Goal: Task Accomplishment & Management: Use online tool/utility

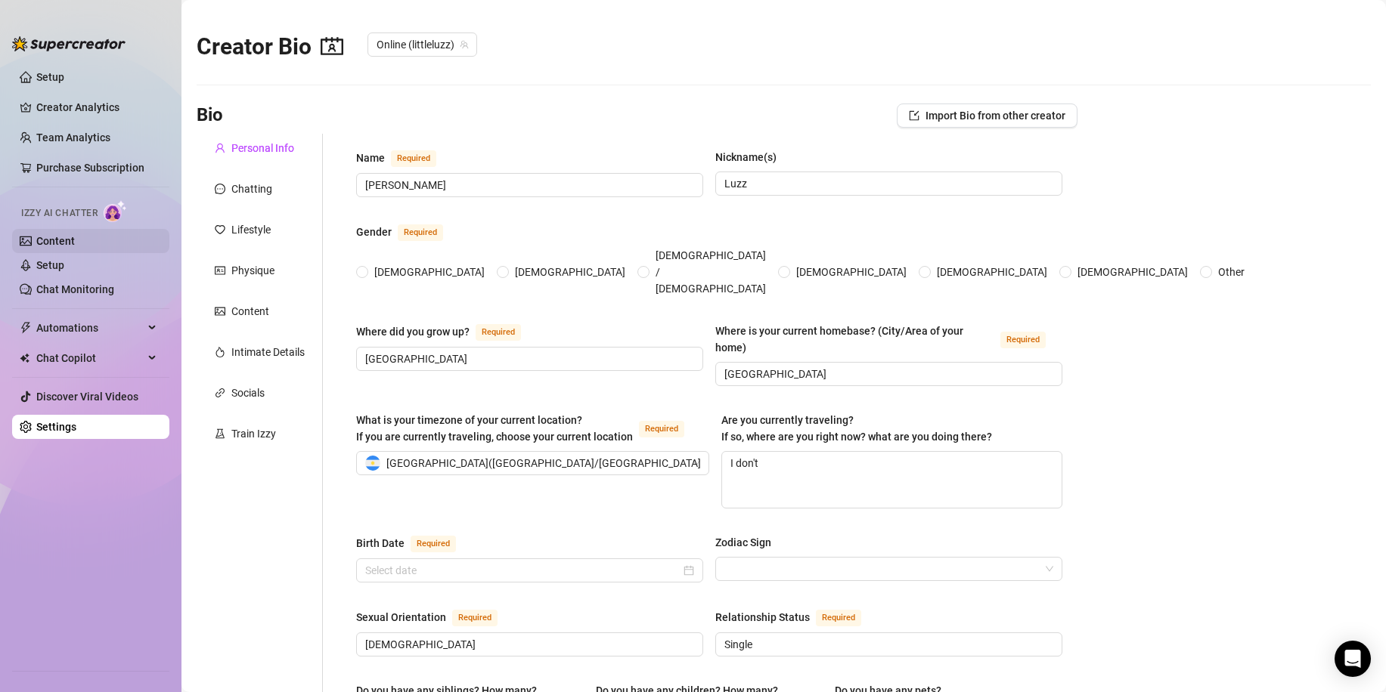
type input "[PERSON_NAME]"
type input "Luzz"
type input "[GEOGRAPHIC_DATA]"
type textarea "I don't"
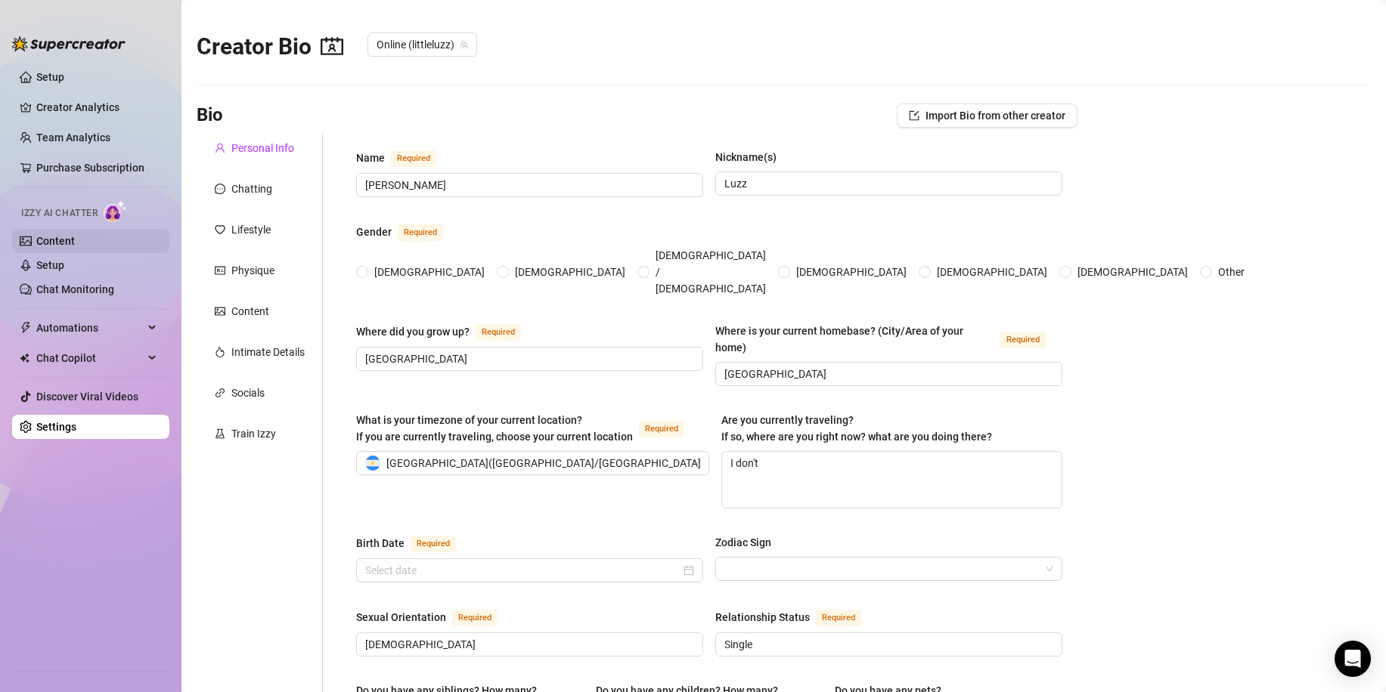
type input "[DEMOGRAPHIC_DATA]"
type input "Single"
type input "I have one younger sister, and we’re really close."
type input "No, I don’t have kids."
type input "Two cats i love animals."
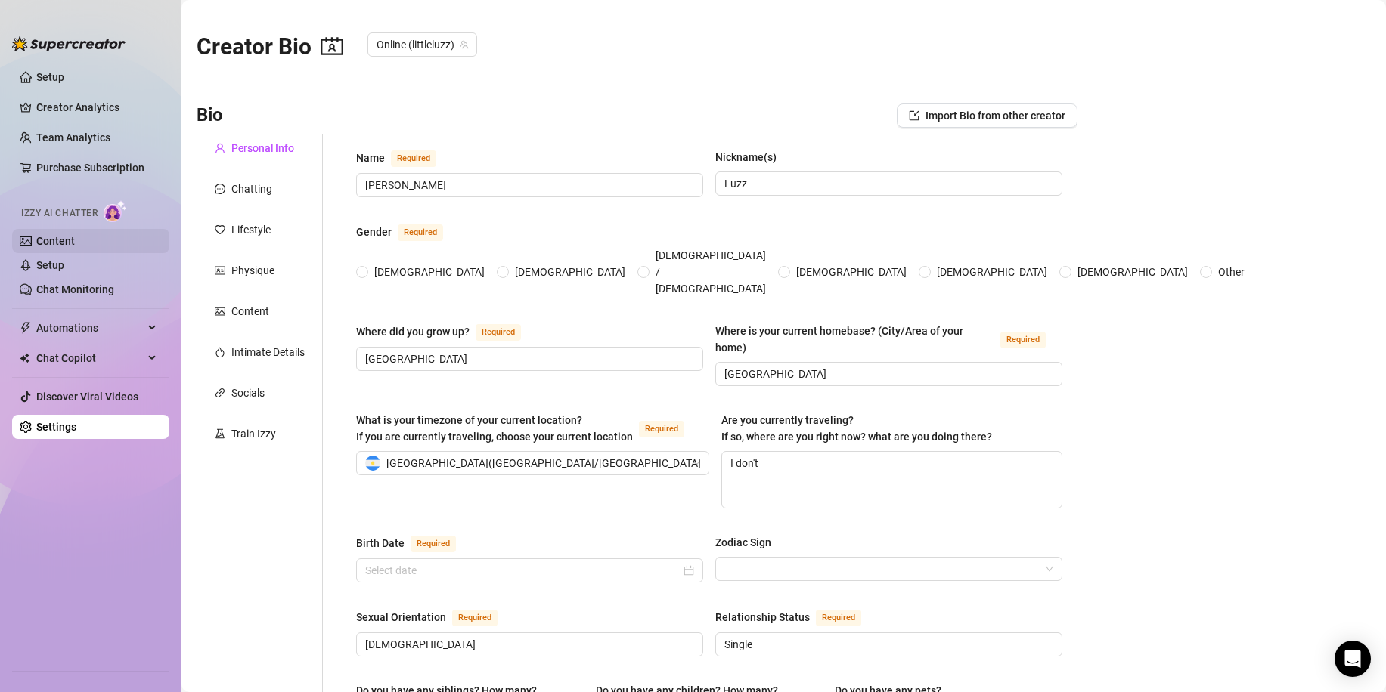
type input "I work in a bar making cocktails, and I also create exclusive content online."
type input "I’ve worked in customer service and hospitality before focusing on bartending a…"
type input "I studied communications and hospitality, which really helps me connect with pe…"
type input "I’m more spiritual than religious — I believe in good vibes and positive energy."
type input "I believe in freedom, creativity, and enjoying life to the fullest."
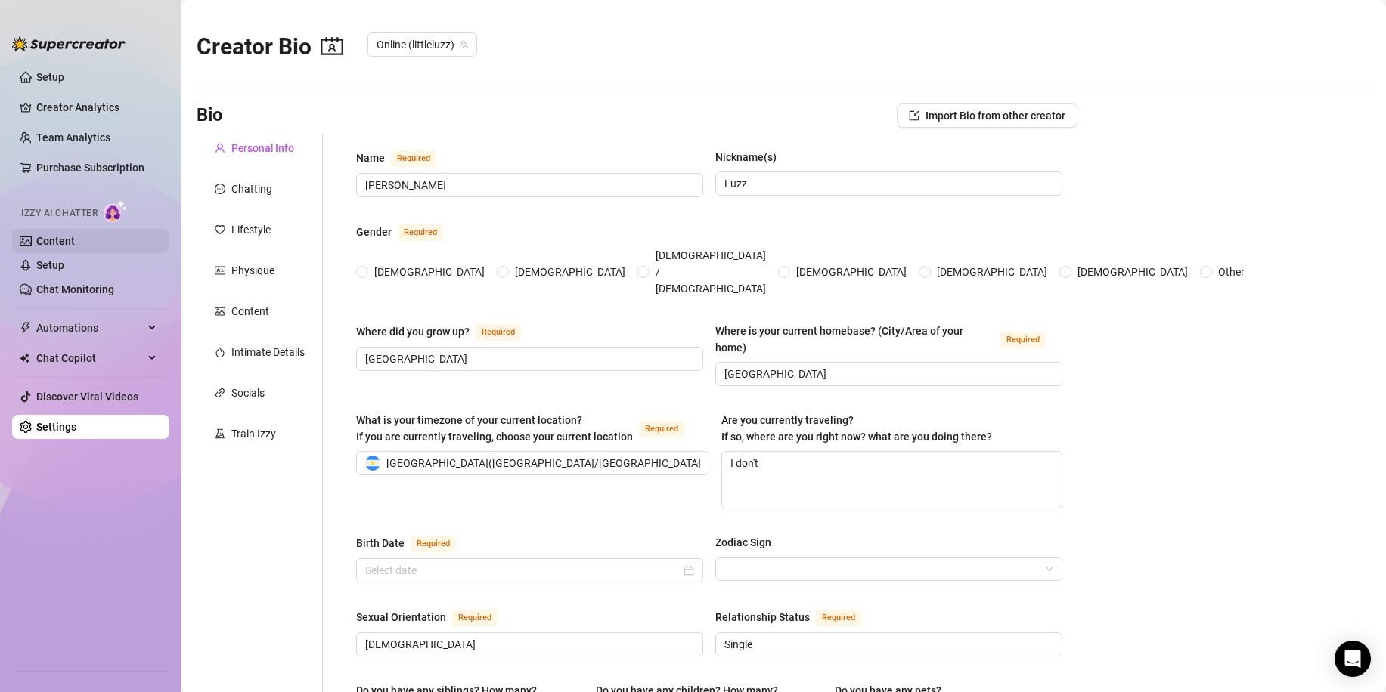
type textarea "To keep growing my community, share my passions with people who connect with me…"
type textarea "I once showed up to a bartending shift with controller marks on my hand because…"
type textarea "I can whistle really loud with my fingers, I mix a killer spicy mezcal cocktail…"
type textarea "I’m a gamer girl at heart, an anime fan, and a cocktail creator — I love blendi…"
radio input "true"
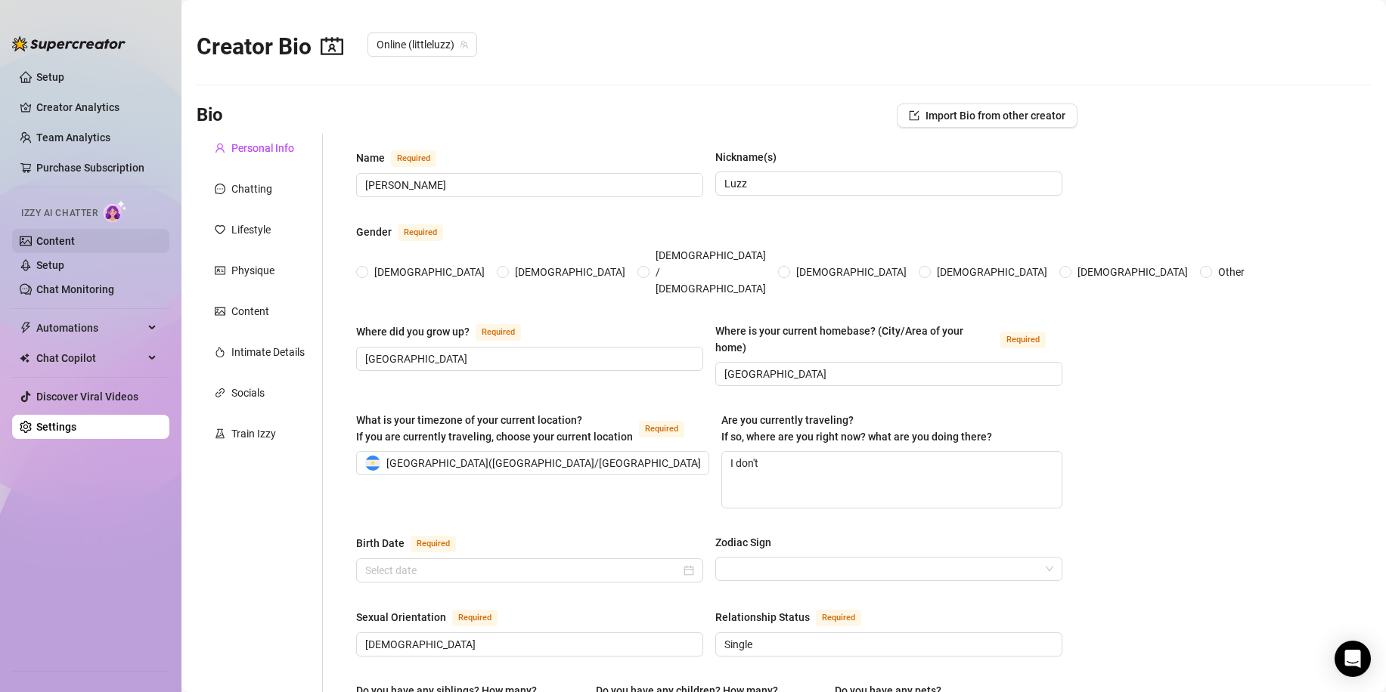
type input "[DATE]"
click at [76, 433] on link "Settings" at bounding box center [56, 427] width 40 height 12
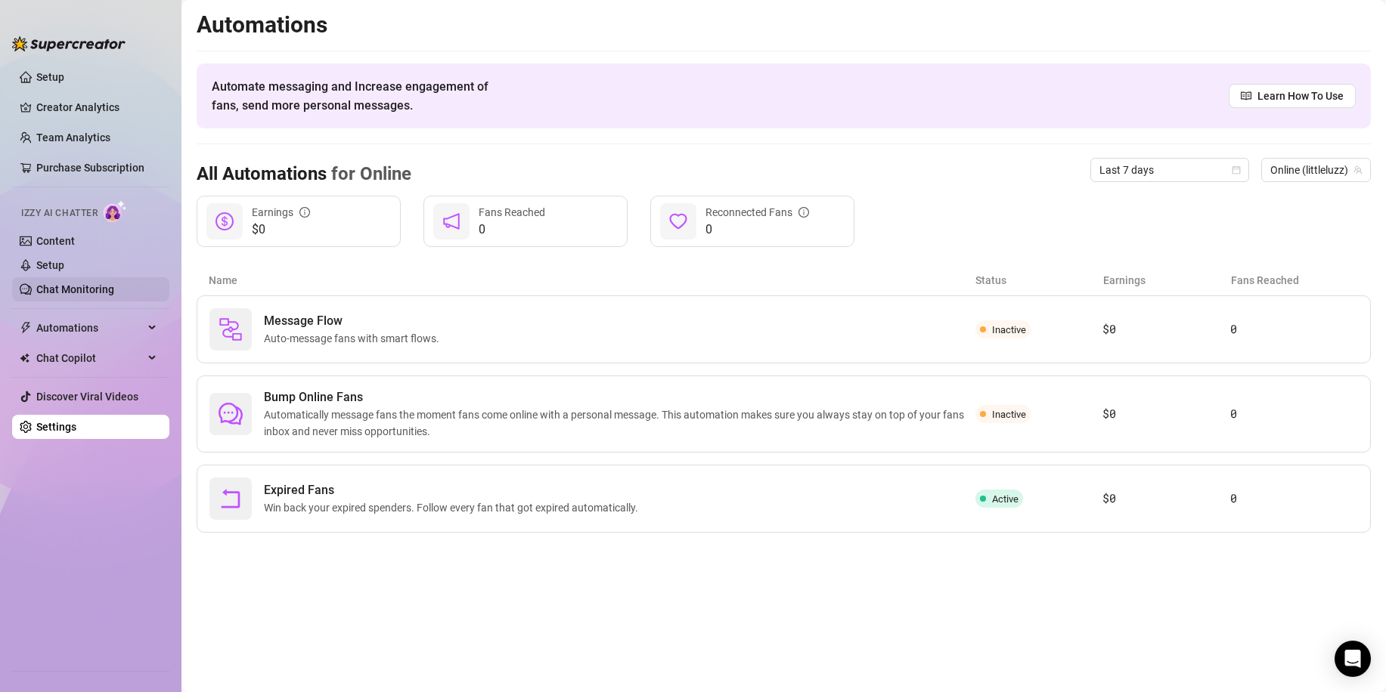
click at [75, 283] on link "Chat Monitoring" at bounding box center [75, 289] width 78 height 12
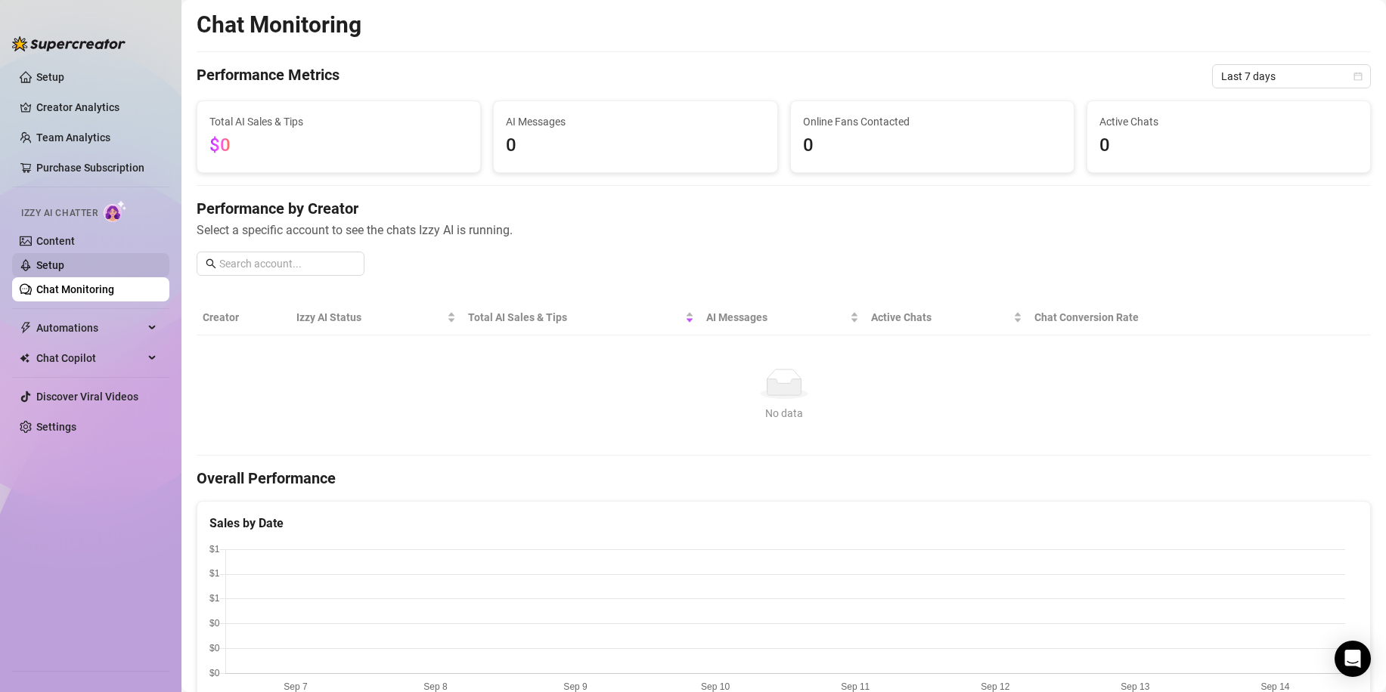
click at [61, 268] on link "Setup" at bounding box center [50, 265] width 28 height 12
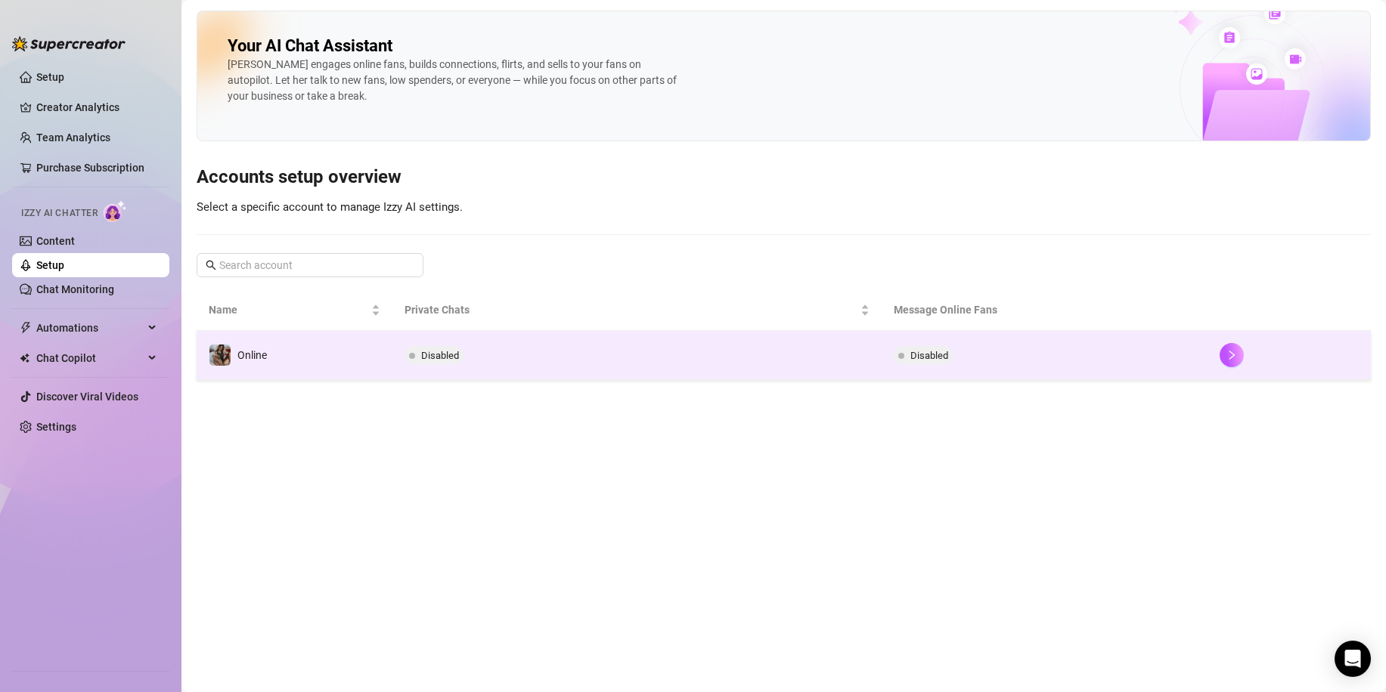
click at [291, 367] on td "Online" at bounding box center [295, 355] width 196 height 49
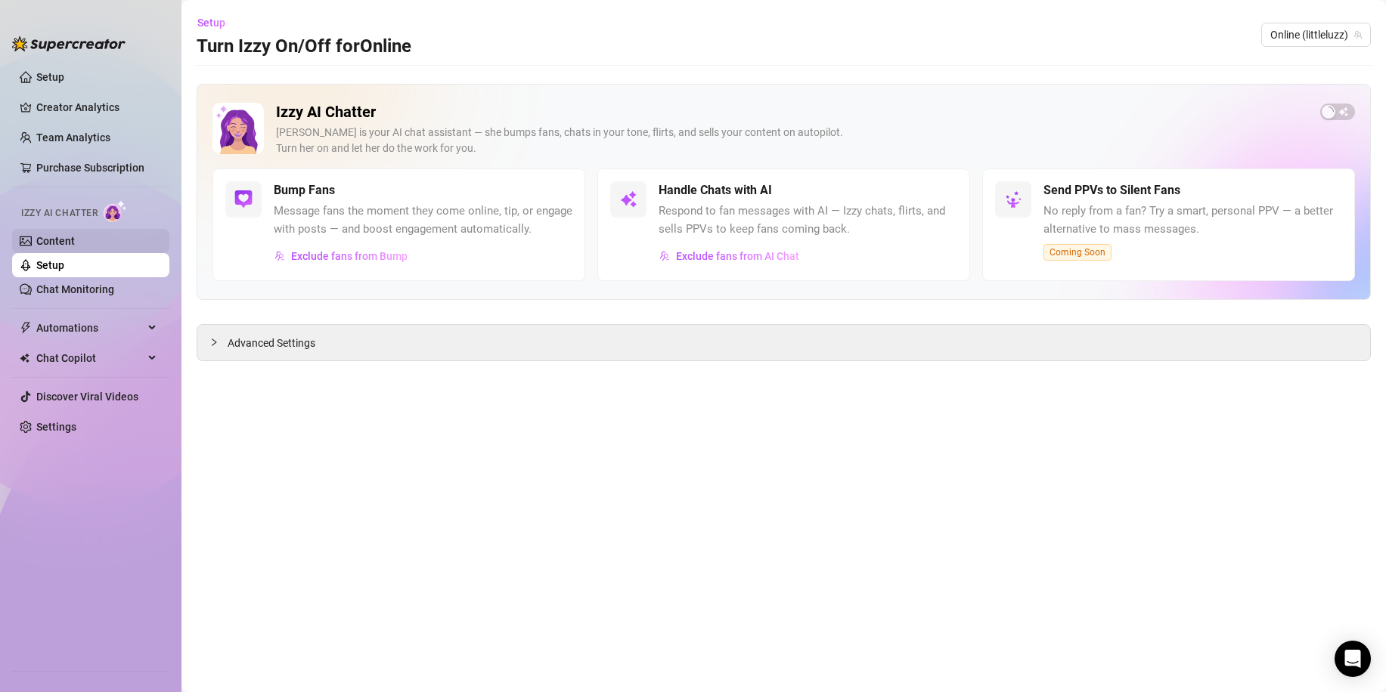
click at [64, 237] on link "Content" at bounding box center [55, 241] width 39 height 12
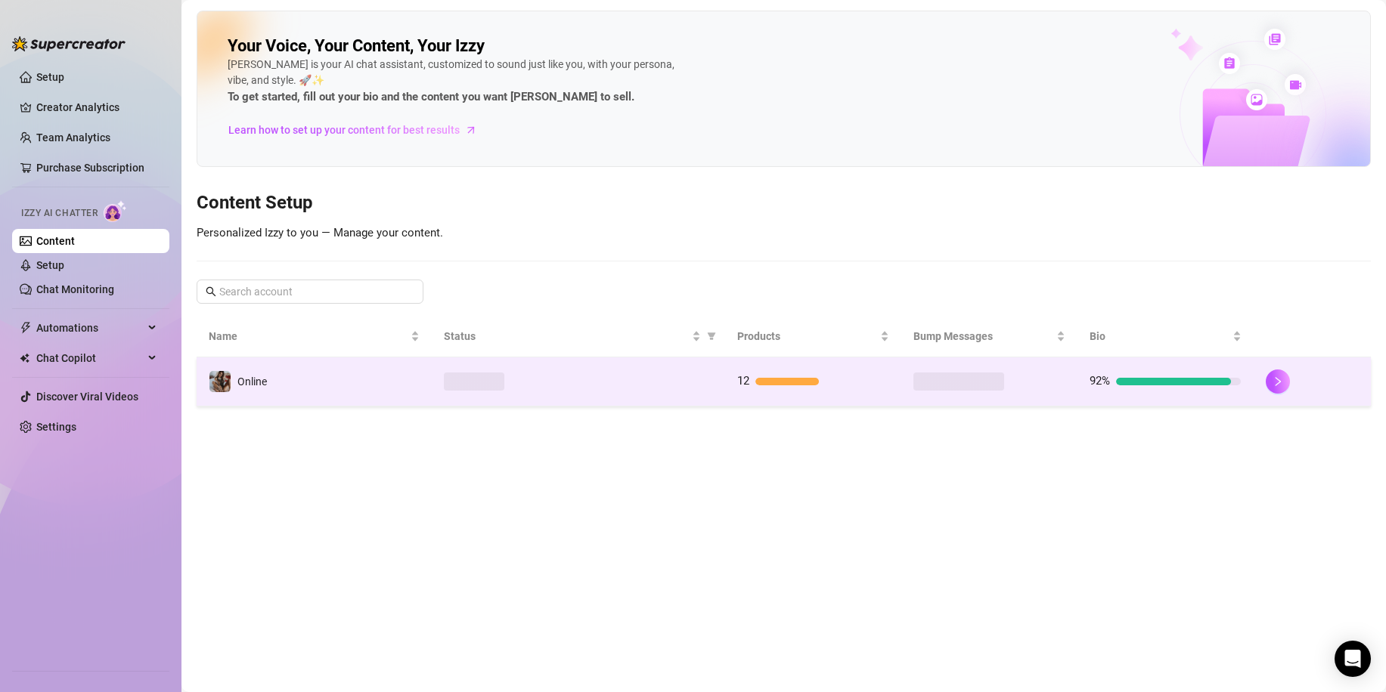
click at [393, 384] on td "Online" at bounding box center [314, 382] width 235 height 49
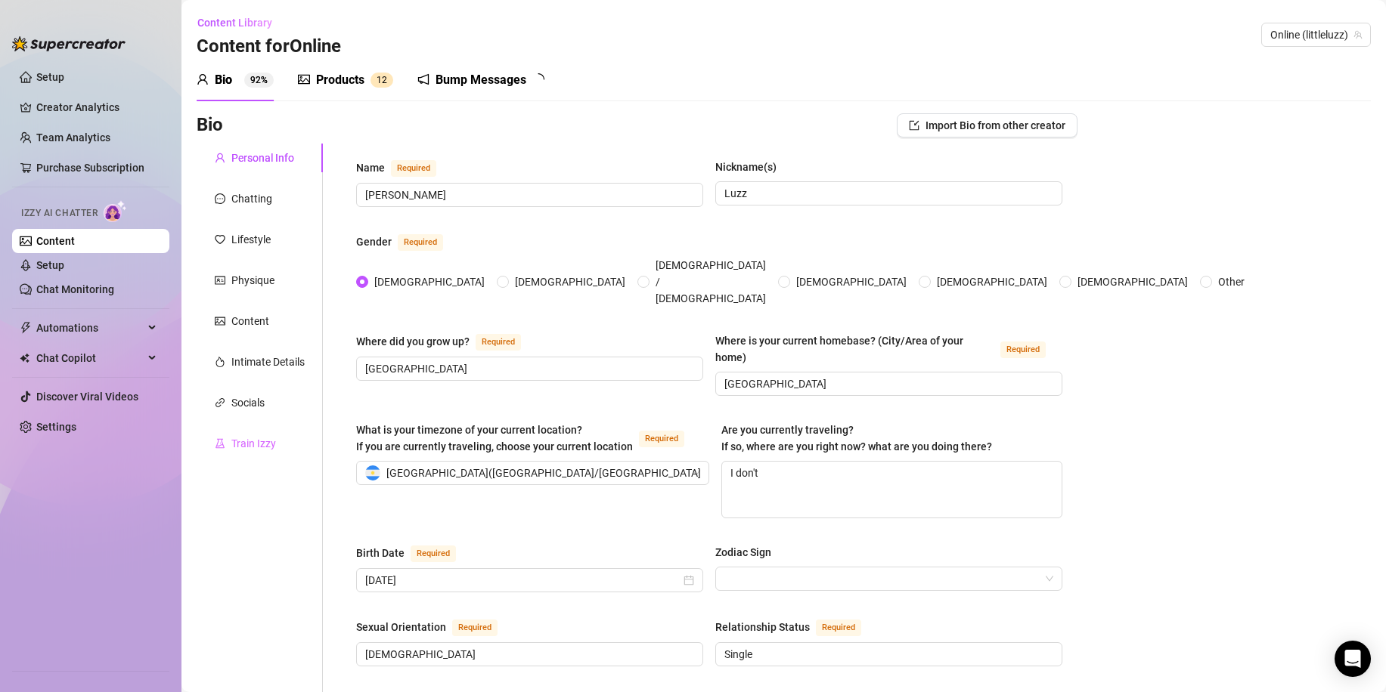
click at [243, 435] on div "Train Izzy" at bounding box center [260, 443] width 126 height 29
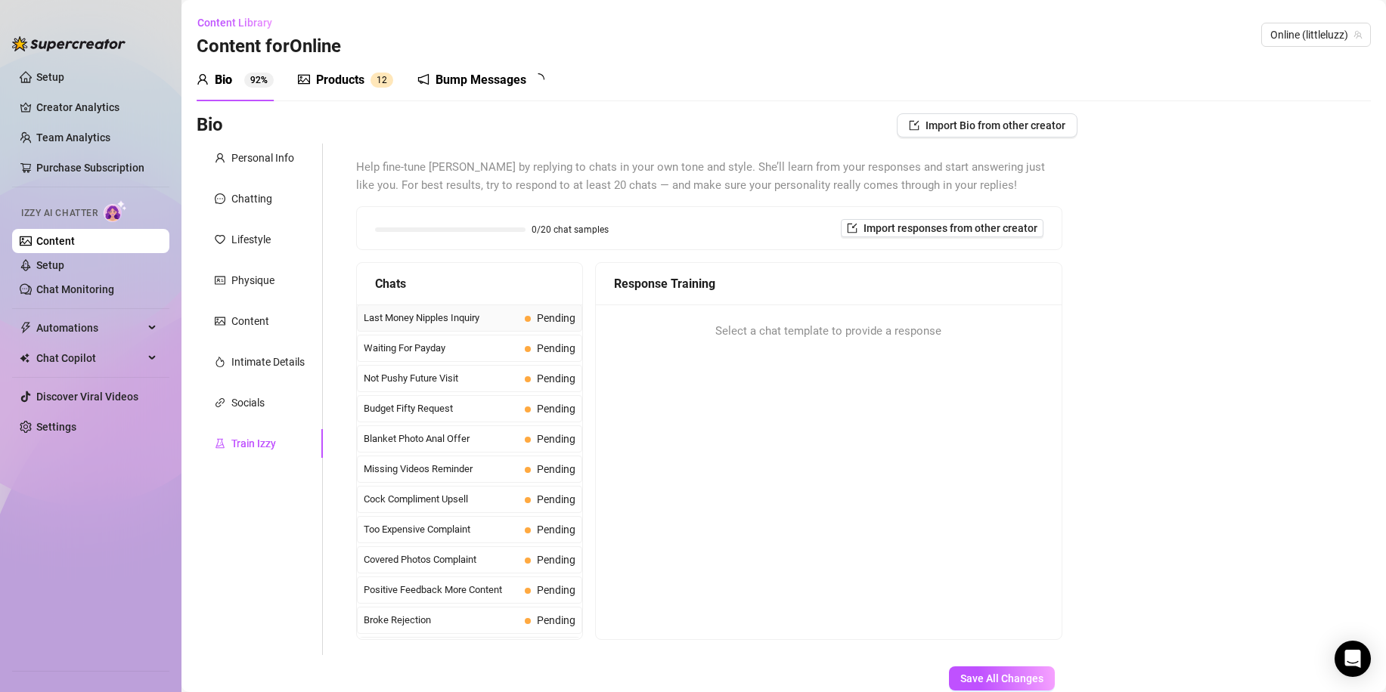
click at [452, 324] on span "Last Money Nipples Inquiry" at bounding box center [441, 318] width 155 height 15
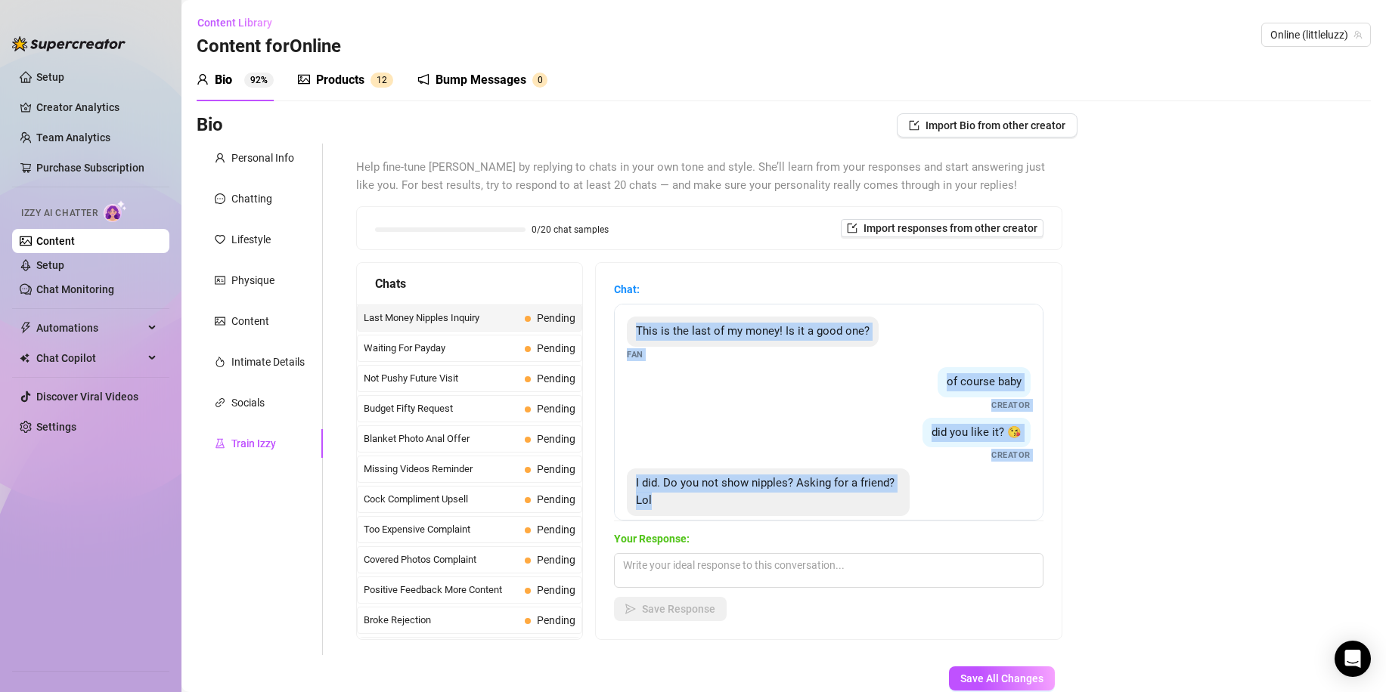
drag, startPoint x: 748, startPoint y: 519, endPoint x: 629, endPoint y: 331, distance: 221.9
click at [629, 331] on div "This is the last of my money! Is it a good one? Fan of course baby Creator did …" at bounding box center [828, 412] width 429 height 217
copy div "This is the last of my money! Is it a good one? Fan of course baby Creator did …"
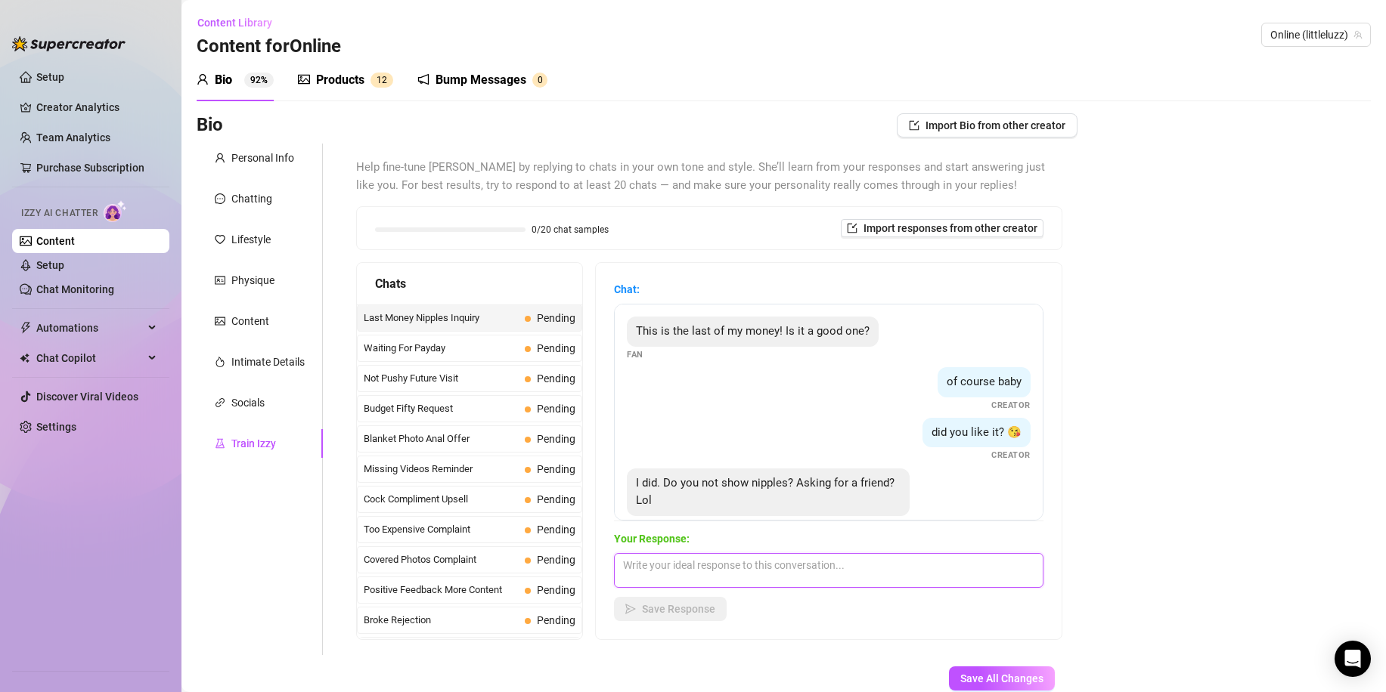
click at [671, 571] on textarea at bounding box center [828, 570] width 429 height 35
paste textarea "Lol your ‘friend’ is sneaky 😈 I don’t give everything away at once, you’ve gott…"
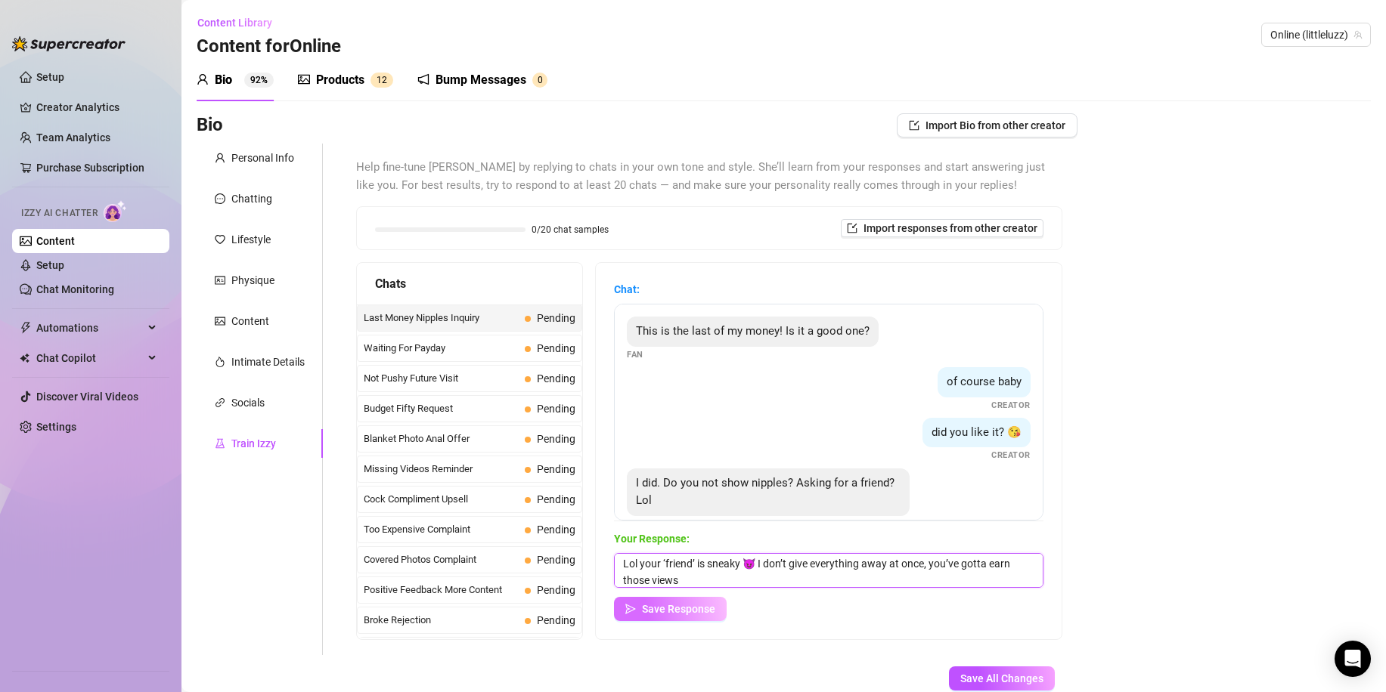
type textarea "Lol your ‘friend’ is sneaky 😈 I don’t give everything away at once, you’ve gott…"
click at [700, 608] on span "Save Response" at bounding box center [678, 609] width 73 height 12
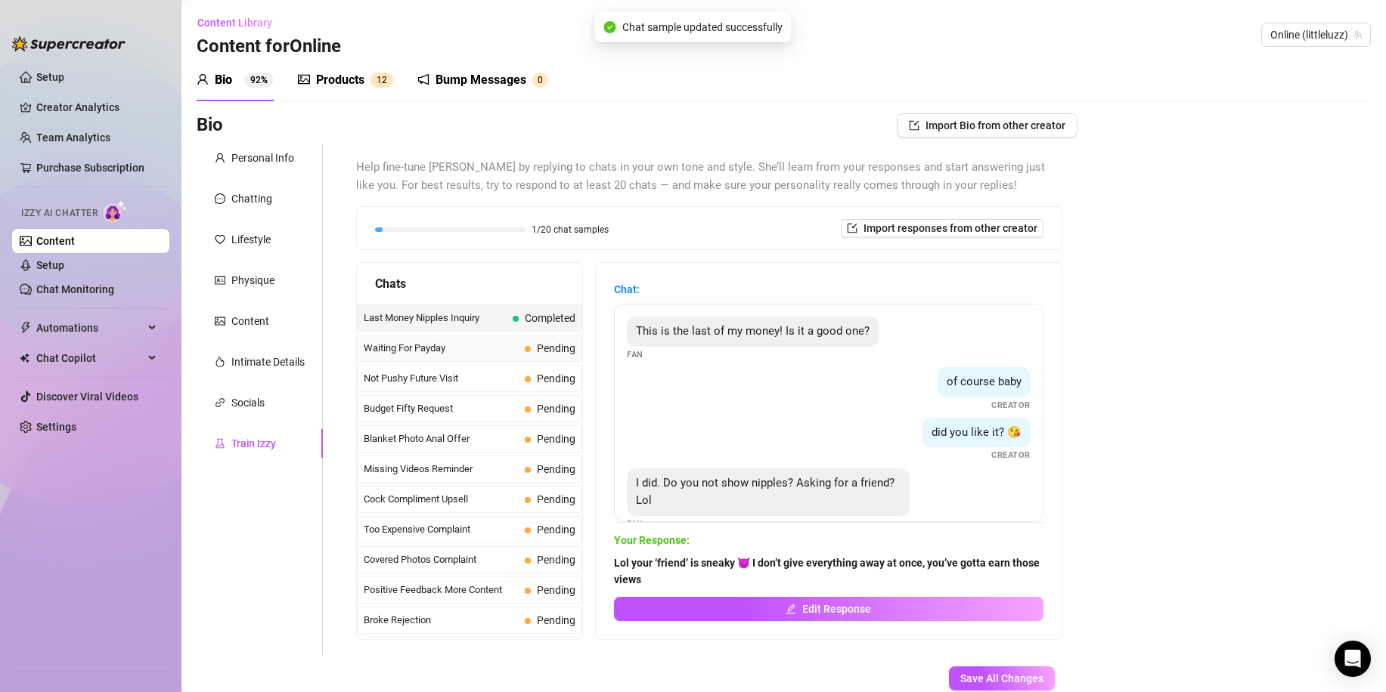
click at [475, 336] on div "Waiting For Payday Pending" at bounding box center [469, 348] width 225 height 27
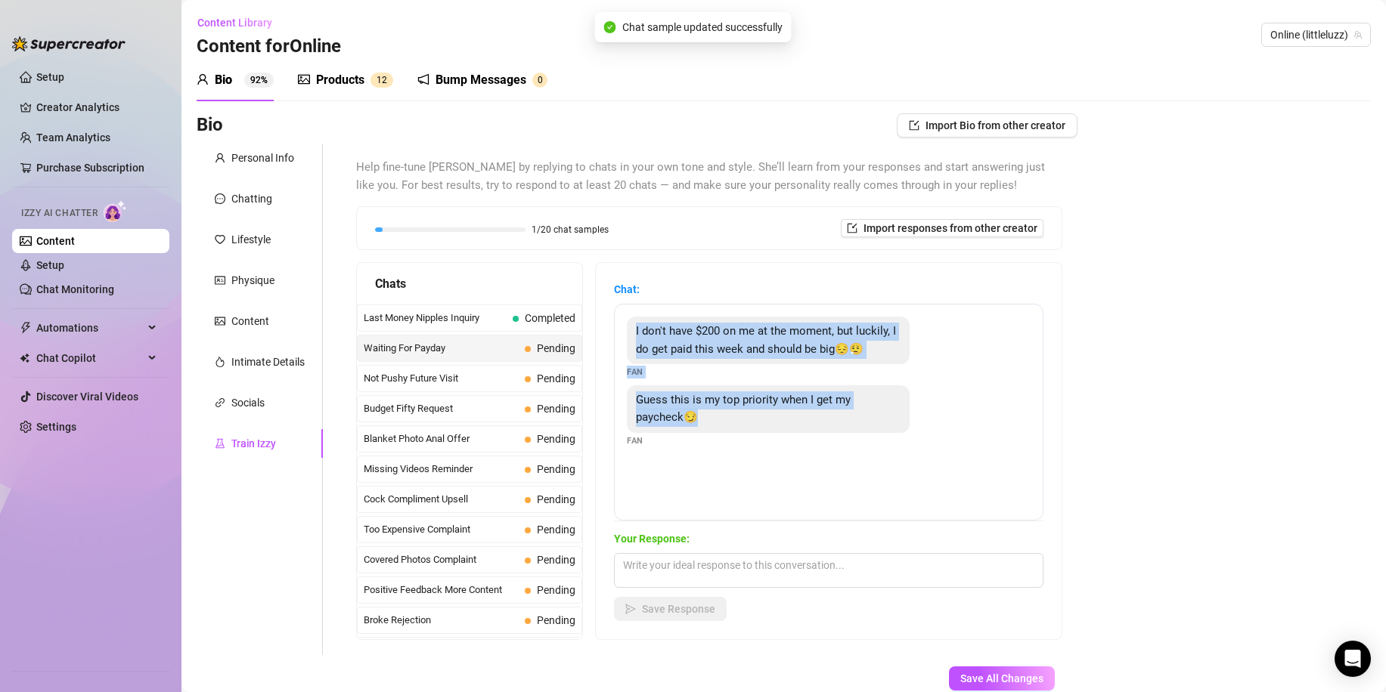
drag, startPoint x: 725, startPoint y: 432, endPoint x: 633, endPoint y: 330, distance: 137.0
click at [633, 330] on div "I don't have $200 on me at the moment, but luckily, I do get paid this week and…" at bounding box center [828, 412] width 429 height 217
copy div "I don't have $200 on me at the moment, but luckily, I do get paid this week and…"
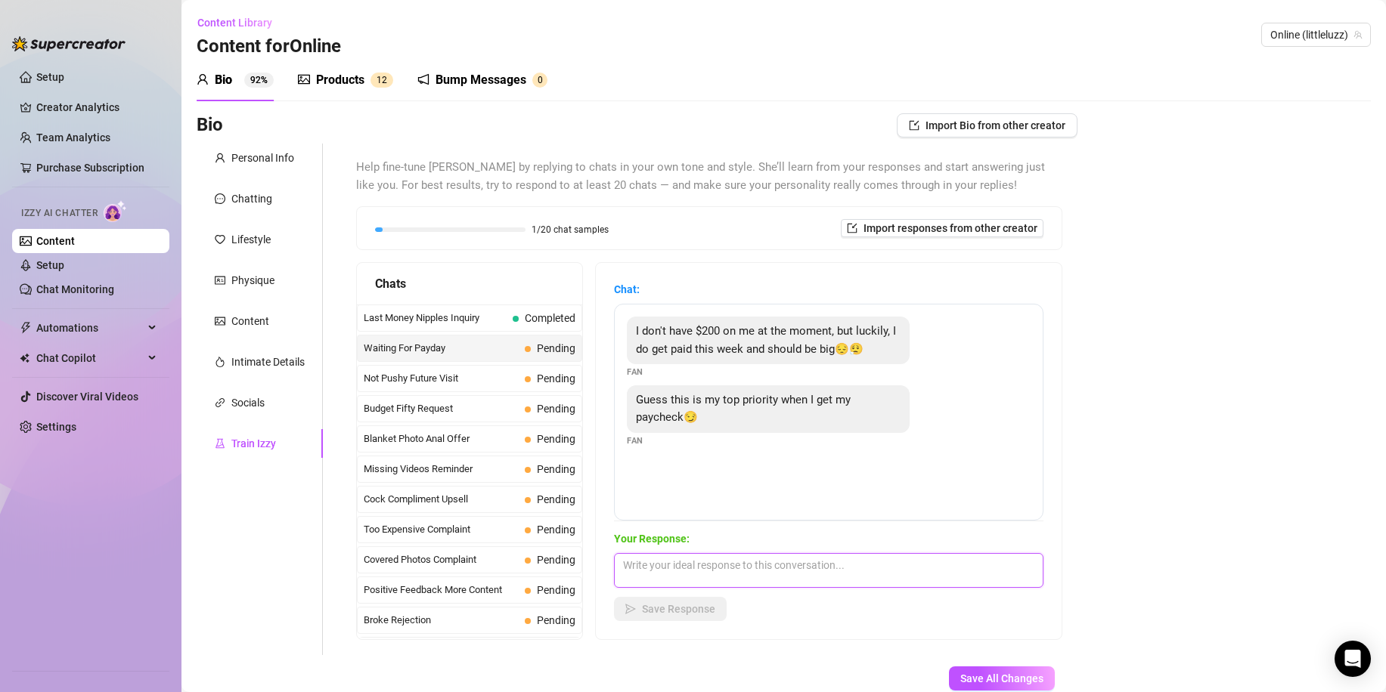
click at [691, 587] on textarea at bounding box center [828, 570] width 429 height 35
paste textarea "Mmm I like being your top priority 😈 I’ll make sure it feels sooo worth it when…"
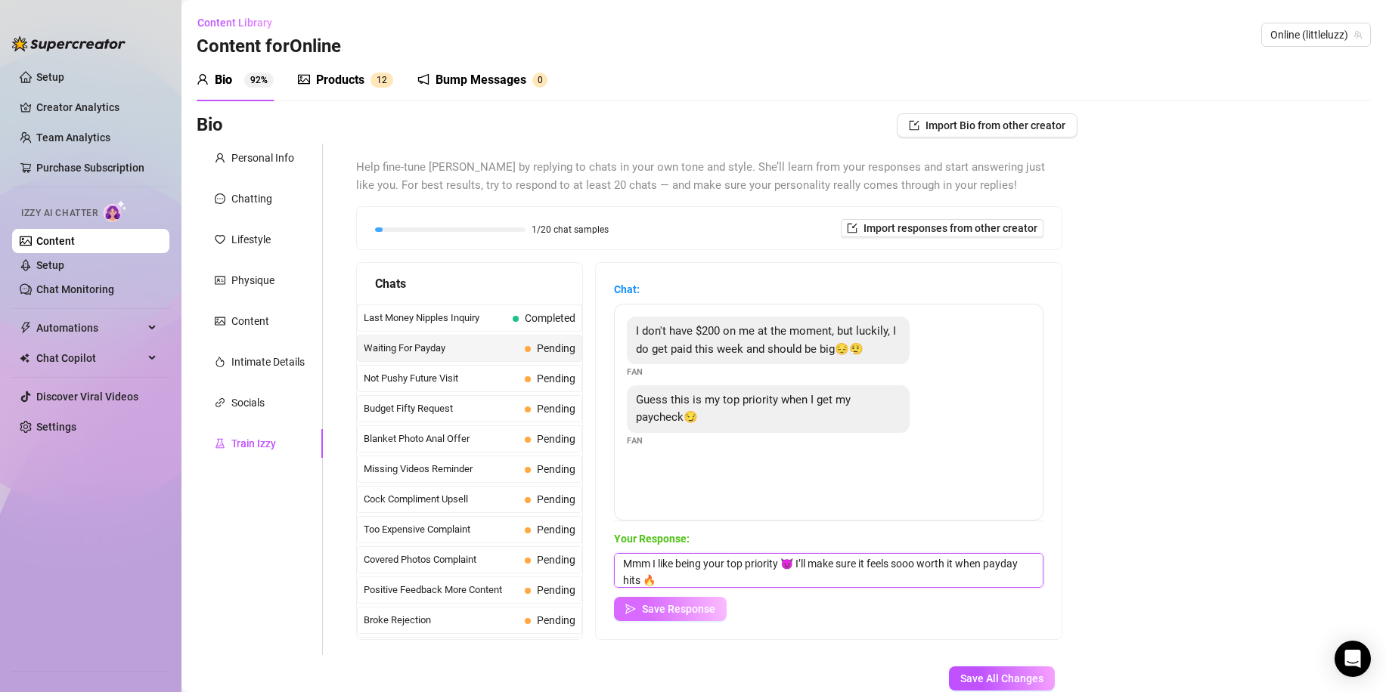
type textarea "Mmm I like being your top priority 😈 I’ll make sure it feels sooo worth it when…"
click at [683, 610] on span "Save Response" at bounding box center [678, 609] width 73 height 12
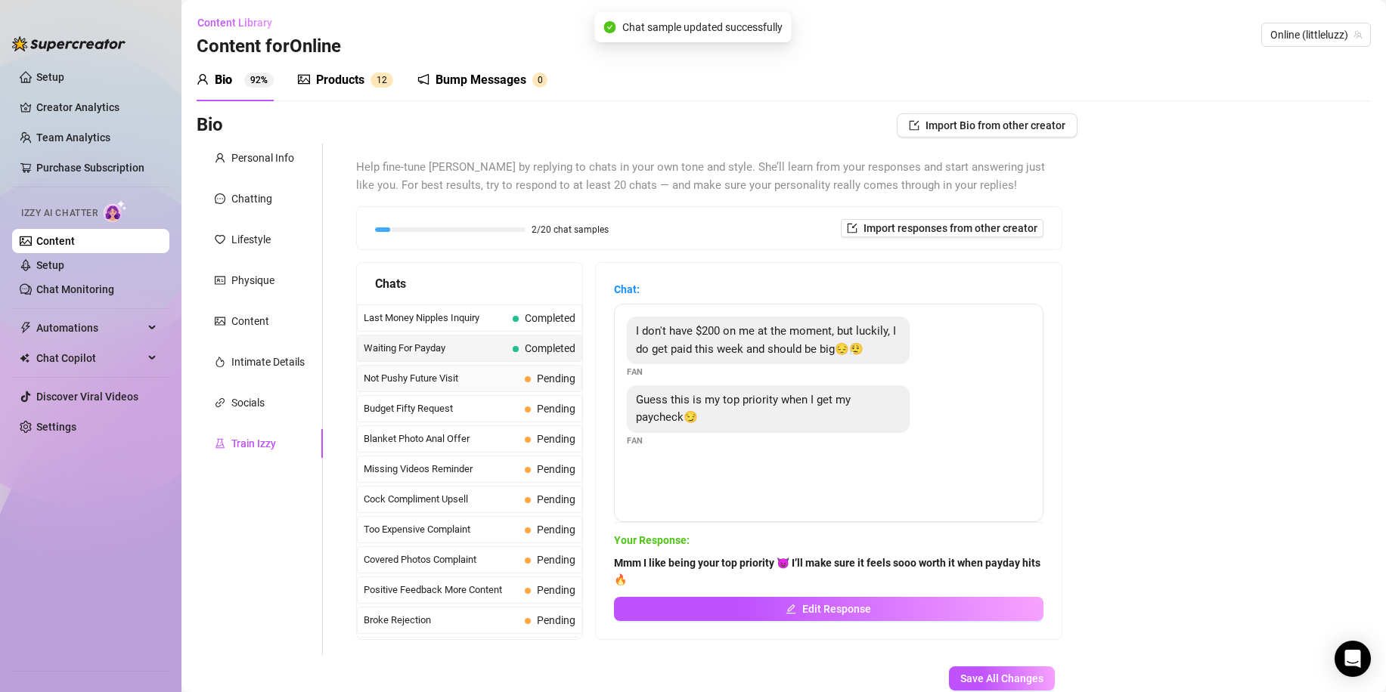
click at [525, 382] on span "Pending" at bounding box center [550, 378] width 51 height 17
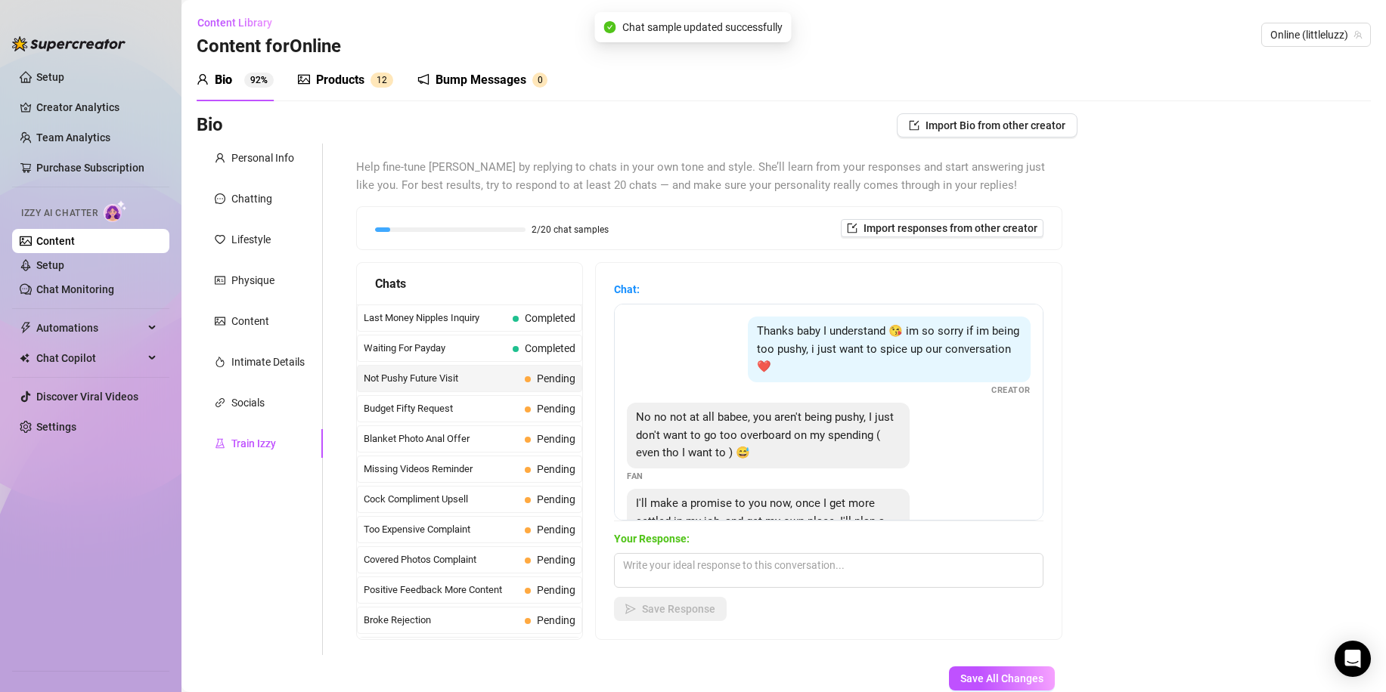
click at [744, 488] on div "Thanks baby I understand 😘 im so sorry if im being too pushy, i just want to sp…" at bounding box center [828, 412] width 429 height 217
click at [747, 479] on div "No no not at all babee, you aren't being pushy, I just don't want to go too ove…" at bounding box center [829, 443] width 404 height 80
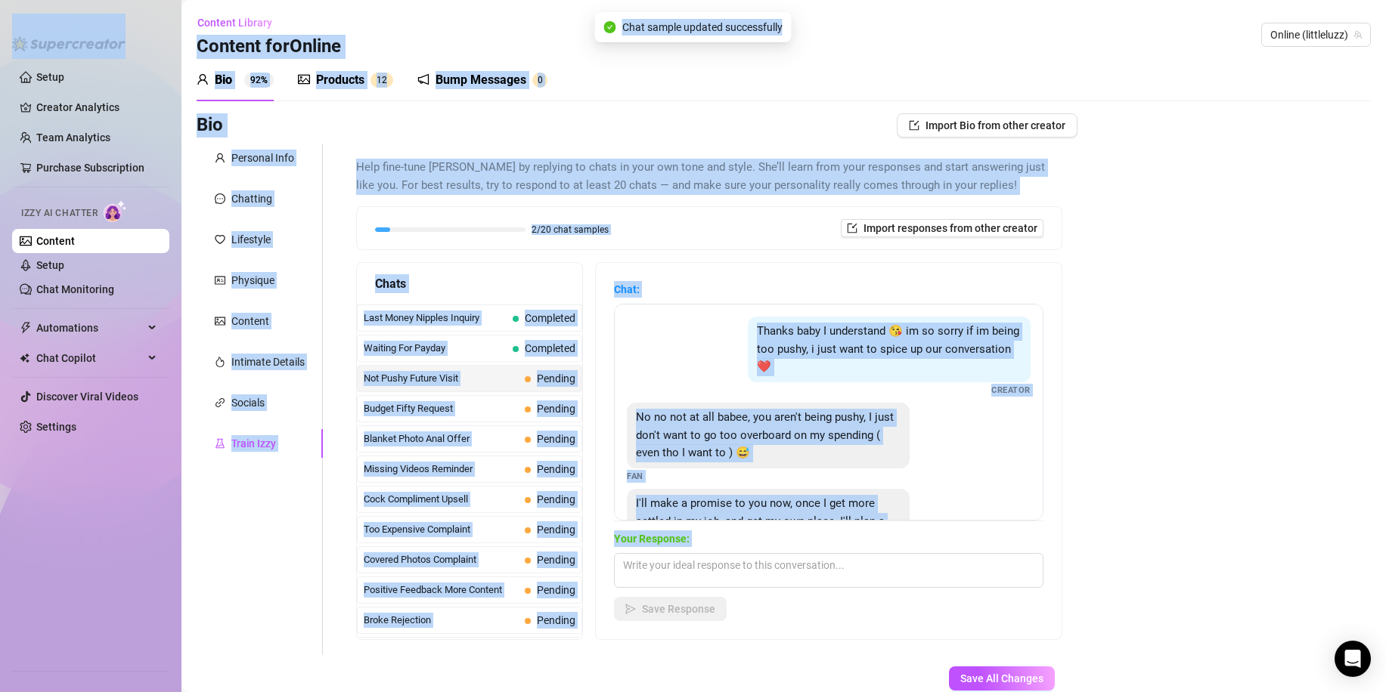
click at [753, 477] on div "No no not at all babee, you aren't being pushy, I just don't want to go too ove…" at bounding box center [829, 443] width 404 height 80
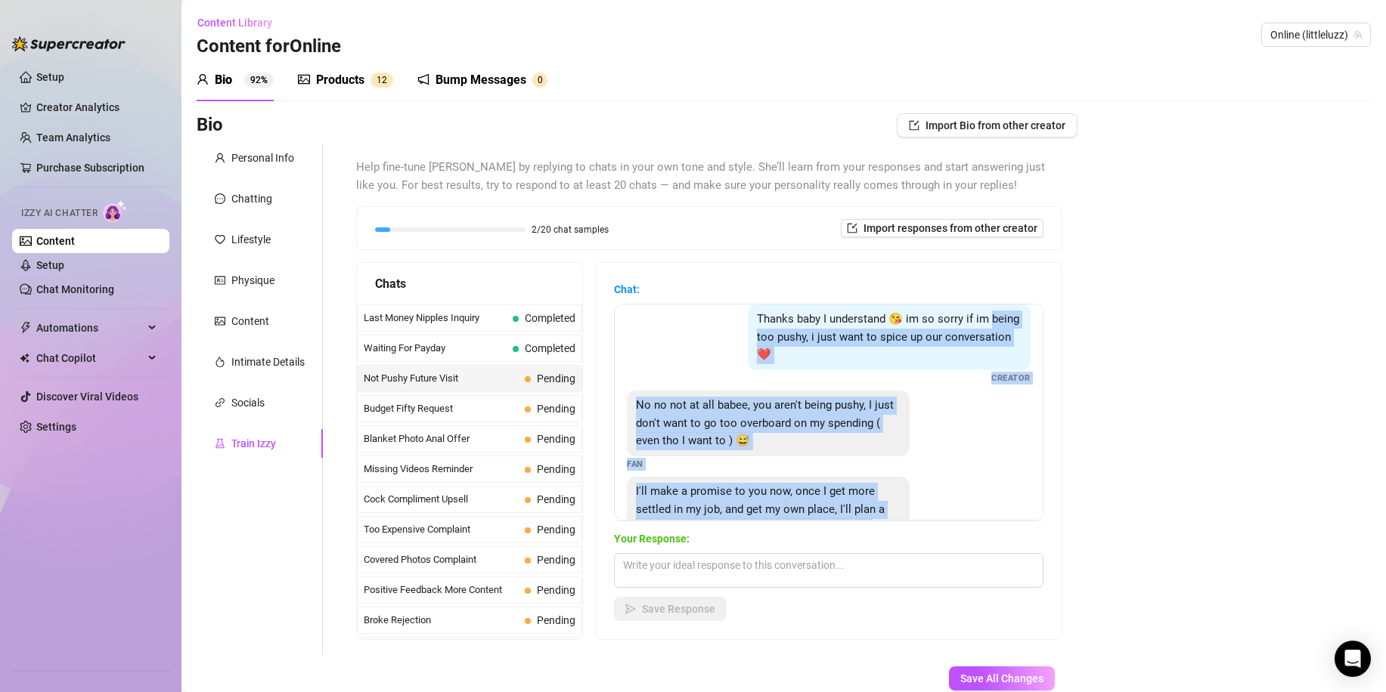
scroll to position [0, 0]
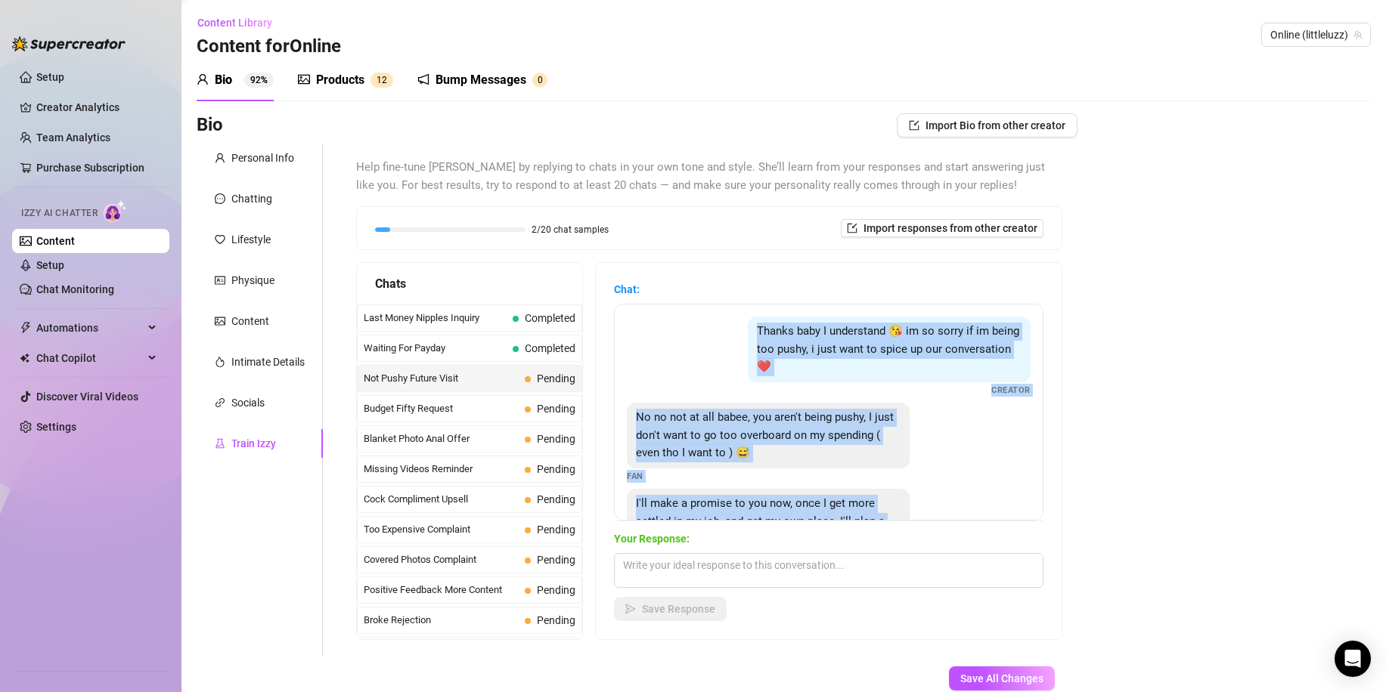
drag, startPoint x: 904, startPoint y: 484, endPoint x: 561, endPoint y: 355, distance: 366.7
click at [692, 311] on div "Thanks baby I understand 😘 im so sorry if im being too pushy, i just want to sp…" at bounding box center [828, 412] width 429 height 217
copy div "Thanks baby I understand 😘 im so sorry if im being too pushy, i just want to sp…"
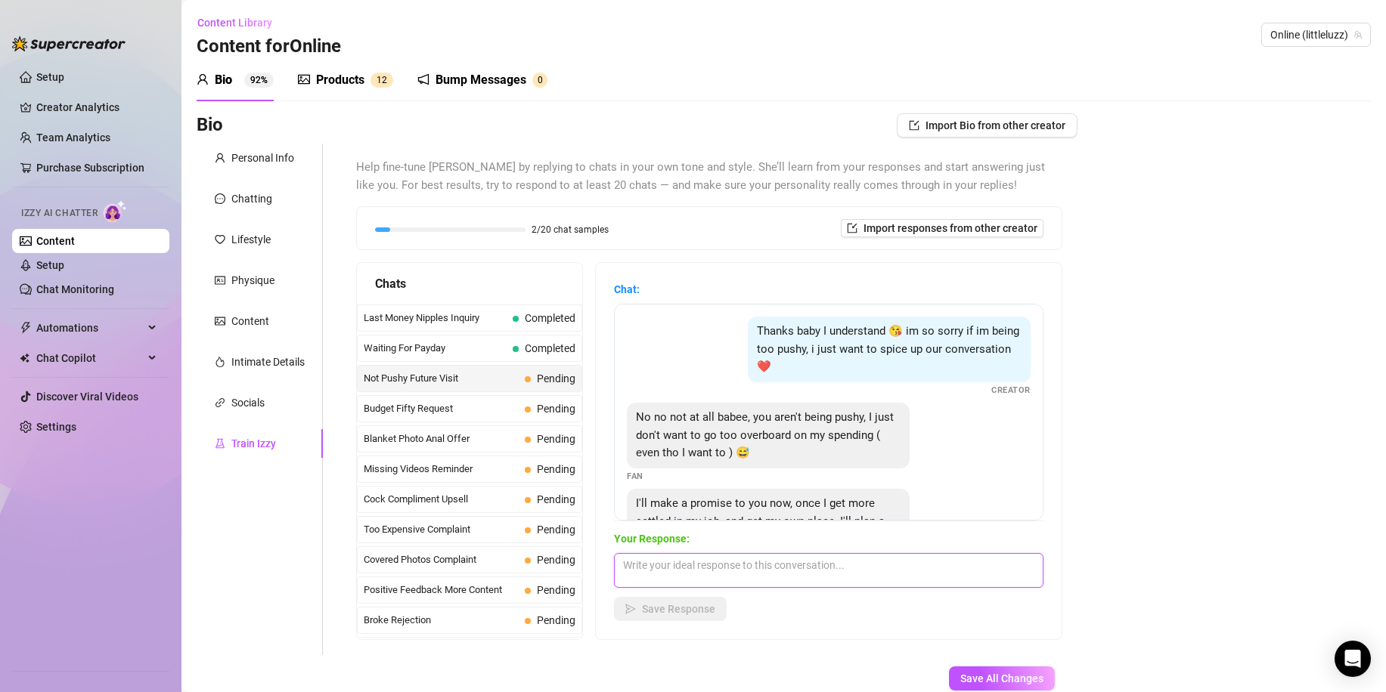
click at [680, 582] on textarea at bounding box center [828, 570] width 429 height 35
paste textarea "Mmm I like the sound of that 😈 but honestly, the fun we have right here is alre…"
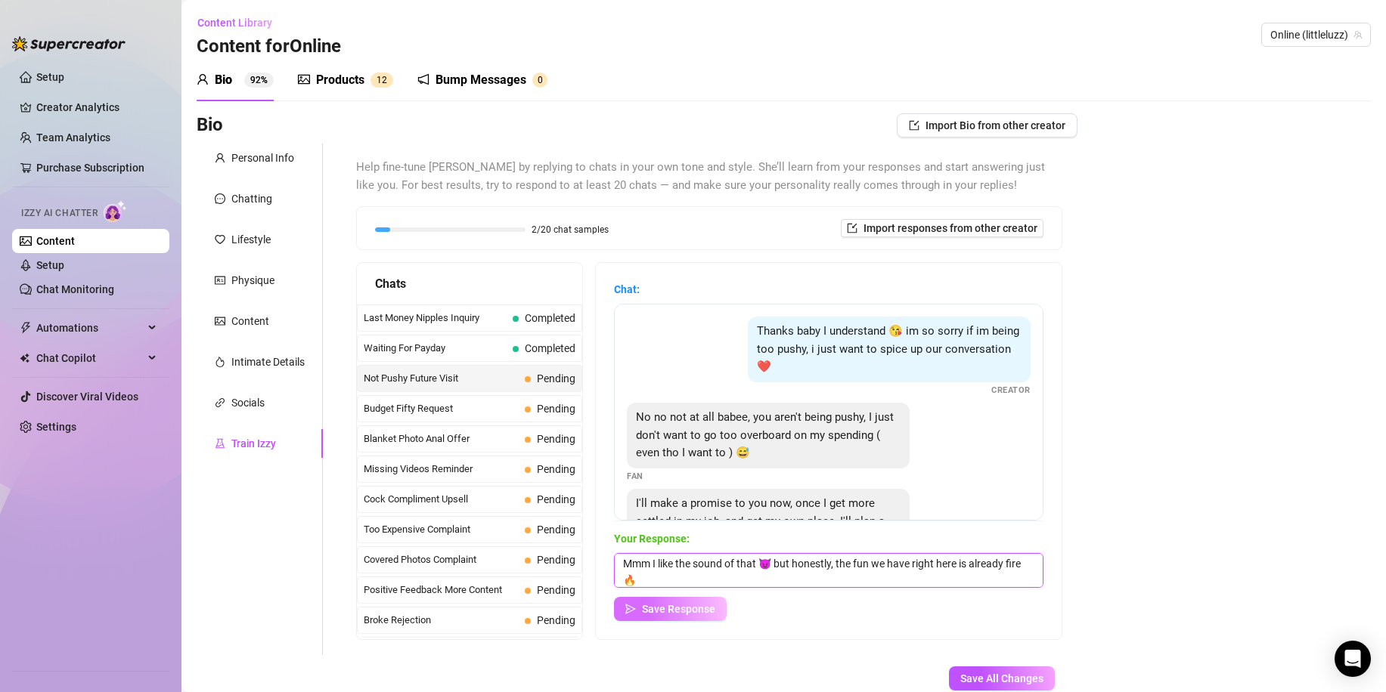
type textarea "Mmm I like the sound of that 😈 but honestly, the fun we have right here is alre…"
click at [683, 601] on button "Save Response" at bounding box center [670, 609] width 113 height 24
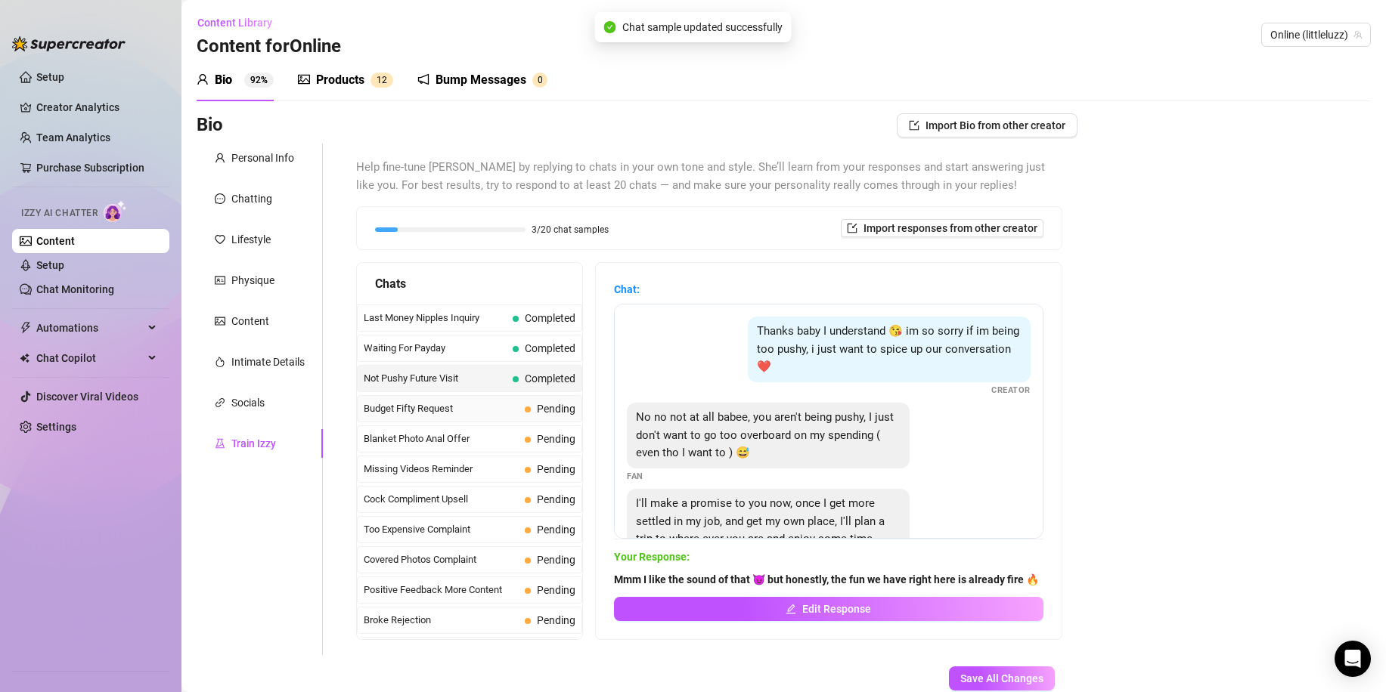
click at [482, 405] on span "Budget Fifty Request" at bounding box center [441, 408] width 155 height 15
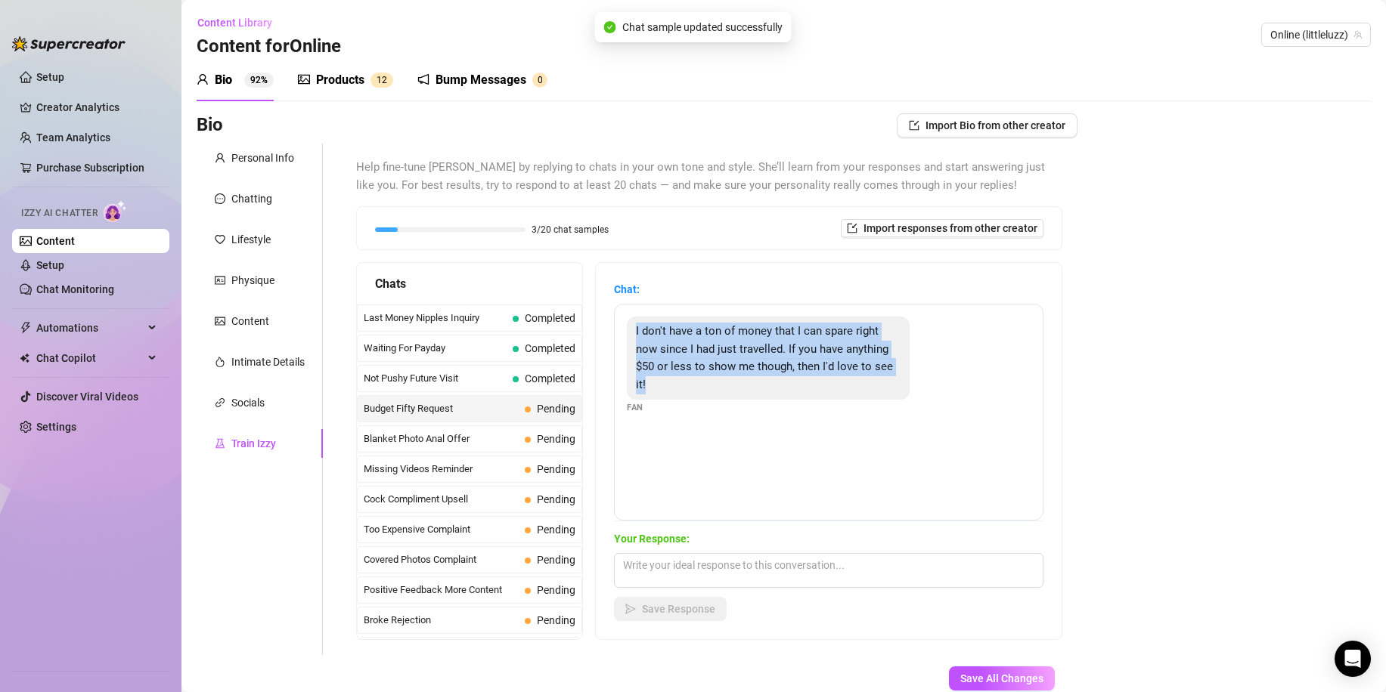
drag, startPoint x: 698, startPoint y: 404, endPoint x: 636, endPoint y: 328, distance: 98.8
click at [636, 328] on div "I don't have a ton of money that I can spare right now since I had just travell…" at bounding box center [828, 412] width 429 height 217
copy span "I don't have a ton of money that I can spare right now since I had just travell…"
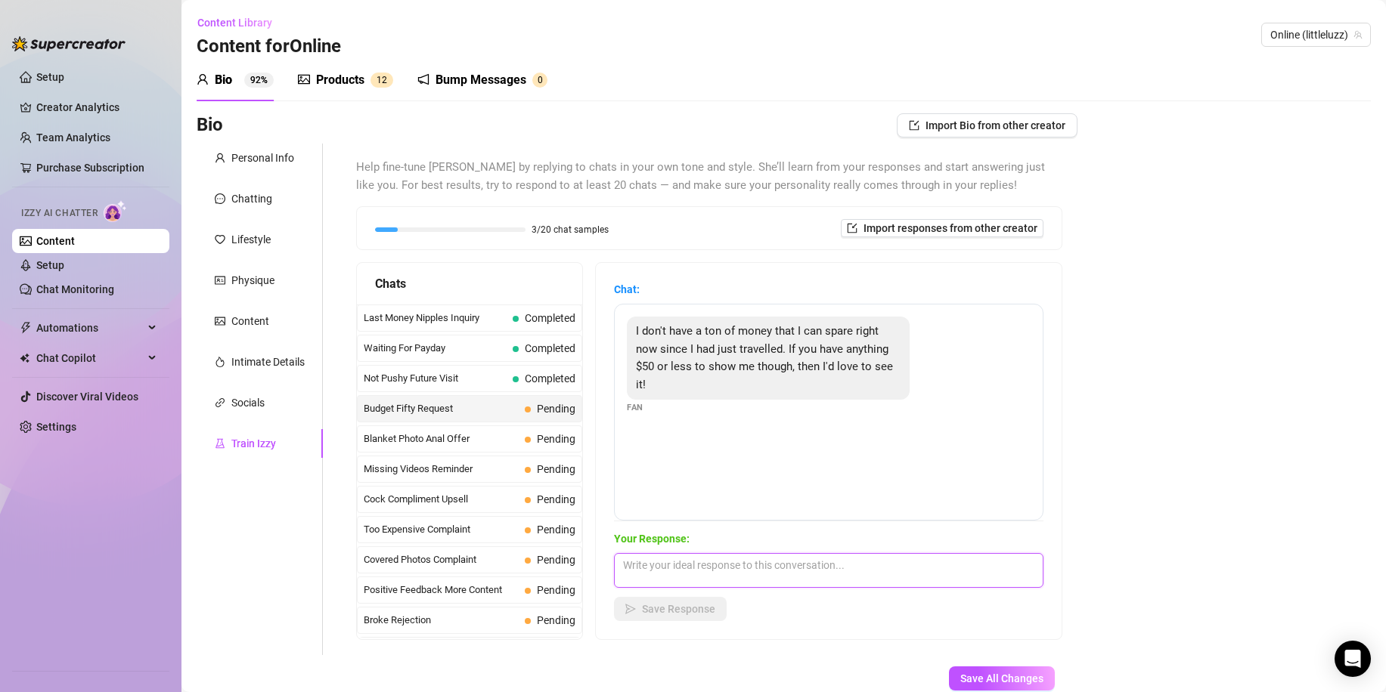
click at [689, 578] on textarea at bounding box center [828, 570] width 429 height 35
paste textarea "Mmm I love that you still wanna spoil yourself with me 😈 I’ve got some hot litt…"
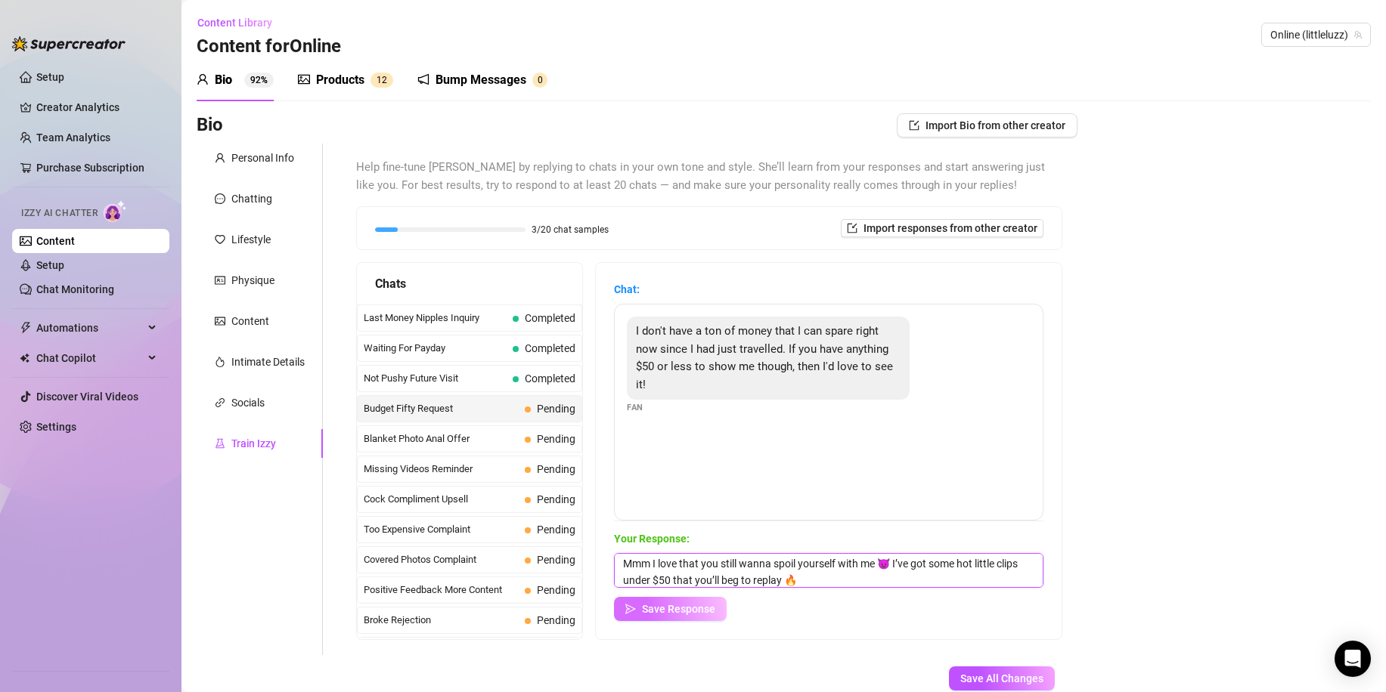
type textarea "Mmm I love that you still wanna spoil yourself with me 😈 I’ve got some hot litt…"
click at [698, 609] on span "Save Response" at bounding box center [678, 609] width 73 height 12
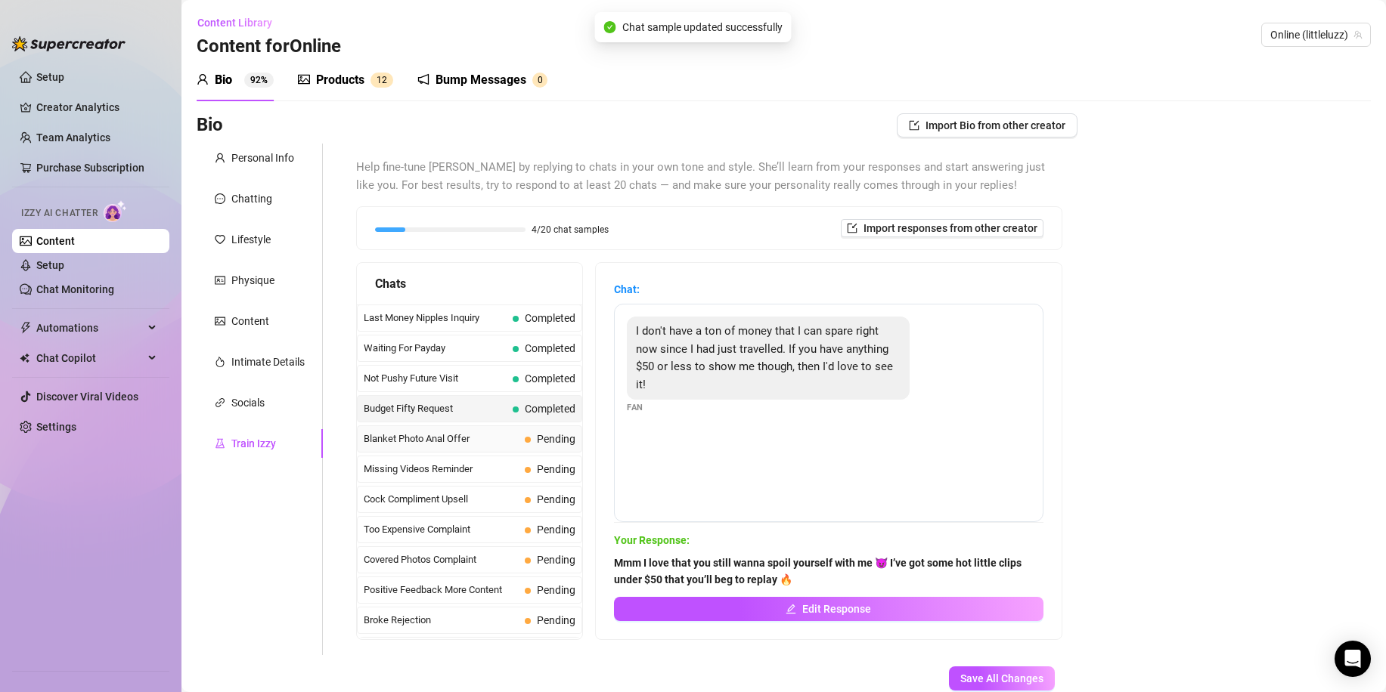
click at [479, 445] on span "Blanket Photo Anal Offer" at bounding box center [441, 439] width 155 height 15
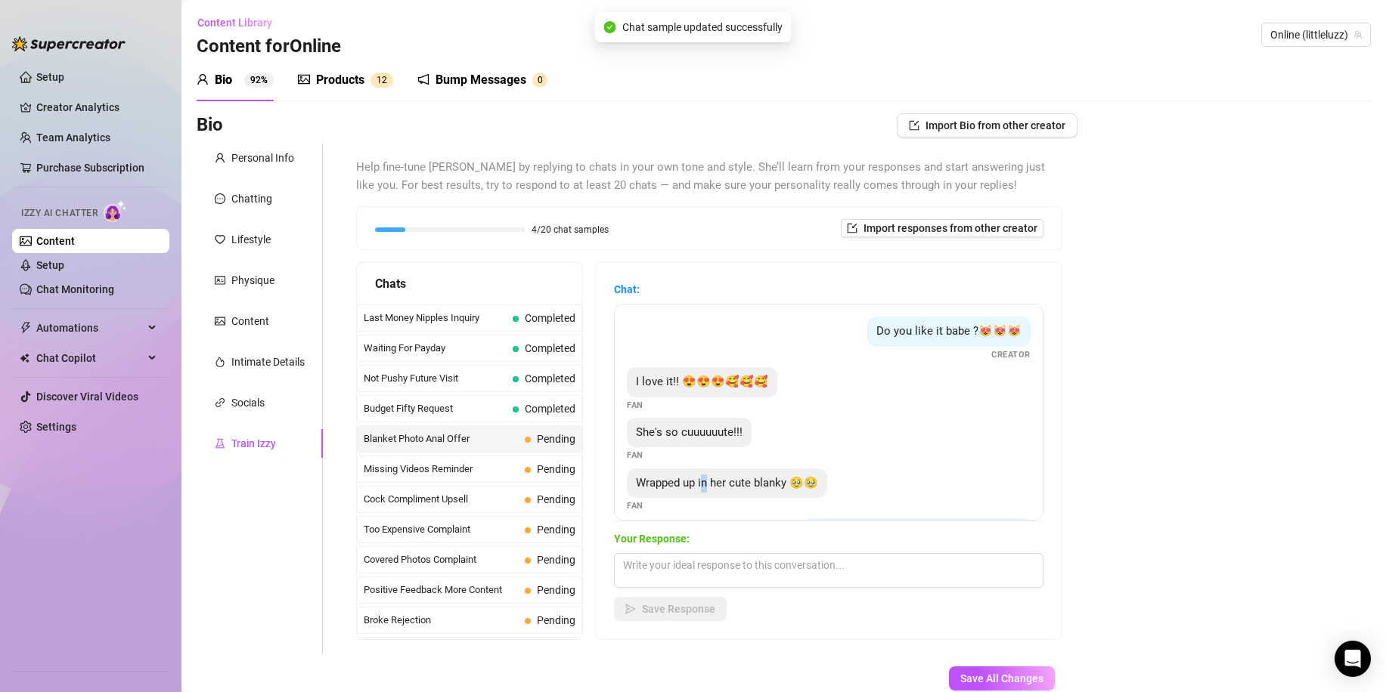
click at [705, 496] on div "Wrapped up in her cute blanky 🥹🥹" at bounding box center [727, 484] width 200 height 30
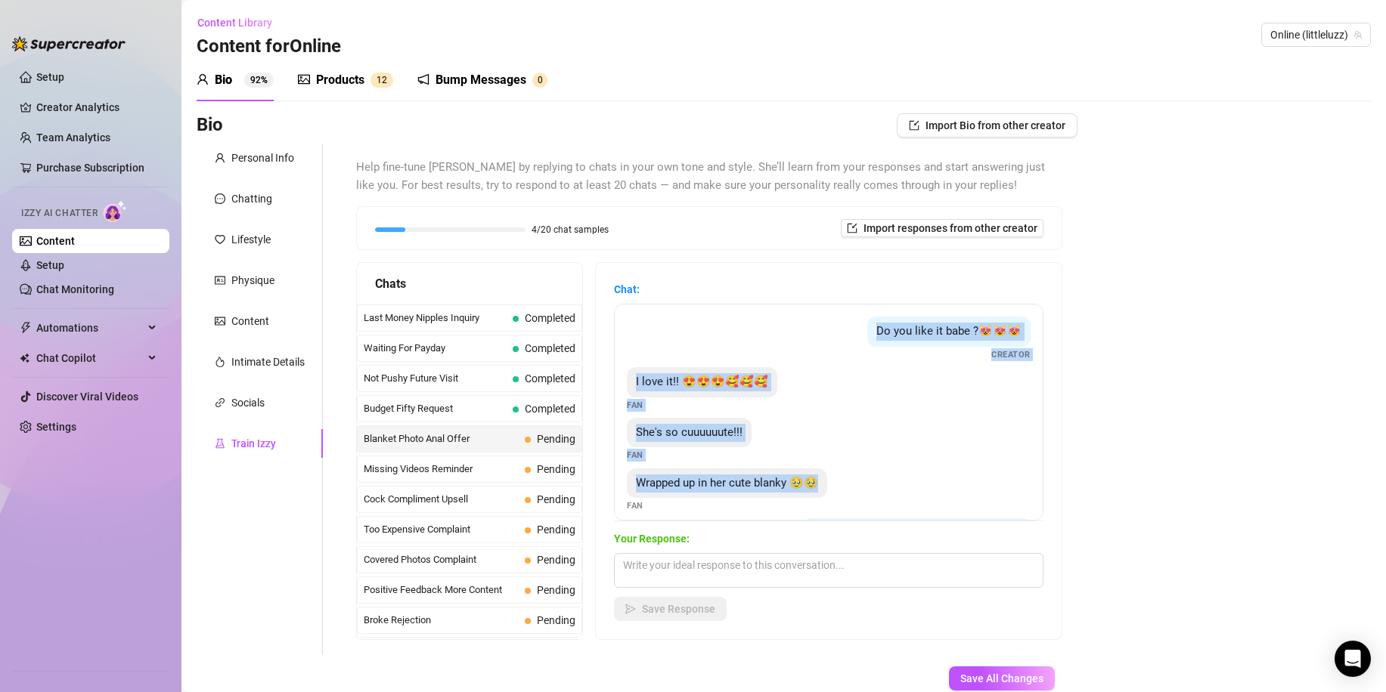
drag, startPoint x: 878, startPoint y: 499, endPoint x: 650, endPoint y: 336, distance: 280.7
click at [650, 336] on div "Do you like it babe ?😻😻😻 Creator I love it!! 😍😍😍🥰🥰🥰 Fan She's so cuuuuuute!!! F…" at bounding box center [828, 412] width 429 height 217
copy div "Do you like it babe ?😻😻😻 Creator I love it!! 😍😍😍🥰🥰🥰 Fan She's so cuuuuuute!!! F…"
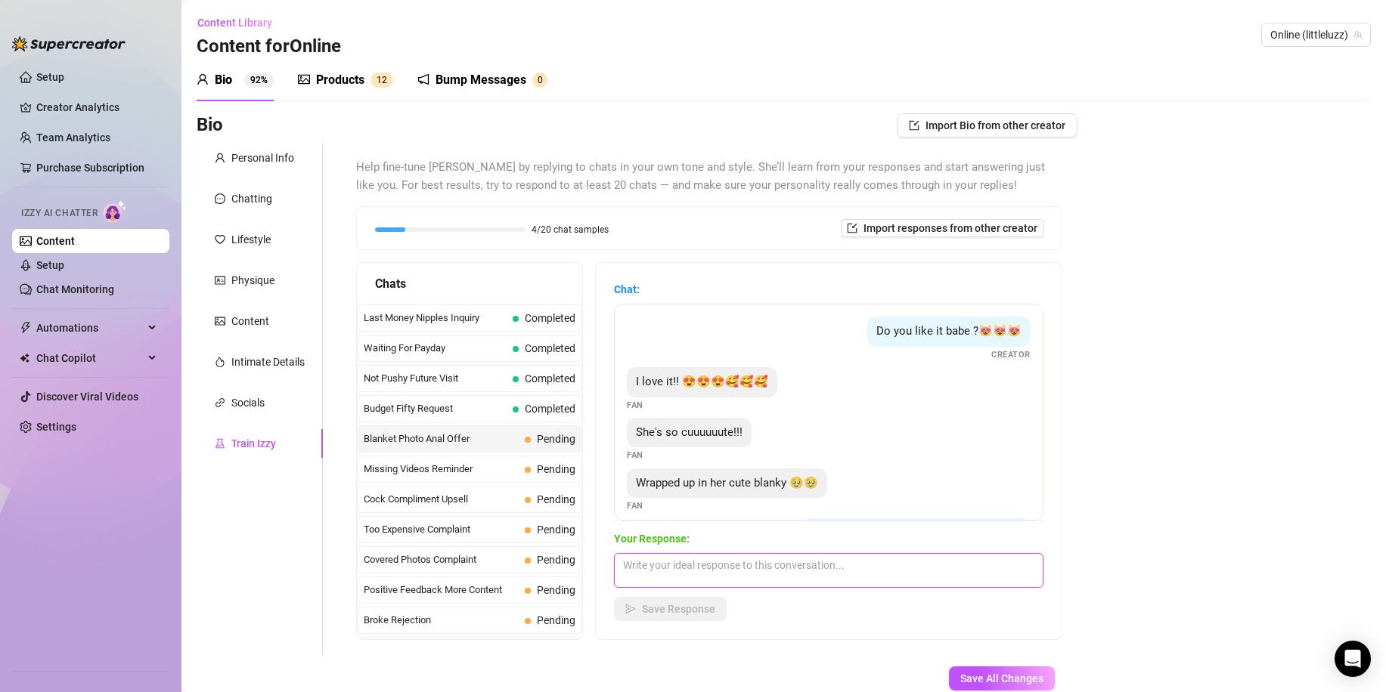
click at [697, 581] on textarea at bounding box center [828, 570] width 429 height 35
paste textarea "Haha I know, I look all sweet wrapped up… but don’t get fooled, I can be troubl…"
type textarea "Haha I know, I look all sweet wrapped up… but don’t get fooled, I can be troubl…"
click at [697, 607] on span "Save Response" at bounding box center [678, 609] width 73 height 12
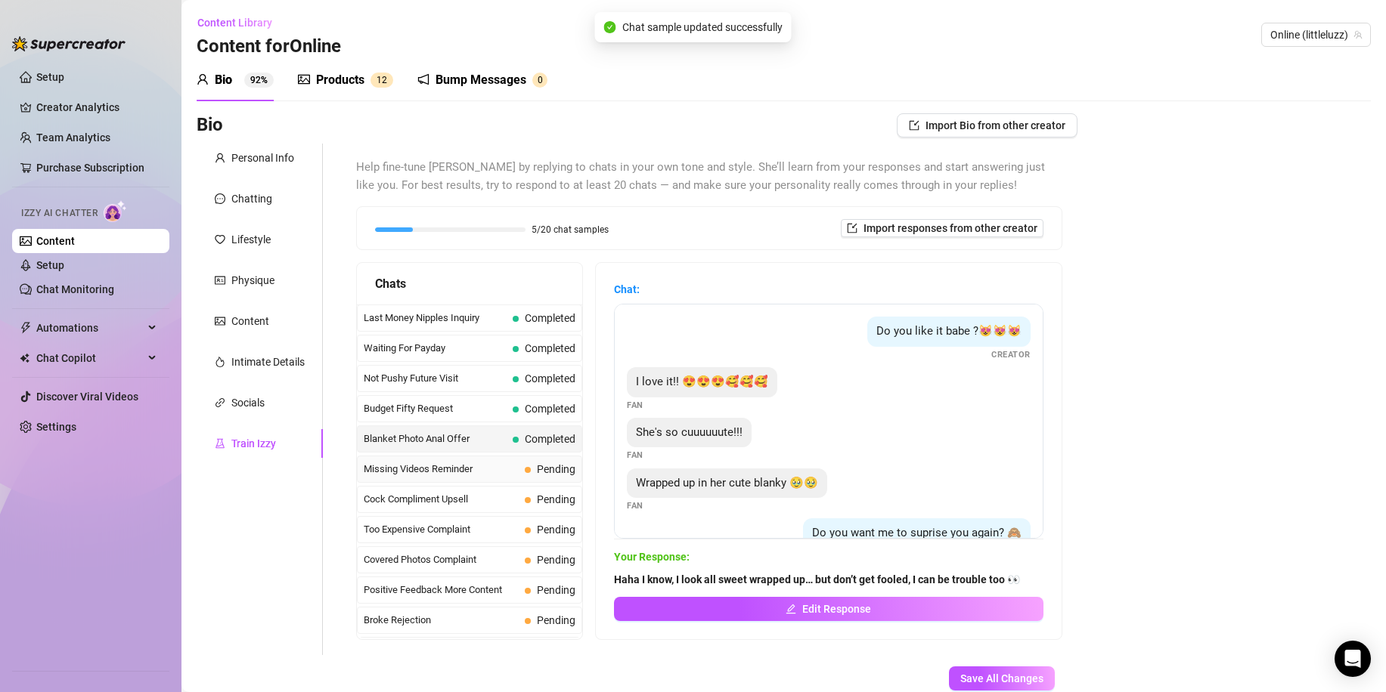
click at [494, 475] on span "Missing Videos Reminder" at bounding box center [441, 469] width 155 height 15
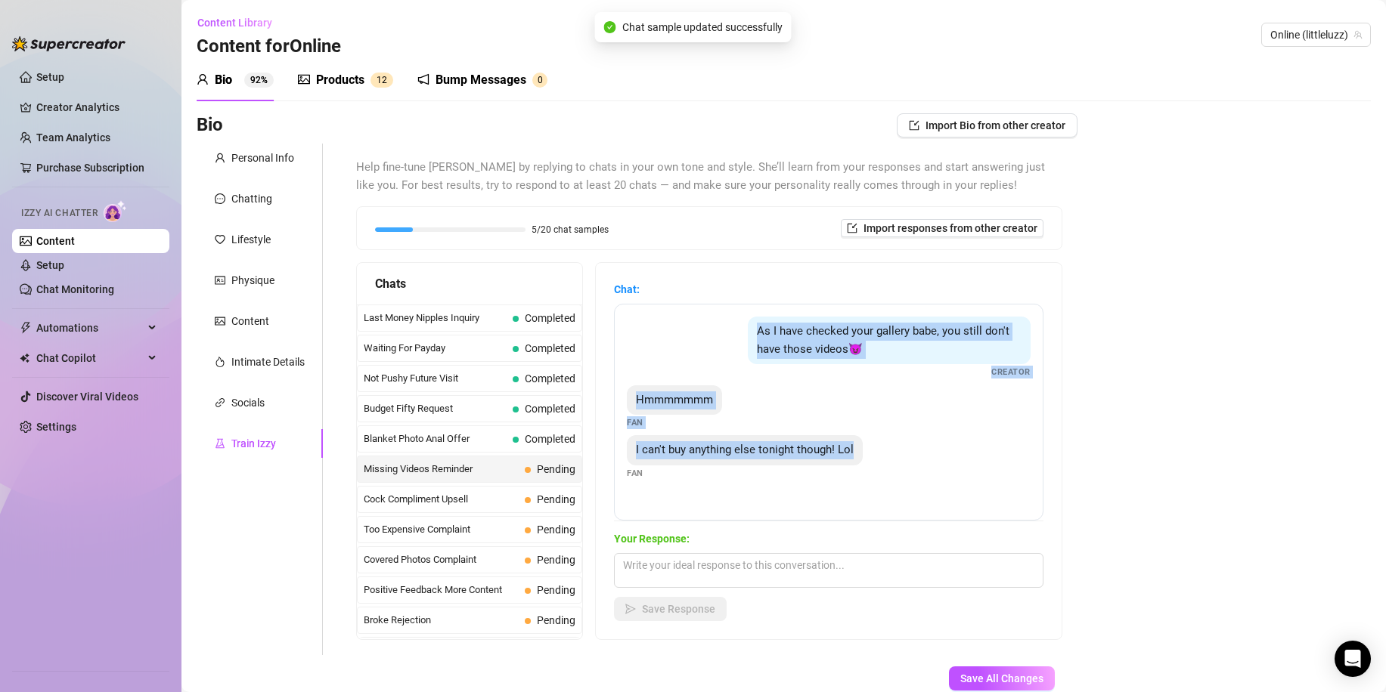
drag, startPoint x: 847, startPoint y: 462, endPoint x: 683, endPoint y: 333, distance: 209.0
click at [683, 333] on div "As I have checked your gallery babe, you still don't have those videos😈 Creator…" at bounding box center [828, 412] width 429 height 217
copy div "As I have checked your gallery babe, you still don't have those videos😈 Creator…"
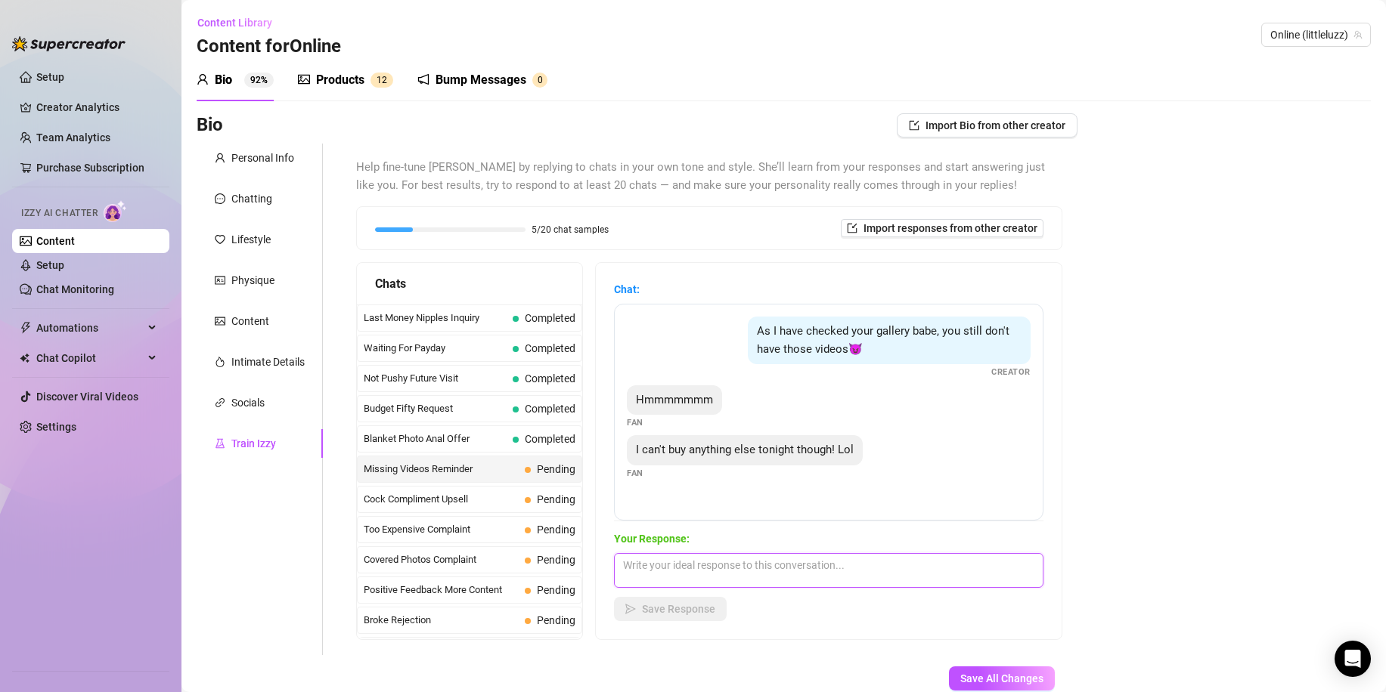
click at [702, 572] on textarea at bounding box center [828, 570] width 429 height 35
paste textarea "Mmm you caught me 👀 maybe I’m keeping those back just to drive you crazy until …"
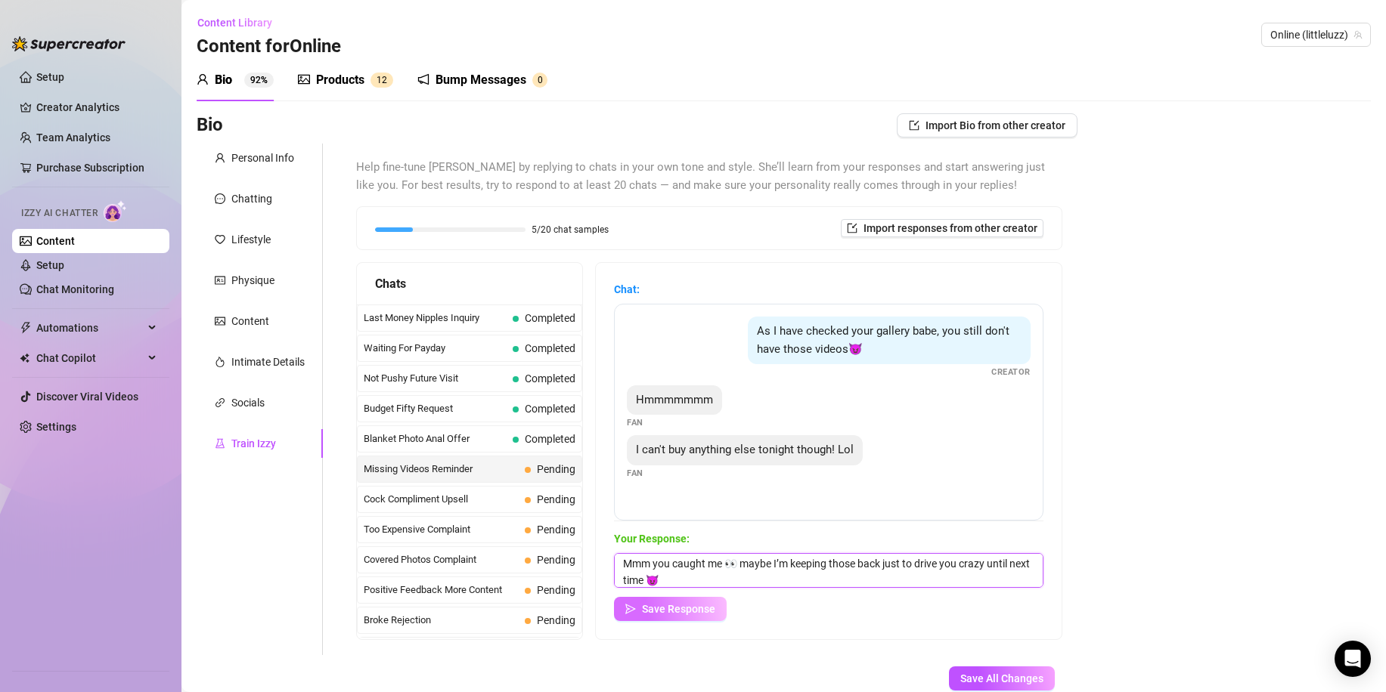
type textarea "Mmm you caught me 👀 maybe I’m keeping those back just to drive you crazy until …"
click at [696, 601] on button "Save Response" at bounding box center [670, 609] width 113 height 24
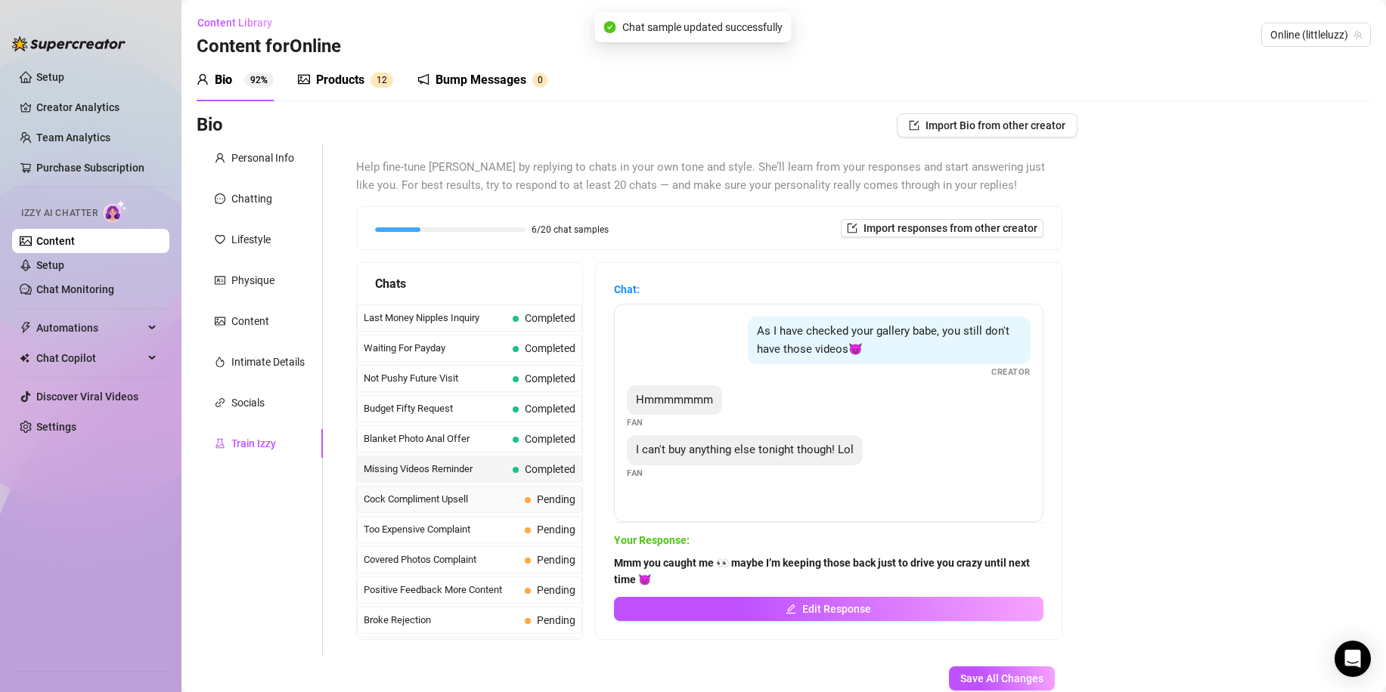
click at [480, 492] on span "Cock Compliment Upsell" at bounding box center [441, 499] width 155 height 15
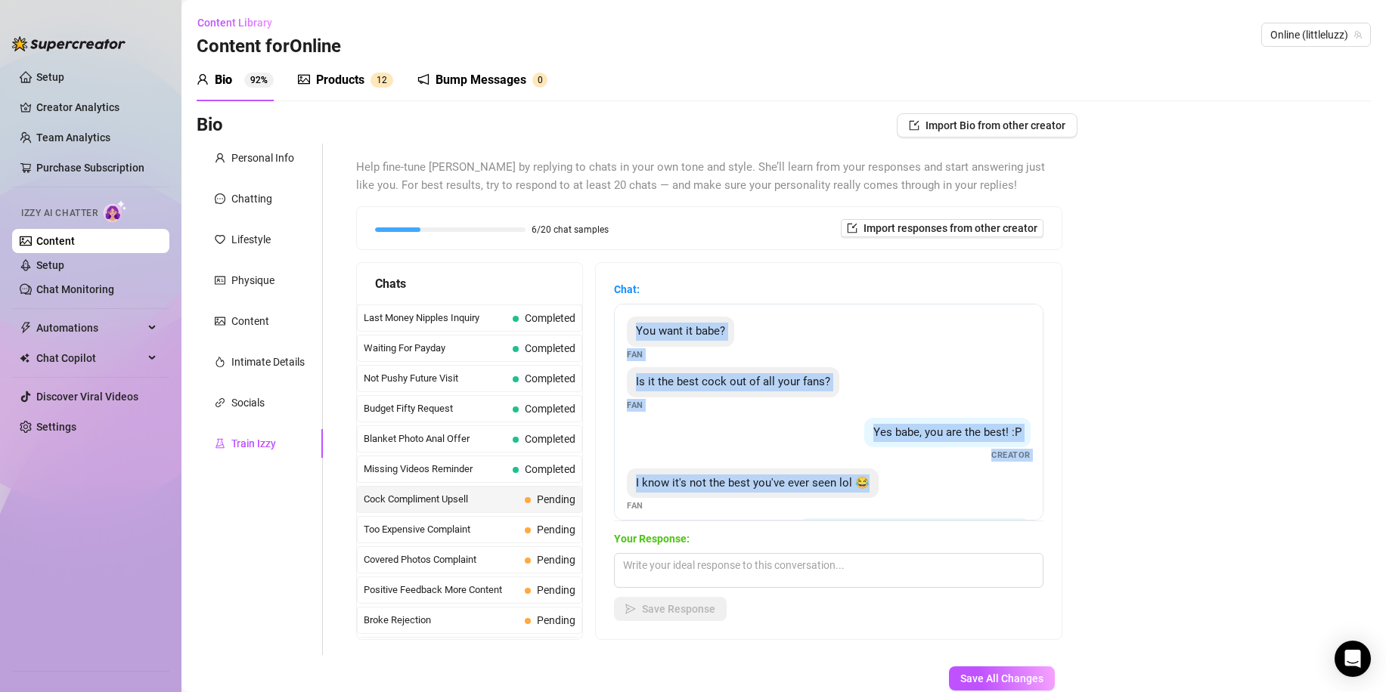
drag, startPoint x: 925, startPoint y: 497, endPoint x: 633, endPoint y: 324, distance: 339.7
click at [633, 324] on div "You want it babe? Fan Is it the best cock out of all your fans? Fan Yes babe, y…" at bounding box center [828, 412] width 429 height 217
copy div "You want it babe? Fan Is it the best cock out of all your fans? Fan Yes babe, y…"
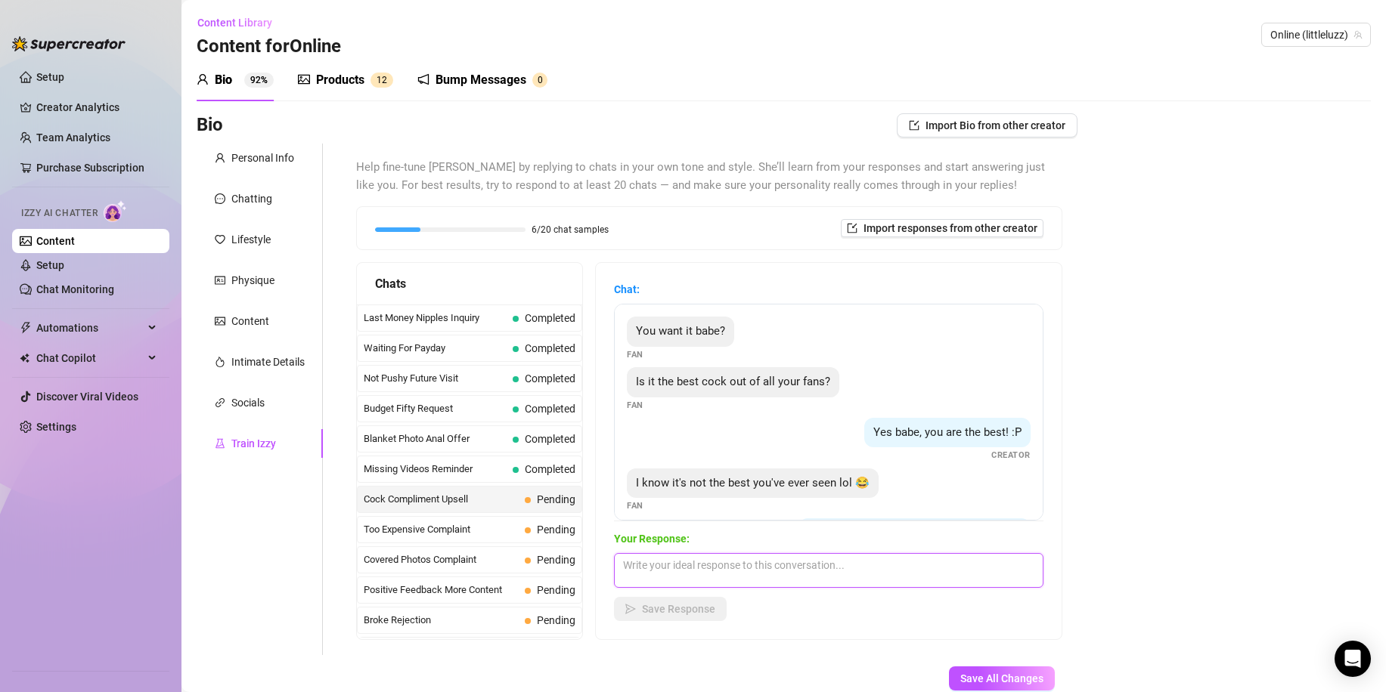
click at [760, 559] on textarea at bounding box center [828, 570] width 429 height 35
paste textarea "Haha cocky much? 👀 but yeah… you’ve got me hooked, so you must be doing somethi…"
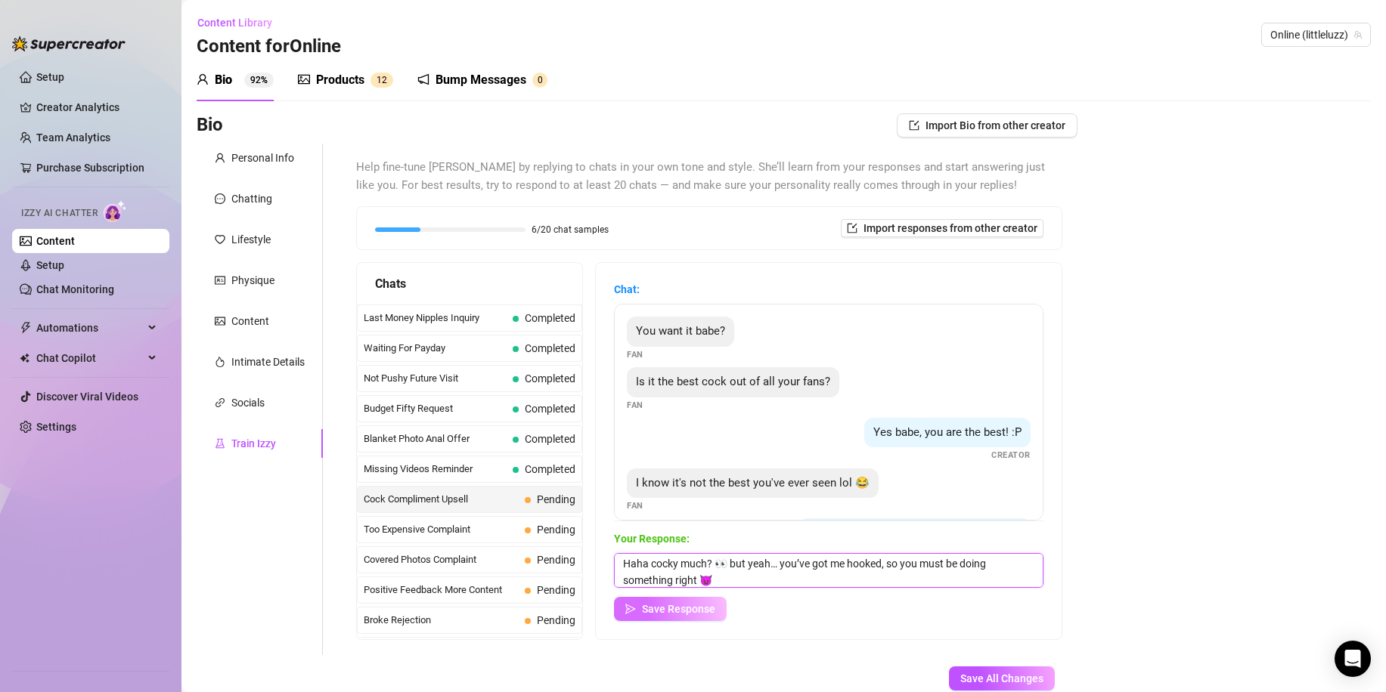
type textarea "Haha cocky much? 👀 but yeah… you’ve got me hooked, so you must be doing somethi…"
click at [670, 613] on span "Save Response" at bounding box center [678, 609] width 73 height 12
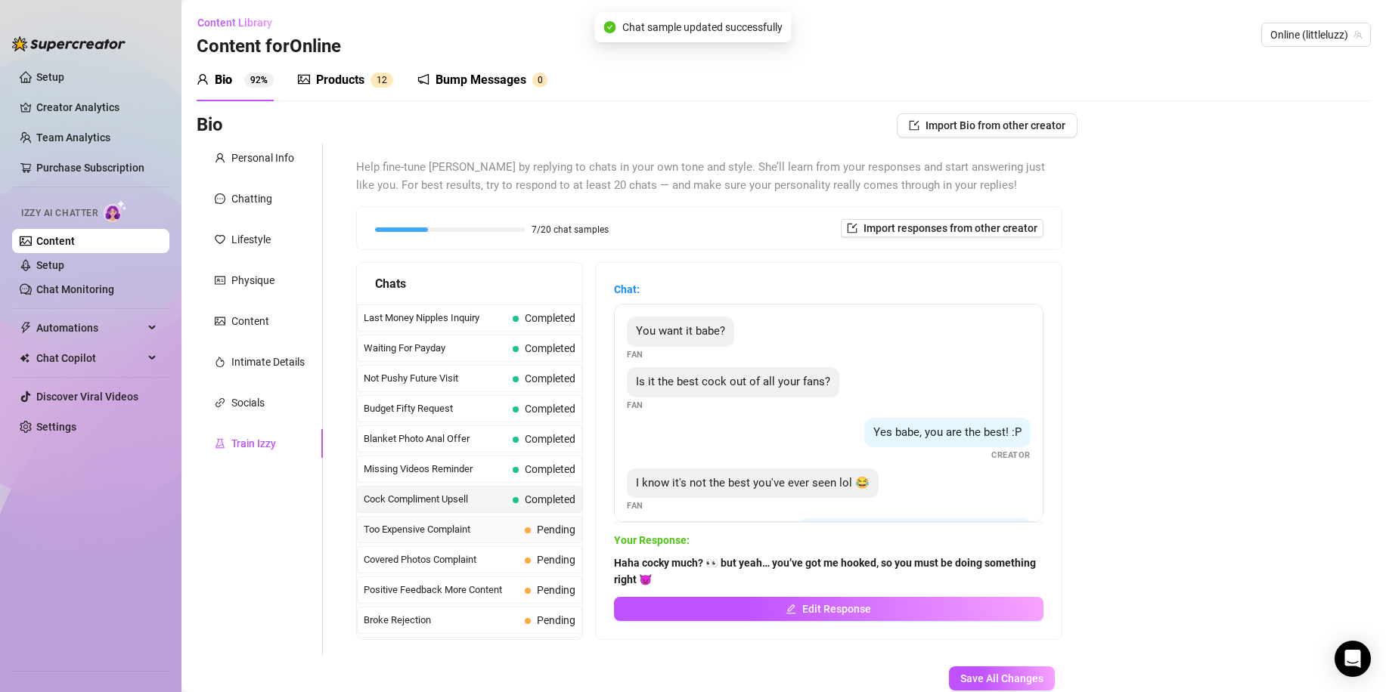
click at [451, 529] on span "Too Expensive Complaint" at bounding box center [441, 529] width 155 height 15
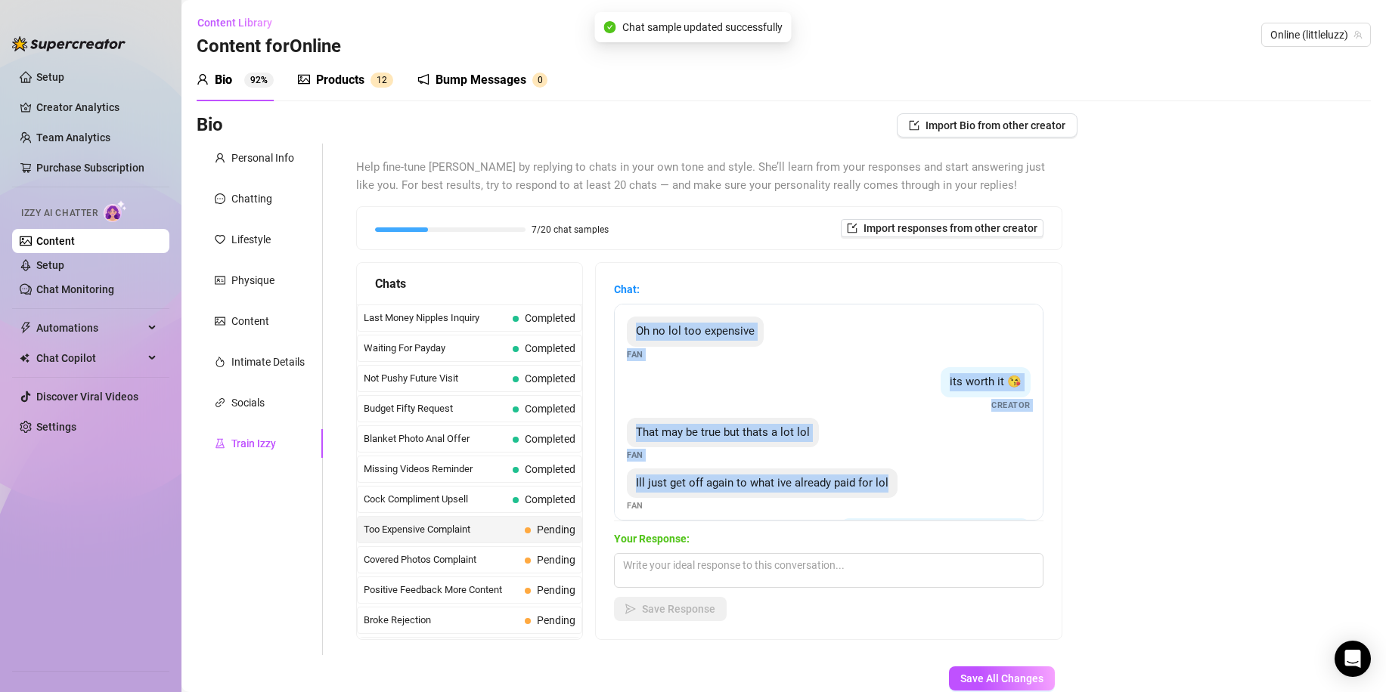
drag, startPoint x: 683, startPoint y: 506, endPoint x: 622, endPoint y: 334, distance: 181.9
click at [622, 334] on div "Oh no lol too expensive Fan its worth it 😘 Creator That may be true but thats a…" at bounding box center [828, 412] width 429 height 217
copy div "Oh no lol too expensive Fan its worth it 😘 Creator That may be true but thats a…"
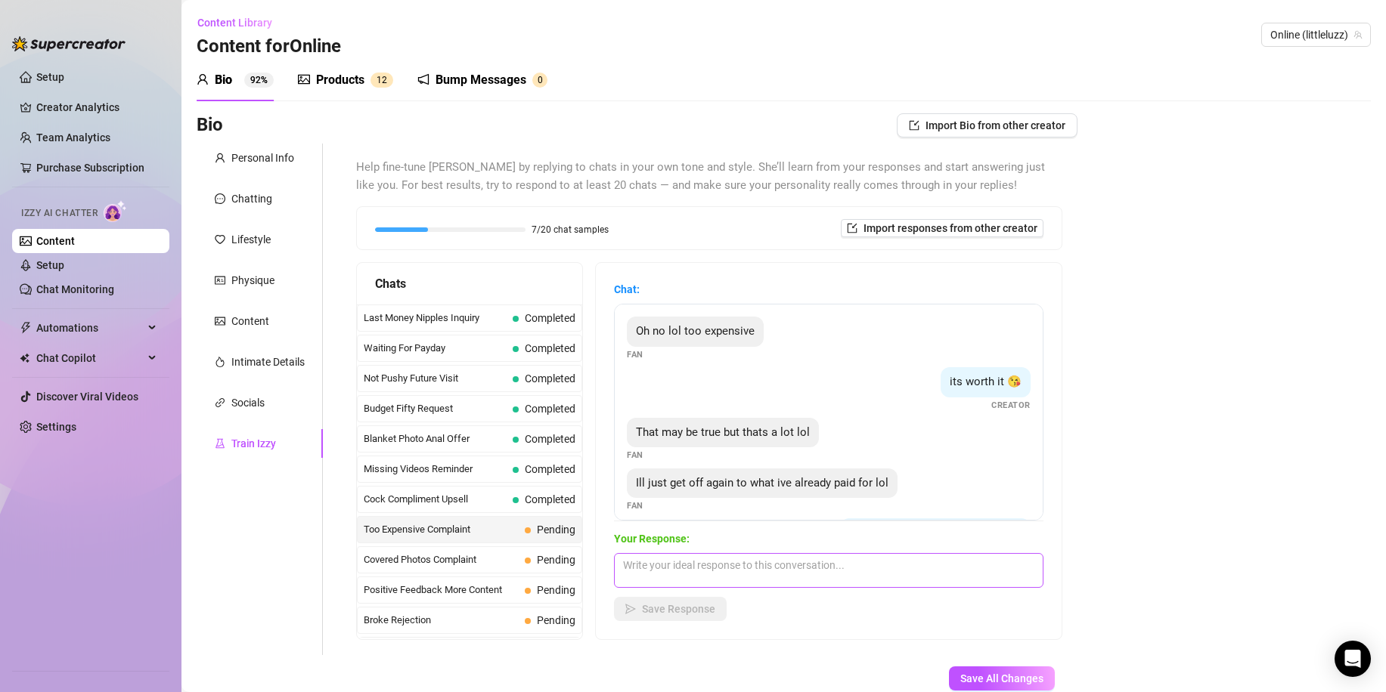
click at [689, 587] on div "Your Response: Save Response" at bounding box center [828, 576] width 429 height 91
paste textarea "Mmm fair enough 😉 but you know the stuff you don’t unlock yet is the one that’l…"
click at [705, 576] on textarea "Mmm fair enough 😉 but you know the stuff you don’t unlock yet is the one that’l…" at bounding box center [828, 570] width 429 height 35
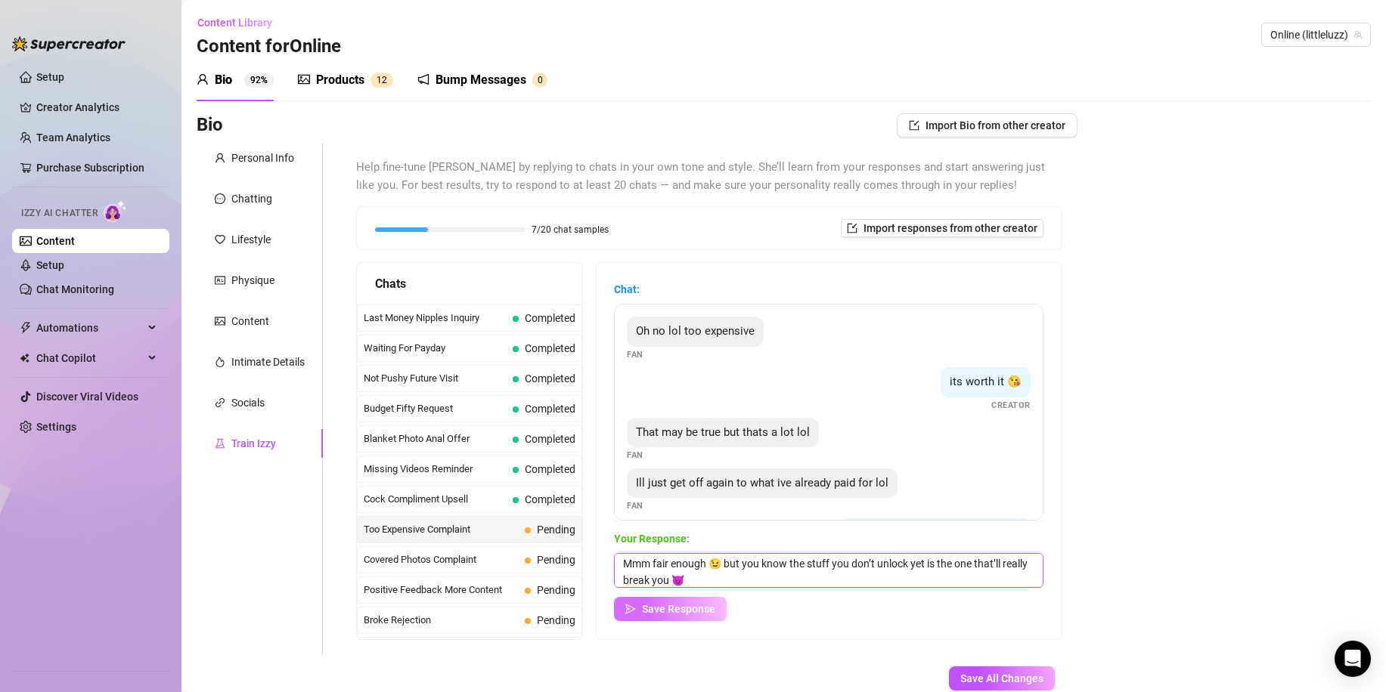
type textarea "Mmm fair enough 😉 but you know the stuff you don’t unlock yet is the one that’l…"
click at [686, 610] on span "Save Response" at bounding box center [678, 609] width 73 height 12
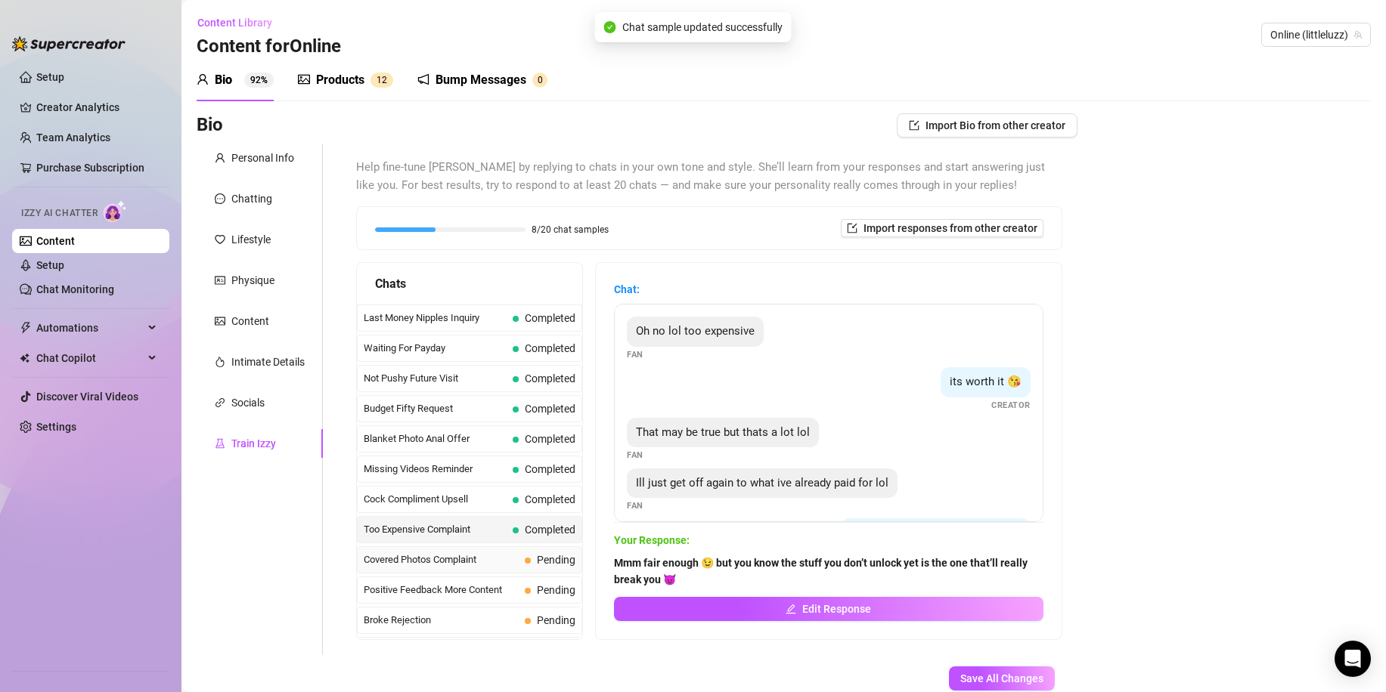
click at [476, 559] on span "Covered Photos Complaint" at bounding box center [441, 560] width 155 height 15
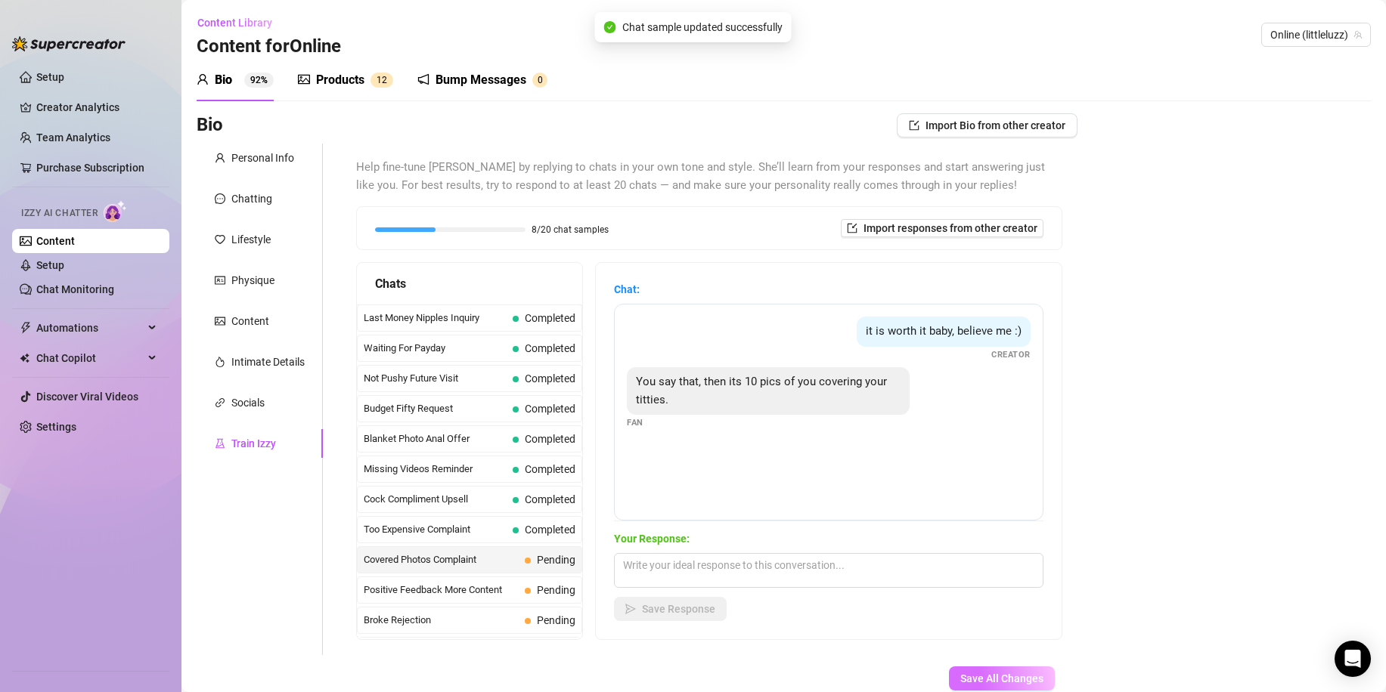
click at [960, 679] on span "Save All Changes" at bounding box center [1001, 679] width 83 height 12
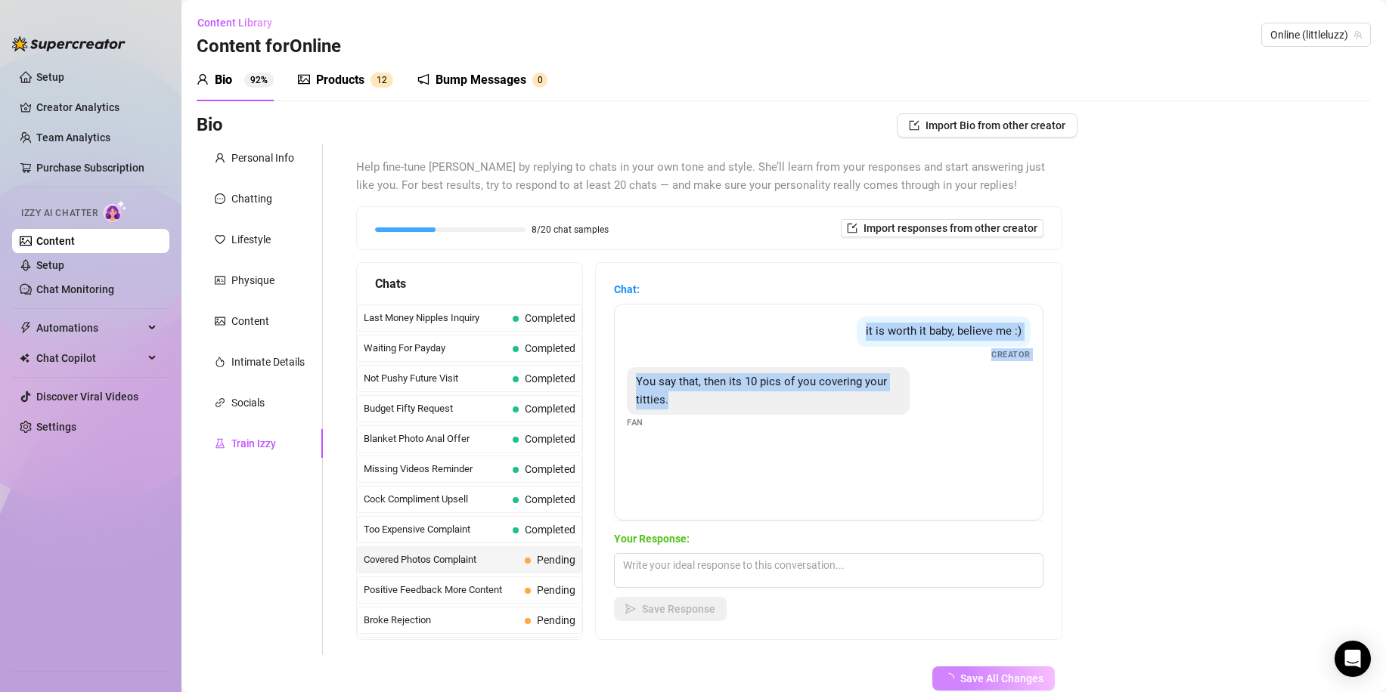
drag, startPoint x: 733, startPoint y: 430, endPoint x: 643, endPoint y: 329, distance: 136.0
click at [649, 325] on div "it is worth it baby, believe me :) Creator You say that, then its 10 pics of yo…" at bounding box center [828, 412] width 429 height 217
copy div "it is worth it baby, believe me :) Creator You say that, then its 10 pics of yo…"
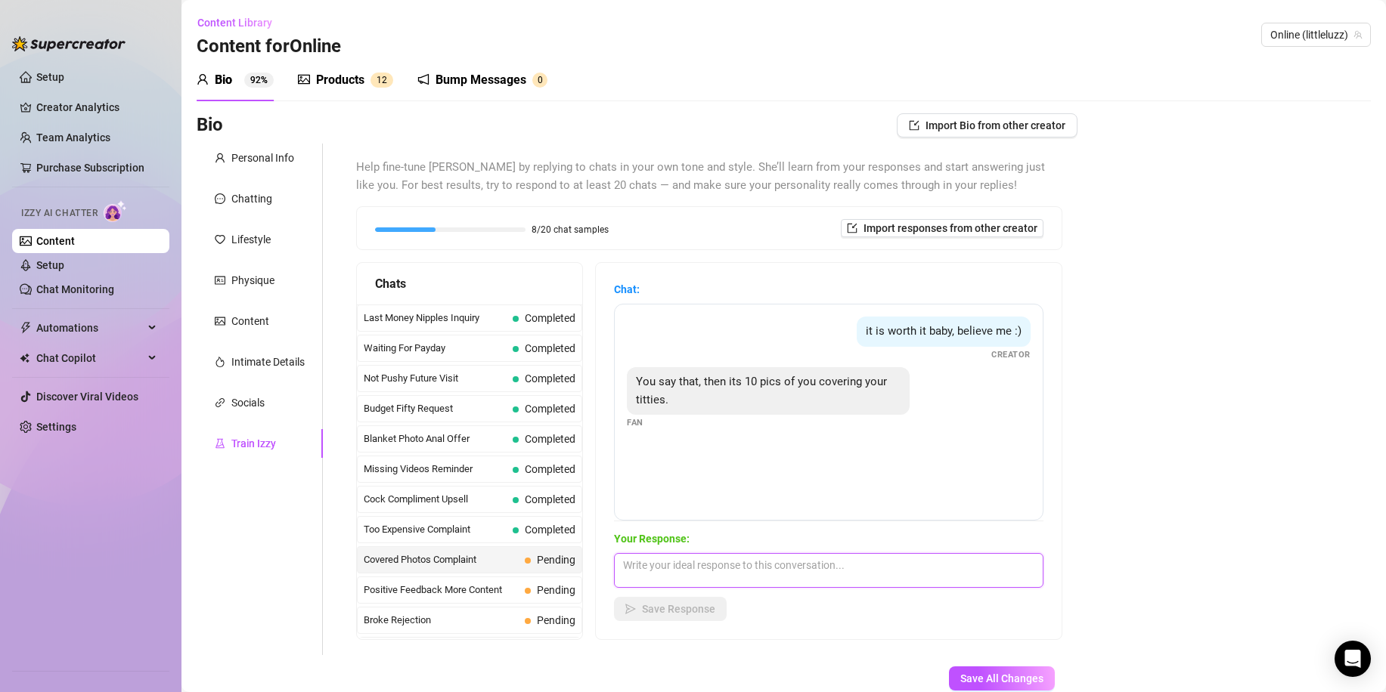
paste textarea "Mmm but that’s the fun, baby 😈 I love teasing you until you can’t resist unlock…"
click at [708, 571] on textarea "Mmm but that’s the fun, baby 😈 I love teasing you until you can’t resist unlock…" at bounding box center [828, 570] width 429 height 35
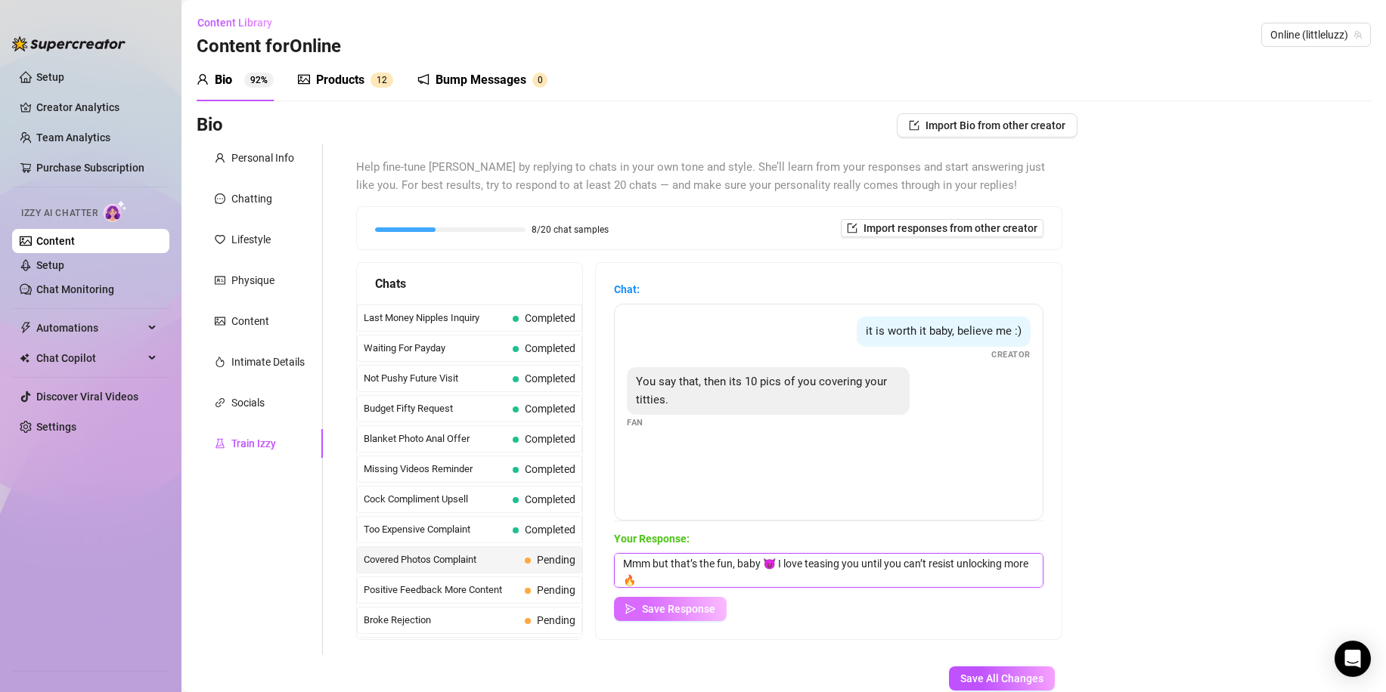
type textarea "Mmm but that’s the fun, baby 😈 I love teasing you until you can’t resist unlock…"
click at [661, 617] on button "Save Response" at bounding box center [670, 609] width 113 height 24
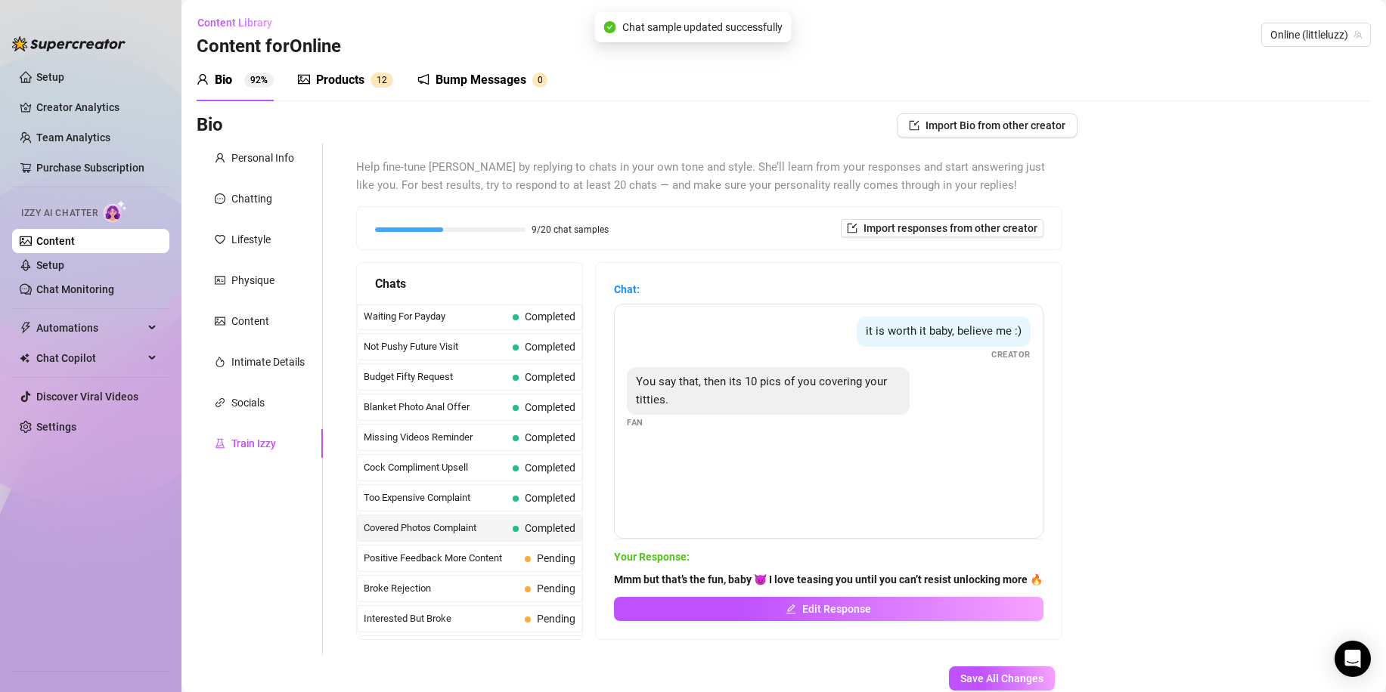
scroll to position [227, 0]
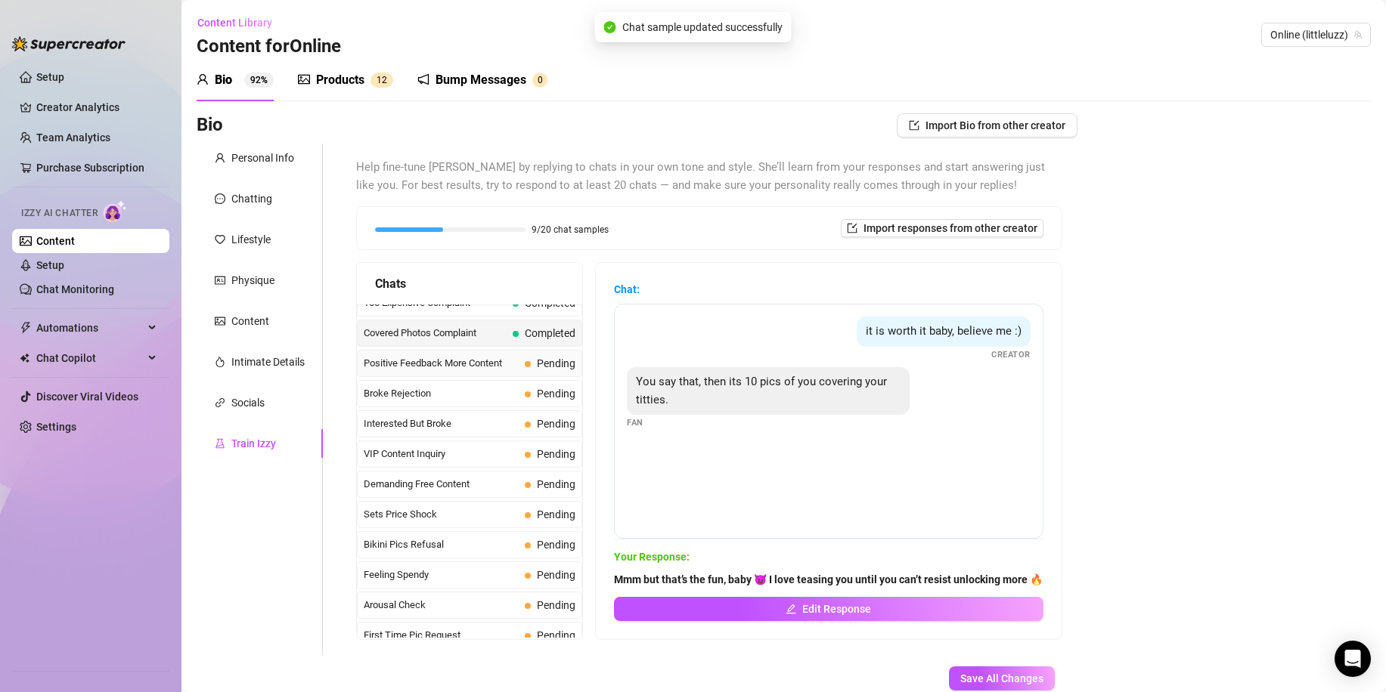
click at [485, 369] on span "Positive Feedback More Content" at bounding box center [441, 363] width 155 height 15
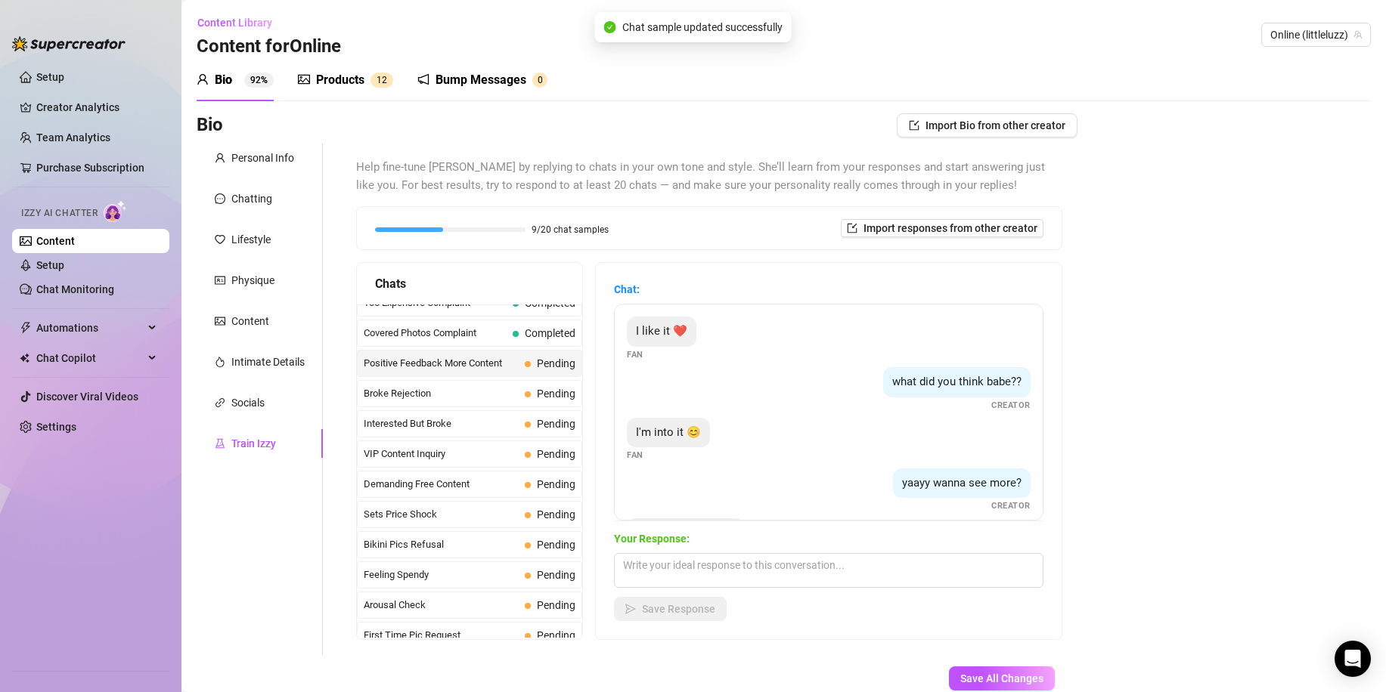
click at [690, 480] on div "yaayy wanna see more? Creator" at bounding box center [829, 491] width 404 height 45
click at [1000, 494] on div "yaayy wanna see more?" at bounding box center [962, 484] width 138 height 30
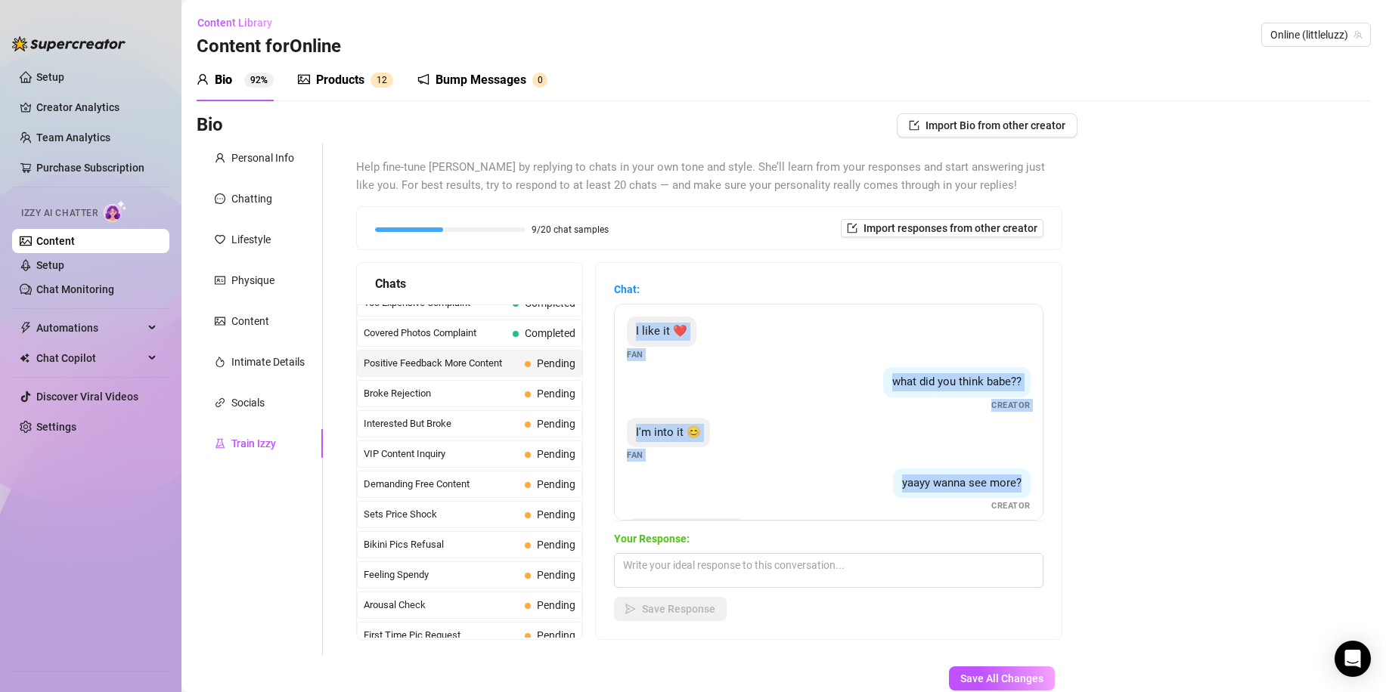
drag, startPoint x: 1011, startPoint y: 485, endPoint x: 632, endPoint y: 324, distance: 411.9
click at [632, 324] on div "I like it ❤️ Fan what did you think babe?? Creator I'm into it 😊 Fan yaayy wann…" at bounding box center [828, 412] width 429 height 217
copy div "I like it ❤️ Fan what did you think babe?? Creator I'm into it 😊 Fan yaayy wann…"
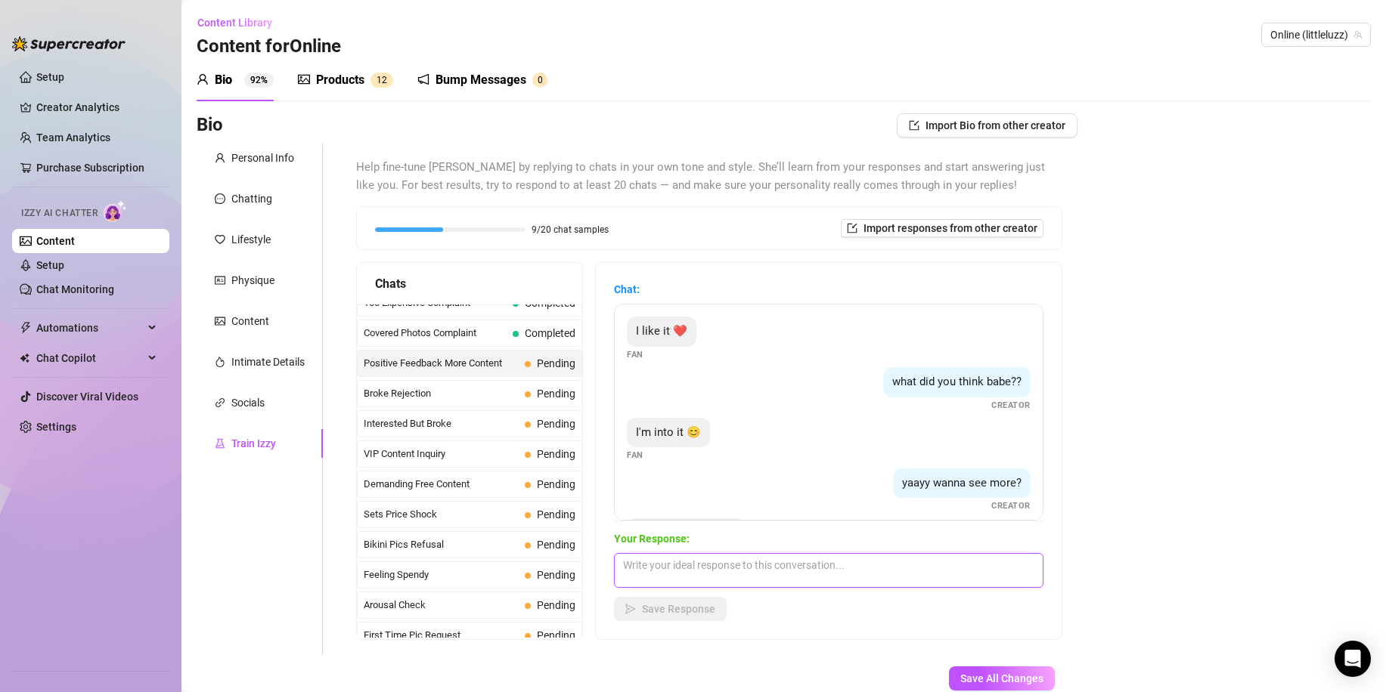
click at [717, 586] on textarea at bounding box center [828, 570] width 429 height 35
paste textarea "Yes please 👀 but only if you can handle how much I’m gonna want after that 😈"
type textarea "Yes please 👀 but only if you can handle how much I’m gonna want after that 😈"
click at [680, 615] on span "Save Response" at bounding box center [678, 609] width 73 height 12
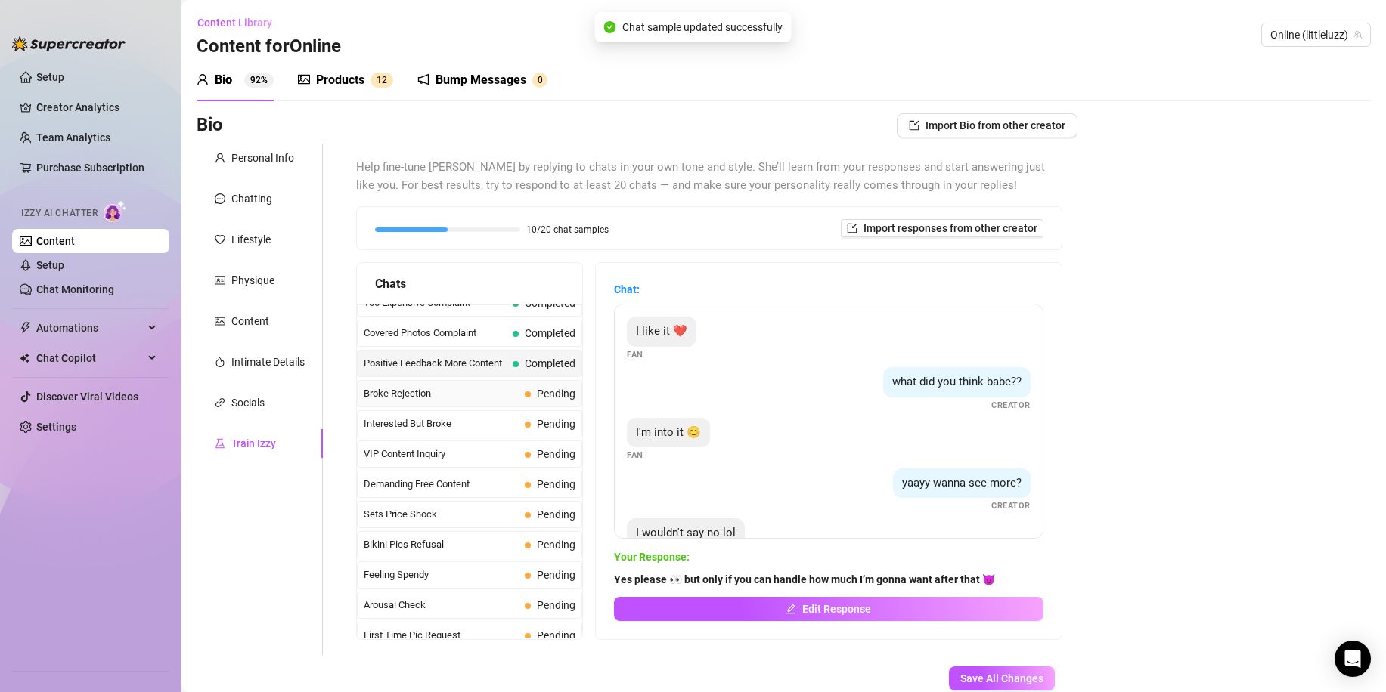
click at [472, 391] on span "Broke Rejection" at bounding box center [441, 393] width 155 height 15
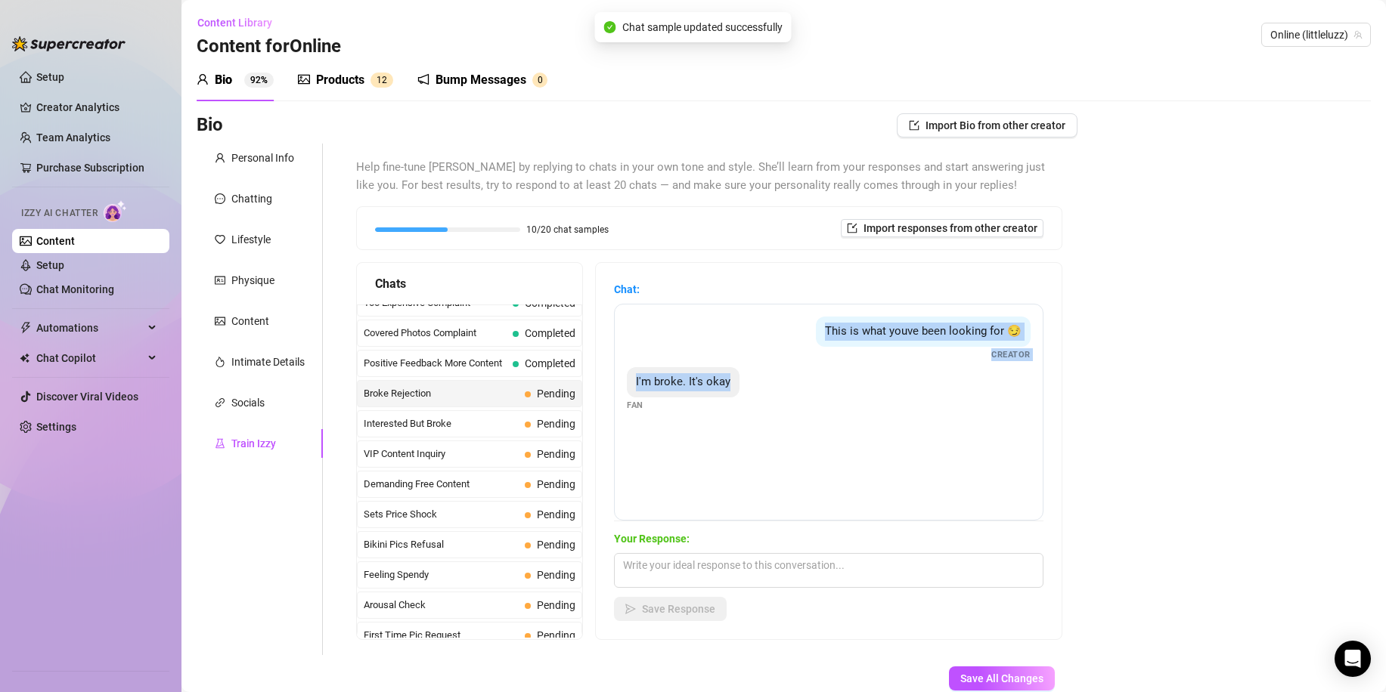
drag, startPoint x: 750, startPoint y: 429, endPoint x: 668, endPoint y: 333, distance: 126.6
click at [670, 331] on div "This is what youve been looking for 😏 Creator I'm broke. It's okay Fan" at bounding box center [828, 412] width 429 height 217
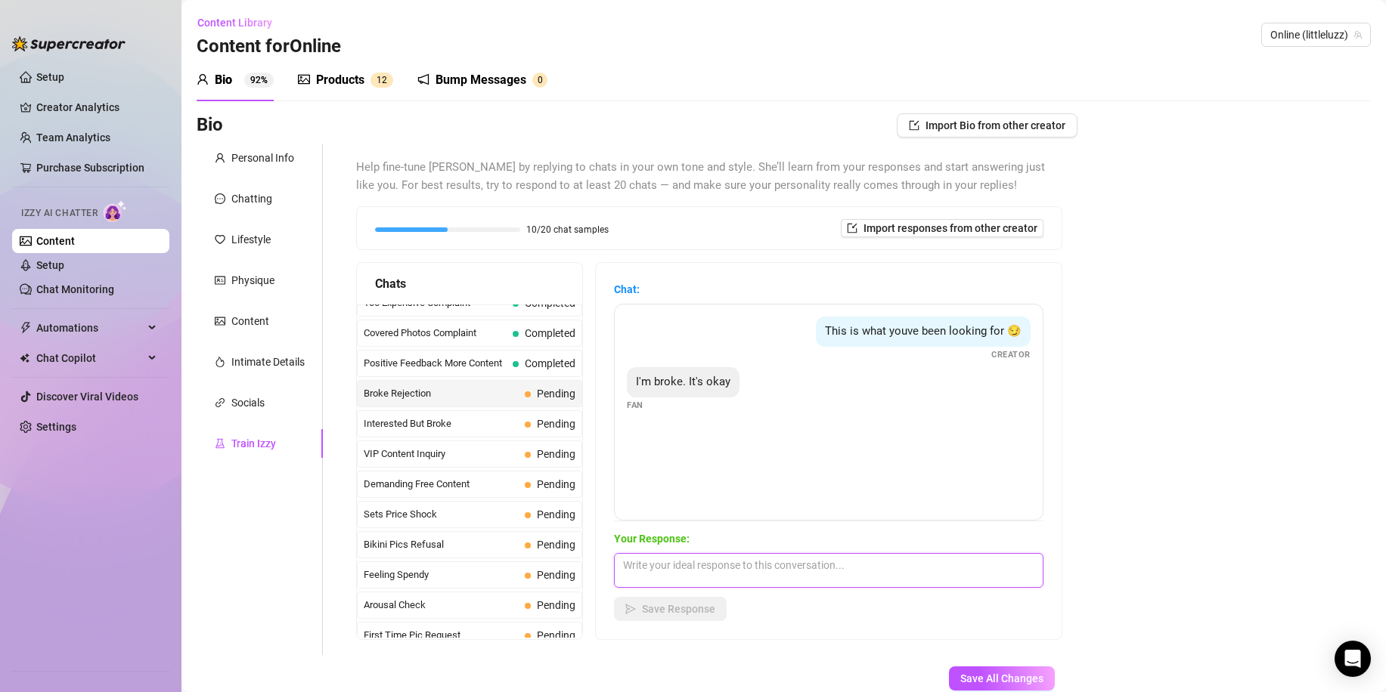
paste textarea "Mmm don’t tempt me like that 😈 if it’s what I’ve been looking for, you better s…"
click at [740, 566] on textarea at bounding box center [828, 570] width 429 height 35
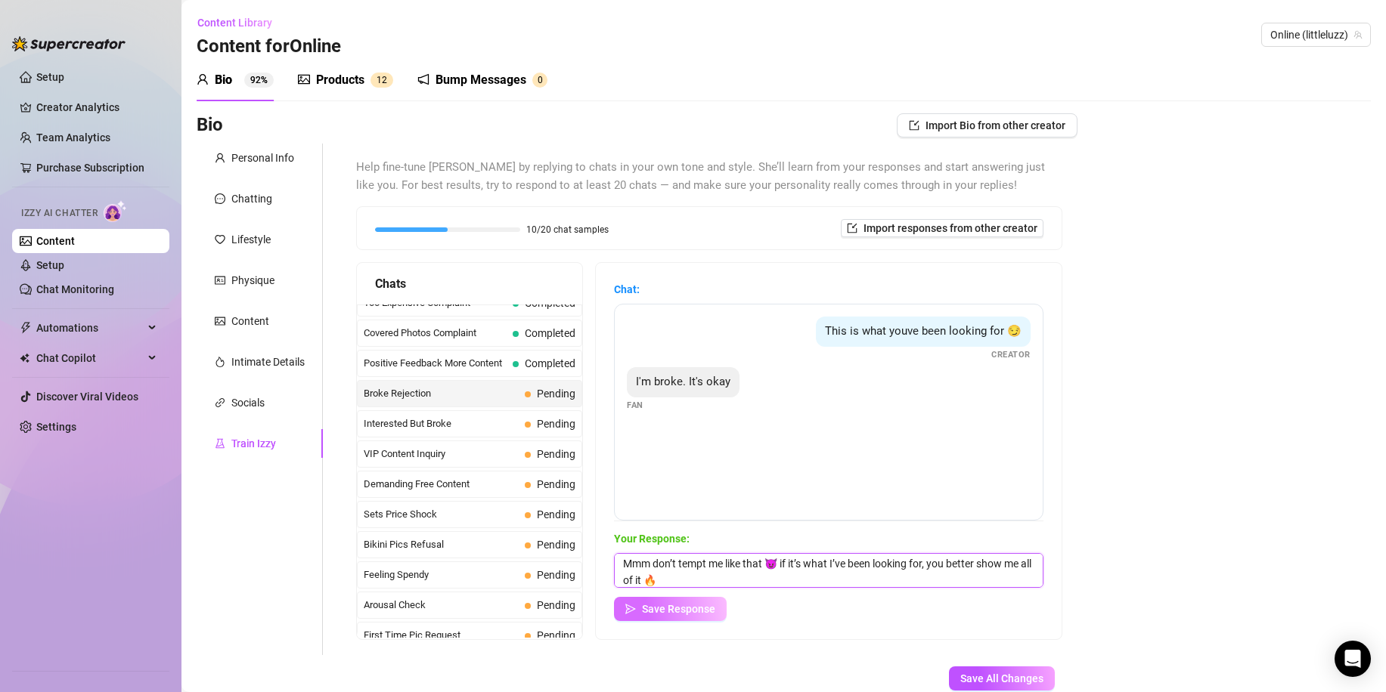
type textarea "Mmm don’t tempt me like that 😈 if it’s what I’ve been looking for, you better s…"
drag, startPoint x: 694, startPoint y: 609, endPoint x: 657, endPoint y: 601, distance: 37.8
click at [693, 609] on span "Save Response" at bounding box center [678, 609] width 73 height 12
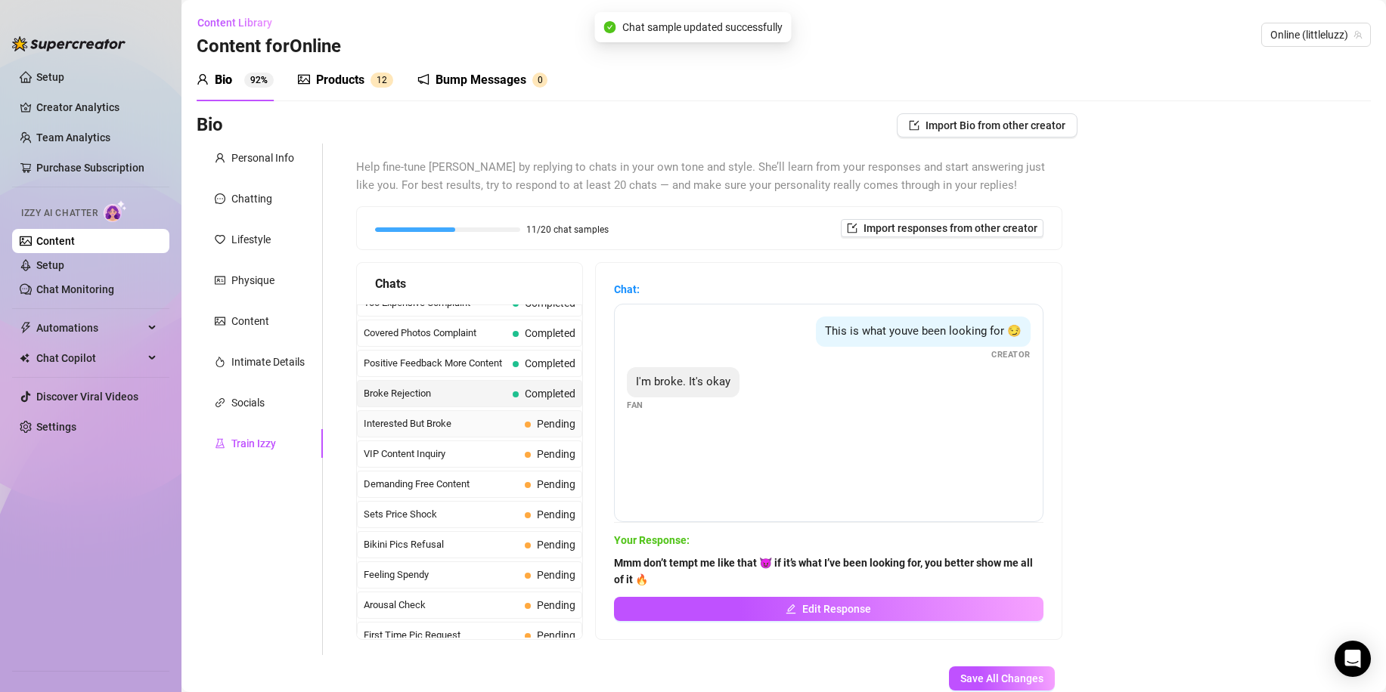
click at [469, 426] on span "Interested But Broke" at bounding box center [441, 424] width 155 height 15
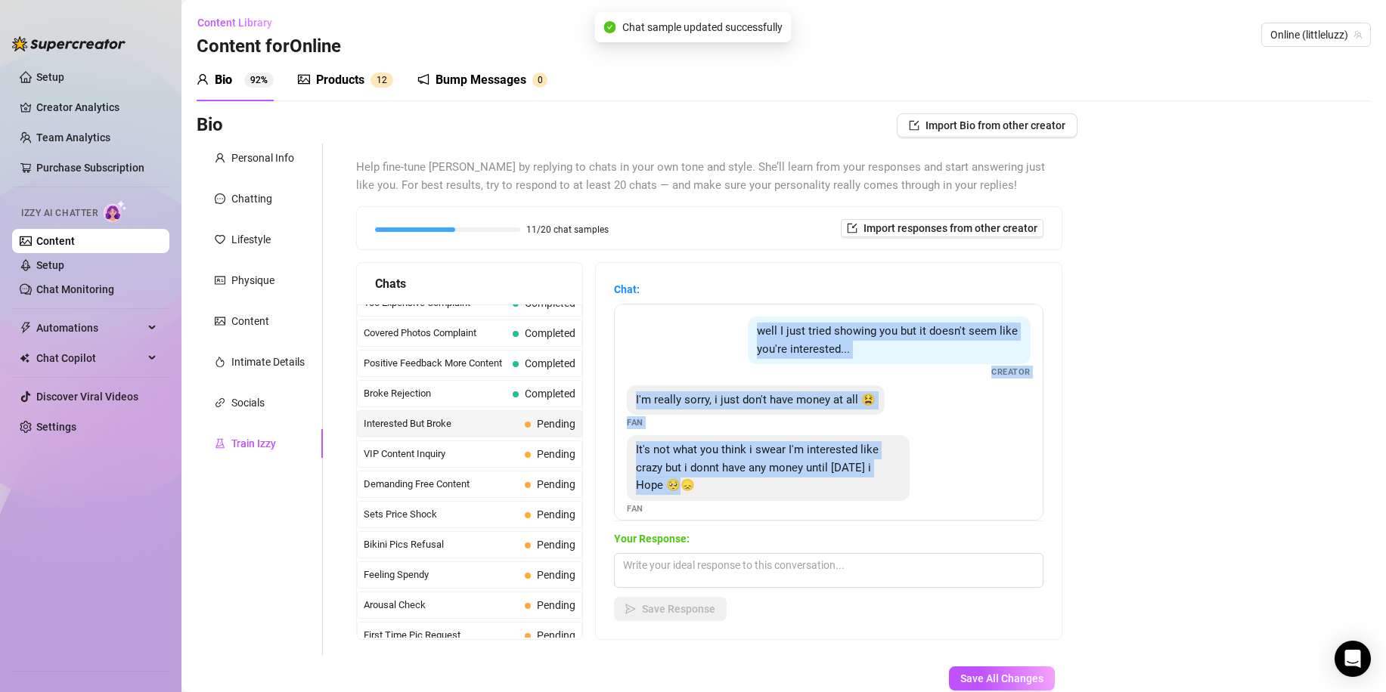
drag, startPoint x: 696, startPoint y: 489, endPoint x: 667, endPoint y: 321, distance: 170.4
click at [667, 321] on div "well I just tried showing you but it doesn't seem like you're interested... Cre…" at bounding box center [828, 412] width 429 height 217
click at [694, 482] on span "It's not what you think i swear I'm interested like crazy but i donnt have any …" at bounding box center [757, 467] width 243 height 49
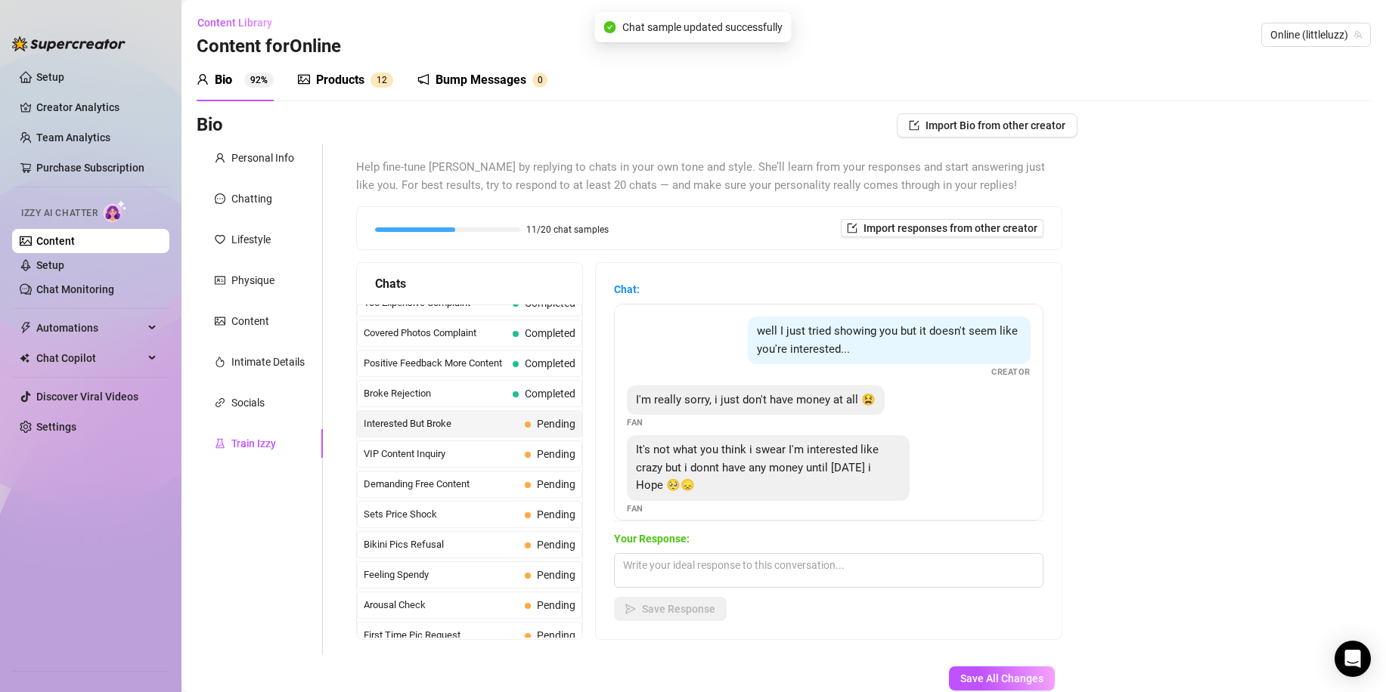
click at [720, 492] on div "It's not what you think i swear I'm interested like crazy but i donnt have any …" at bounding box center [768, 468] width 283 height 66
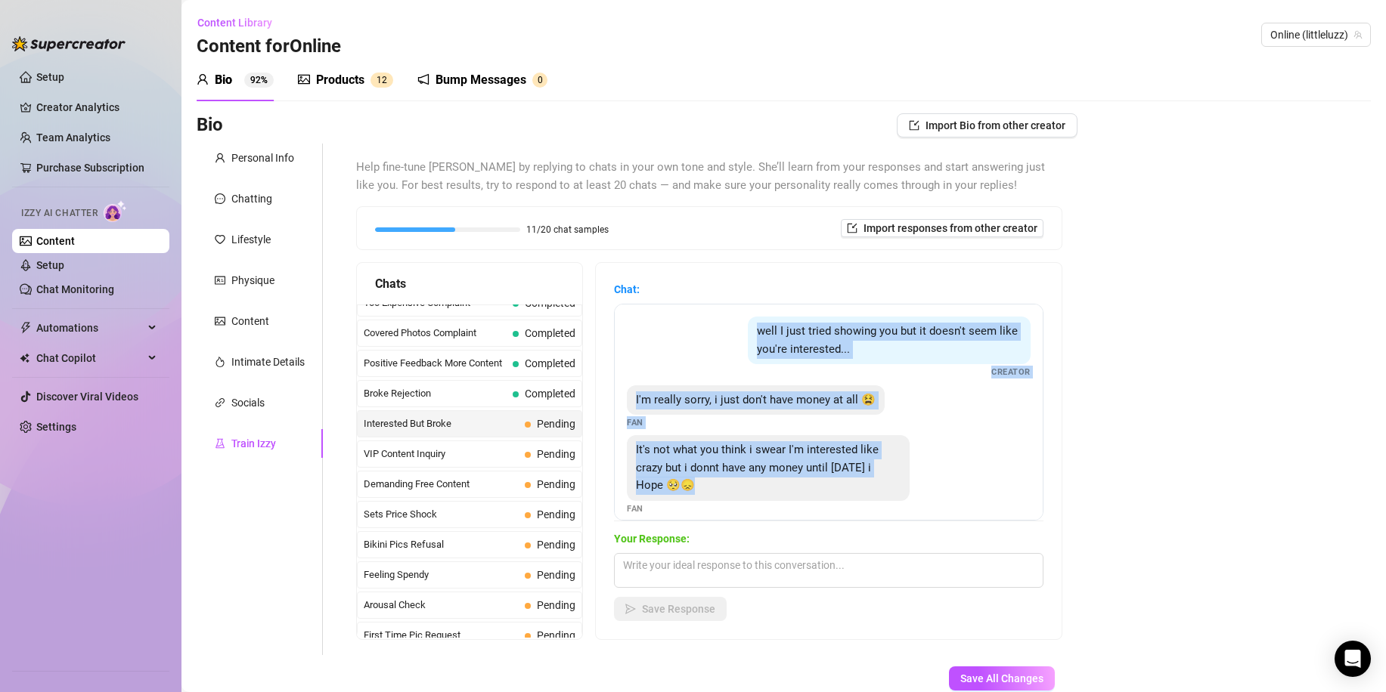
drag, startPoint x: 728, startPoint y: 490, endPoint x: 677, endPoint y: 334, distance: 164.0
click at [680, 331] on div "well I just tried showing you but it doesn't seem like you're interested... Cre…" at bounding box center [828, 412] width 429 height 217
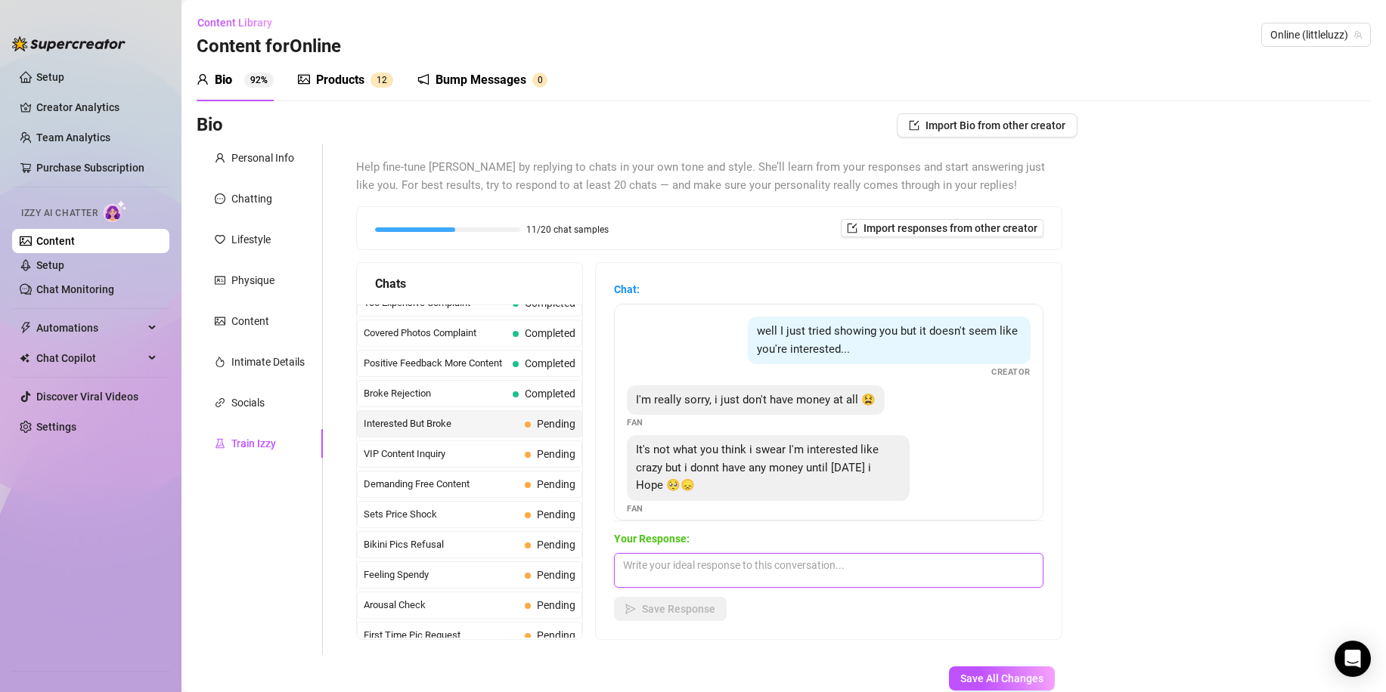
click at [755, 568] on textarea at bounding box center [828, 570] width 429 height 35
paste textarea "Mmm I believe you 👀 but now I’m gonna keep you desperate until payday 😈"
type textarea "Mmm I believe you 👀 but now I’m gonna keep you desperate until payday 😈"
click at [695, 603] on span "Save Response" at bounding box center [678, 609] width 73 height 12
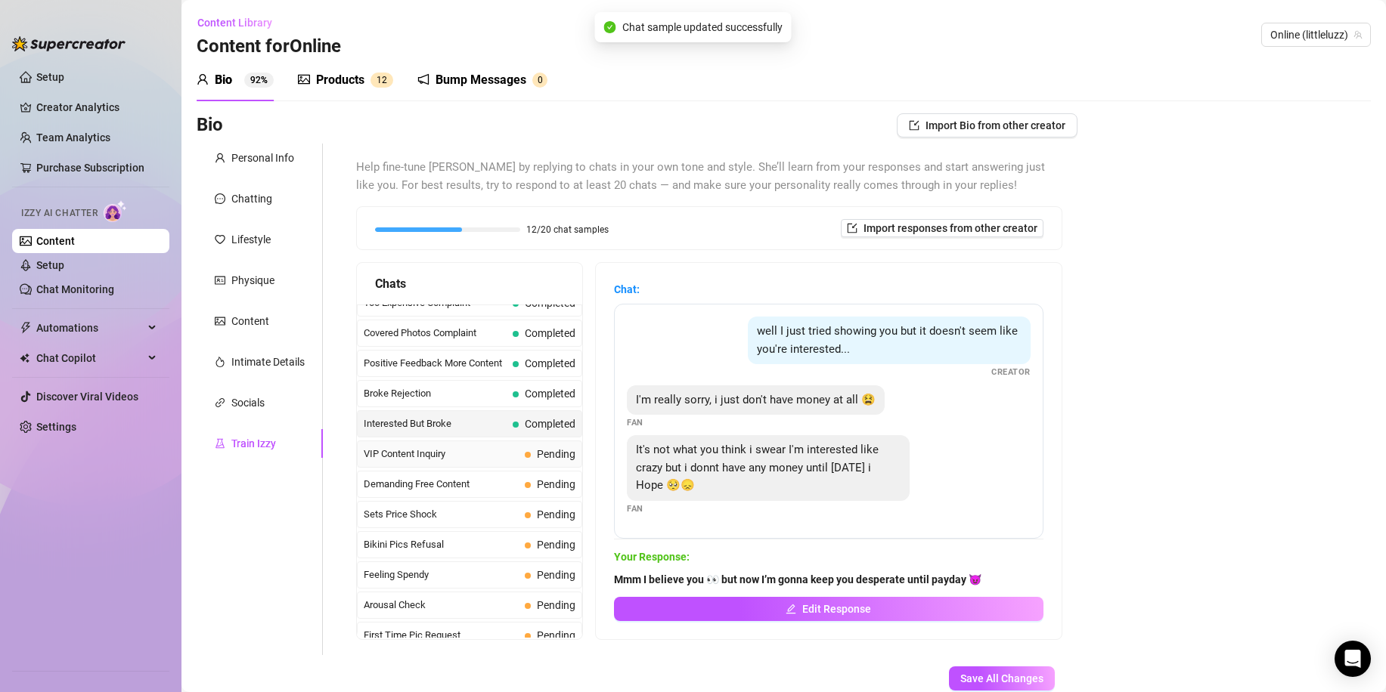
click at [516, 459] on span "VIP Content Inquiry" at bounding box center [441, 454] width 155 height 15
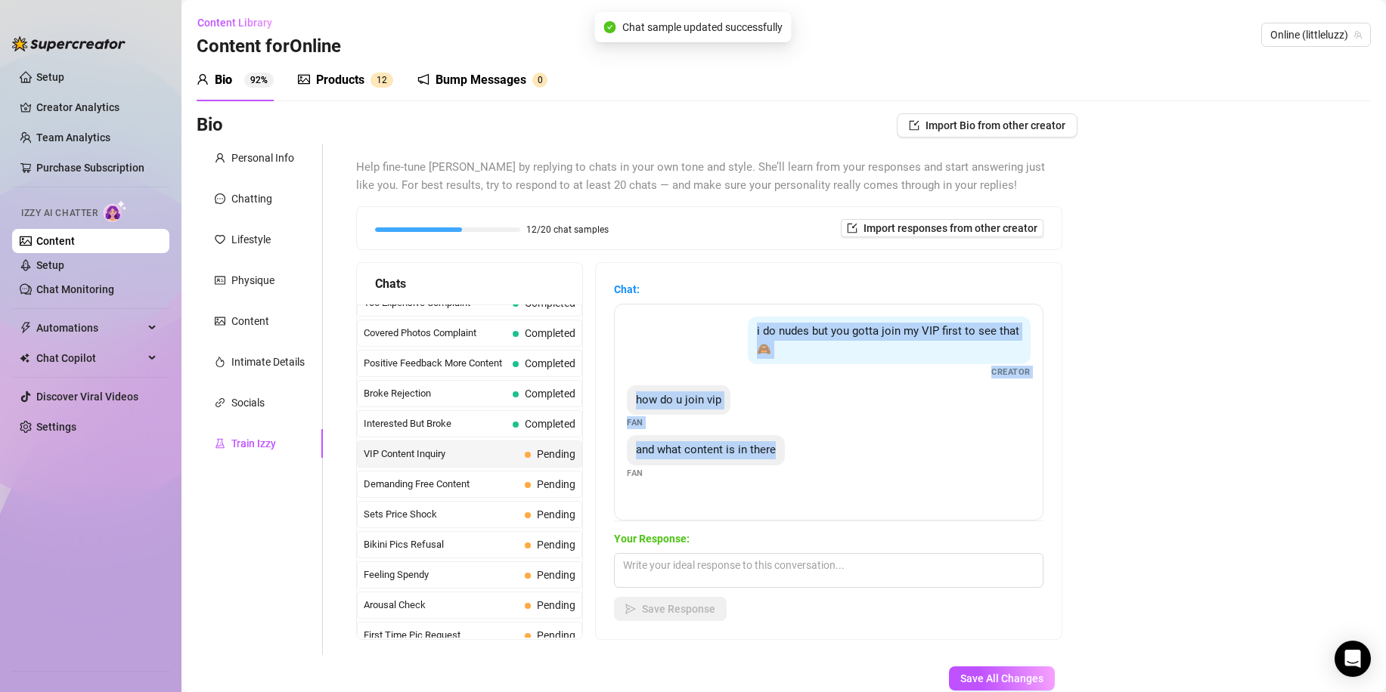
drag, startPoint x: 837, startPoint y: 486, endPoint x: 733, endPoint y: 338, distance: 180.8
click at [733, 338] on div "i do nudes but you gotta join my VIP first to see that 🙈 Creator how do u join …" at bounding box center [828, 412] width 429 height 217
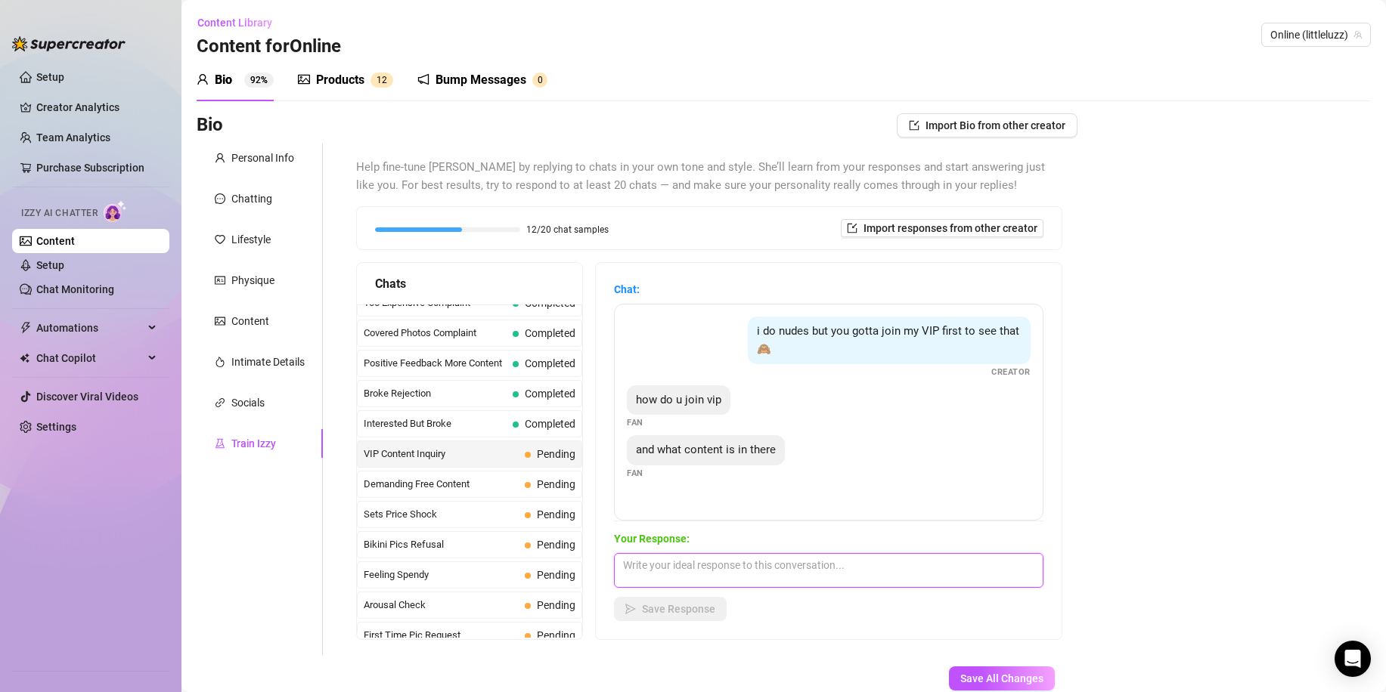
click at [709, 580] on textarea at bounding box center [828, 570] width 429 height 35
paste textarea "All you have to do is join through my profile 👀 once you’re in VIP, you get all…"
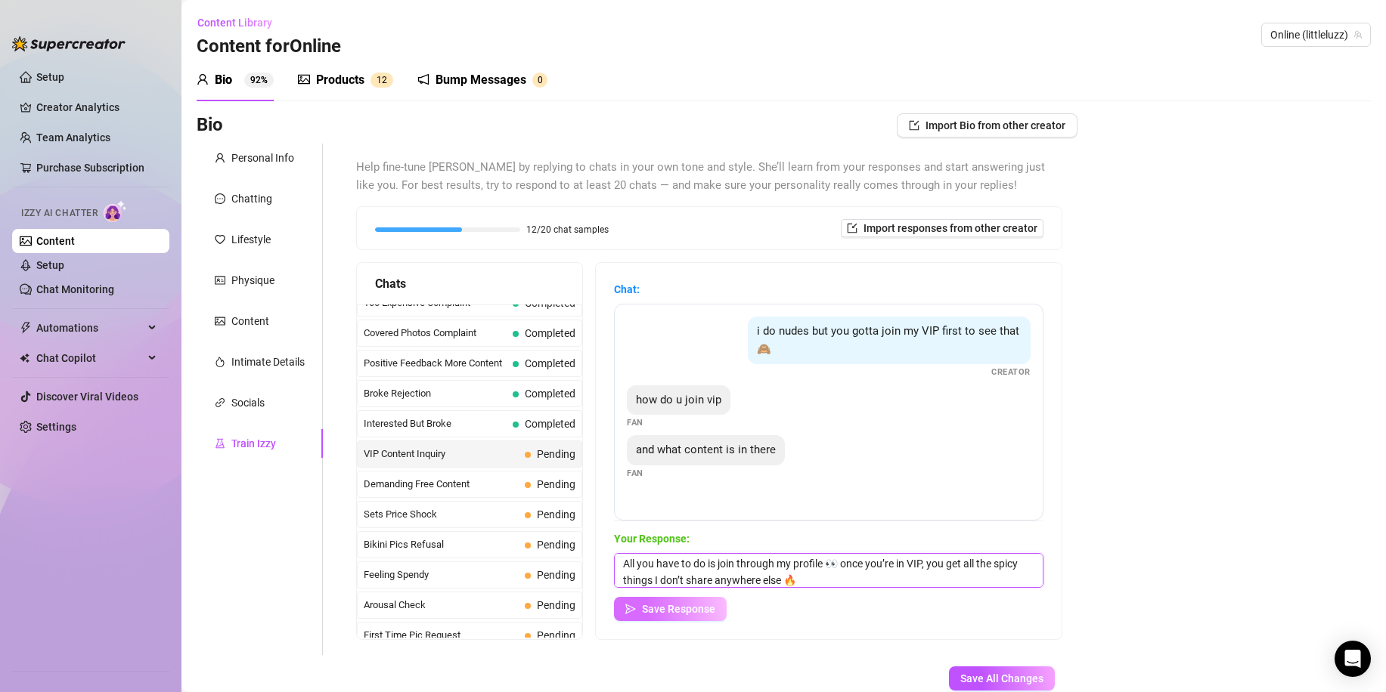
type textarea "All you have to do is join through my profile 👀 once you’re in VIP, you get all…"
click at [694, 610] on span "Save Response" at bounding box center [678, 609] width 73 height 12
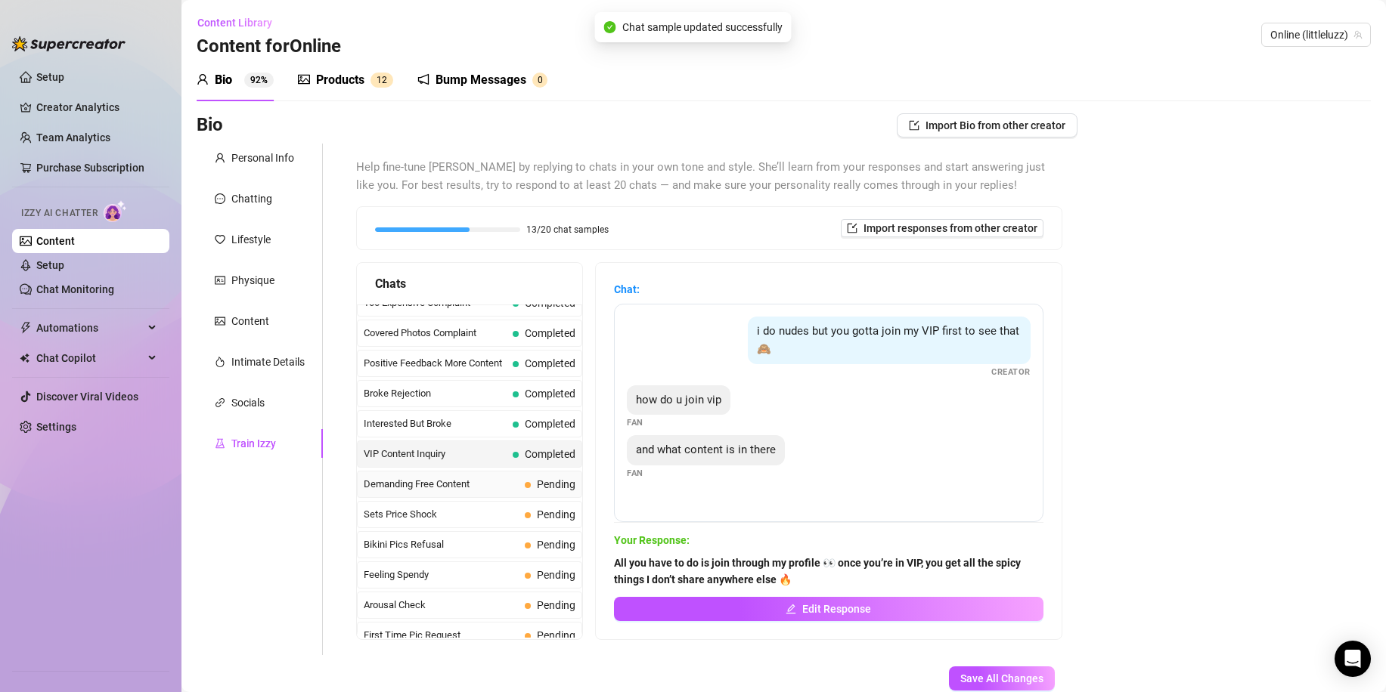
click at [457, 484] on span "Demanding Free Content" at bounding box center [441, 484] width 155 height 15
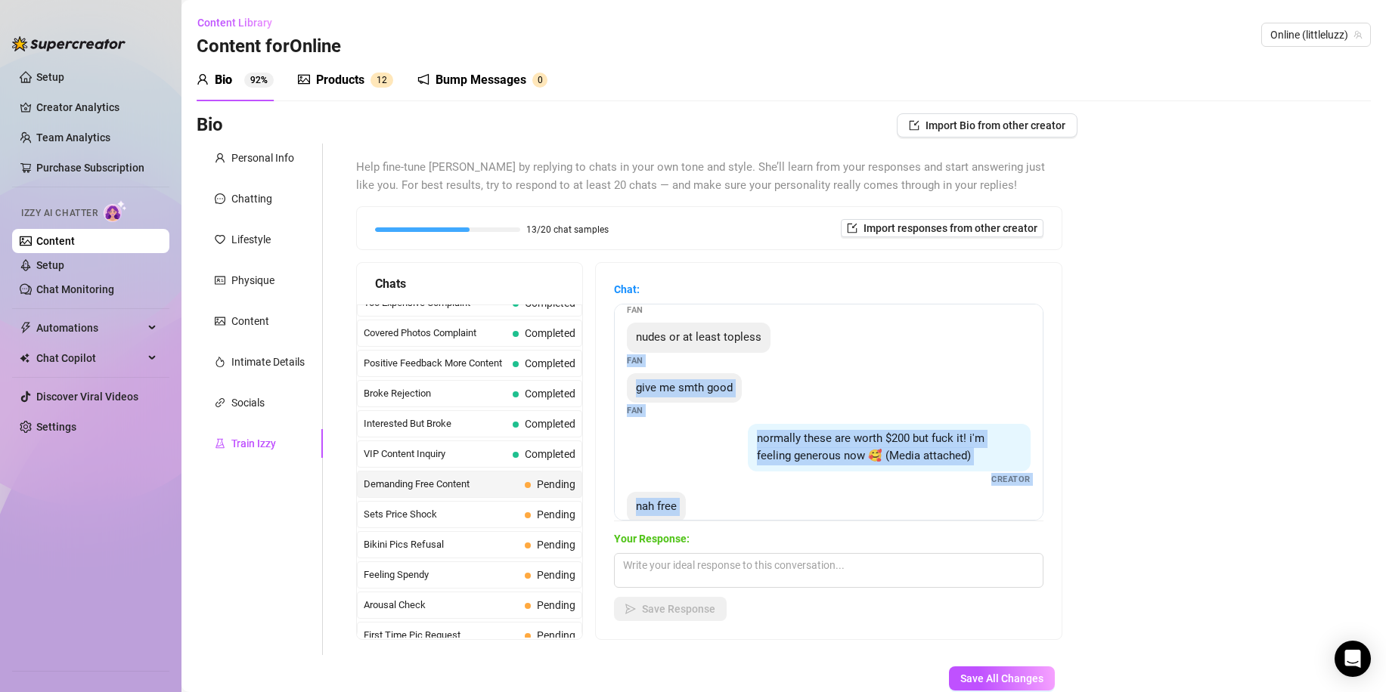
scroll to position [0, 0]
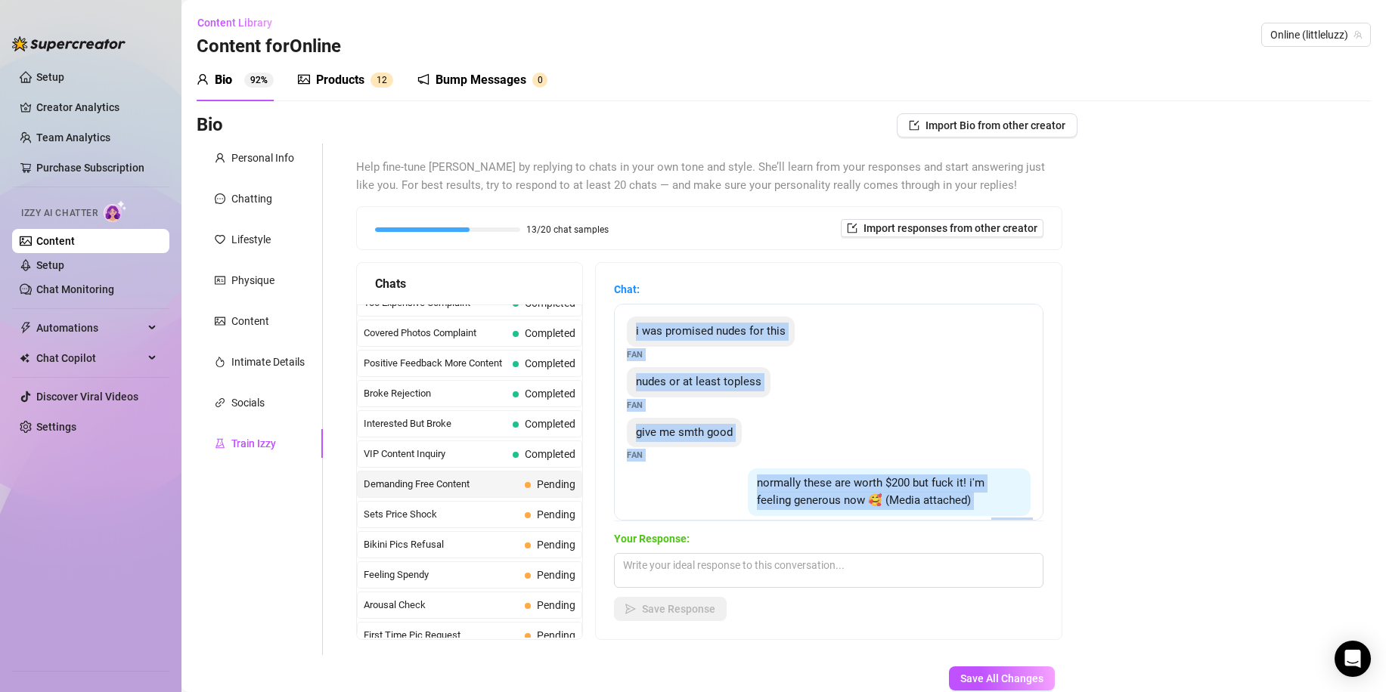
drag, startPoint x: 977, startPoint y: 491, endPoint x: 640, endPoint y: 322, distance: 377.3
click at [640, 322] on div "i was promised nudes for this Fan nudes or at least topless Fan give me smth go…" at bounding box center [828, 412] width 429 height 217
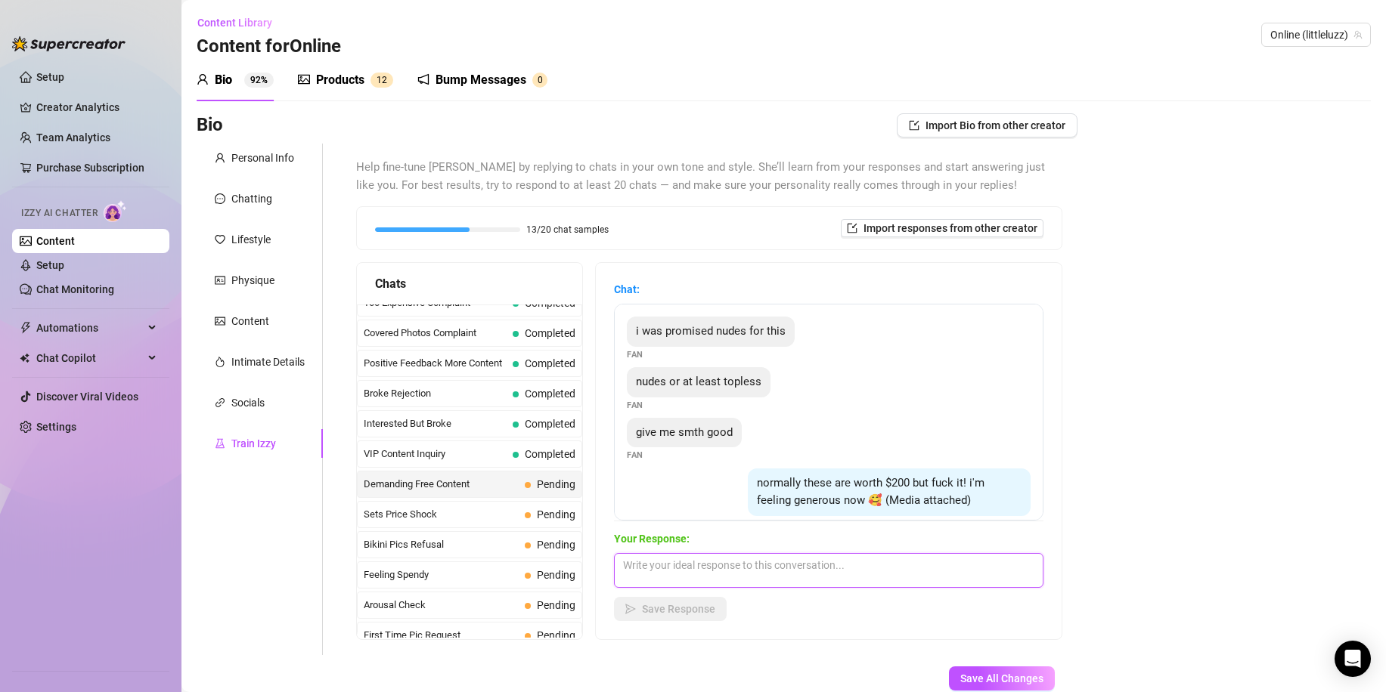
click at [696, 568] on textarea at bounding box center [828, 570] width 429 height 35
paste textarea "Baby, free isn’t an option 😏 if you want the nudes, you know where to find them…"
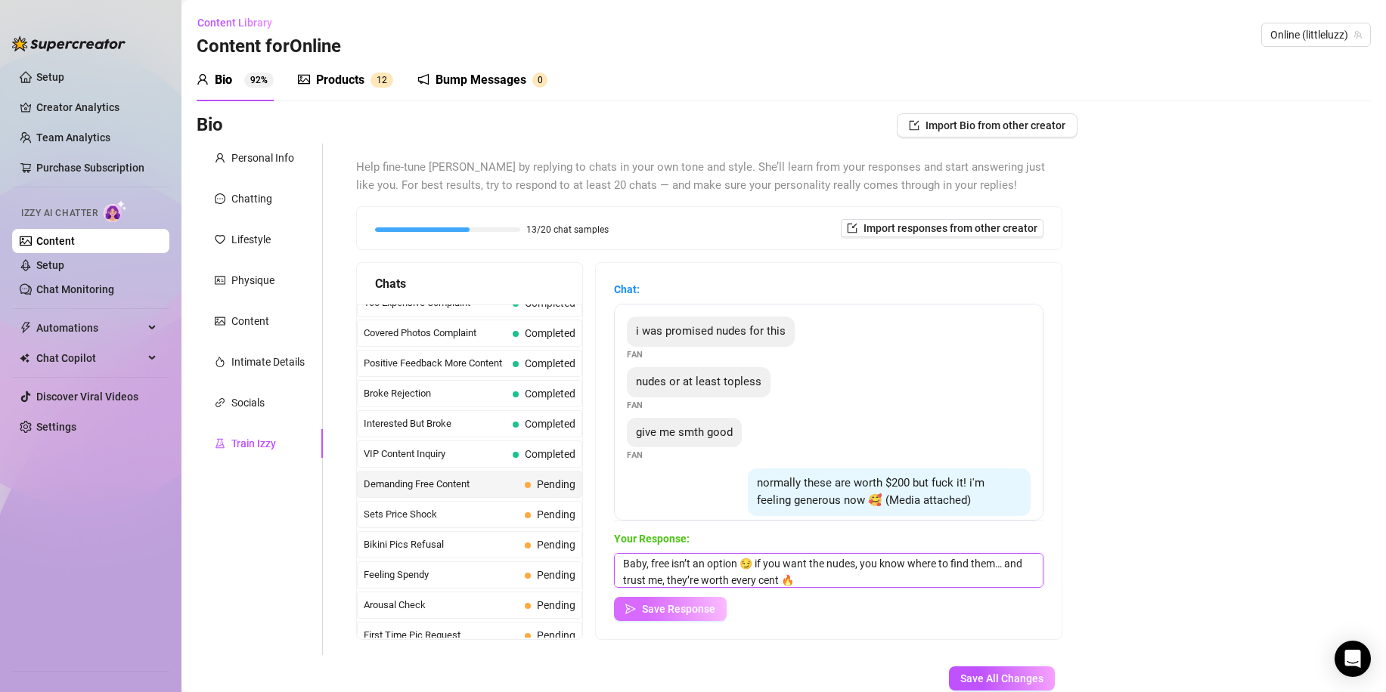
type textarea "Baby, free isn’t an option 😏 if you want the nudes, you know where to find them…"
click at [708, 599] on button "Save Response" at bounding box center [670, 609] width 113 height 24
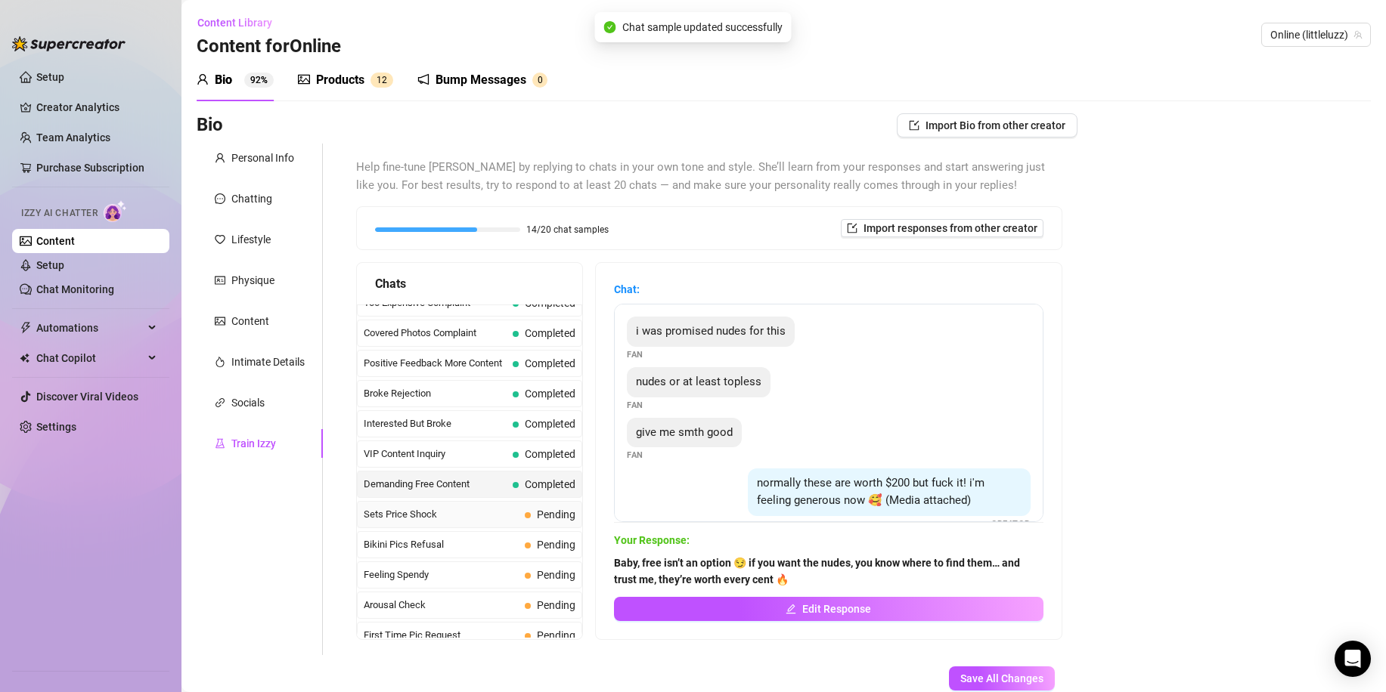
click at [466, 510] on span "Sets Price Shock" at bounding box center [441, 514] width 155 height 15
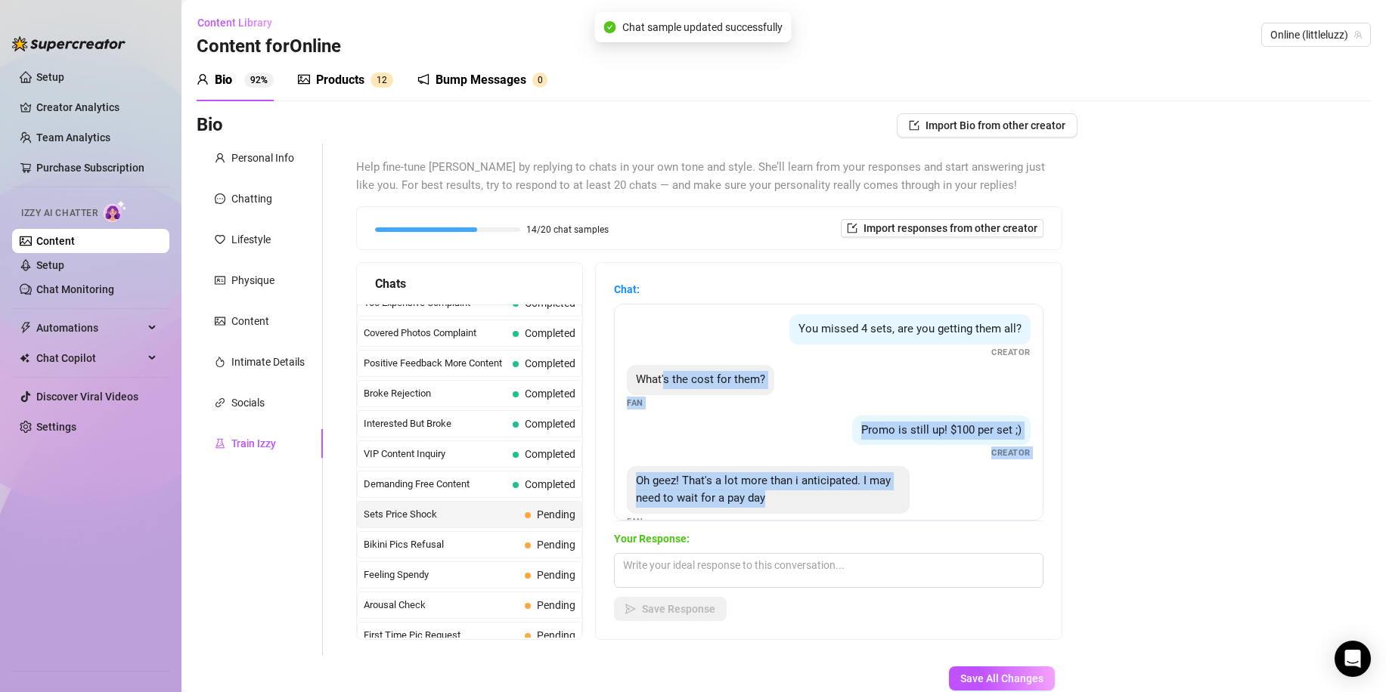
scroll to position [0, 0]
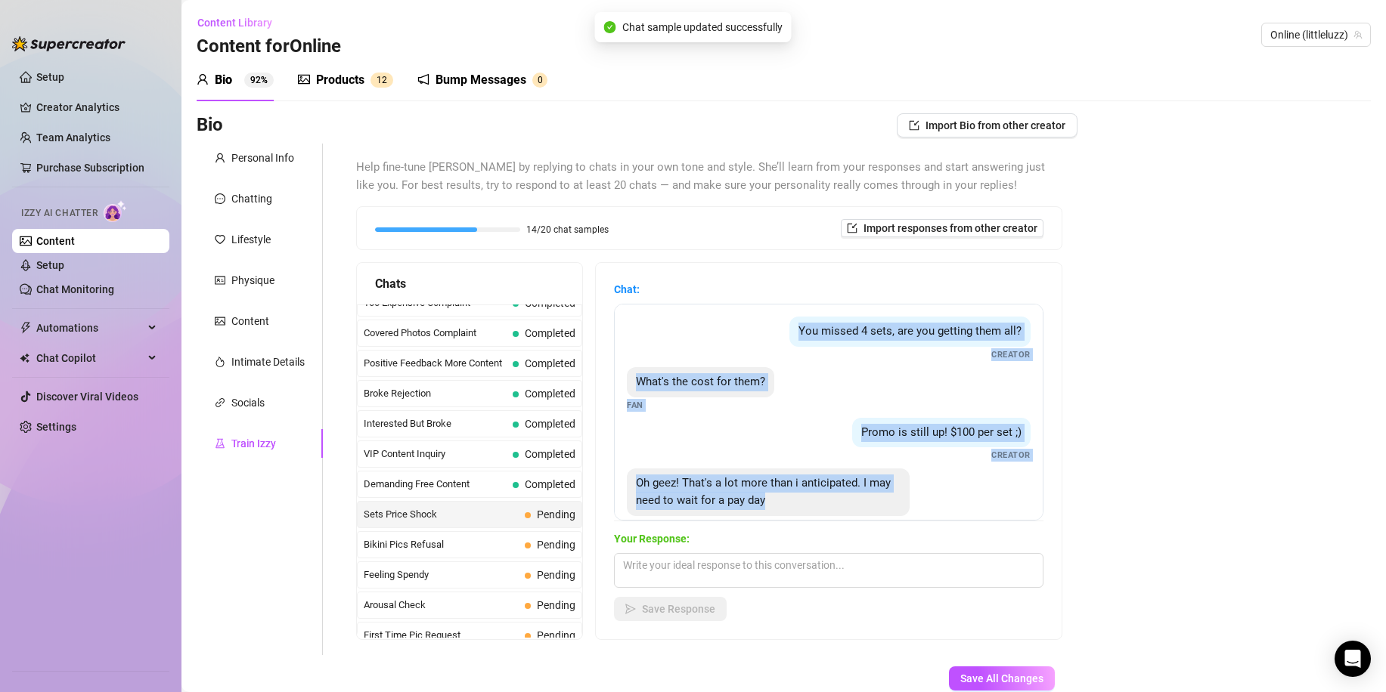
drag, startPoint x: 820, startPoint y: 482, endPoint x: 652, endPoint y: 341, distance: 220.0
click at [652, 341] on div "You missed 4 sets, are you getting them all? Creator What's the cost for them? …" at bounding box center [828, 412] width 429 height 217
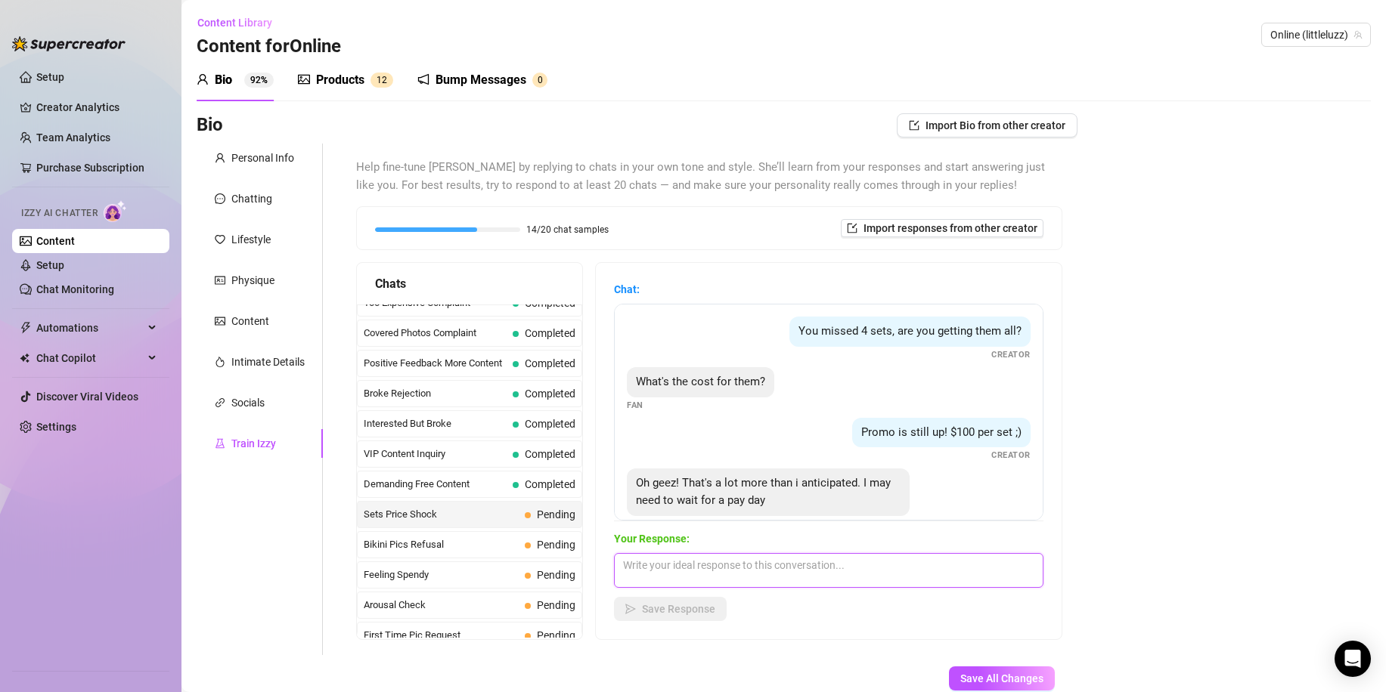
click at [686, 570] on textarea at bounding box center [828, 570] width 429 height 35
paste textarea "Mmm I know it sounds big 👀 but imagine the payoff… 4 sets of me driving you ins…"
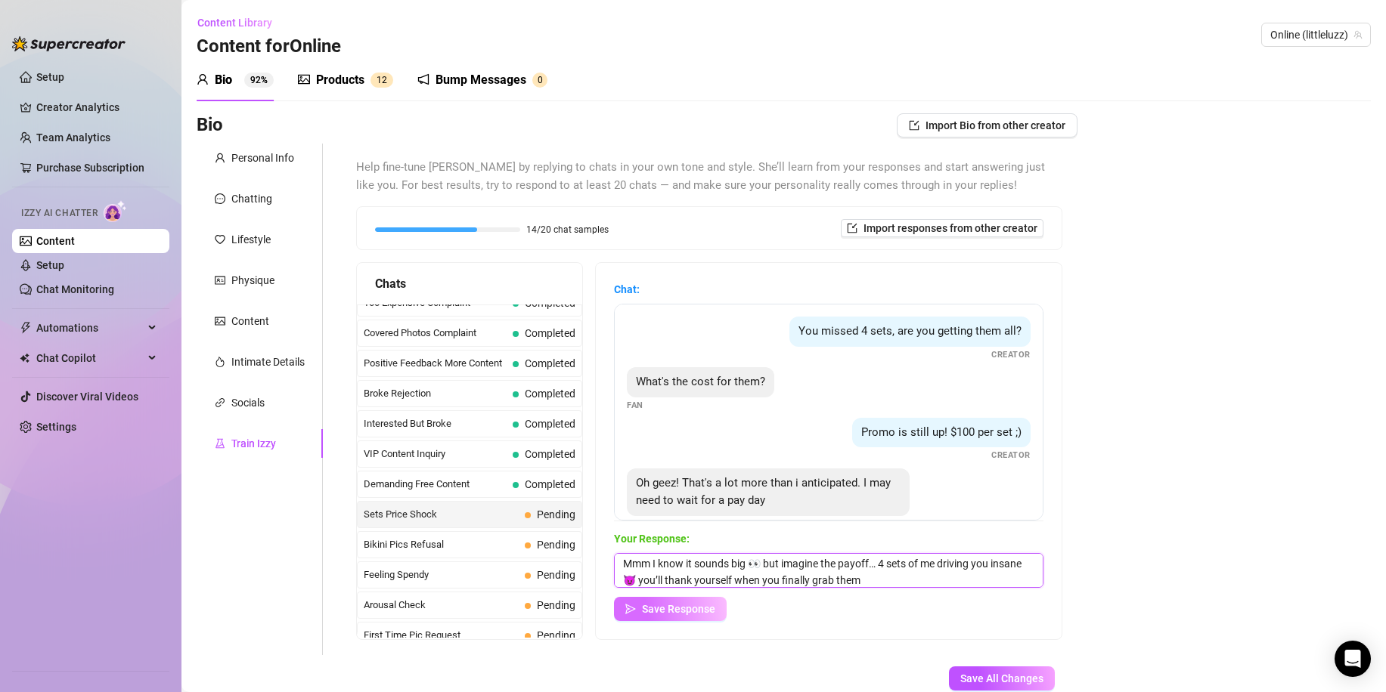
type textarea "Mmm I know it sounds big 👀 but imagine the payoff… 4 sets of me driving you ins…"
click at [702, 609] on span "Save Response" at bounding box center [678, 609] width 73 height 12
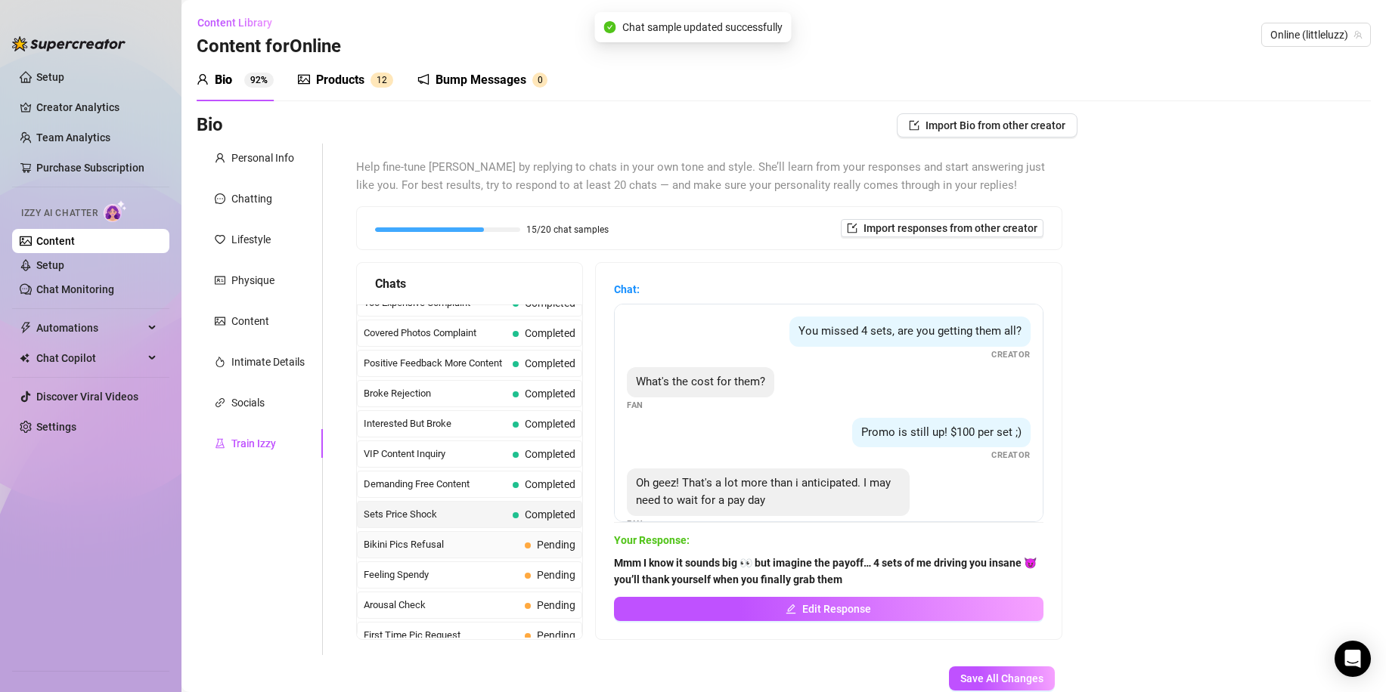
click at [431, 540] on span "Bikini Pics Refusal" at bounding box center [441, 544] width 155 height 15
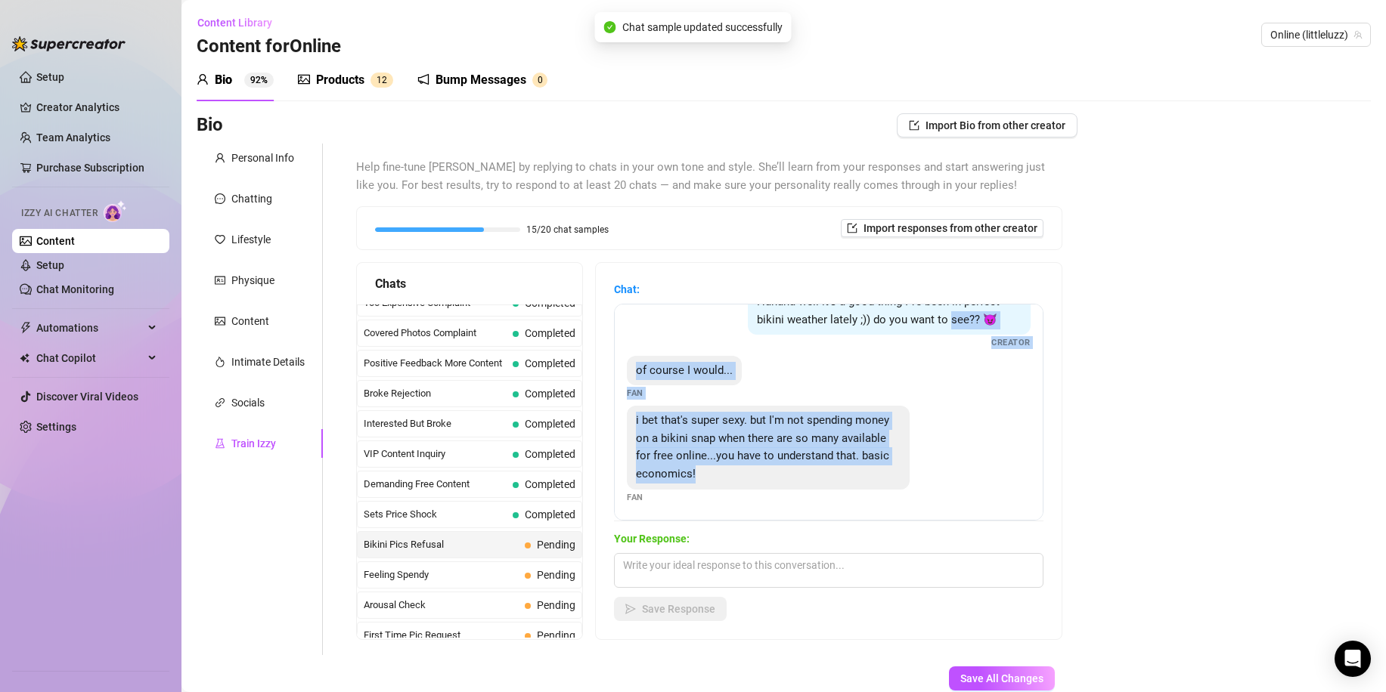
scroll to position [0, 0]
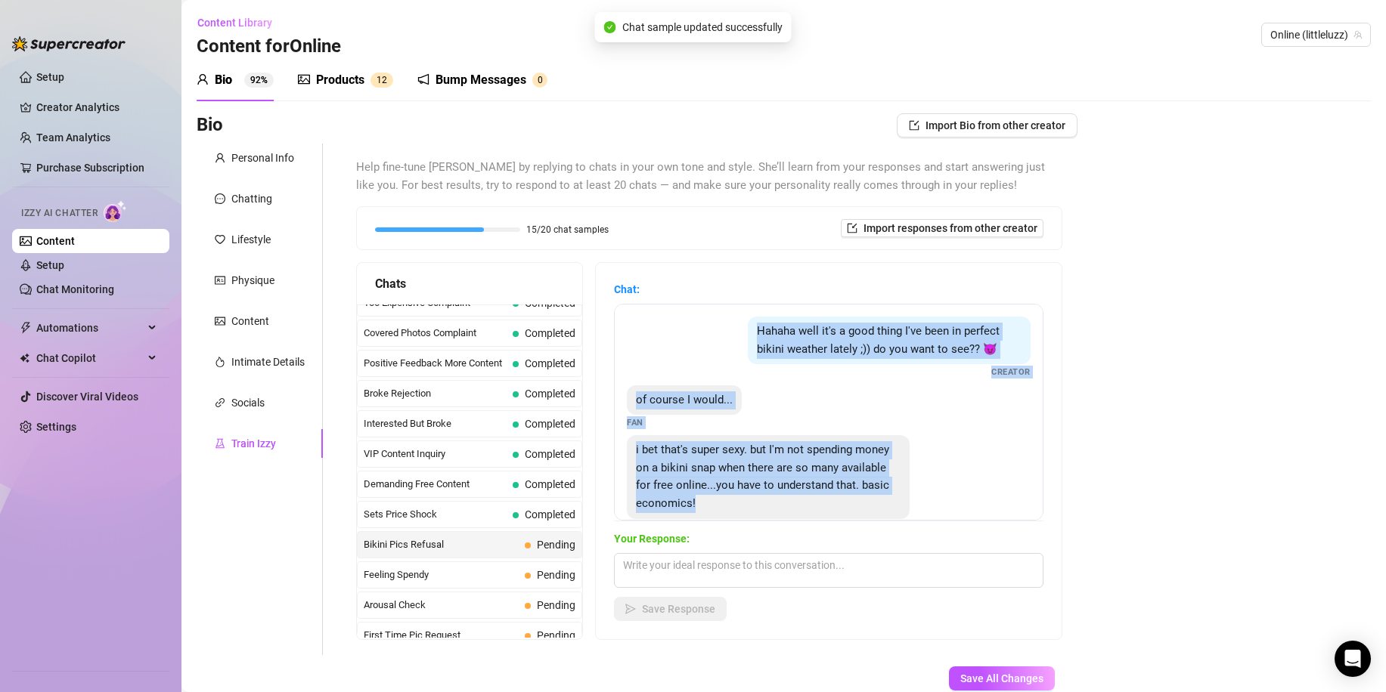
drag, startPoint x: 857, startPoint y: 488, endPoint x: 643, endPoint y: 355, distance: 252.2
click at [702, 330] on div "Hahaha well it's a good thing I've been in perfect bikini weather lately ;)) do…" at bounding box center [828, 412] width 429 height 217
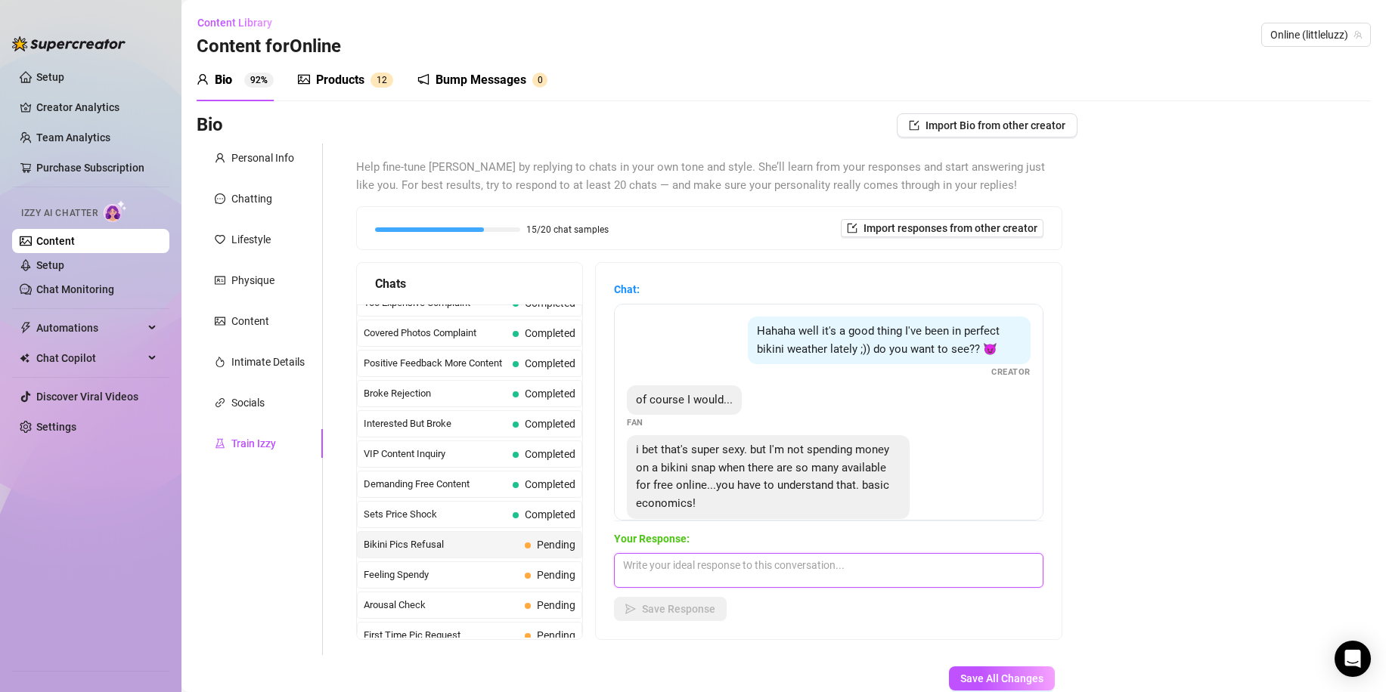
paste textarea "Basic economics? Then you know exclusivity costs more 😉 and trust me, my bikini…"
click at [685, 578] on textarea at bounding box center [828, 570] width 429 height 35
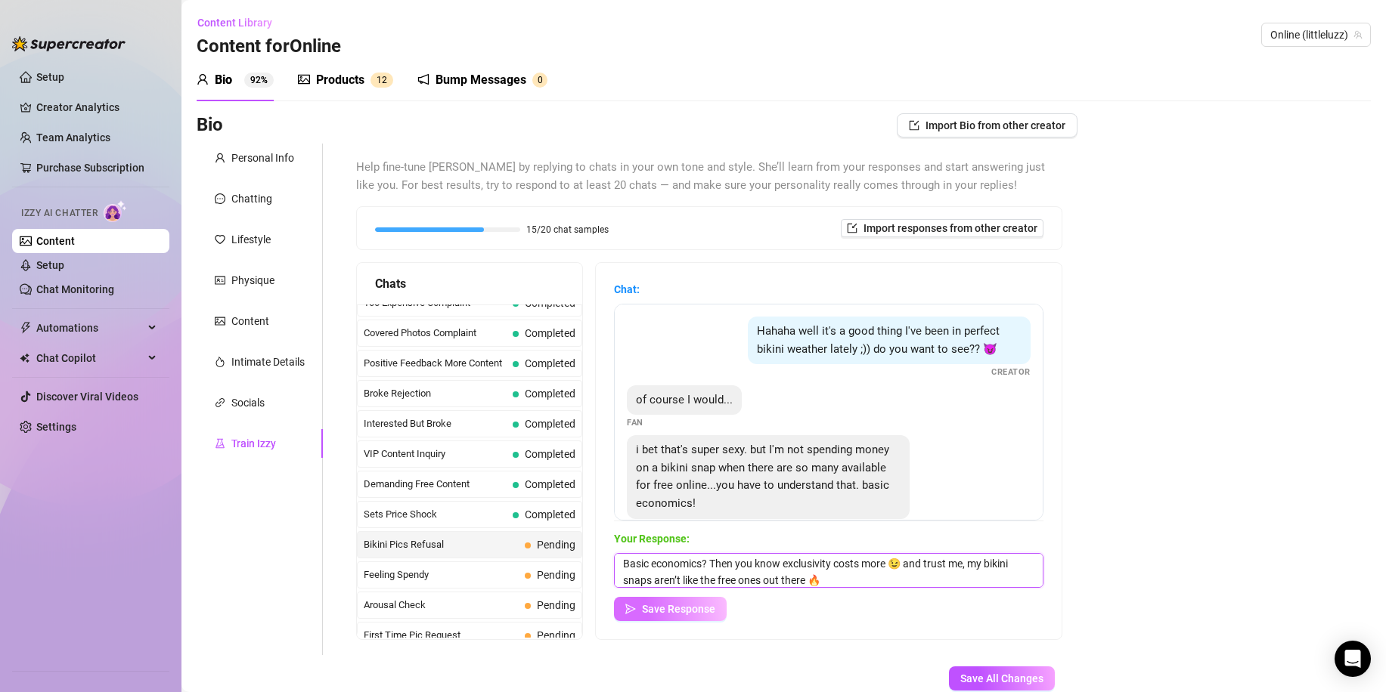
type textarea "Basic economics? Then you know exclusivity costs more 😉 and trust me, my bikini…"
click at [688, 610] on span "Save Response" at bounding box center [678, 609] width 73 height 12
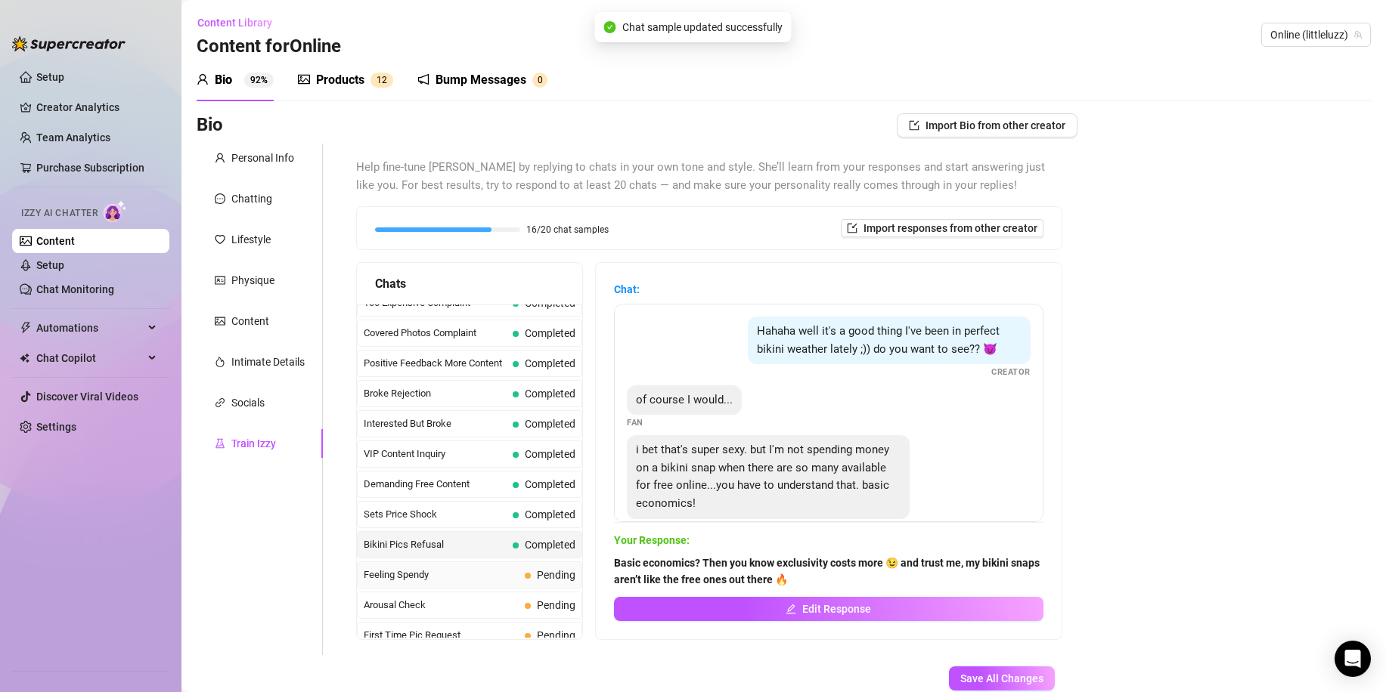
click at [533, 573] on span "Pending" at bounding box center [550, 575] width 51 height 17
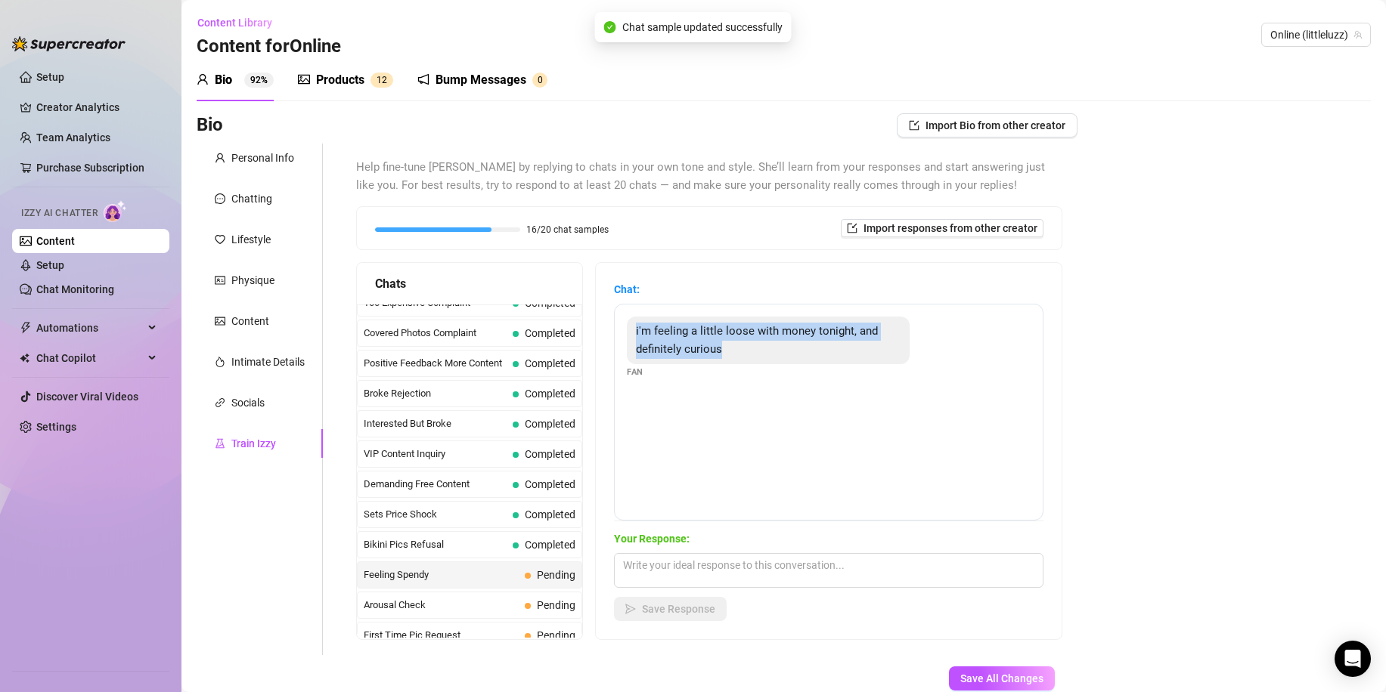
drag, startPoint x: 839, startPoint y: 417, endPoint x: 618, endPoint y: 325, distance: 238.9
click at [618, 325] on div "Chat: i'm feeling a little loose with money tonight, and definitely curious Fan…" at bounding box center [829, 451] width 466 height 376
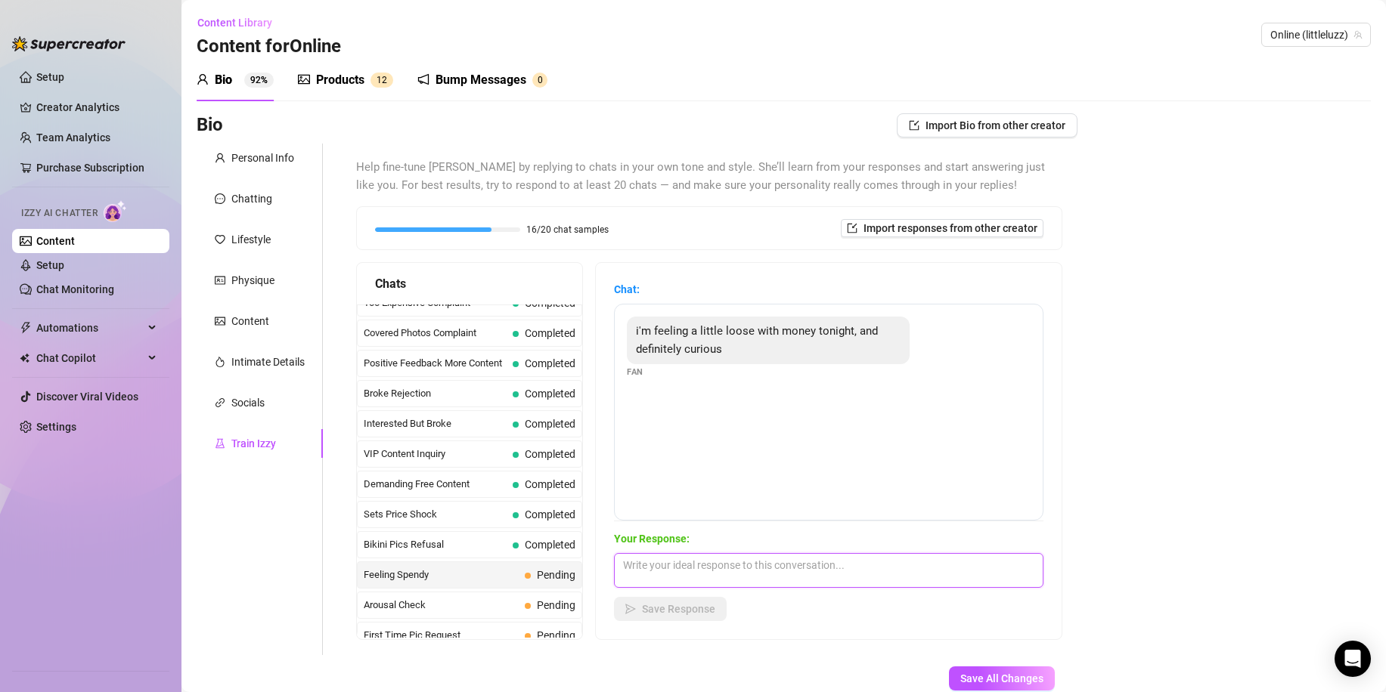
click at [709, 584] on textarea at bounding box center [828, 570] width 429 height 35
paste textarea "Ohhh so you’re ready to spoil yourself 👀 let me tempt you with something you wo…"
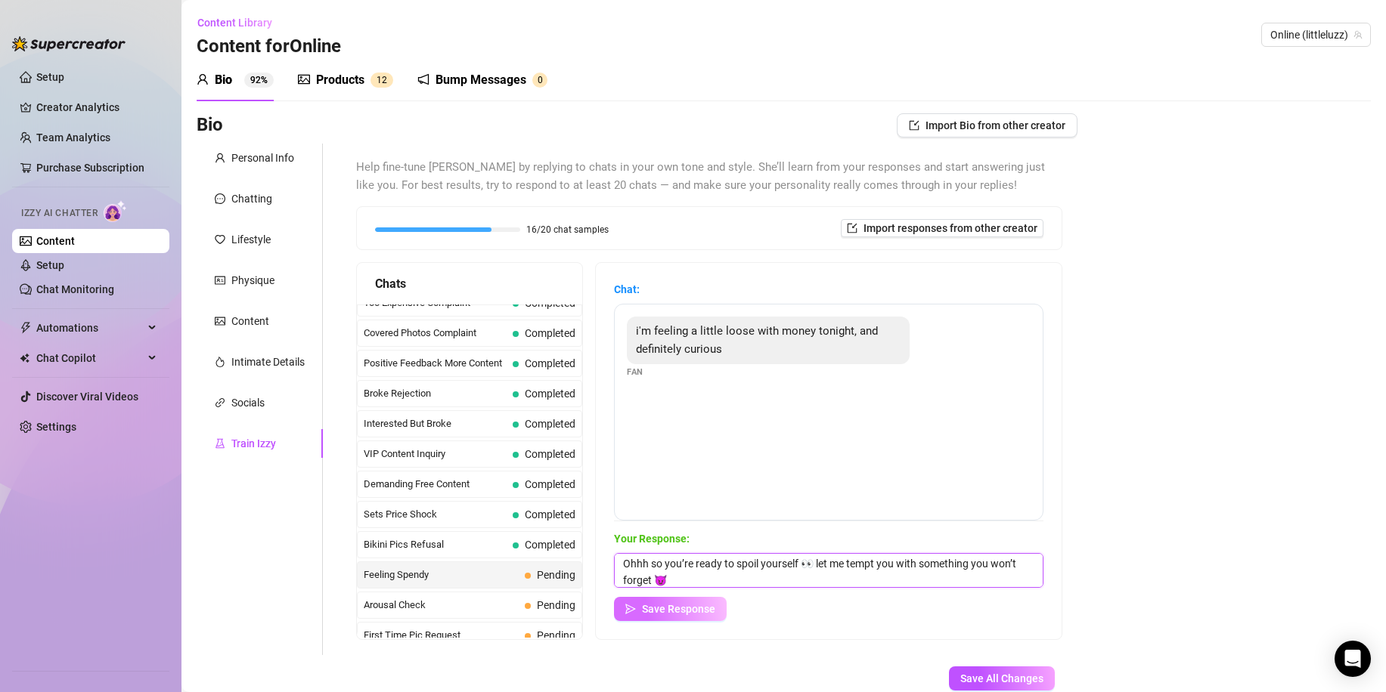
type textarea "Ohhh so you’re ready to spoil yourself 👀 let me tempt you with something you wo…"
click at [689, 613] on span "Save Response" at bounding box center [678, 609] width 73 height 12
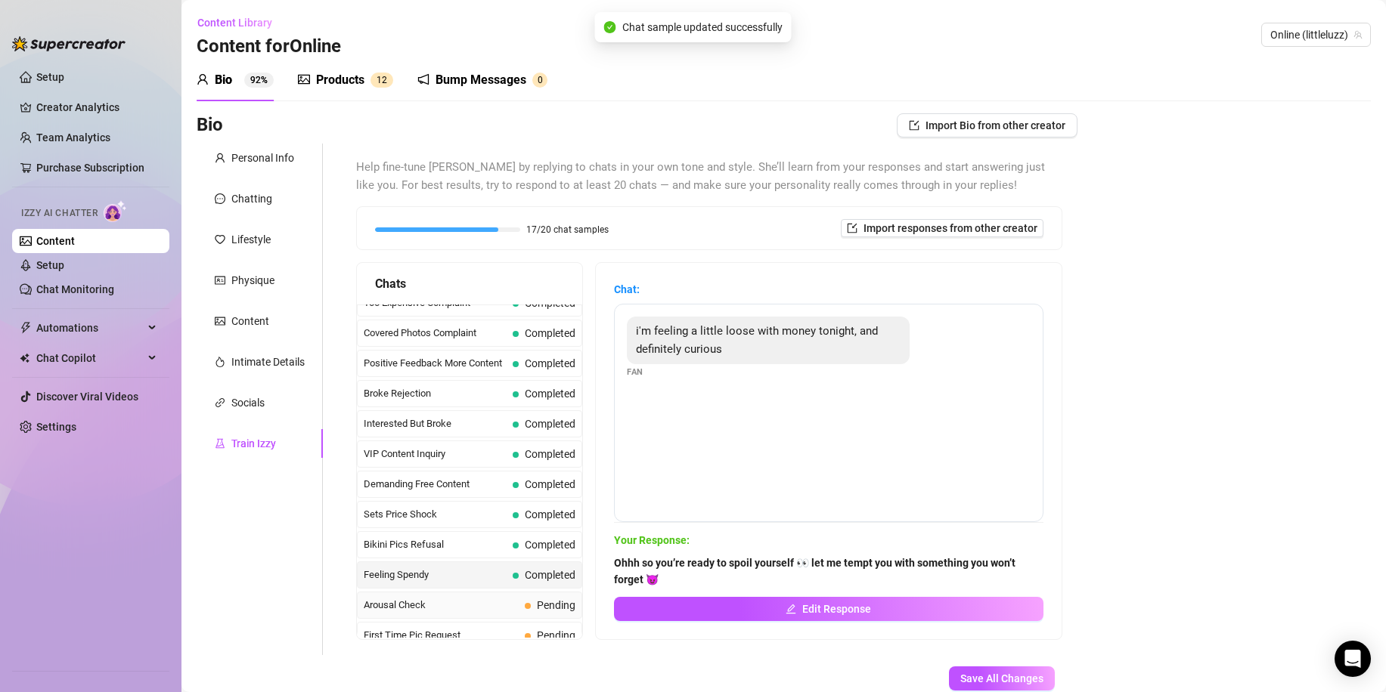
click at [487, 604] on span "Arousal Check" at bounding box center [441, 605] width 155 height 15
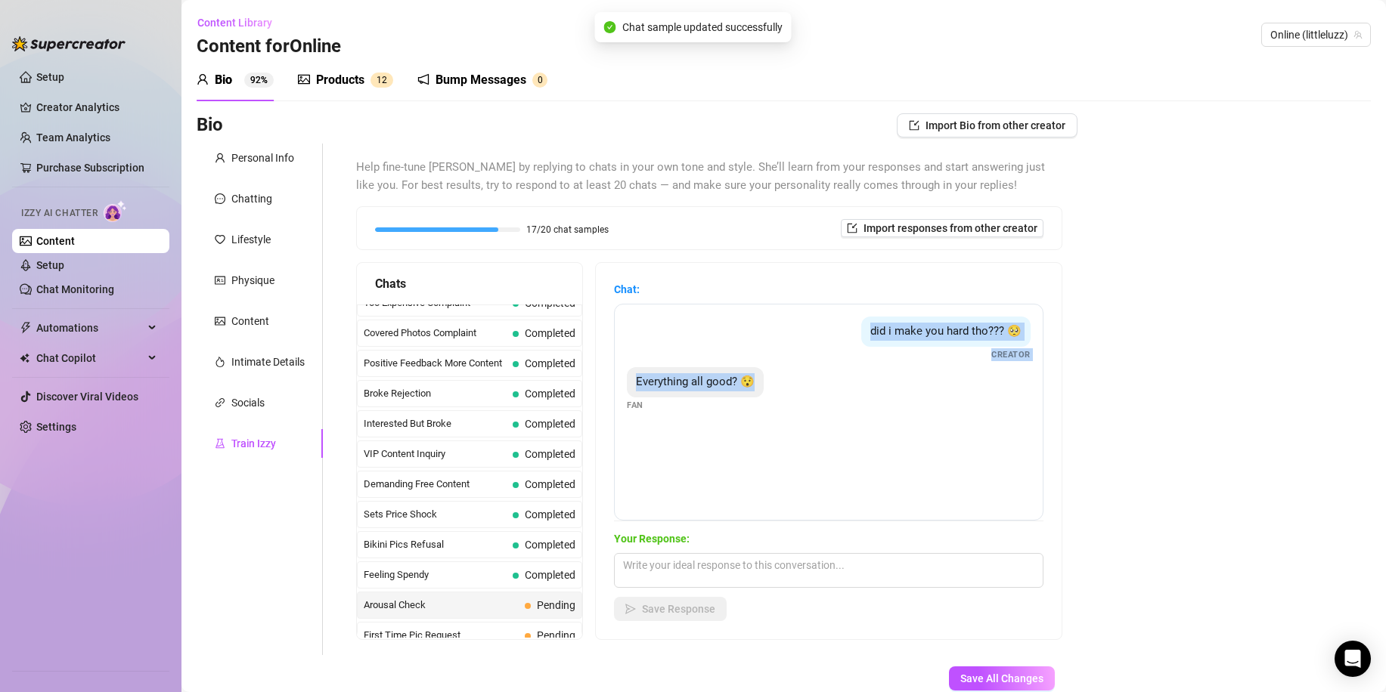
drag, startPoint x: 805, startPoint y: 451, endPoint x: 664, endPoint y: 339, distance: 180.3
click at [664, 339] on div "did i make you hard tho??? 🥺 Creator Everything all good? 😯 Fan" at bounding box center [828, 412] width 429 height 217
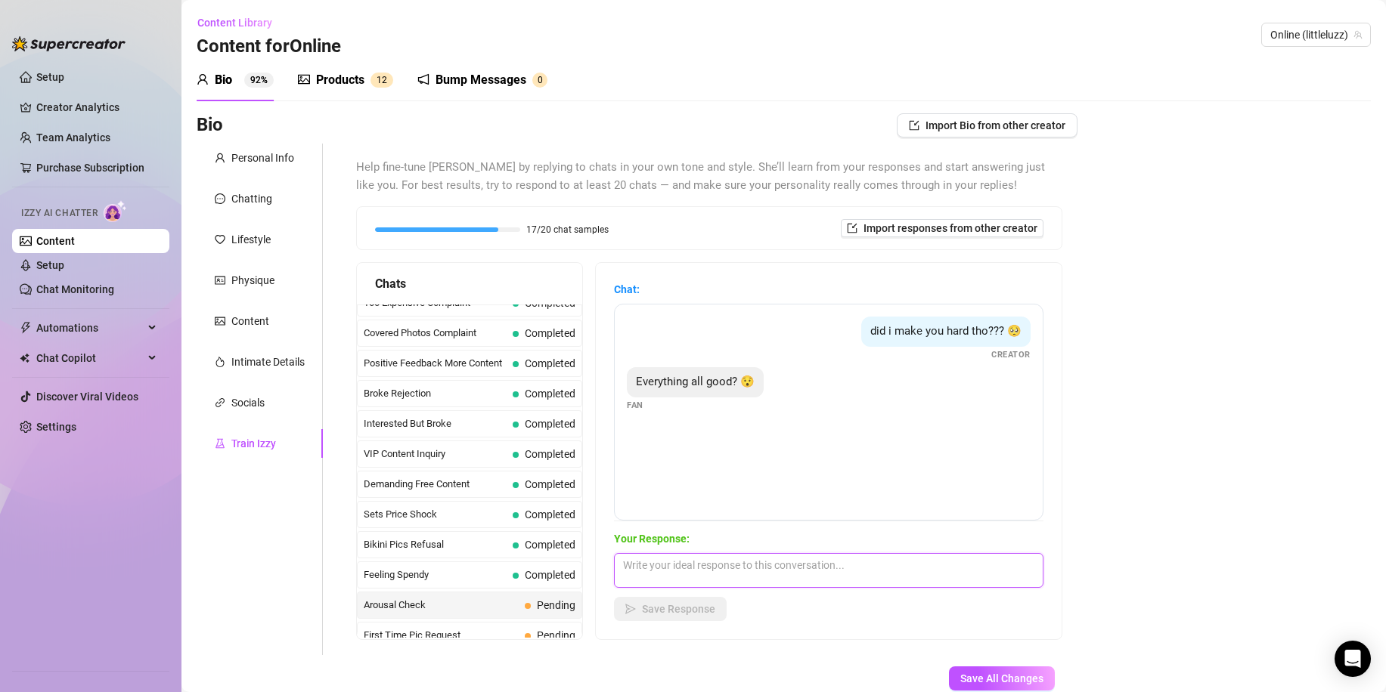
click at [732, 578] on textarea at bounding box center [828, 570] width 429 height 35
paste textarea "Haha what do you think? 👀 you’ve got me hard and craving more already 😈"
type textarea "Haha what do you think? 👀 you’ve got me hard and craving more already 😈"
click at [674, 615] on button "Save Response" at bounding box center [670, 609] width 113 height 24
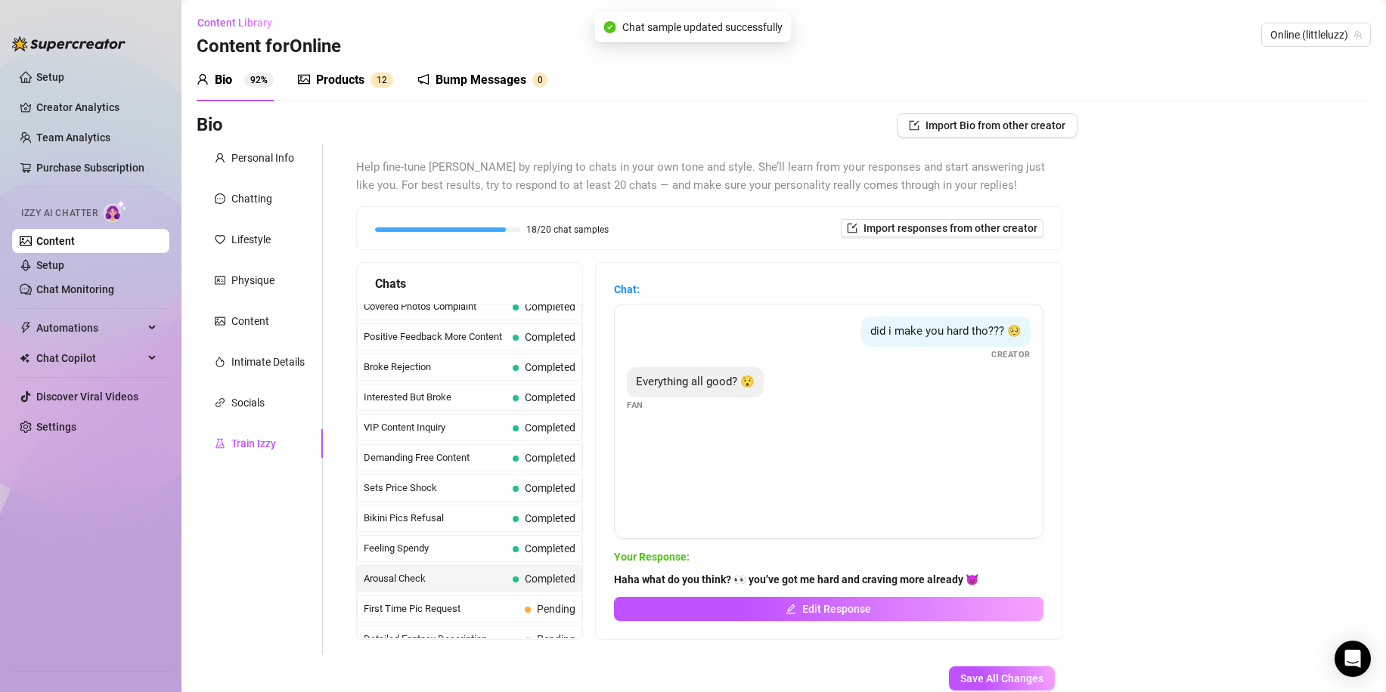
scroll to position [378, 0]
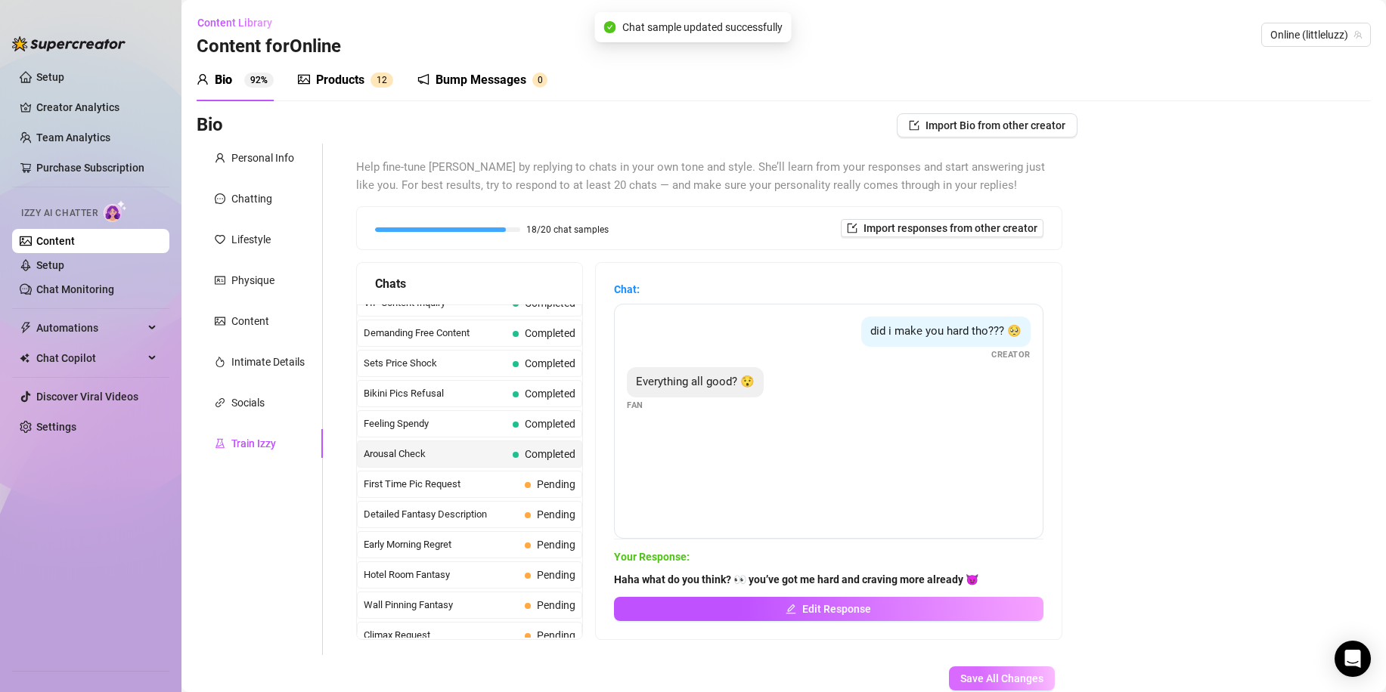
click at [968, 673] on span "Save All Changes" at bounding box center [1001, 679] width 83 height 12
click at [522, 485] on div "First Time Pic Request Pending" at bounding box center [469, 484] width 225 height 27
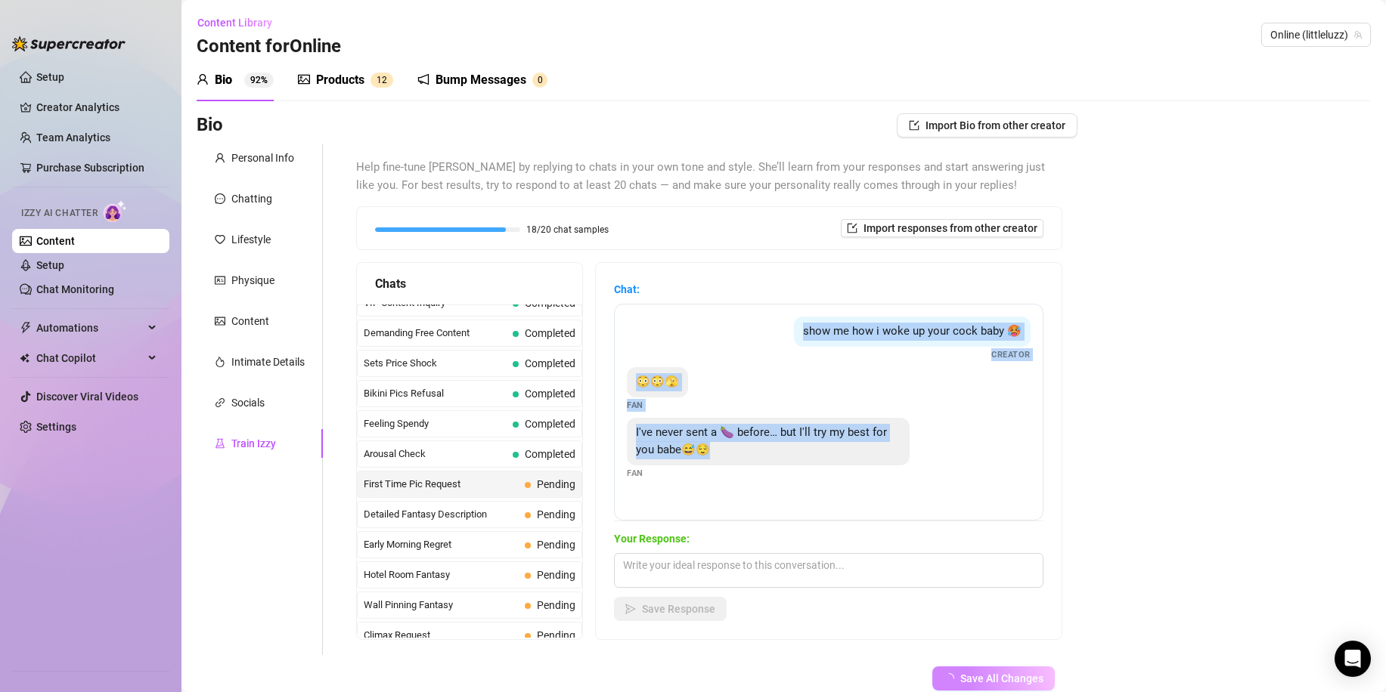
drag, startPoint x: 756, startPoint y: 471, endPoint x: 666, endPoint y: 343, distance: 156.2
click at [666, 343] on div "show me how i woke up your cock baby 🥵 Creator 😳😳🫣 Fan I've never sent a 🍆 befo…" at bounding box center [828, 412] width 429 height 217
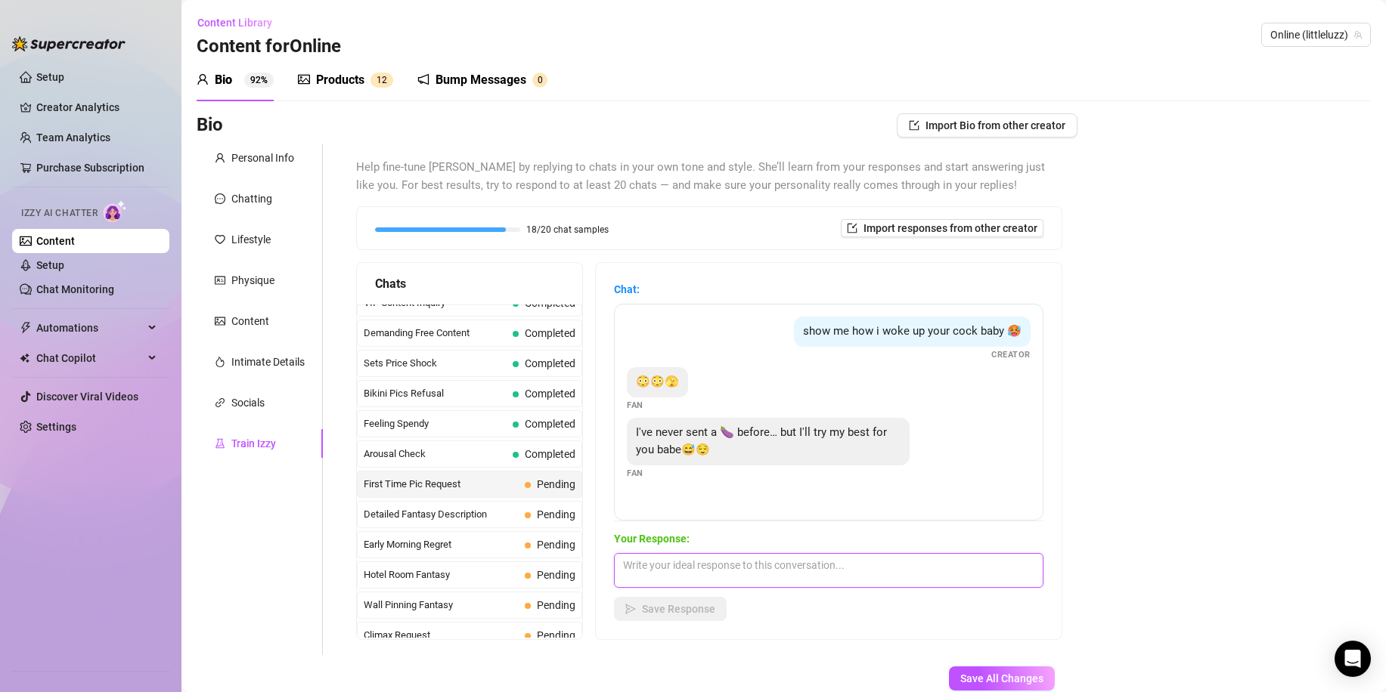
click at [685, 579] on textarea at bounding box center [828, 570] width 429 height 35
paste textarea "So it’s your first time, huh? 👀 I can’t wait to see how good you look… don’t ma…"
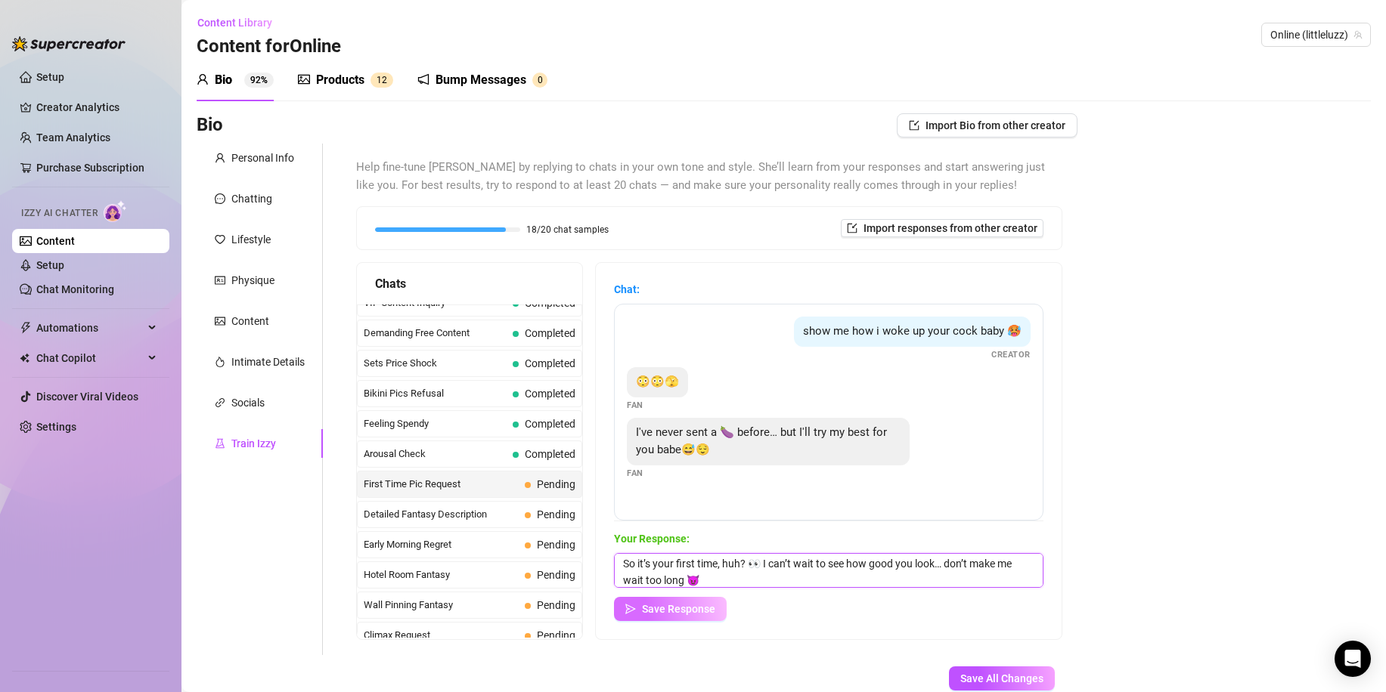
type textarea "So it’s your first time, huh? 👀 I can’t wait to see how good you look… don’t ma…"
click at [686, 613] on span "Save Response" at bounding box center [678, 609] width 73 height 12
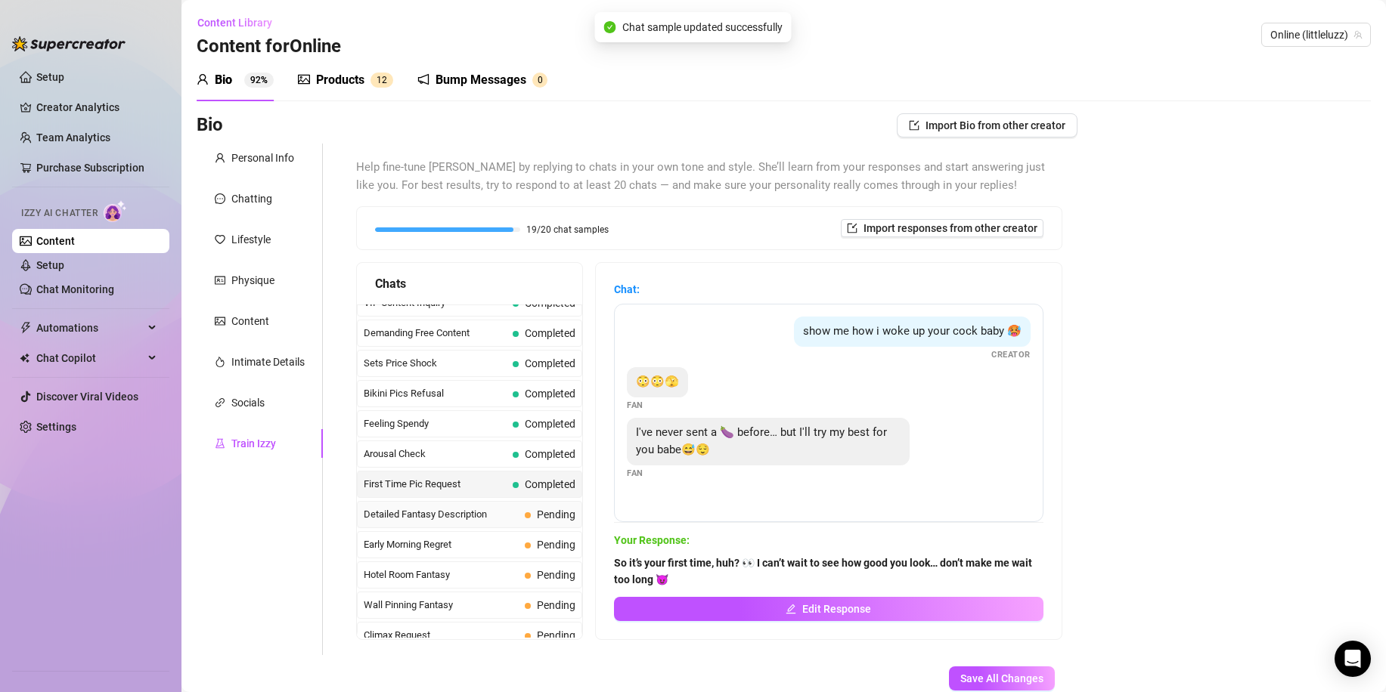
click at [526, 518] on span "Pending" at bounding box center [550, 514] width 51 height 17
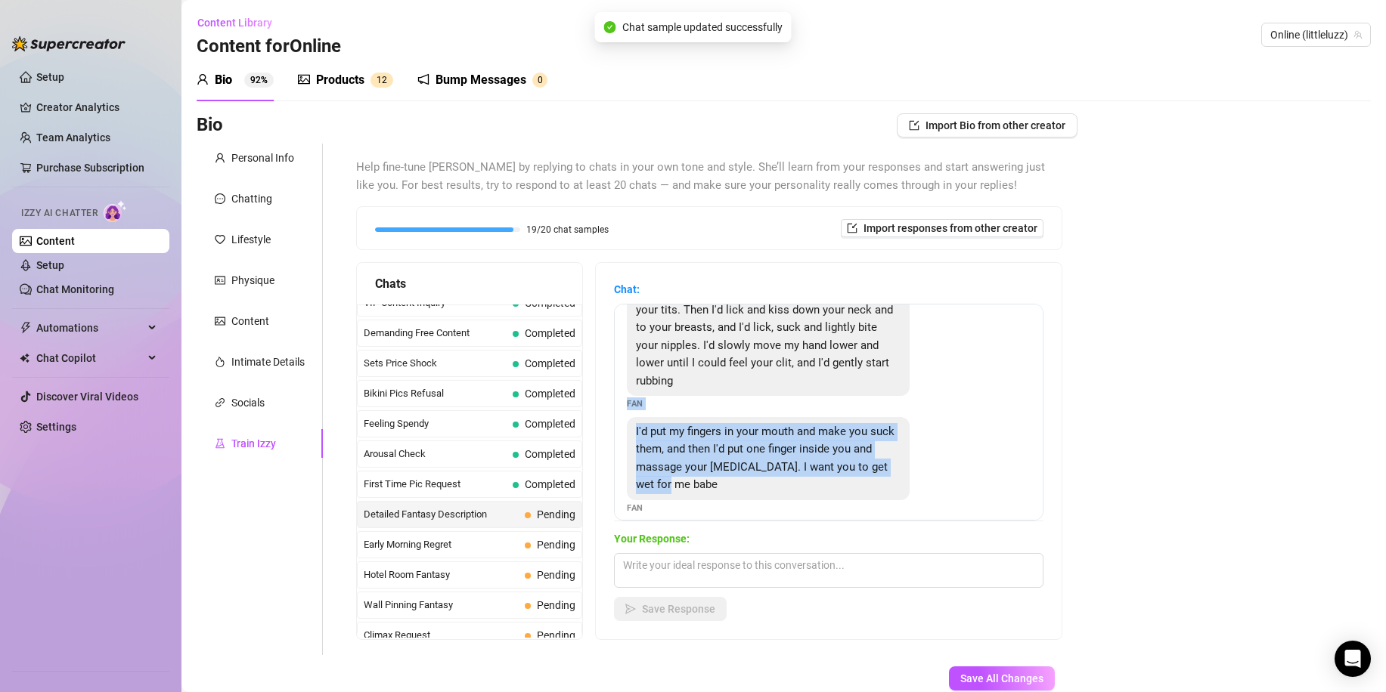
scroll to position [0, 0]
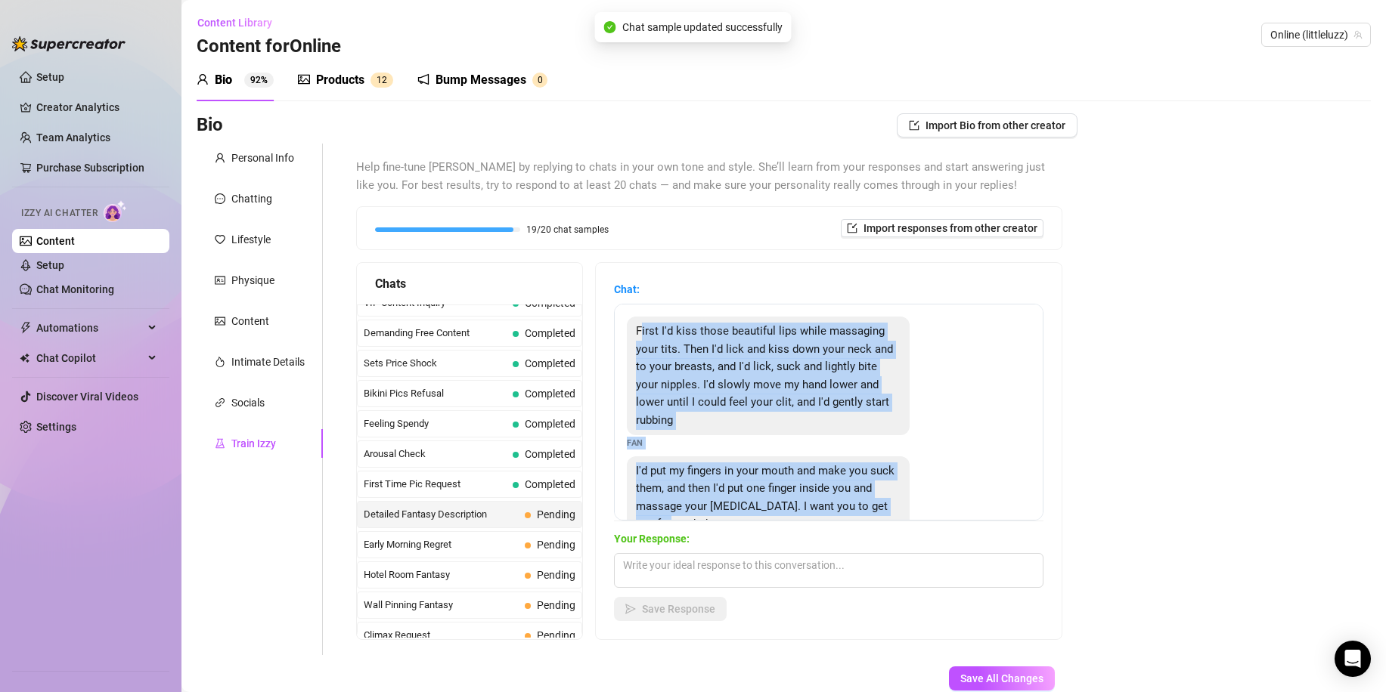
drag, startPoint x: 884, startPoint y: 460, endPoint x: 653, endPoint y: 323, distance: 268.5
click at [653, 323] on div "First I'd kiss those beautiful lips while massaging your tits. Then I'd lick an…" at bounding box center [828, 412] width 429 height 217
click at [642, 327] on div "First I'd kiss those beautiful lips while massaging your tits. Then I'd lick an…" at bounding box center [768, 376] width 283 height 119
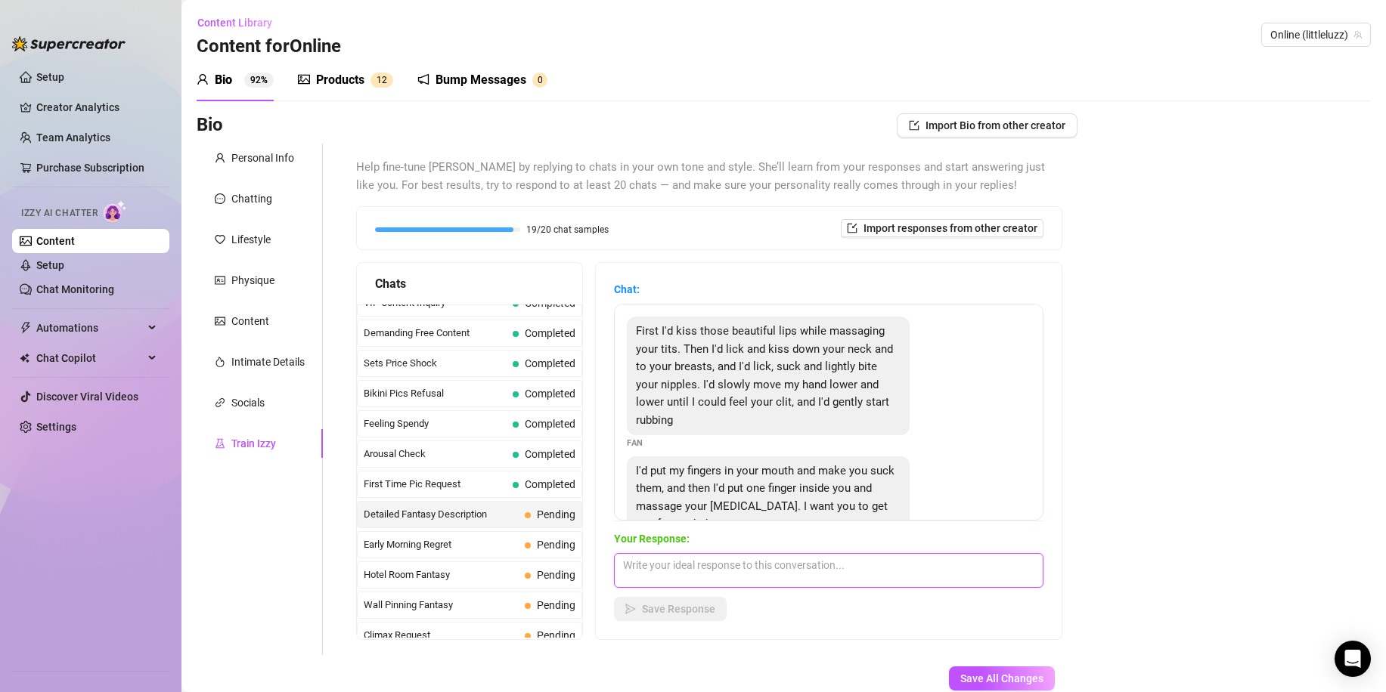
click at [733, 561] on textarea at bounding box center [828, 570] width 429 height 35
paste textarea "[DEMOGRAPHIC_DATA]… I’d suck your fingers so slow 👀 and beg you not to stop whi…"
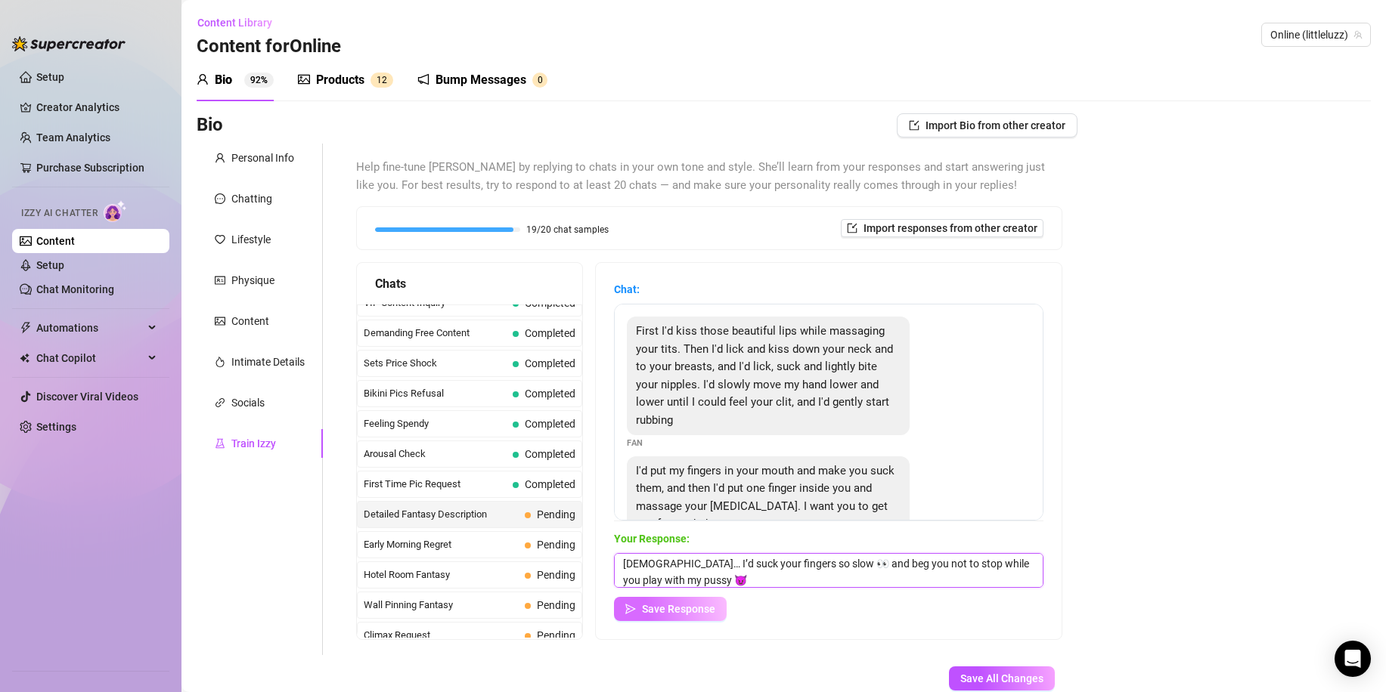
type textarea "[DEMOGRAPHIC_DATA]… I’d suck your fingers so slow 👀 and beg you not to stop whi…"
click at [713, 612] on span "Save Response" at bounding box center [678, 609] width 73 height 12
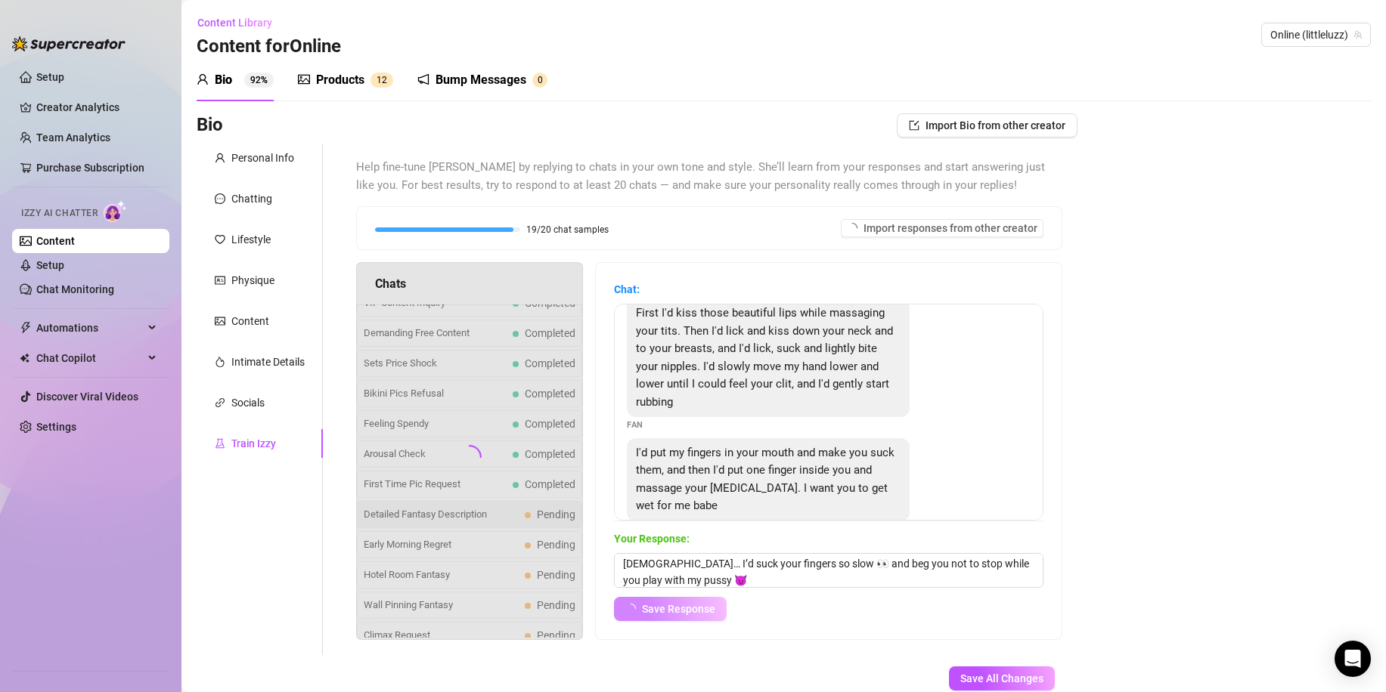
scroll to position [51, 0]
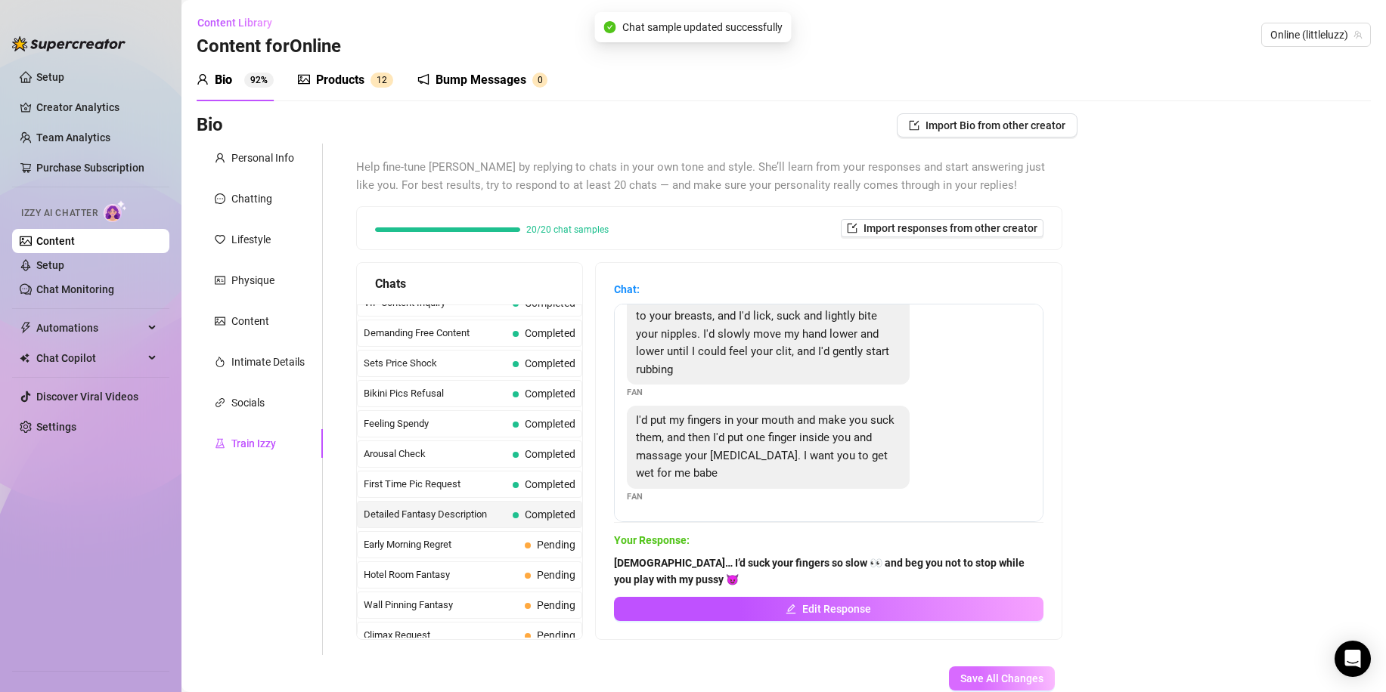
click at [971, 677] on span "Save All Changes" at bounding box center [1001, 679] width 83 height 12
click at [516, 542] on span "Early Morning Regret" at bounding box center [441, 544] width 155 height 15
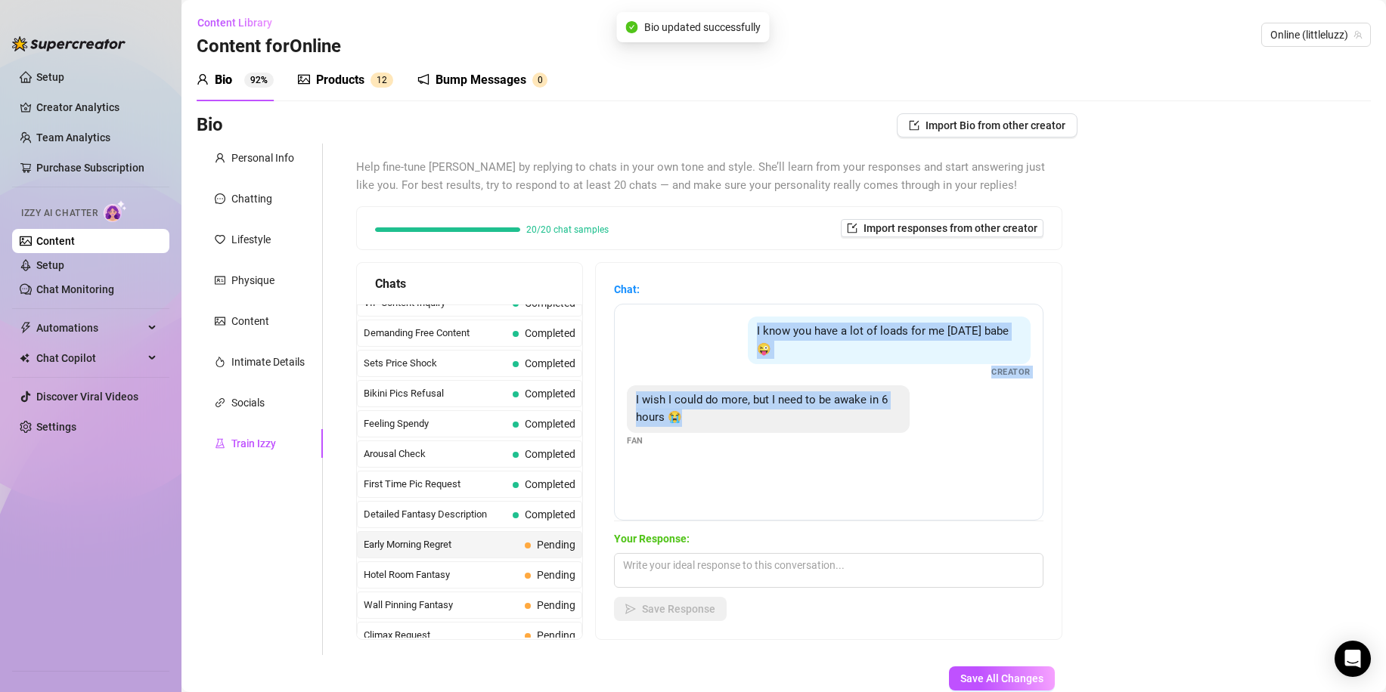
drag, startPoint x: 744, startPoint y: 467, endPoint x: 693, endPoint y: 332, distance: 144.5
click at [693, 332] on div "I know you have a lot of loads for me [DATE] babe 😜 Creator I wish I could do m…" at bounding box center [828, 412] width 429 height 217
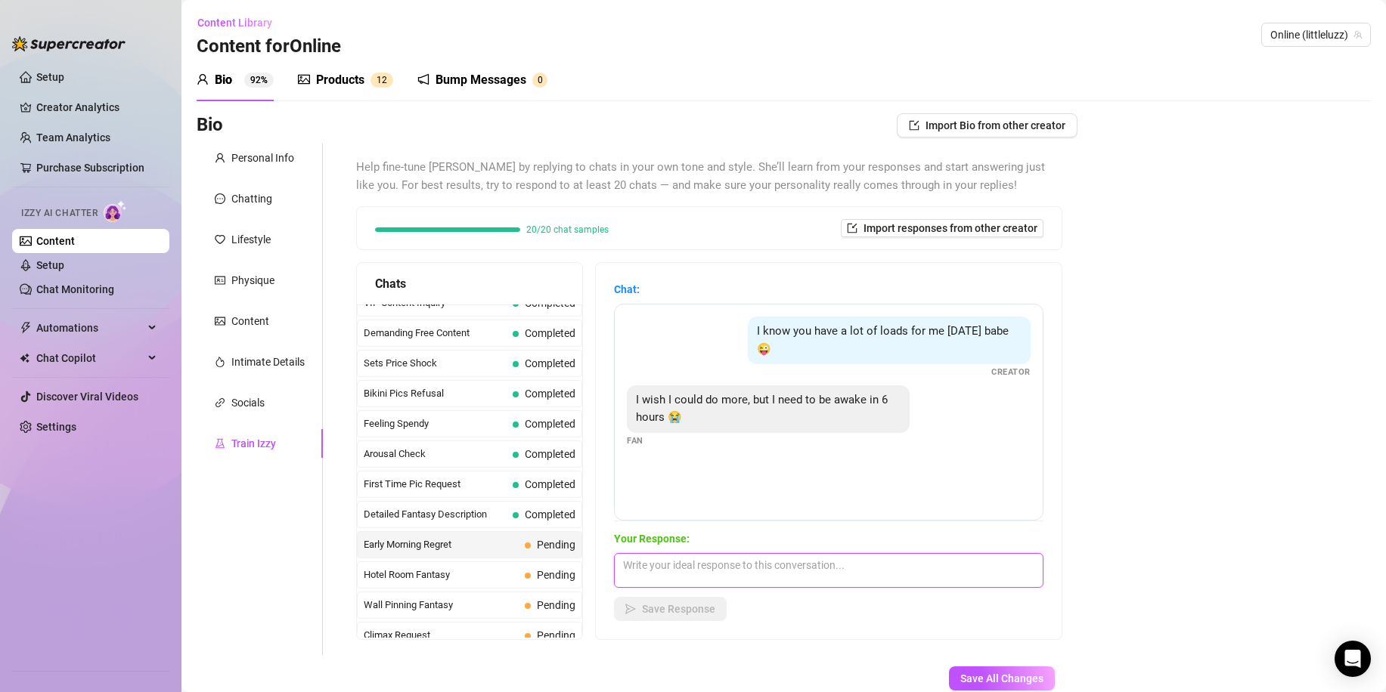
click at [679, 578] on textarea at bounding box center [828, 570] width 429 height 35
paste textarea "Mmm true… but imagine how much I’ll owe you when I wake up 👀 I’ll make up for e…"
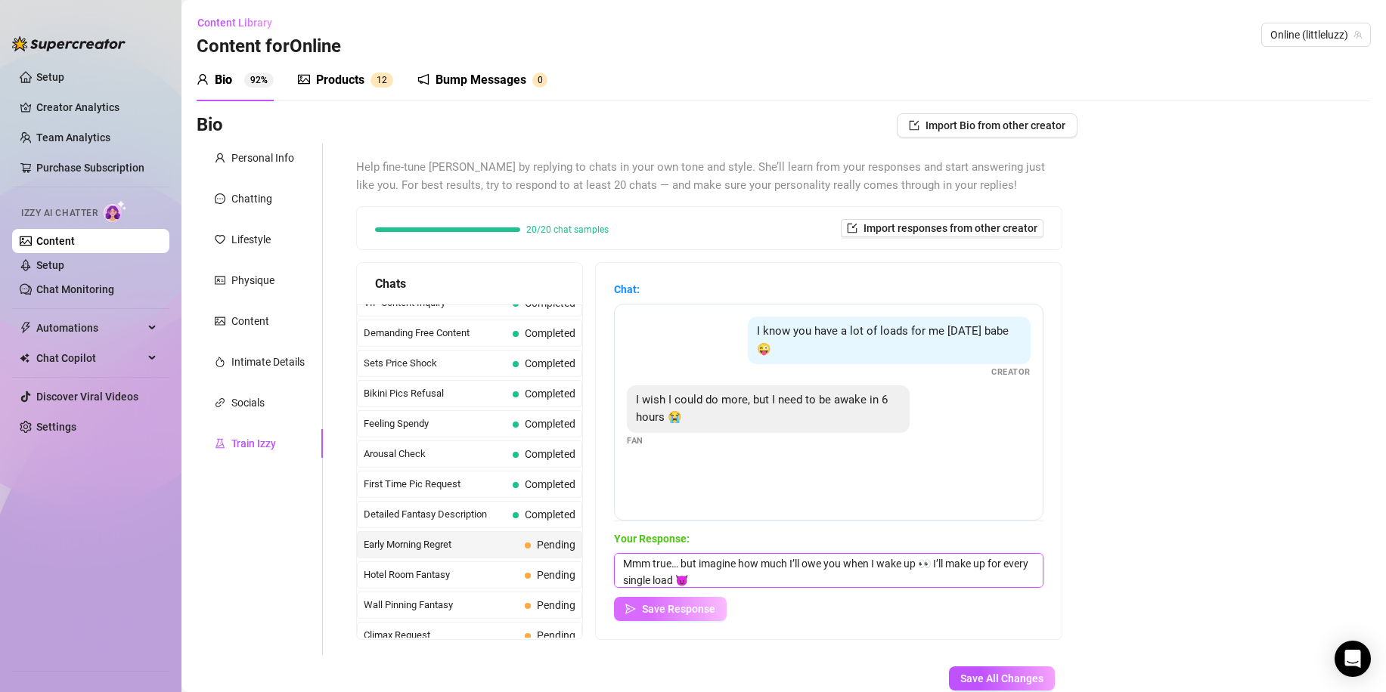
type textarea "Mmm true… but imagine how much I’ll owe you when I wake up 👀 I’ll make up for e…"
click at [686, 598] on button "Save Response" at bounding box center [670, 609] width 113 height 24
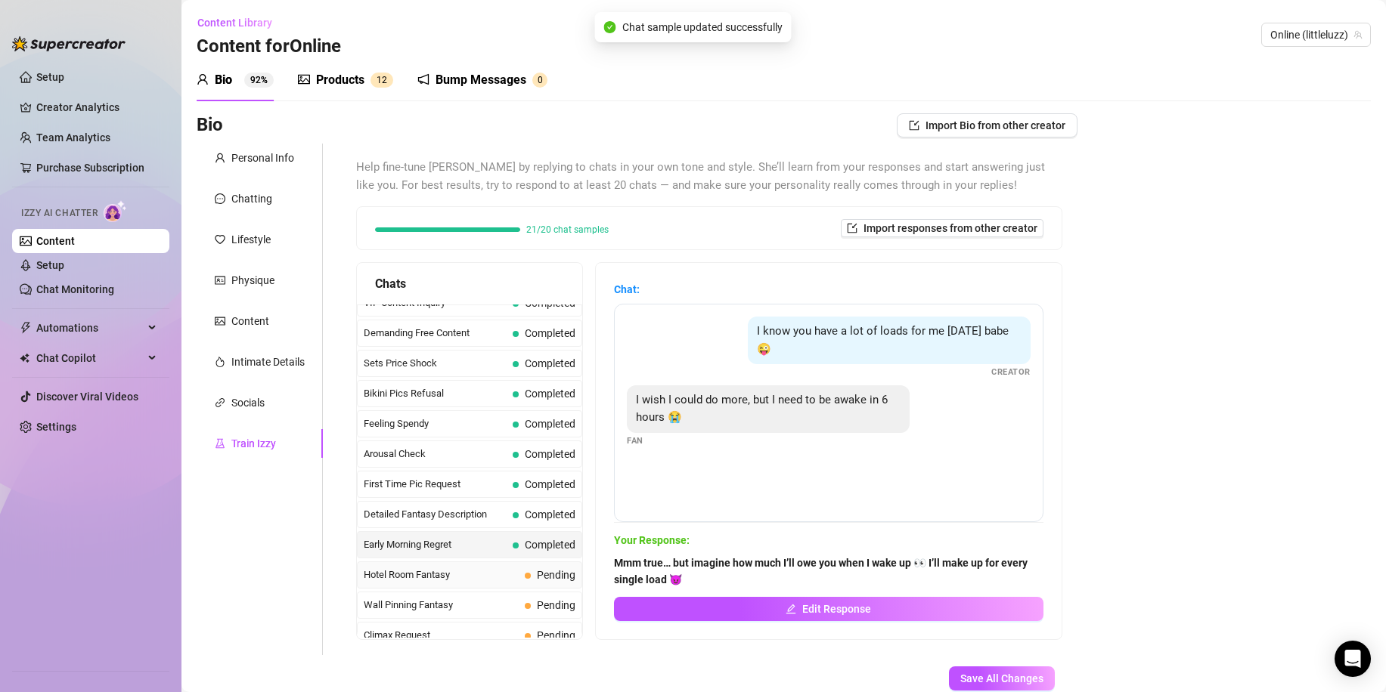
click at [559, 565] on div "Hotel Room Fantasy Pending" at bounding box center [469, 575] width 225 height 27
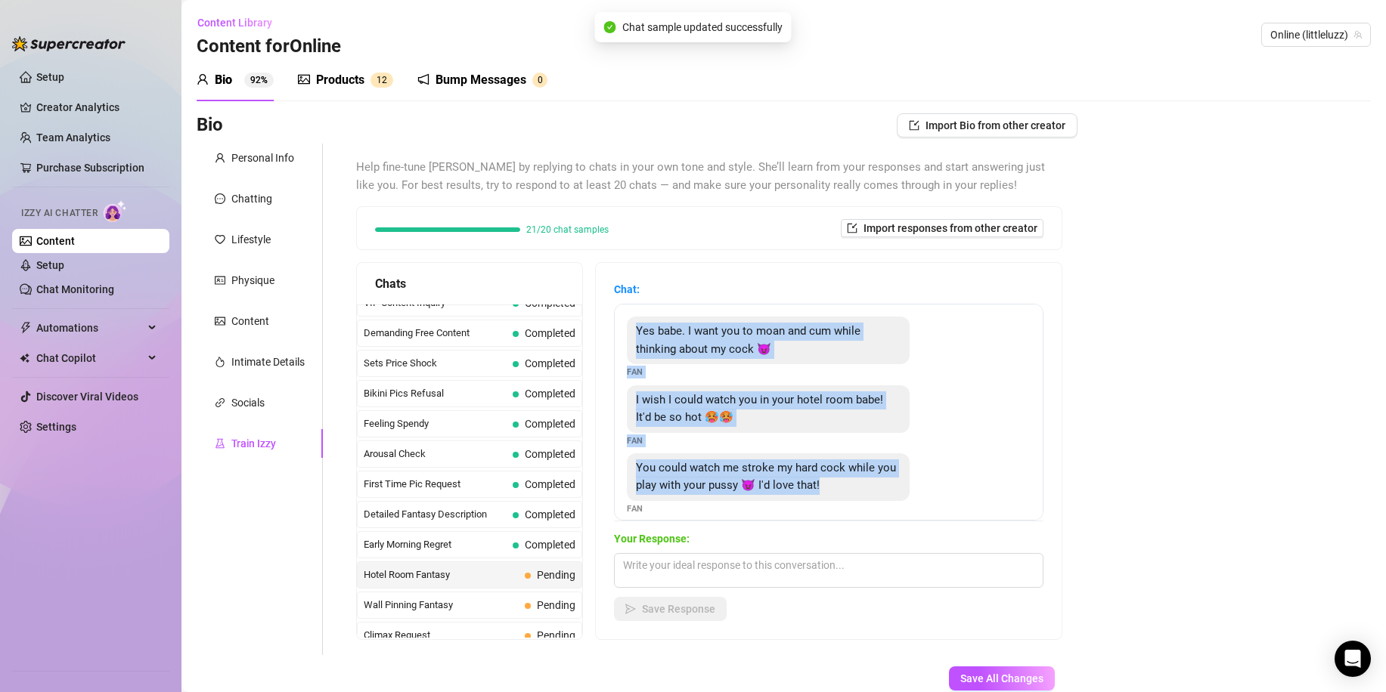
drag, startPoint x: 934, startPoint y: 492, endPoint x: 646, endPoint y: 324, distance: 334.4
click at [646, 324] on div "Yes babe. I want you to moan and cum while thinking about my cock 😈 Fan I wish …" at bounding box center [828, 412] width 429 height 217
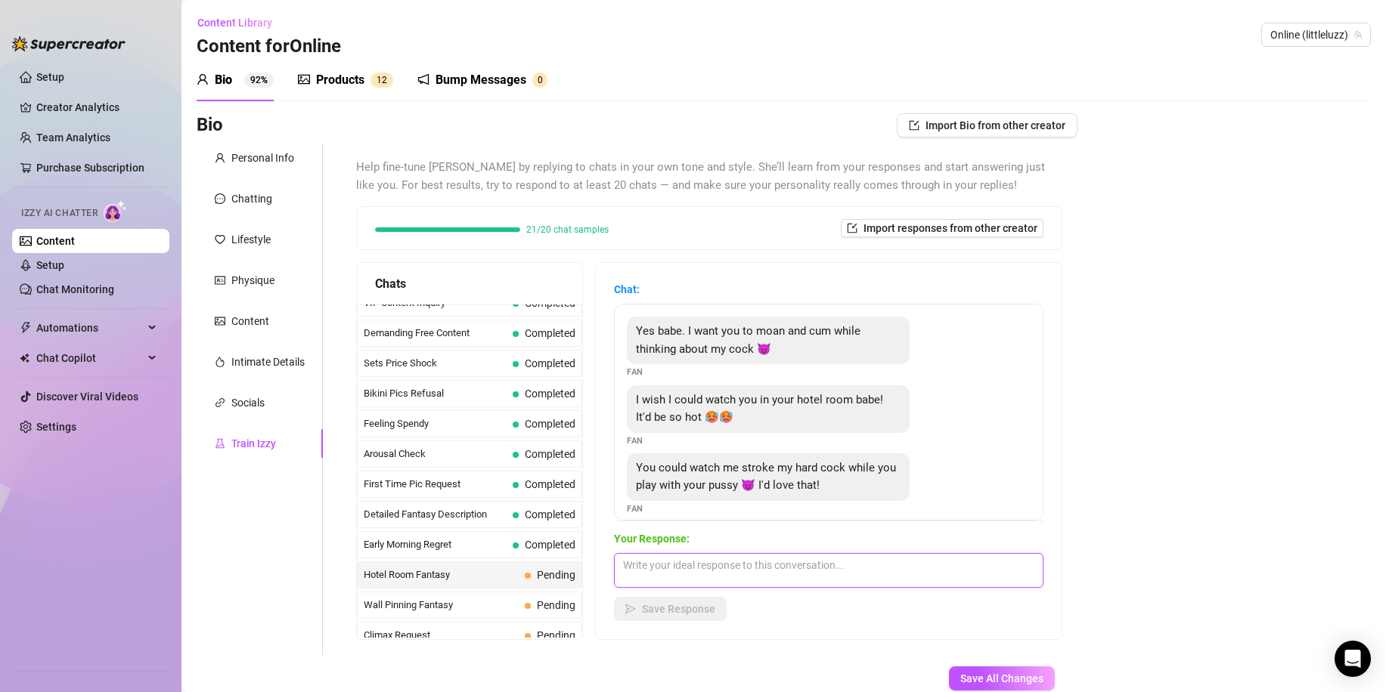
click at [722, 568] on textarea at bounding box center [828, 570] width 429 height 35
paste textarea "I’d spread my legs on the bed, touching myself slow while you stroke right in f…"
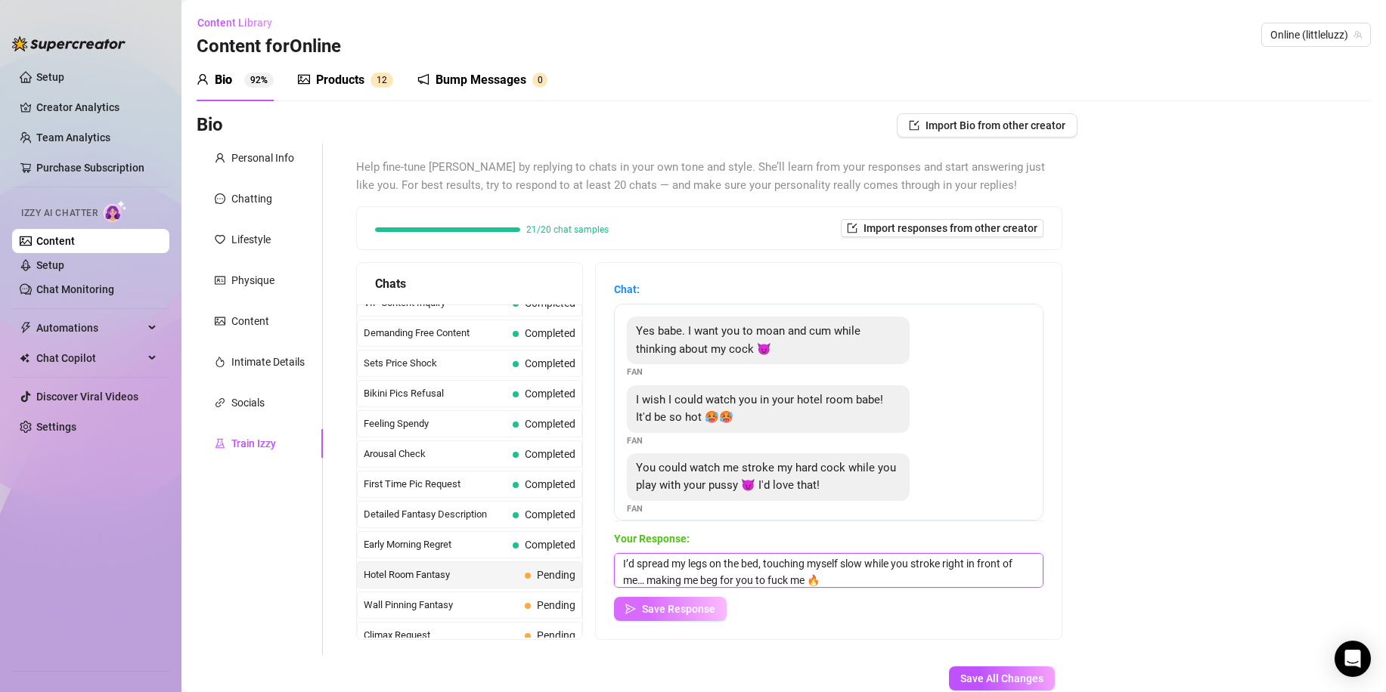
type textarea "I’d spread my legs on the bed, touching myself slow while you stroke right in f…"
click at [693, 601] on button "Save Response" at bounding box center [670, 609] width 113 height 24
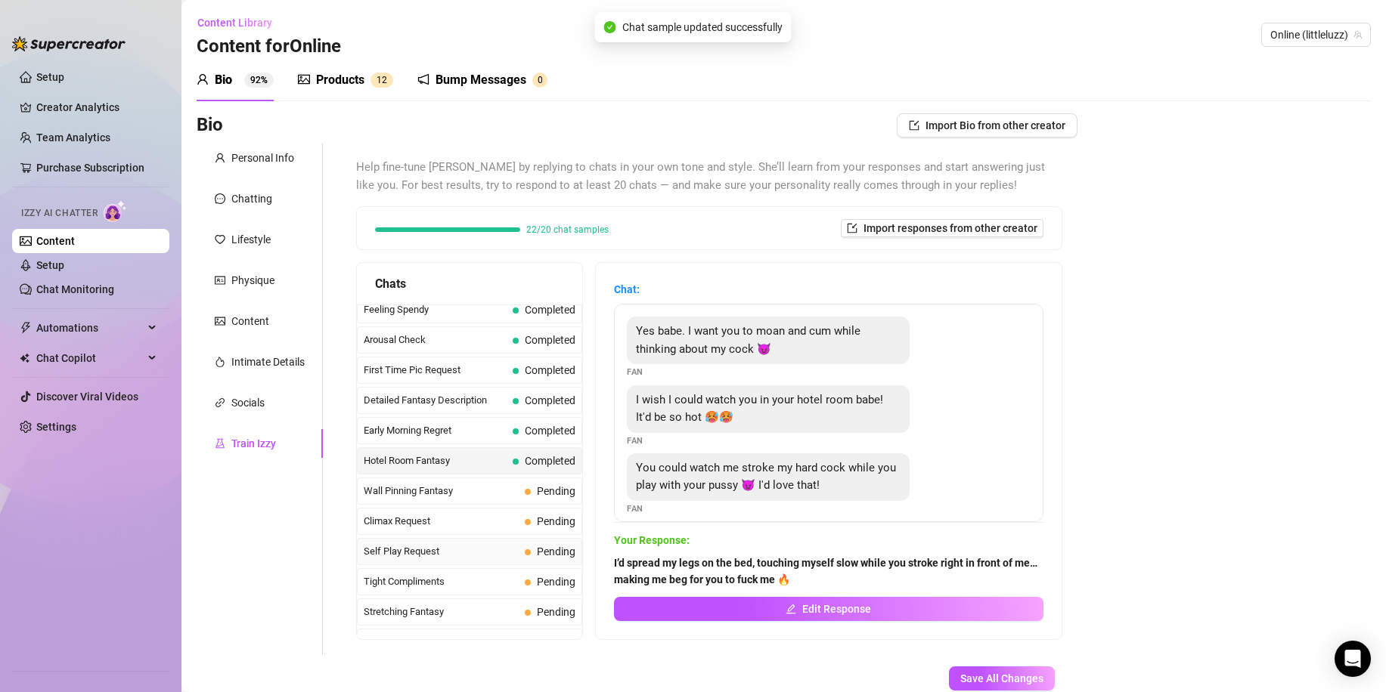
scroll to position [529, 0]
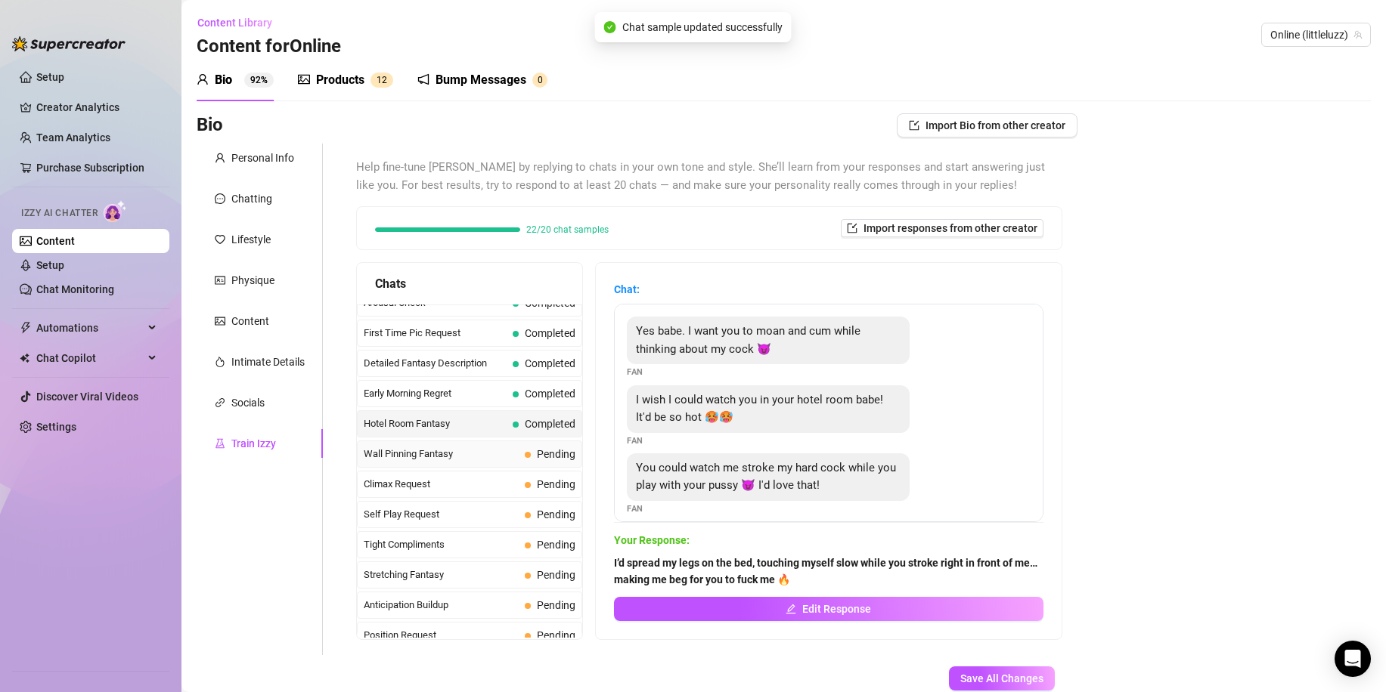
click at [451, 453] on span "Wall Pinning Fantasy" at bounding box center [441, 454] width 155 height 15
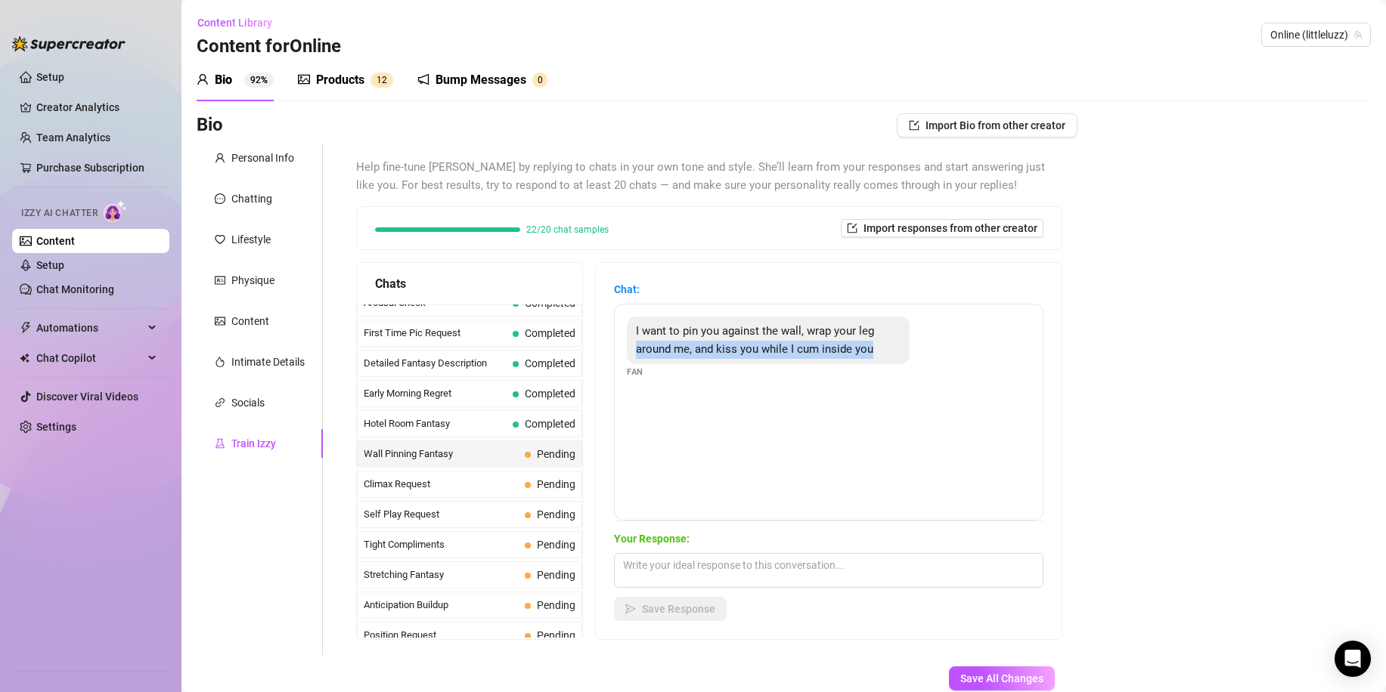
drag, startPoint x: 890, startPoint y: 417, endPoint x: 627, endPoint y: 345, distance: 272.0
click at [627, 345] on div "I want to pin you against the wall, wrap your leg around me, and kiss you while…" at bounding box center [828, 412] width 429 height 217
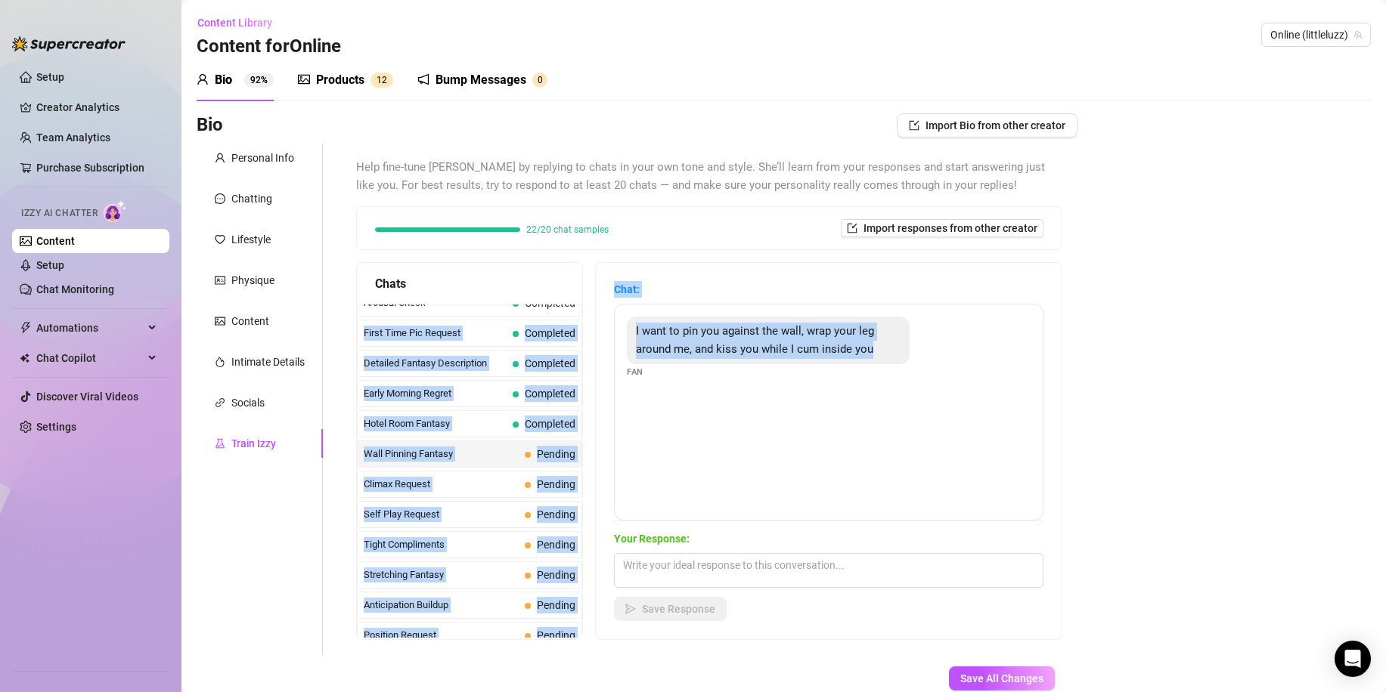
drag, startPoint x: 880, startPoint y: 418, endPoint x: 601, endPoint y: 316, distance: 297.0
click at [601, 316] on div "Chats Last Money Nipples Inquiry Completed Waiting For Payday Completed Not Pus…" at bounding box center [709, 451] width 706 height 378
click at [707, 386] on div "I want to pin you against the wall, wrap your leg around me, and kiss you while…" at bounding box center [828, 412] width 429 height 217
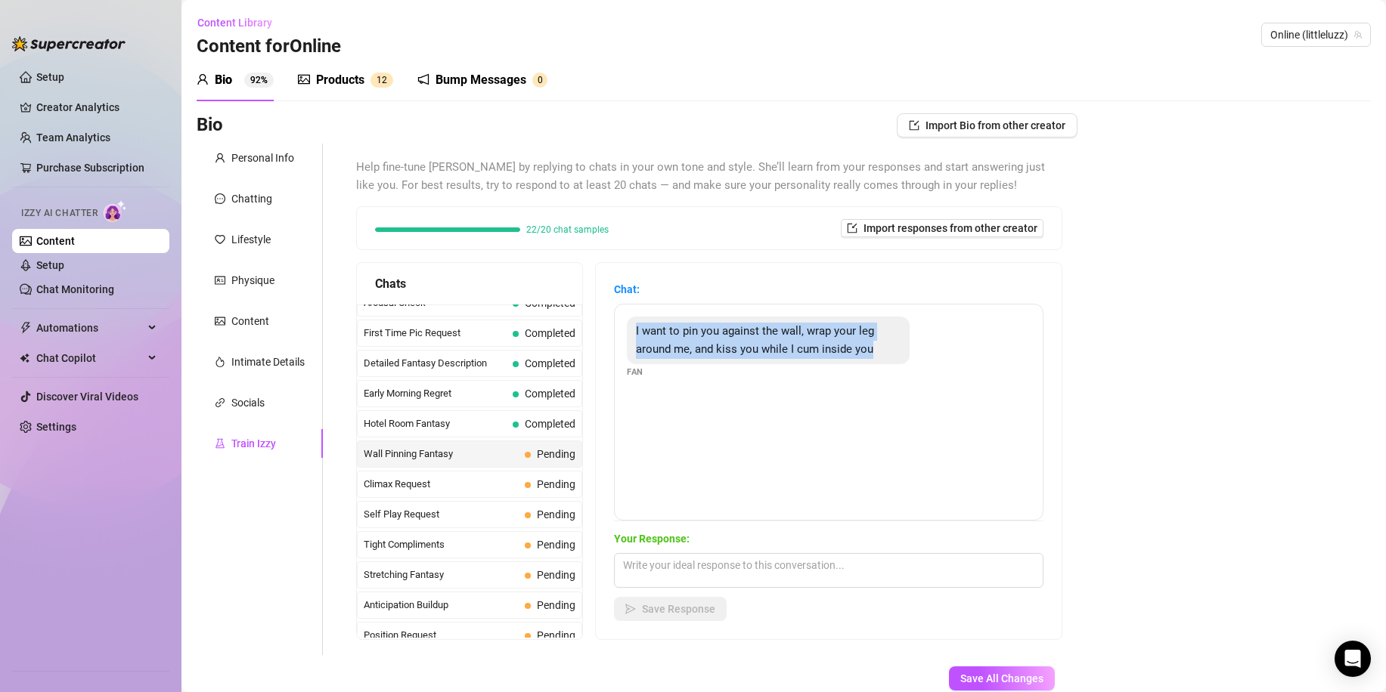
drag, startPoint x: 912, startPoint y: 420, endPoint x: 610, endPoint y: 327, distance: 315.8
click at [610, 327] on div "Chat: I want to pin you against the wall, wrap your leg around me, and kiss you…" at bounding box center [829, 451] width 466 height 376
click at [657, 558] on textarea at bounding box center [828, 570] width 429 height 35
paste textarea "Pin me hard against the wall, make me moan in your mouth… I want to feel every …"
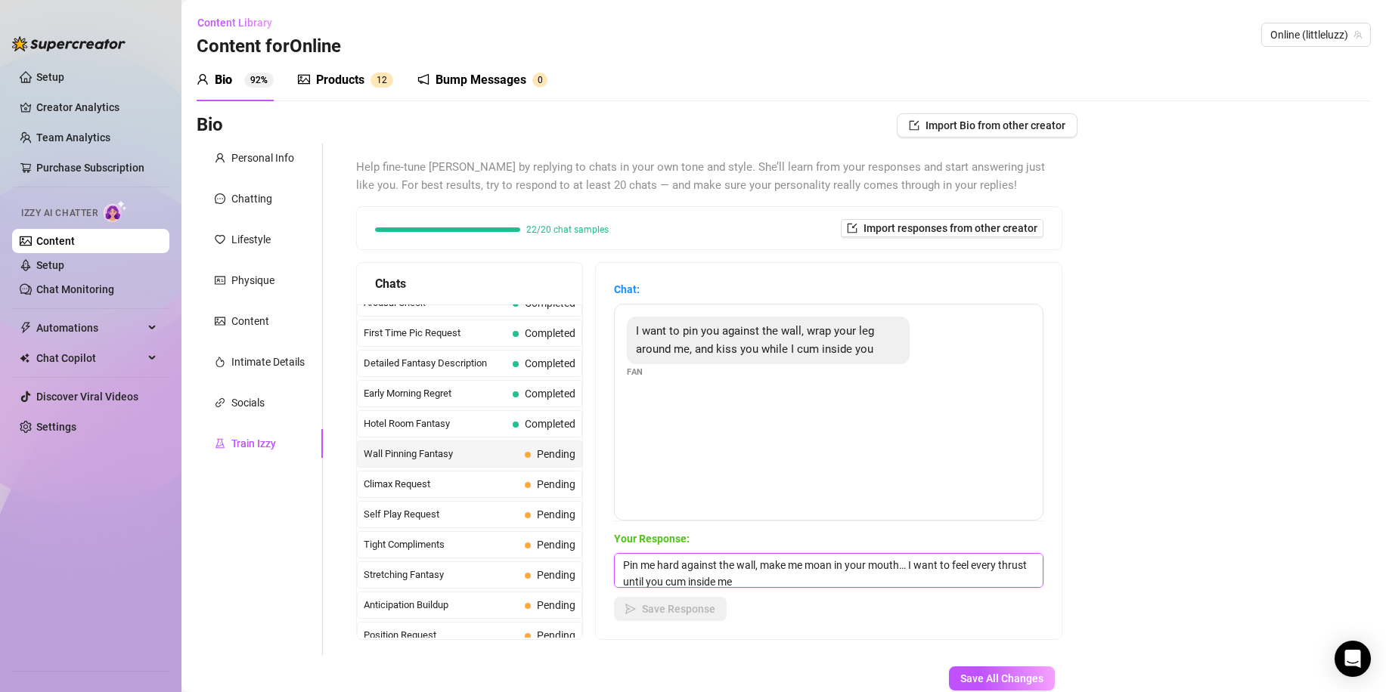
scroll to position [2, 0]
type textarea "Pin me hard against the wall, make me moan in your mouth… I want to feel every …"
click at [715, 606] on span "Save Response" at bounding box center [678, 609] width 73 height 12
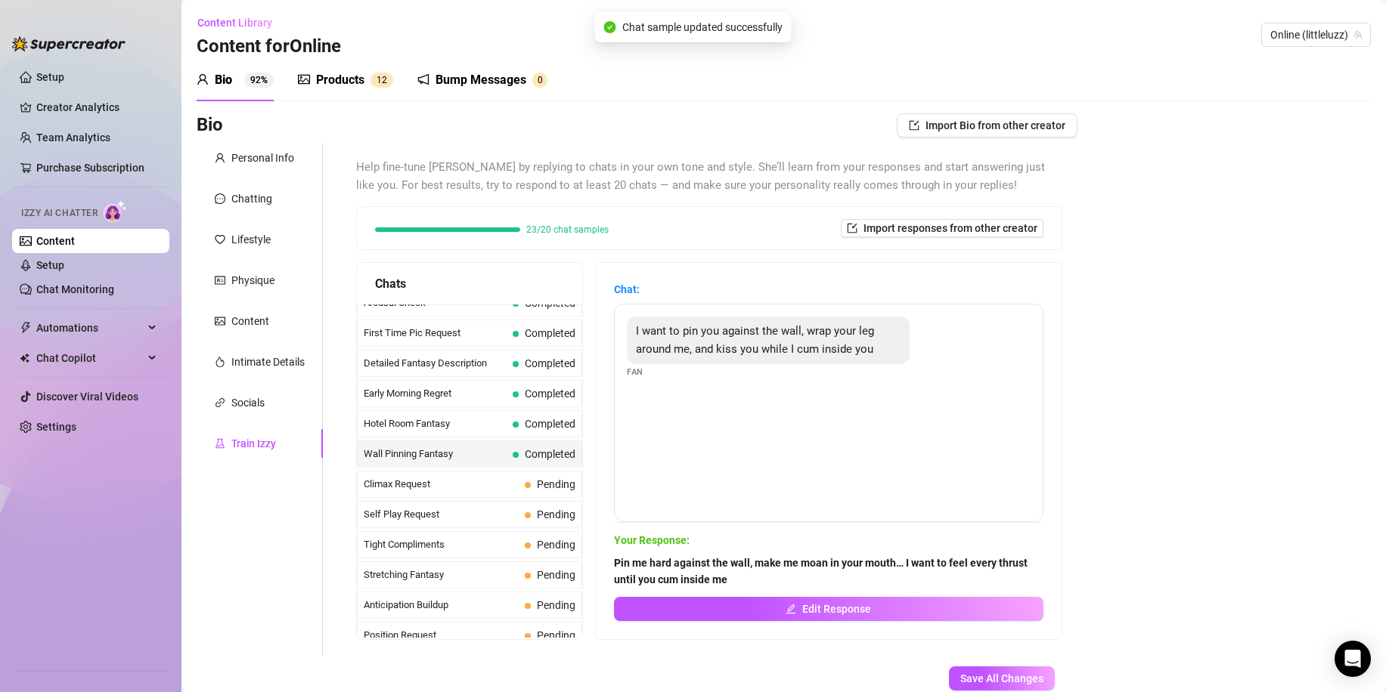
click at [494, 485] on span "Climax Request" at bounding box center [441, 484] width 155 height 15
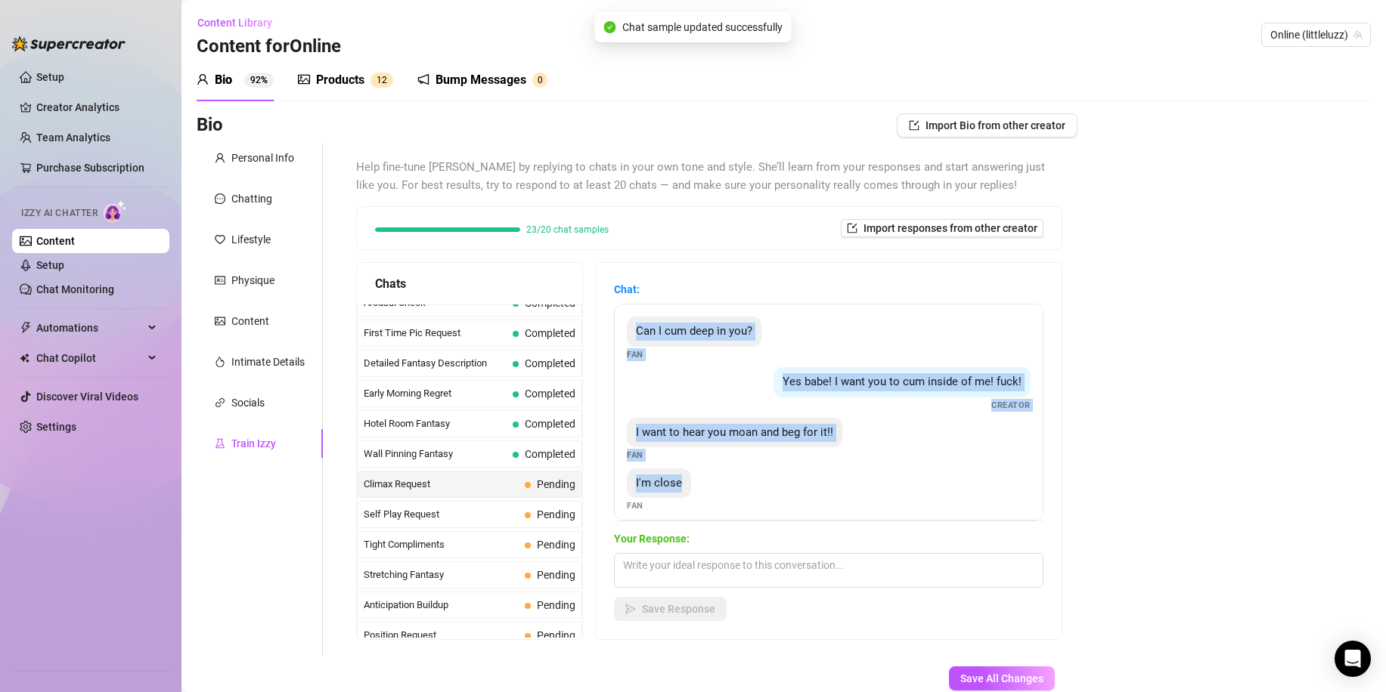
drag, startPoint x: 753, startPoint y: 491, endPoint x: 621, endPoint y: 345, distance: 196.4
click at [642, 330] on div "Can I cum deep in you? Fan Yes babe! I want you to cum inside of me! fuck! Crea…" at bounding box center [828, 412] width 429 height 217
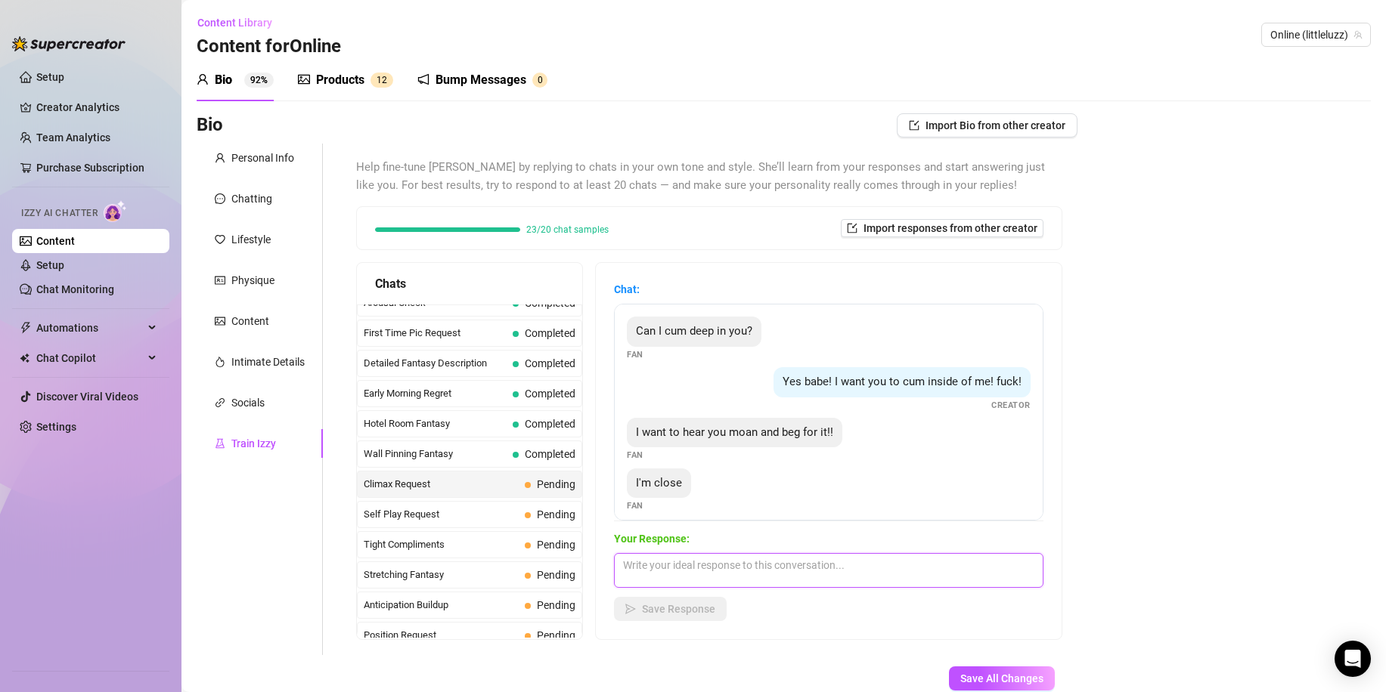
drag, startPoint x: 683, startPoint y: 571, endPoint x: 683, endPoint y: 593, distance: 22.7
click at [685, 568] on textarea at bounding box center [828, 570] width 429 height 35
paste textarea "I’m so wet… please cum in me, make me your dirty little slut 🔥"
type textarea "I’m so wet… please cum in me, make me your dirty little slut 🔥"
click at [675, 611] on span "Save Response" at bounding box center [678, 609] width 73 height 12
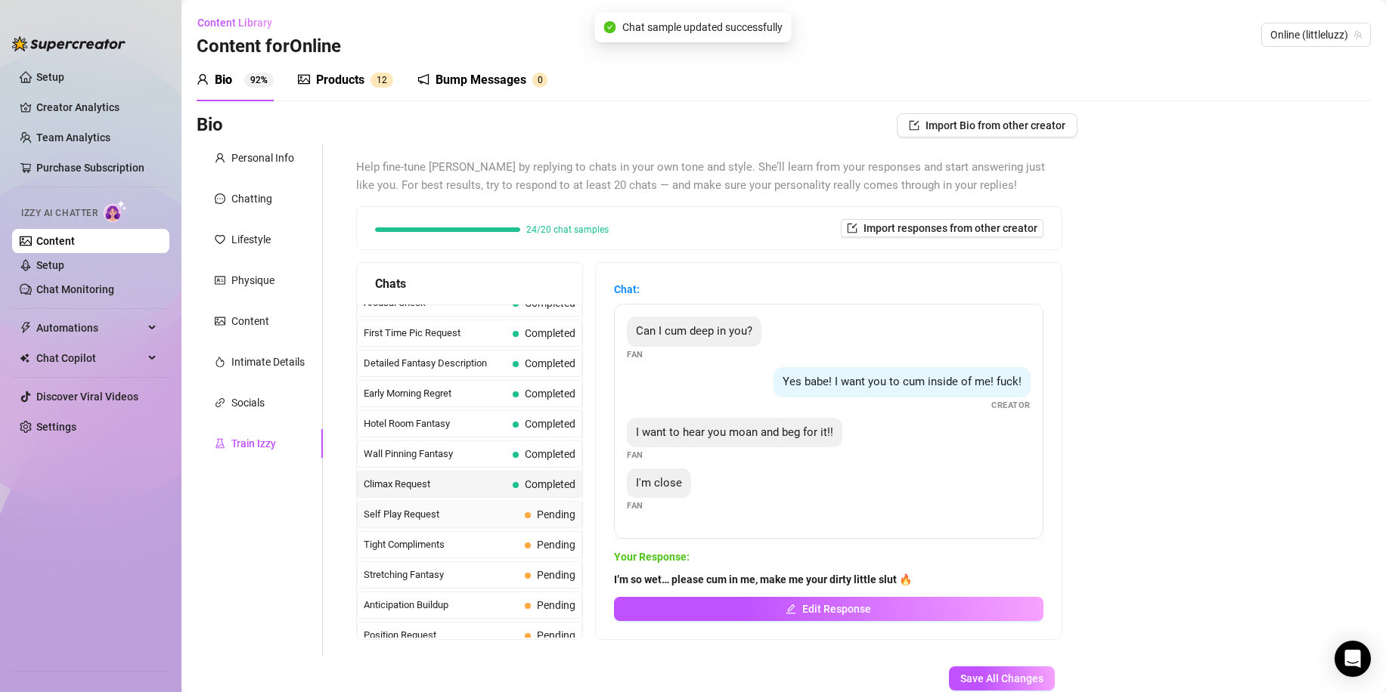
click at [478, 517] on span "Self Play Request" at bounding box center [441, 514] width 155 height 15
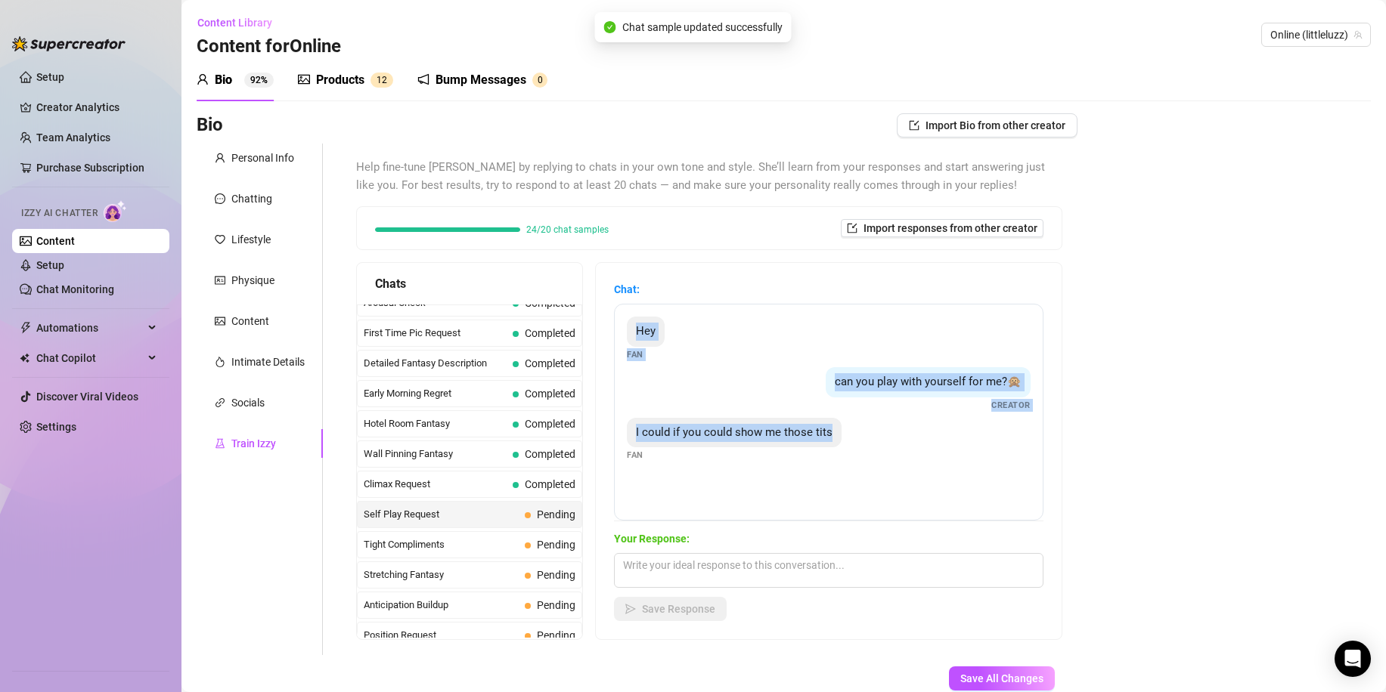
drag, startPoint x: 862, startPoint y: 470, endPoint x: 633, endPoint y: 329, distance: 269.2
click at [633, 329] on div "Hey Fan can you play with yourself for me?🙊 Creator I could if you could show m…" at bounding box center [828, 412] width 429 height 217
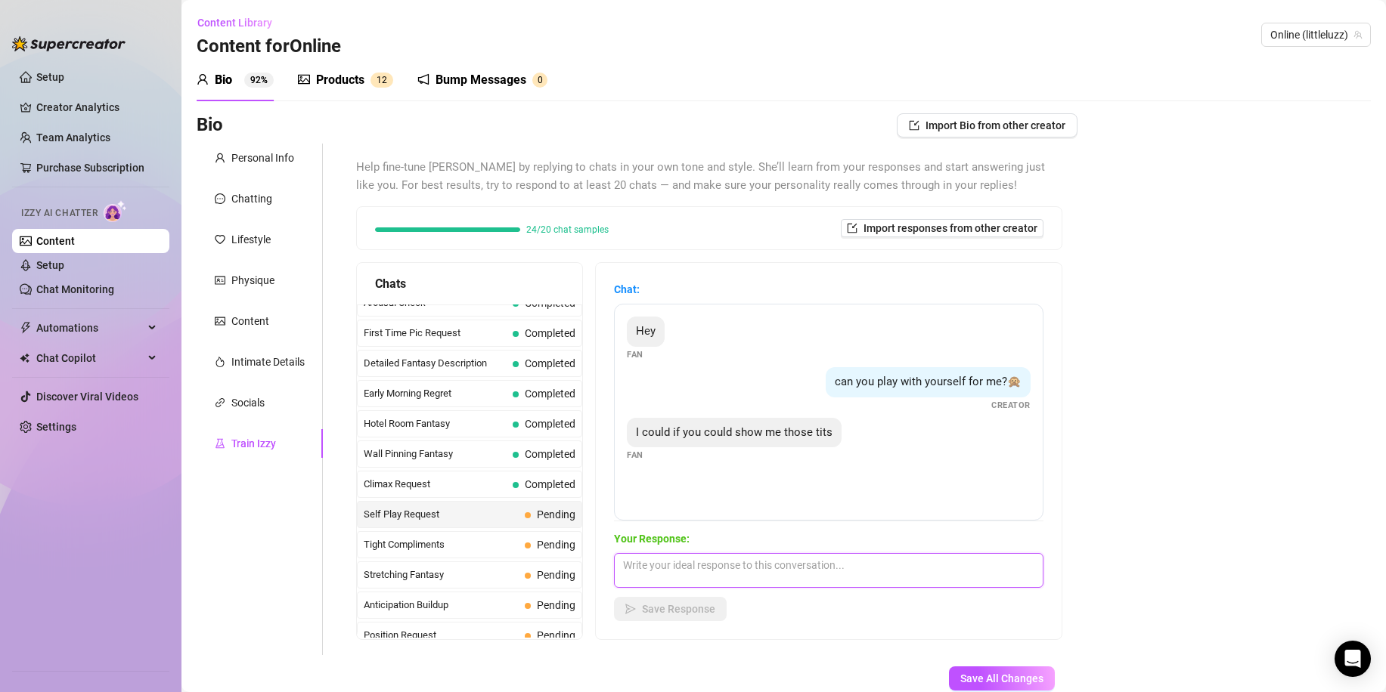
click at [679, 567] on textarea at bounding box center [828, 570] width 429 height 35
paste textarea "I could… but only if you can handle how hard it’s gonna make you 😈"
type textarea "I could… but only if you can handle how hard it’s gonna make you 😈"
click at [673, 601] on button "Save Response" at bounding box center [670, 609] width 113 height 24
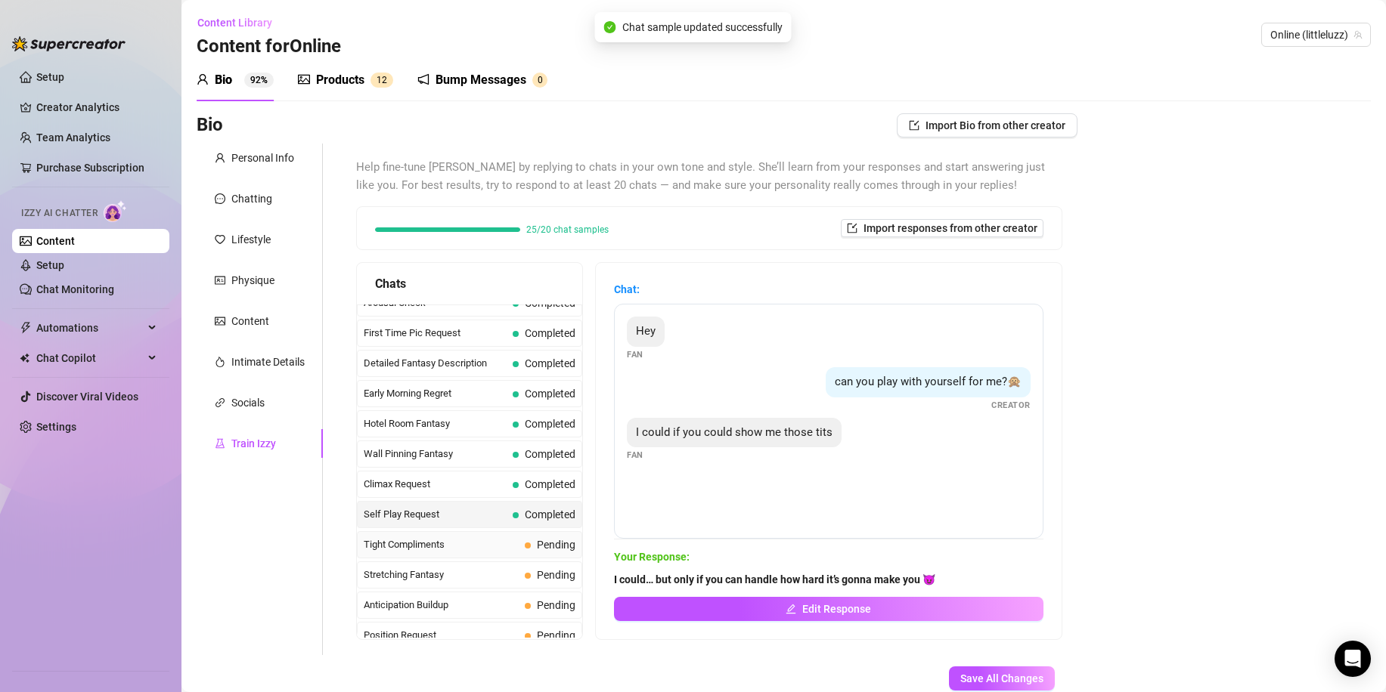
click at [515, 540] on span "Tight Compliments" at bounding box center [441, 544] width 155 height 15
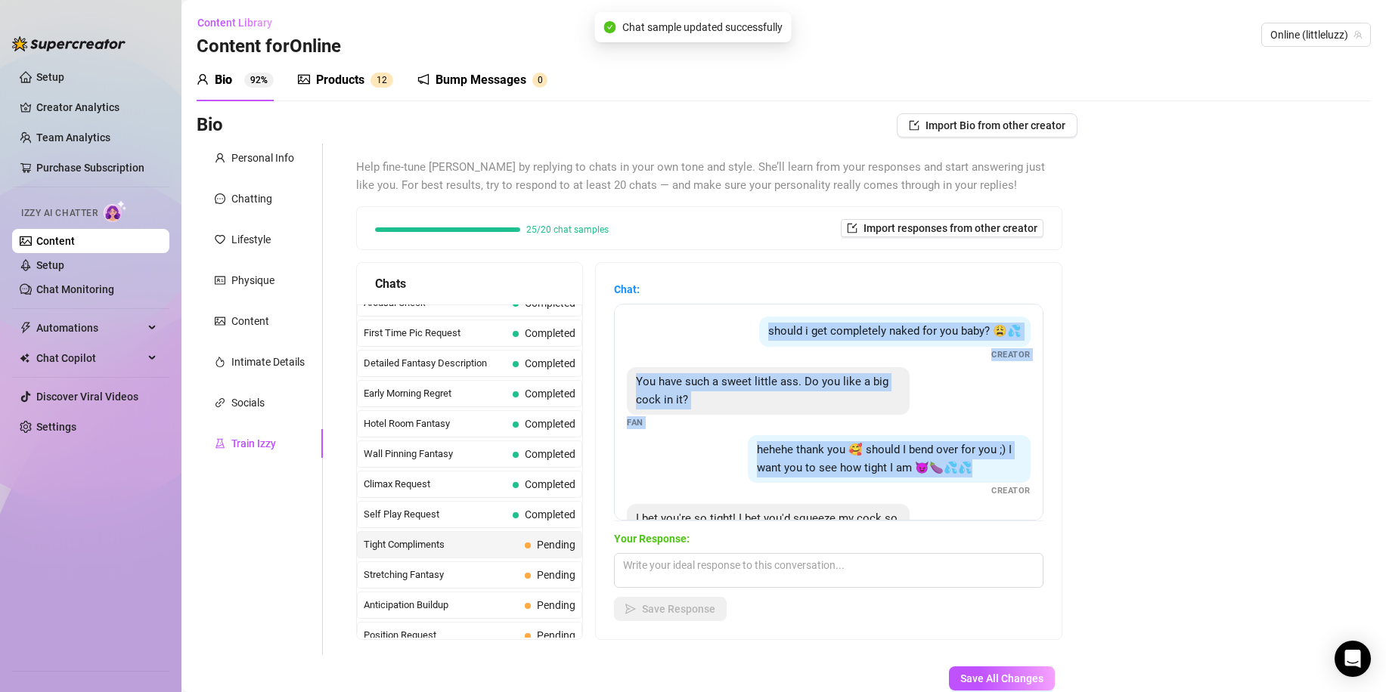
drag, startPoint x: 996, startPoint y: 491, endPoint x: 727, endPoint y: 317, distance: 320.2
click at [727, 316] on div "should i get completely naked for you baby? 😩💦 Creator You have such a sweet li…" at bounding box center [828, 412] width 429 height 217
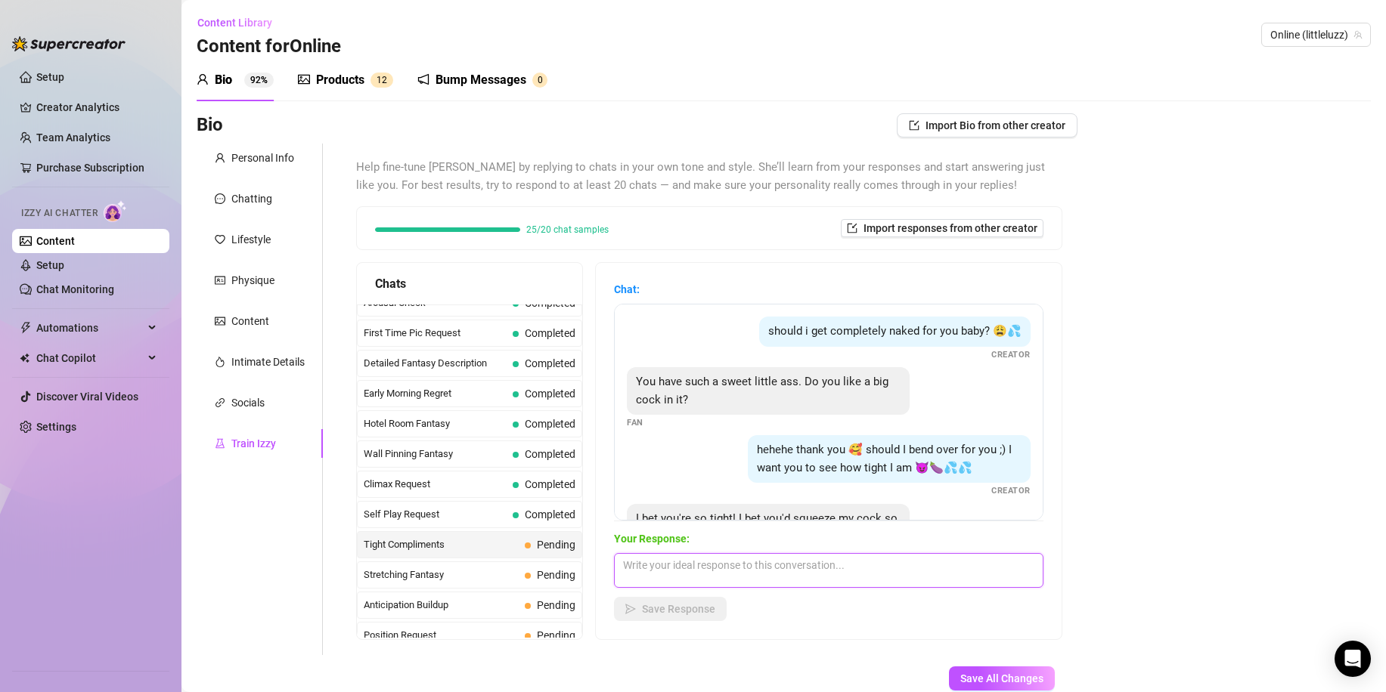
click at [665, 581] on textarea at bounding box center [828, 570] width 429 height 35
paste textarea "Mmm do it 👀 I want to see every little detail while you bend over just for me 😈"
type textarea "Mmm do it 👀 I want to see every little detail while you bend over just for me 😈"
click at [675, 614] on span "Save Response" at bounding box center [678, 609] width 73 height 12
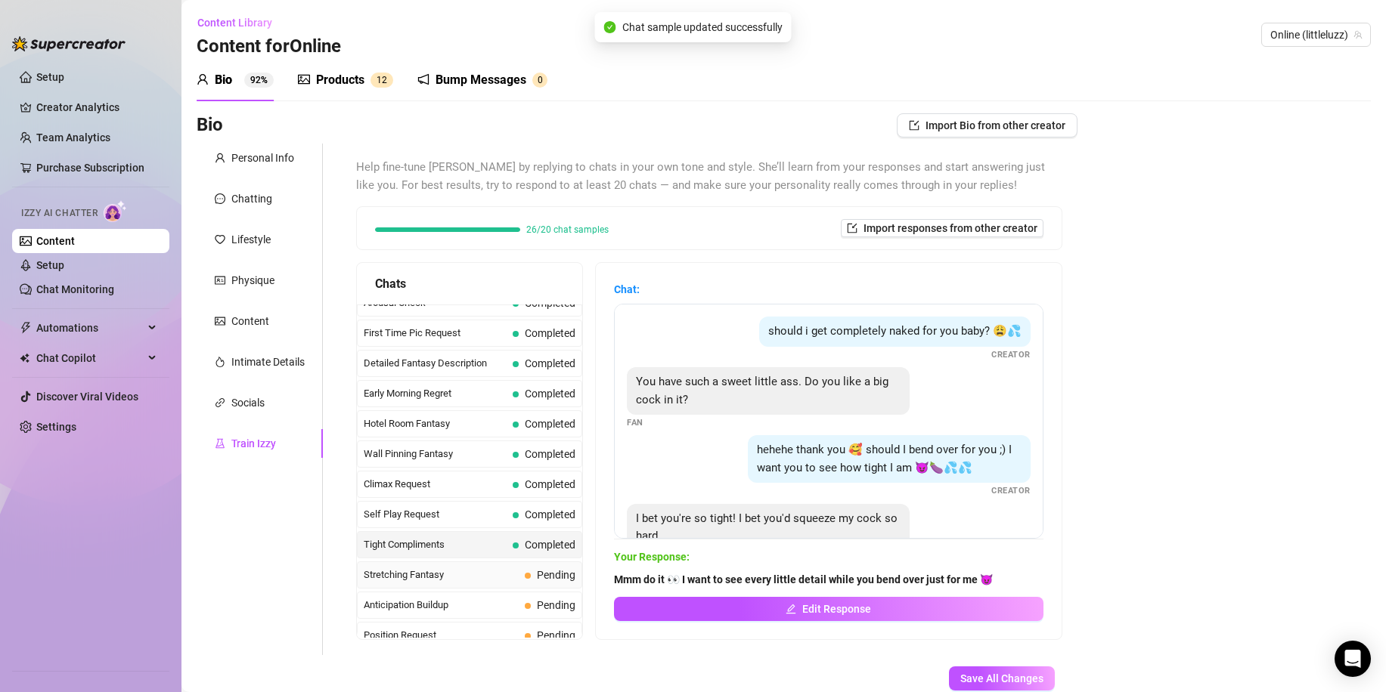
click at [496, 577] on span "Stretching Fantasy" at bounding box center [441, 575] width 155 height 15
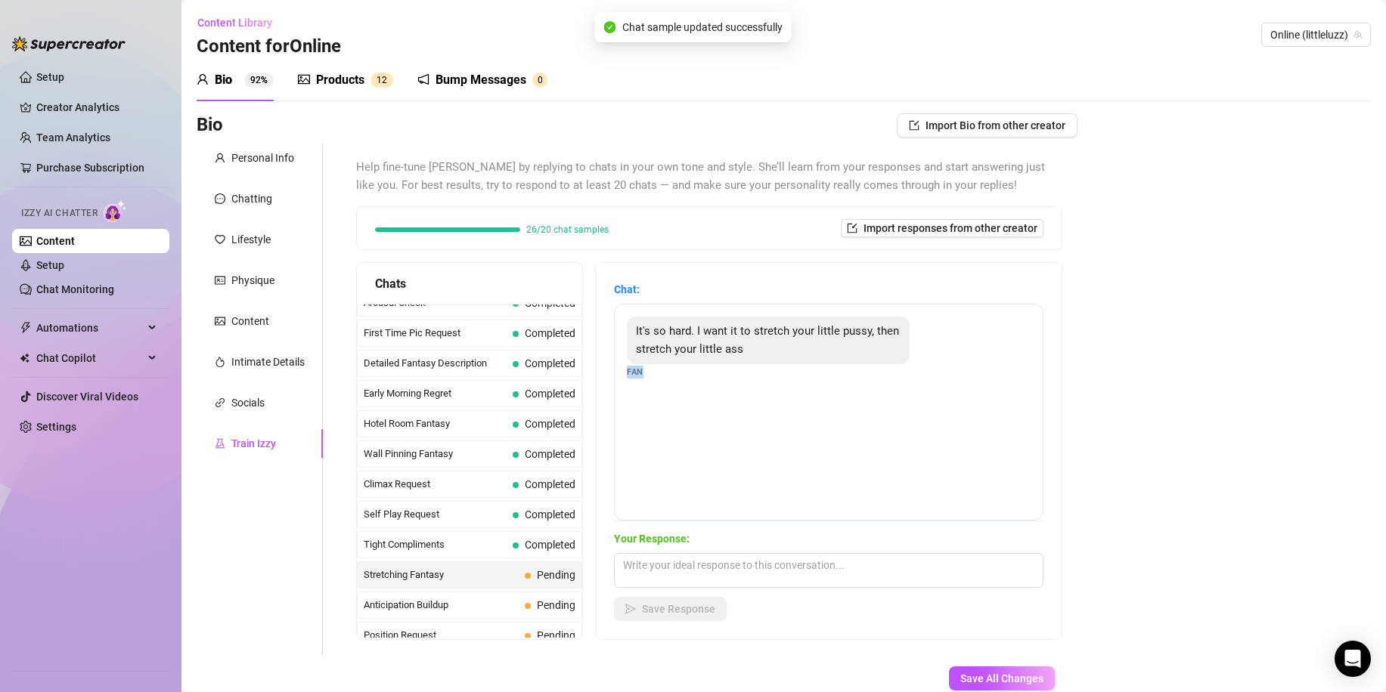
drag, startPoint x: 783, startPoint y: 484, endPoint x: 667, endPoint y: 373, distance: 159.9
click at [661, 372] on div "It's so hard. I want it to stretch your little pussy, then stretch your little …" at bounding box center [828, 412] width 429 height 217
click at [763, 413] on div "It's so hard. I want it to stretch your little pussy, then stretch your little …" at bounding box center [828, 412] width 429 height 217
drag, startPoint x: 797, startPoint y: 402, endPoint x: 661, endPoint y: 323, distance: 156.9
click at [661, 323] on div "It's so hard. I want it to stretch your little pussy, then stretch your little …" at bounding box center [828, 412] width 429 height 217
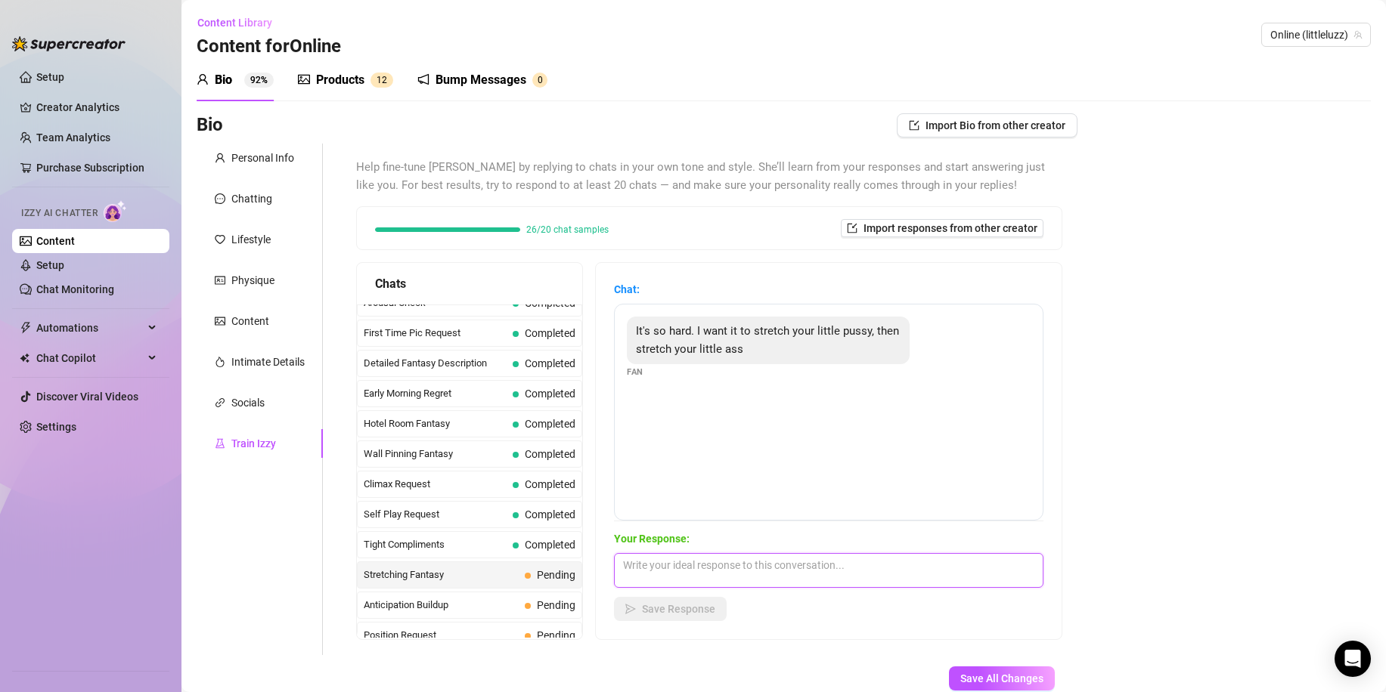
click at [696, 578] on textarea at bounding box center [828, 570] width 429 height 35
paste textarea "Fill me up everywhere… I want your cock stretching my pussy and then wrecking m…"
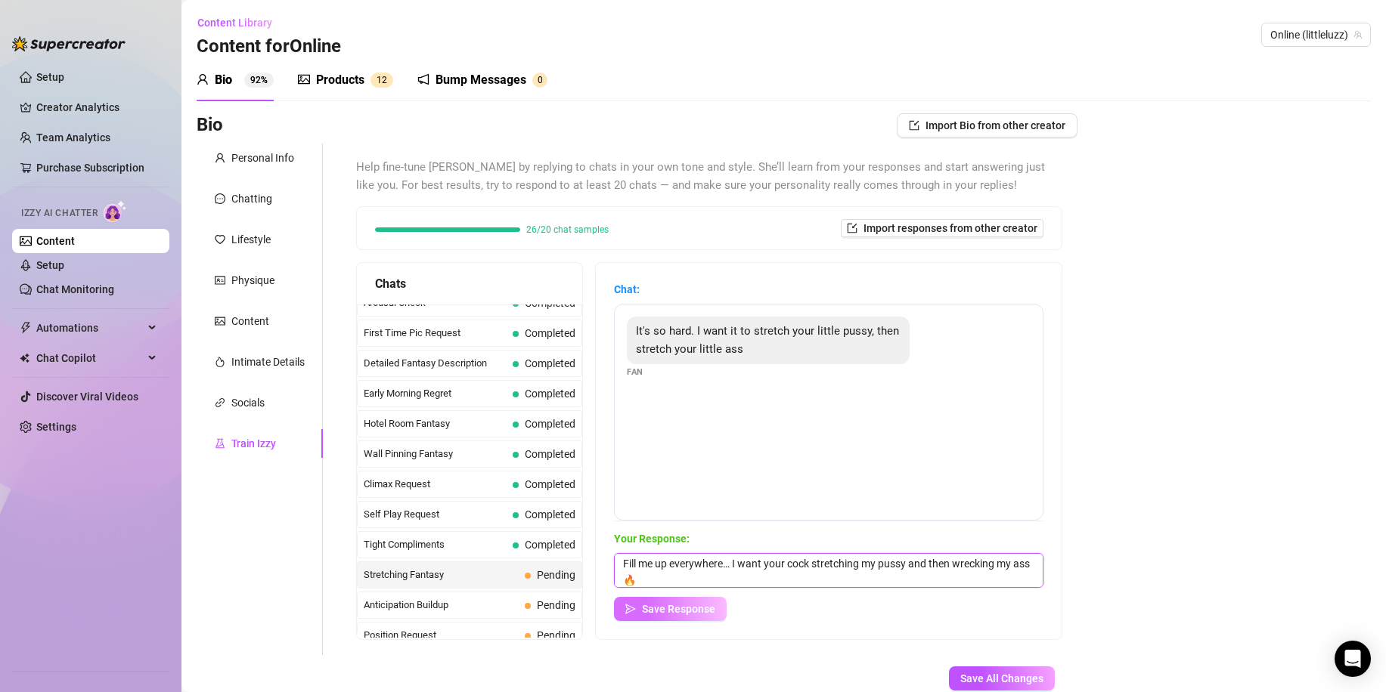
type textarea "Fill me up everywhere… I want your cock stretching my pussy and then wrecking m…"
click at [689, 606] on span "Save Response" at bounding box center [678, 609] width 73 height 12
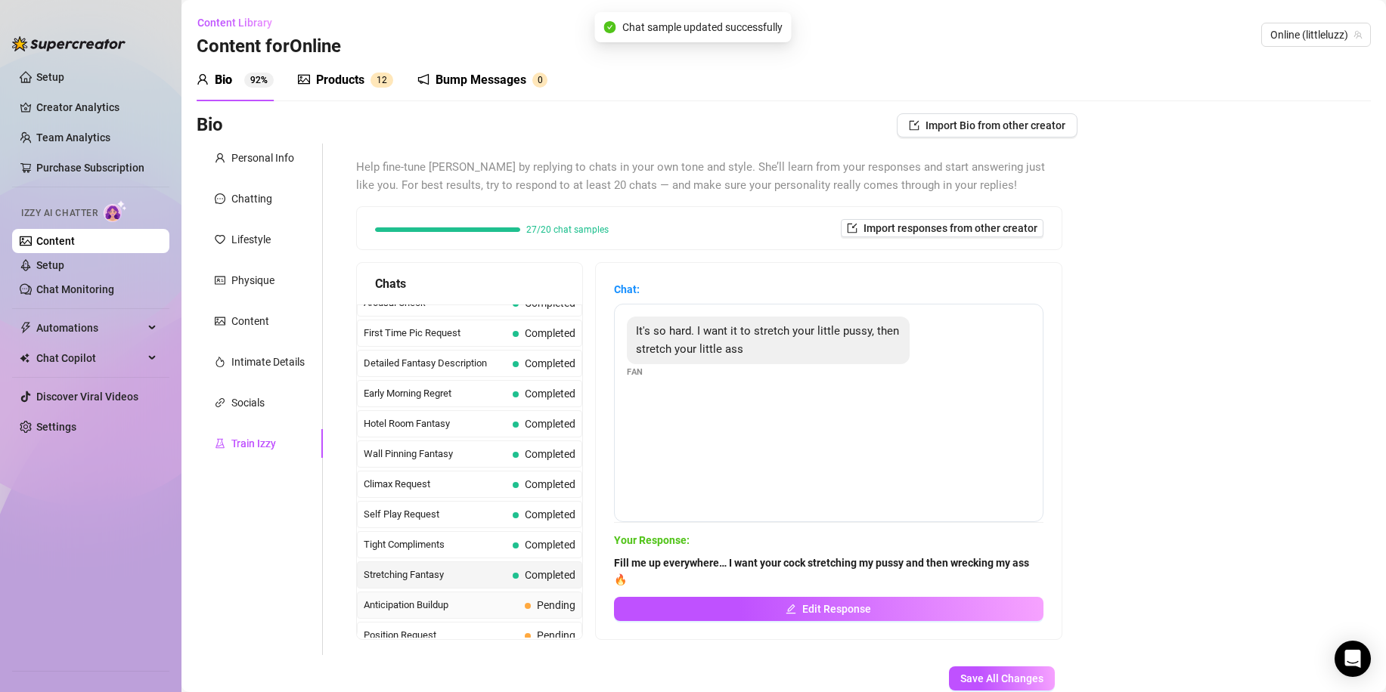
click at [480, 605] on span "Anticipation Buildup" at bounding box center [441, 605] width 155 height 15
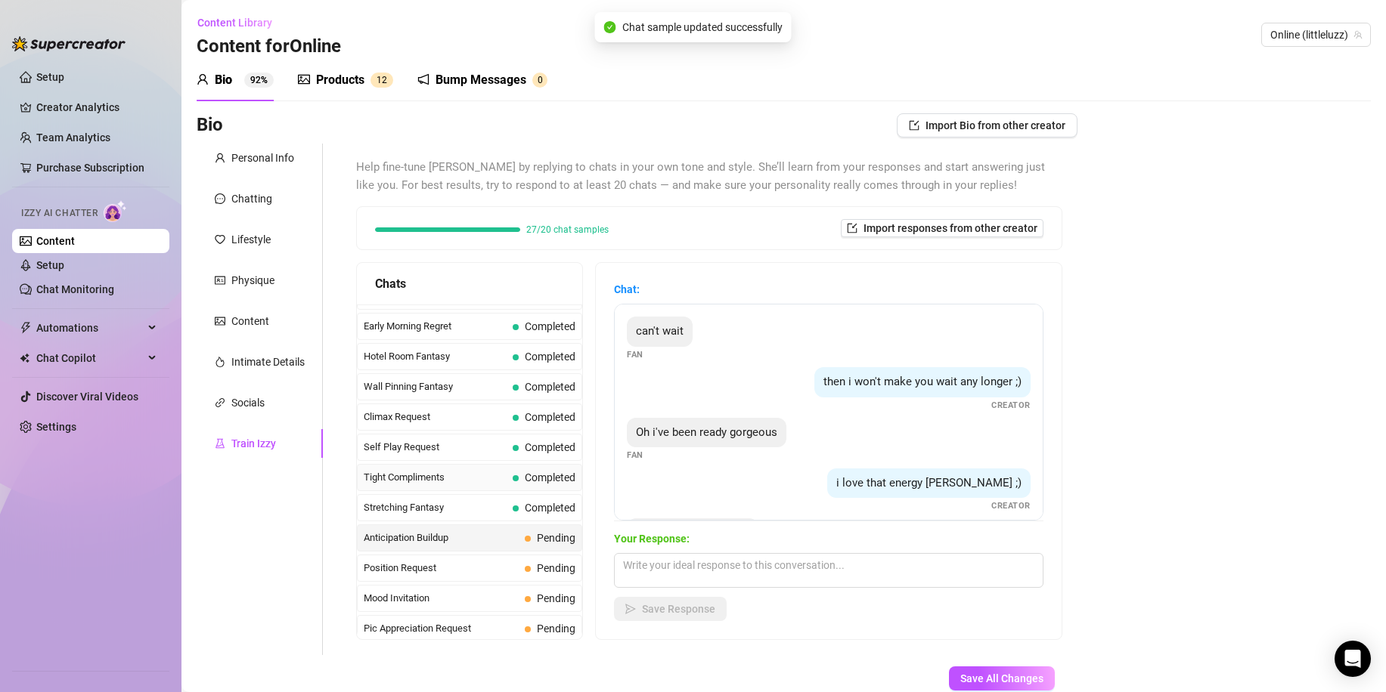
scroll to position [605, 0]
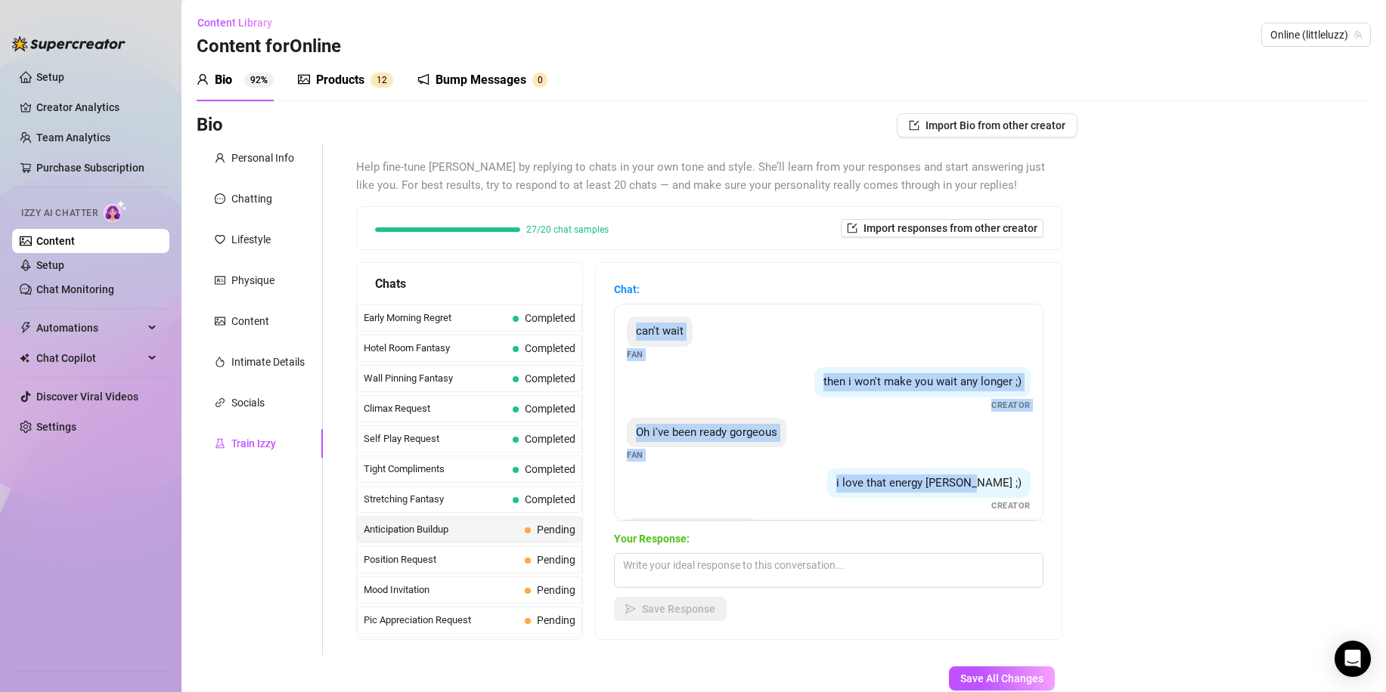
drag, startPoint x: 1000, startPoint y: 491, endPoint x: 645, endPoint y: 328, distance: 391.0
click at [645, 328] on div "can't wait Fan then i won't make you wait any longer ;) Creator Oh i've been re…" at bounding box center [828, 412] width 429 height 217
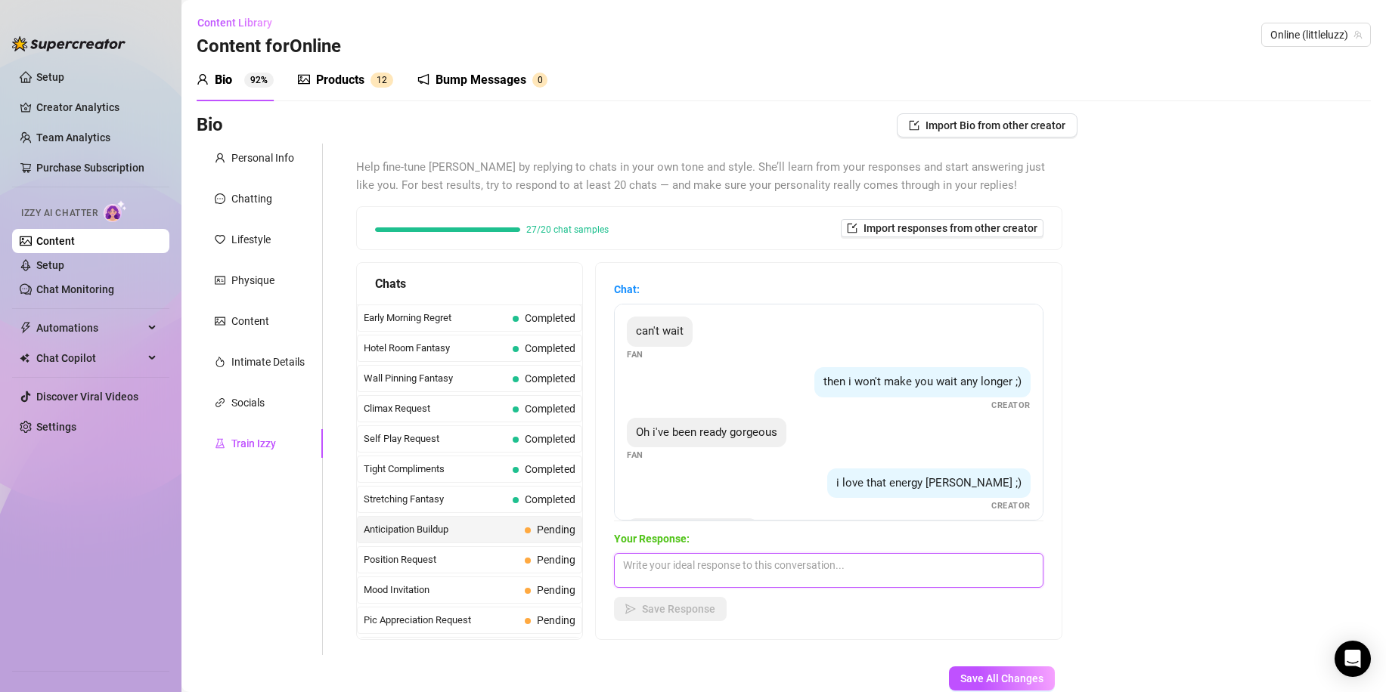
click at [698, 571] on textarea at bounding box center [828, 570] width 429 height 35
paste textarea "Your words already got me dripping… imagine what happens when you finally make …"
type textarea "Your words already got me dripping… imagine what happens when you finally make …"
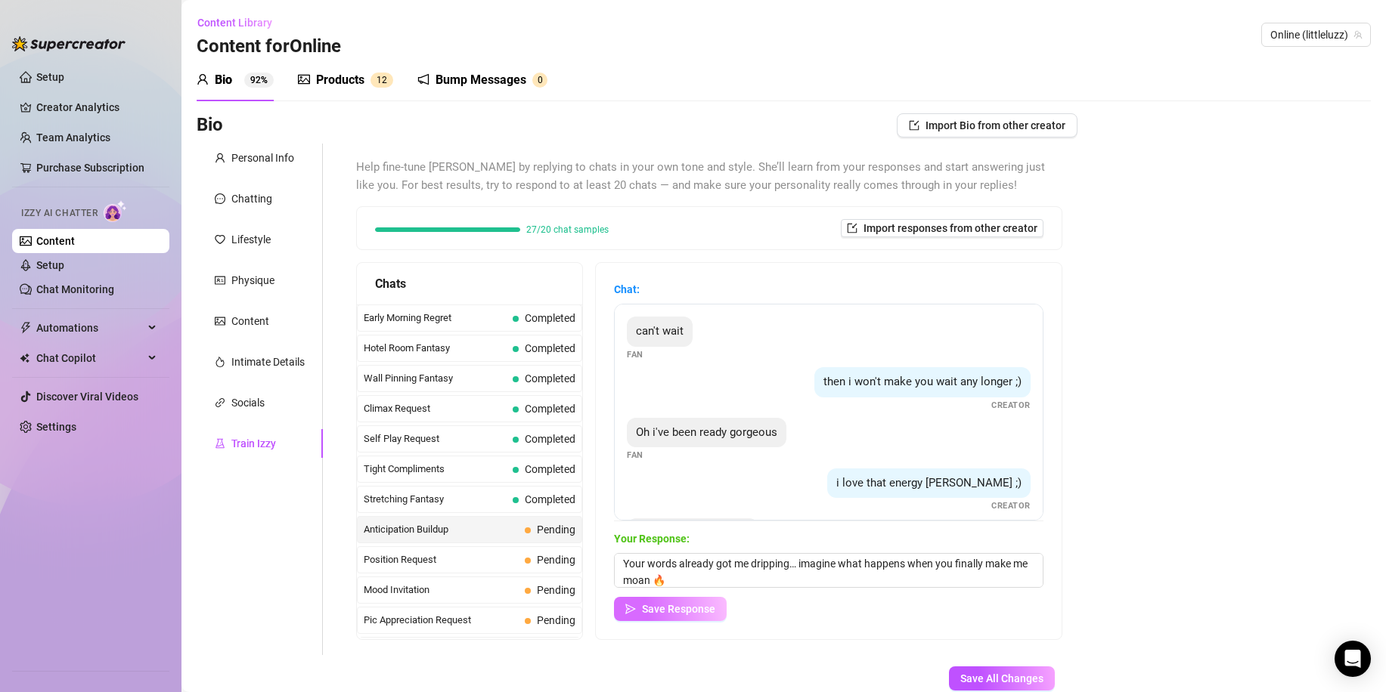
click at [688, 605] on span "Save Response" at bounding box center [678, 609] width 73 height 12
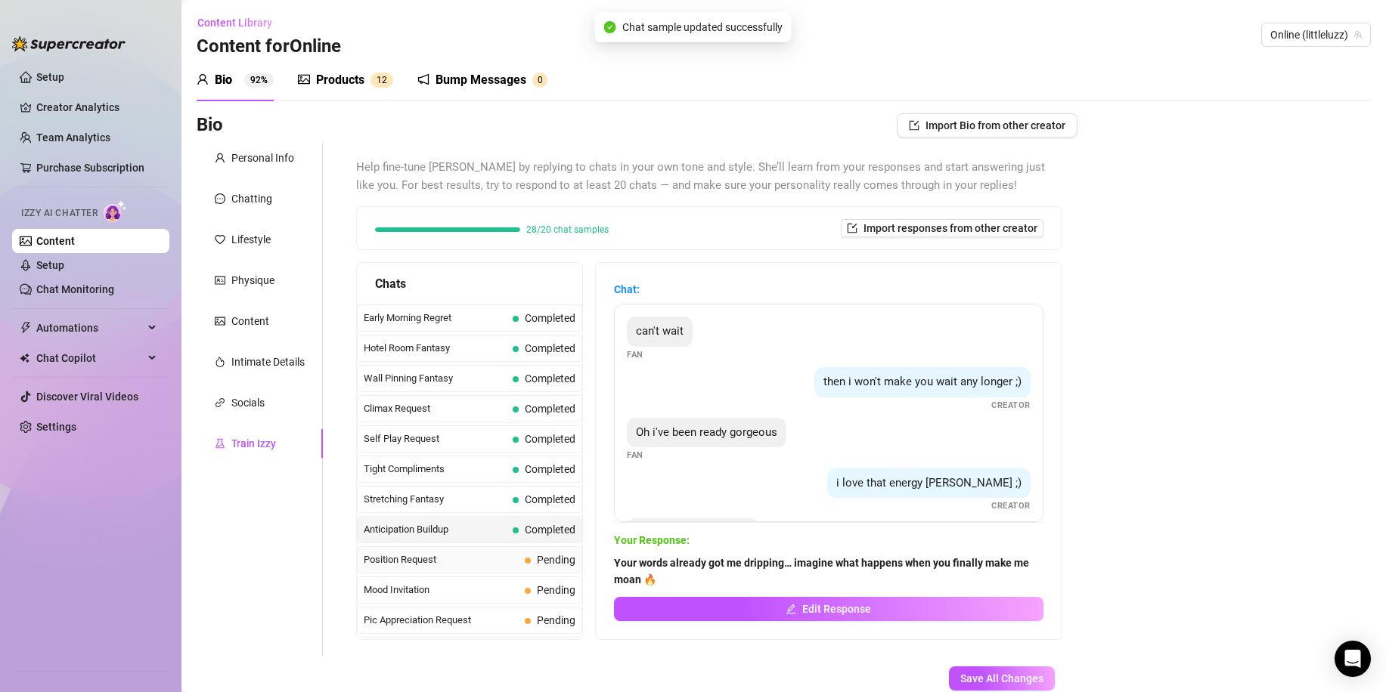
click at [448, 567] on span "Position Request" at bounding box center [441, 560] width 155 height 15
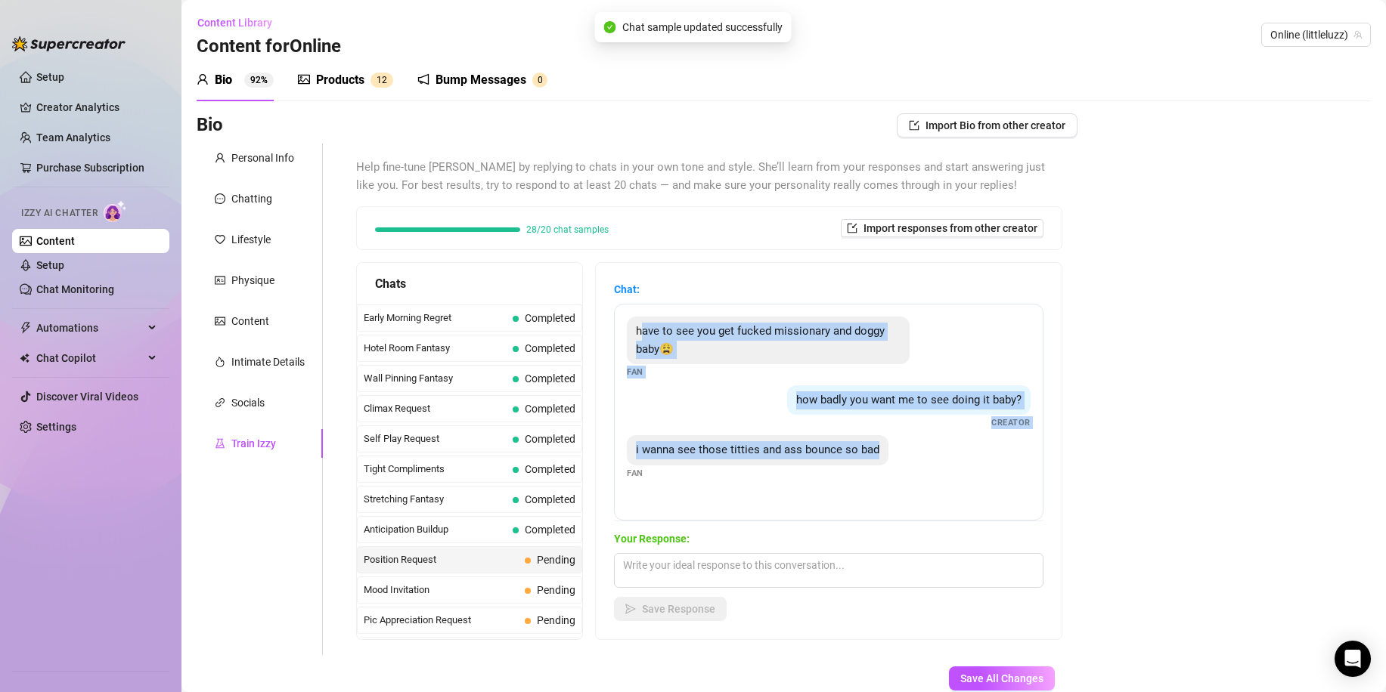
drag, startPoint x: 916, startPoint y: 485, endPoint x: 652, endPoint y: 329, distance: 307.4
click at [652, 329] on div "have to see you get fucked missionary and doggy baby😩 Fan how badly you want me…" at bounding box center [828, 412] width 429 height 217
click at [638, 326] on div "have to see you get fucked missionary and doggy baby😩 Fan how badly you want me…" at bounding box center [828, 412] width 429 height 217
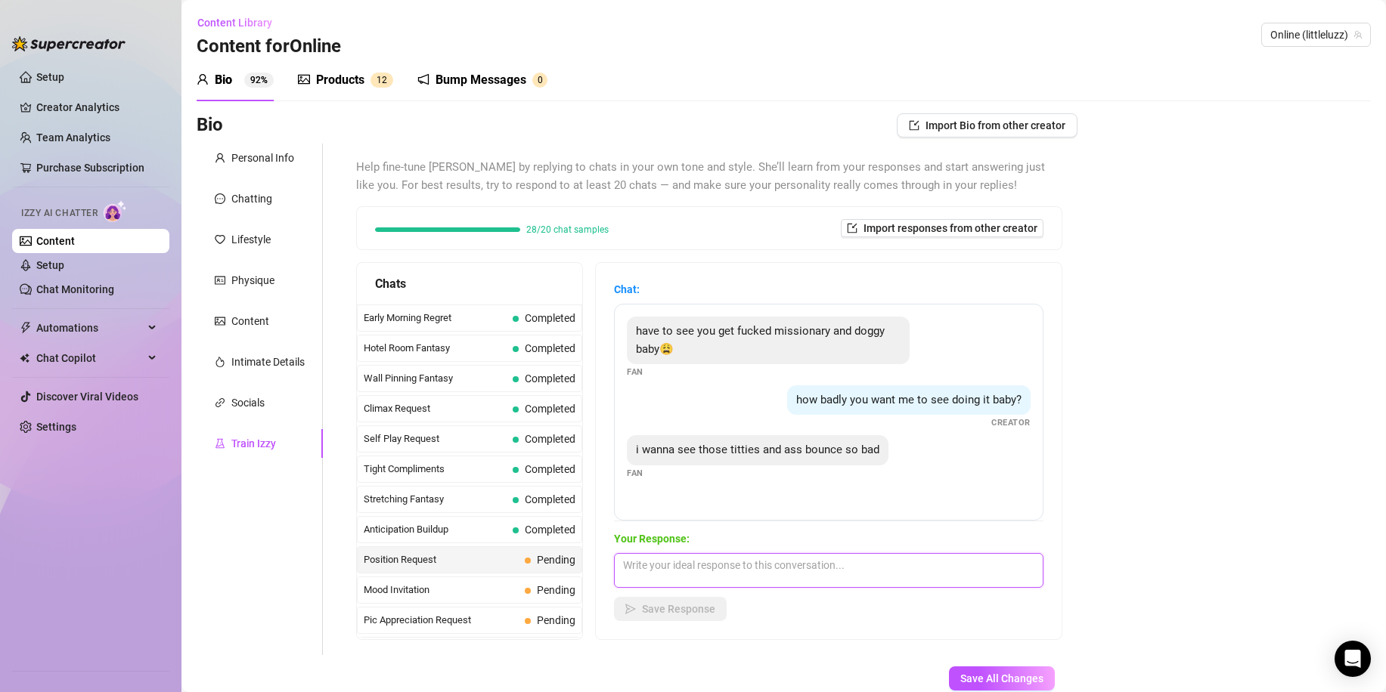
click at [676, 567] on textarea at bounding box center [828, 570] width 429 height 35
paste textarea "I’d love to put on that show for you… deep eye contact in missionary, then turn…"
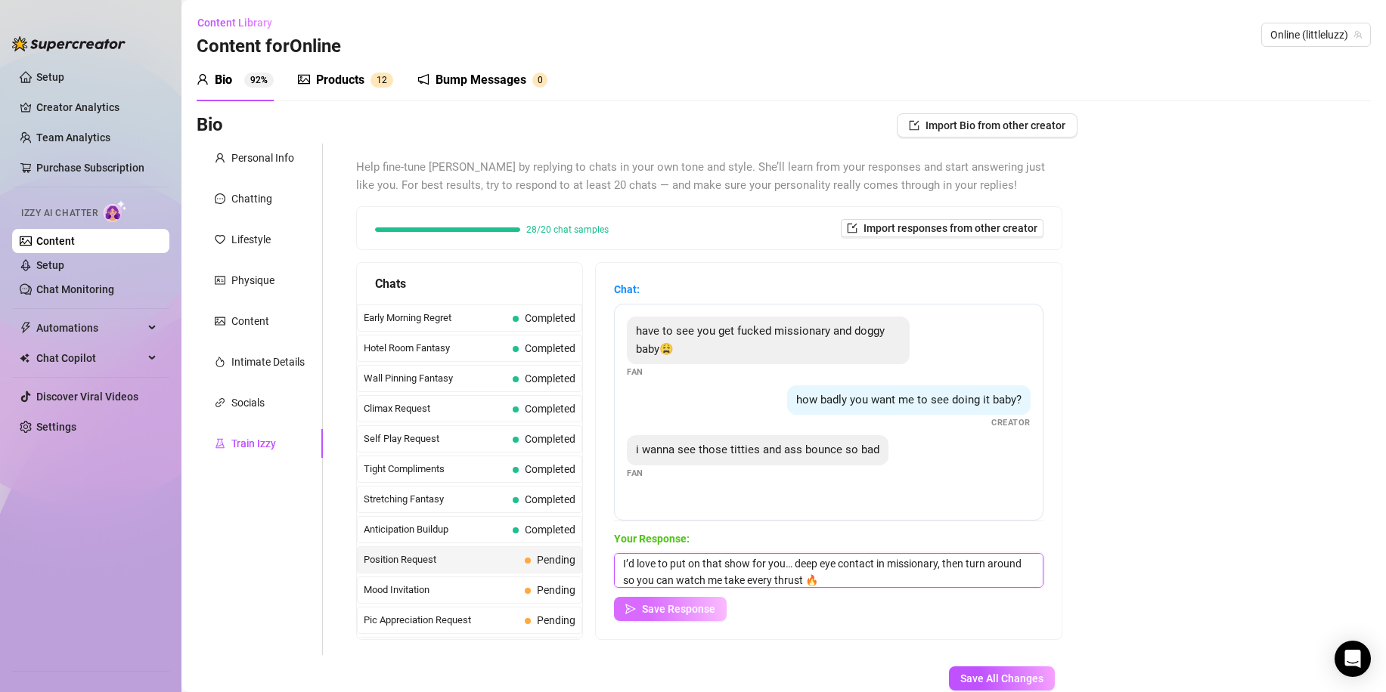
type textarea "I’d love to put on that show for you… deep eye contact in missionary, then turn…"
click at [683, 605] on span "Save Response" at bounding box center [678, 609] width 73 height 12
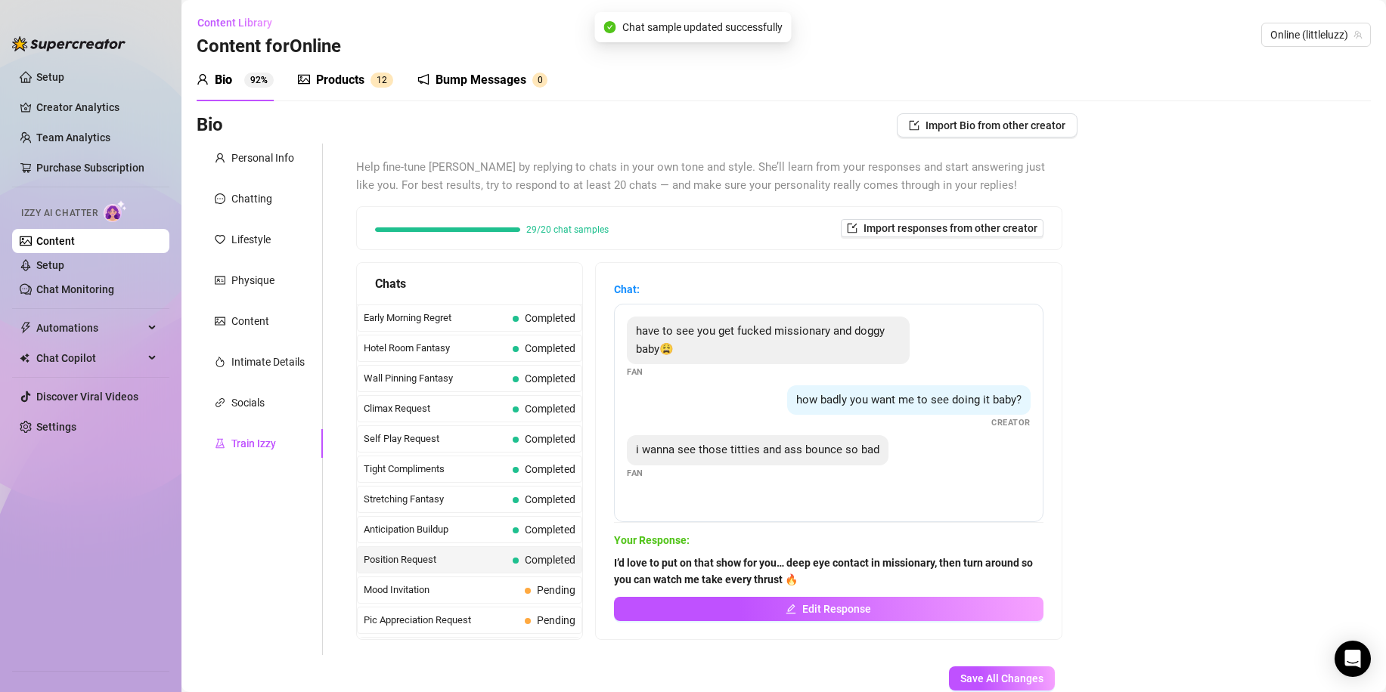
click at [468, 574] on div "Last Money Nipples Inquiry Completed Waiting For Payday Completed Not Pushy Fut…" at bounding box center [469, 545] width 225 height 1690
click at [462, 582] on div "Mood Invitation Pending" at bounding box center [469, 590] width 225 height 27
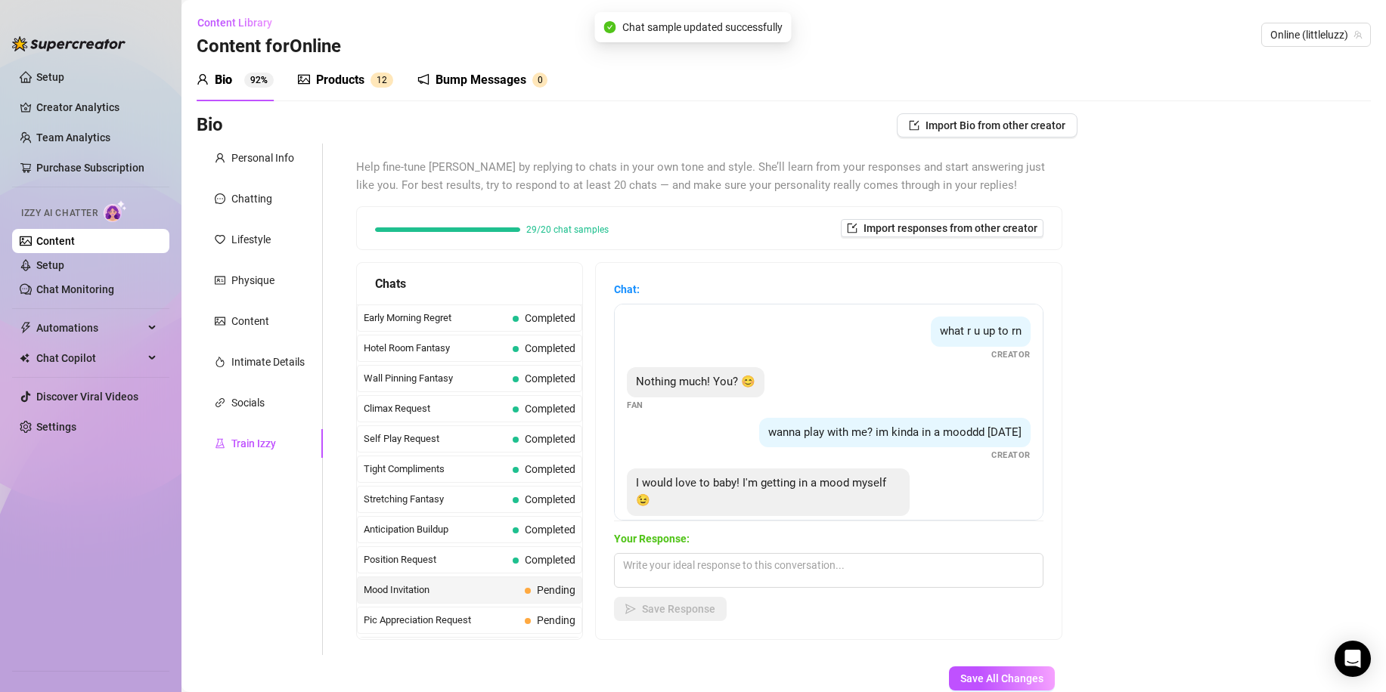
scroll to position [26, 0]
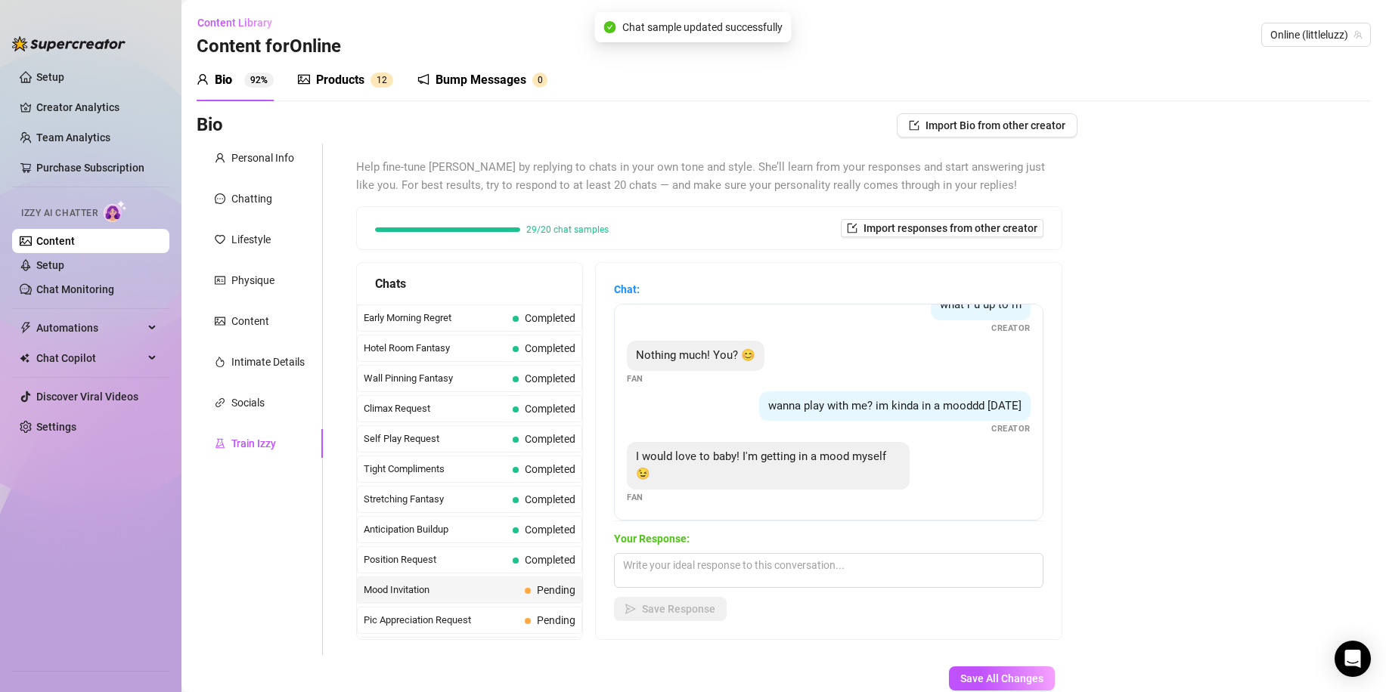
drag, startPoint x: 900, startPoint y: 510, endPoint x: 872, endPoint y: 499, distance: 30.2
click at [873, 500] on div "I would love to baby! I'm getting in a mood myself 😉 Fan" at bounding box center [829, 473] width 404 height 62
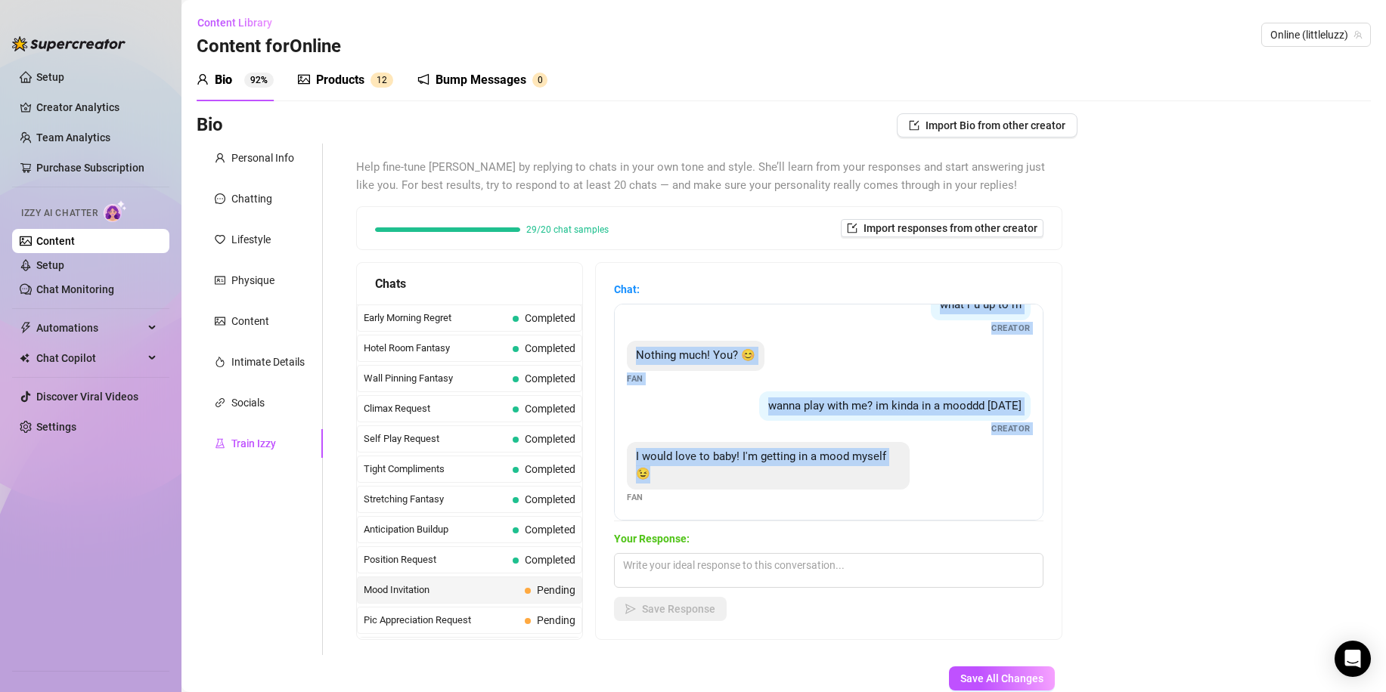
scroll to position [0, 0]
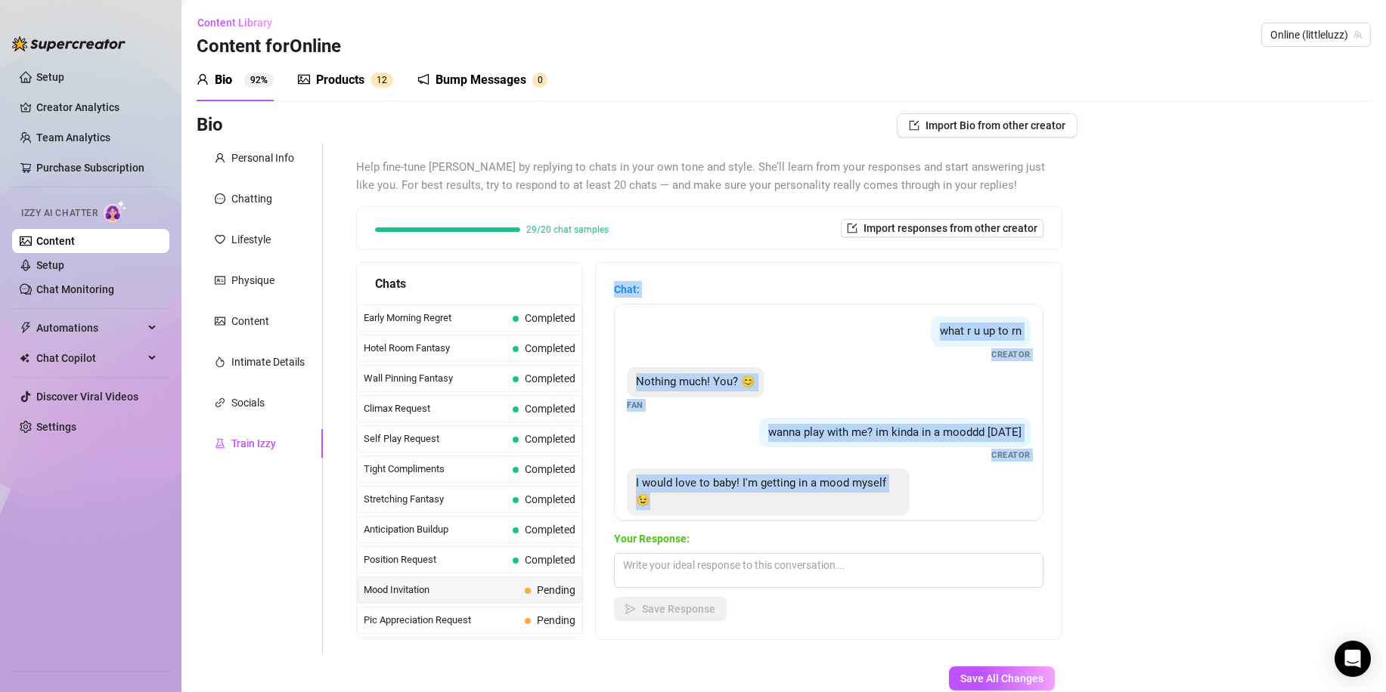
drag, startPoint x: 865, startPoint y: 502, endPoint x: 619, endPoint y: 290, distance: 324.8
click at [619, 290] on div "Chat: what r u up to rn Creator Nothing much! You? 😊 Fan wanna play with me? im…" at bounding box center [829, 451] width 466 height 376
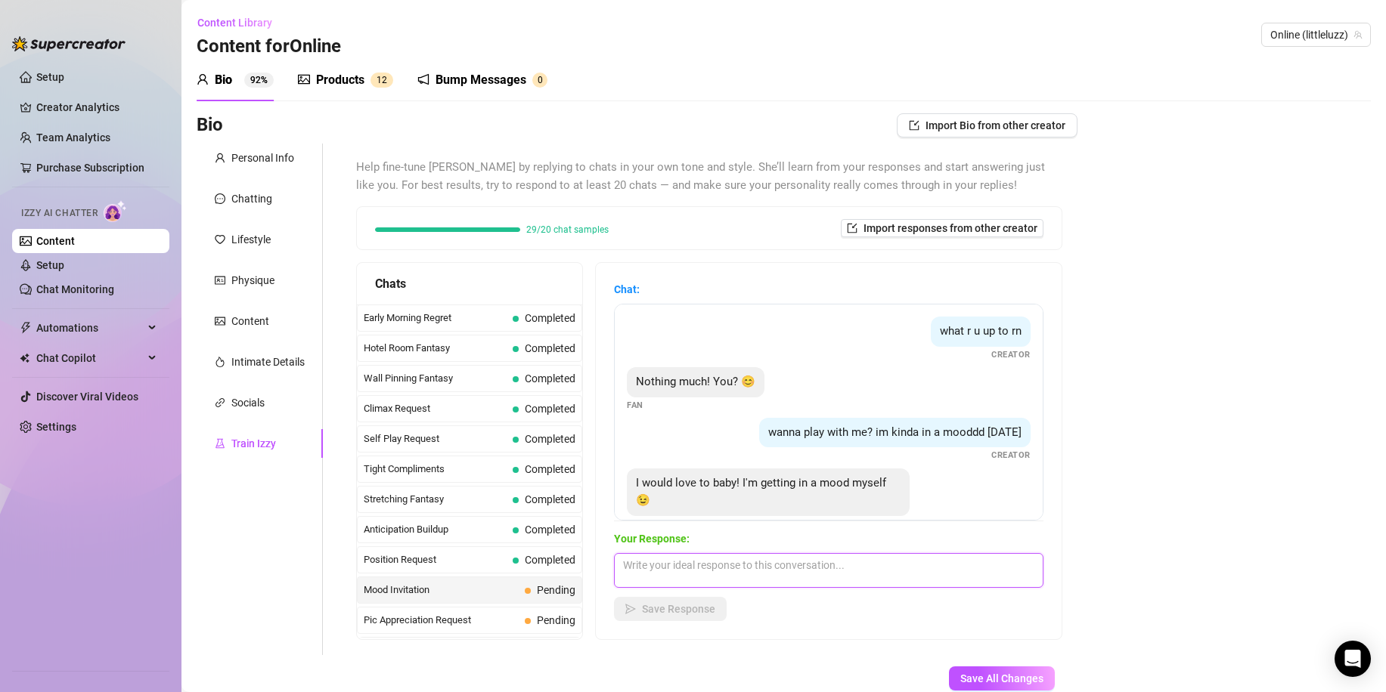
click at [678, 581] on textarea at bounding box center [828, 570] width 429 height 35
paste textarea "Perfect timing 😈 I’m already getting wet just thinking about what we could do… …"
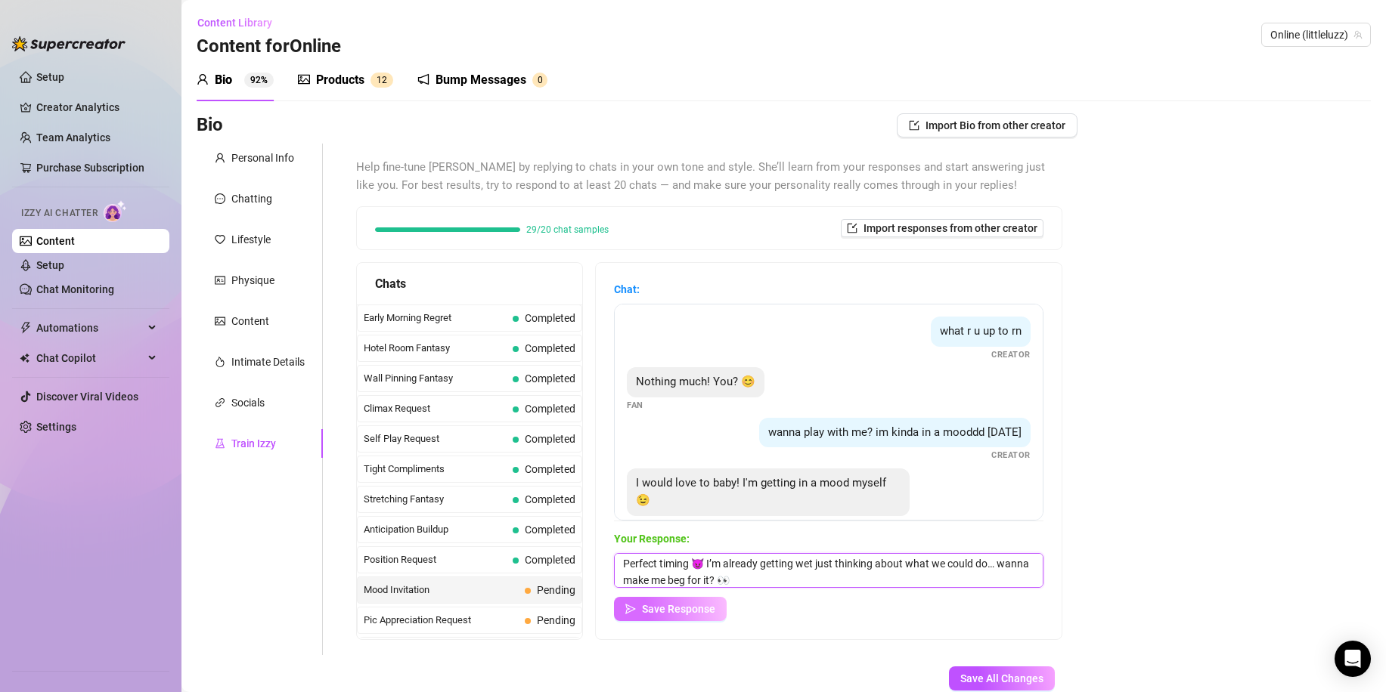
type textarea "Perfect timing 😈 I’m already getting wet just thinking about what we could do… …"
click at [678, 603] on span "Save Response" at bounding box center [678, 609] width 73 height 12
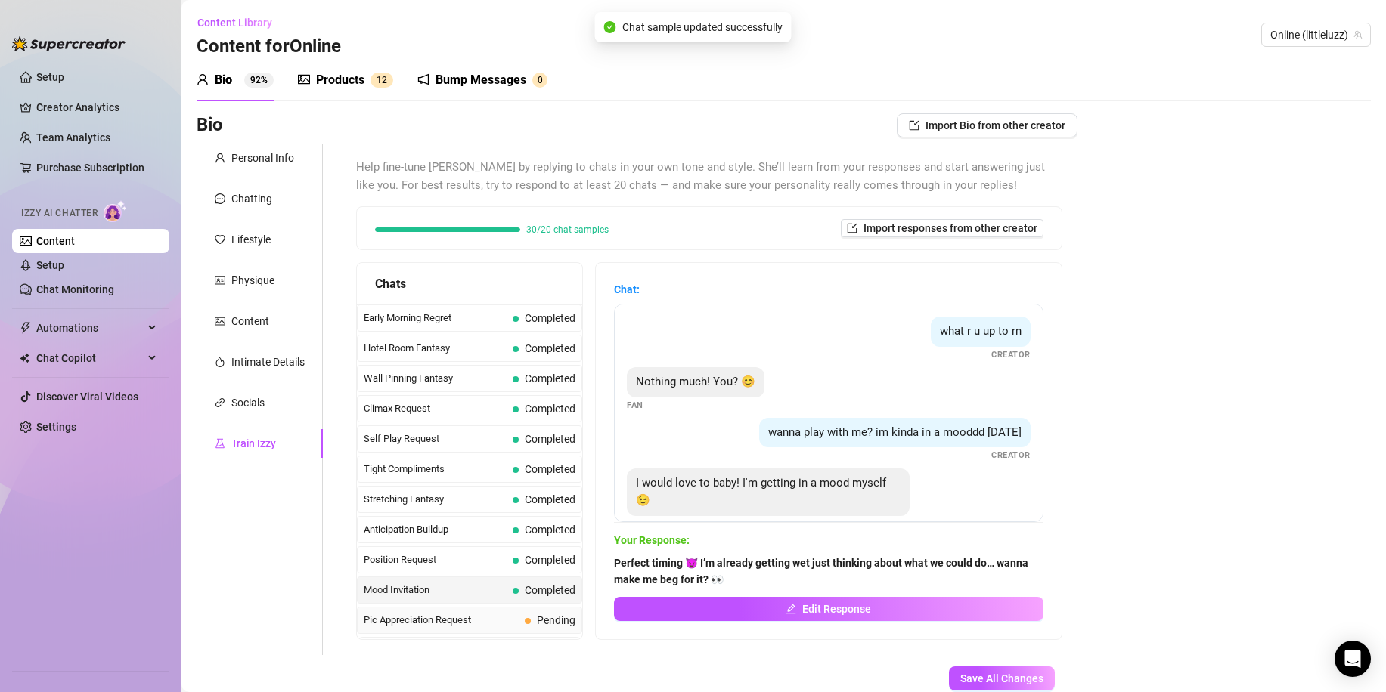
click at [500, 616] on span "Pic Appreciation Request" at bounding box center [441, 620] width 155 height 15
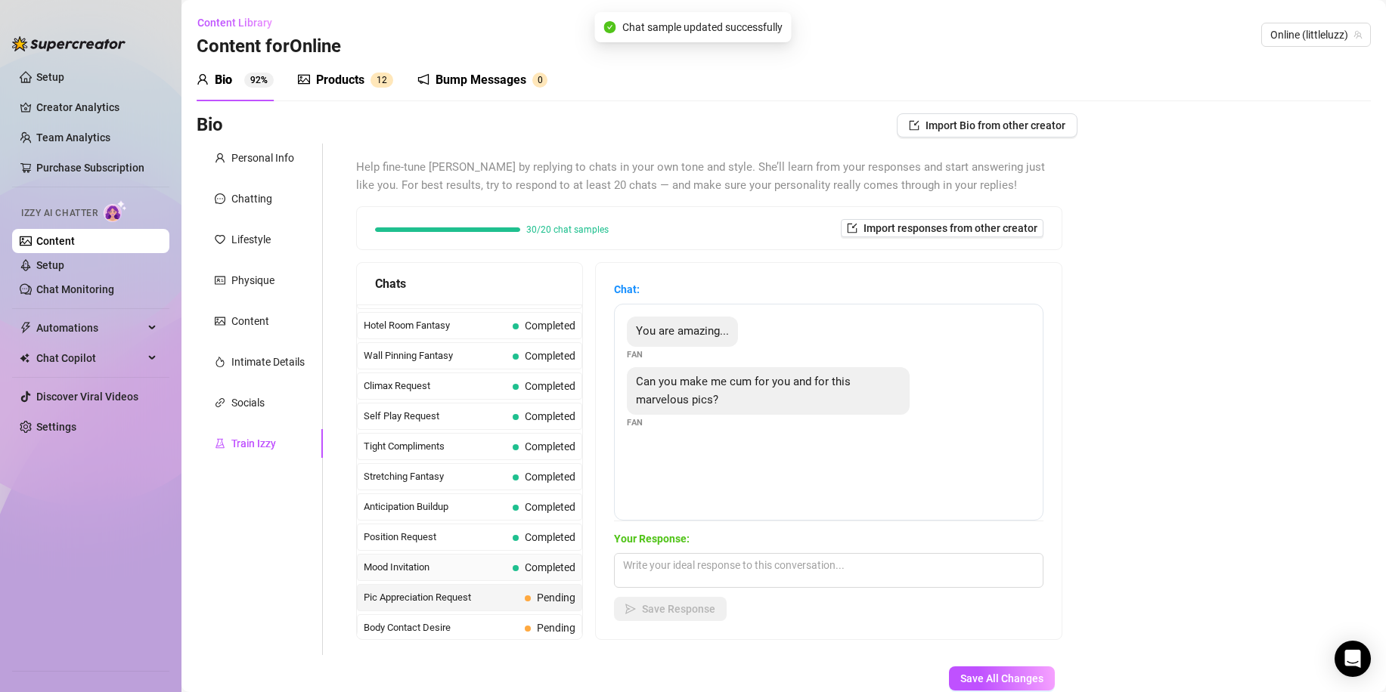
scroll to position [680, 0]
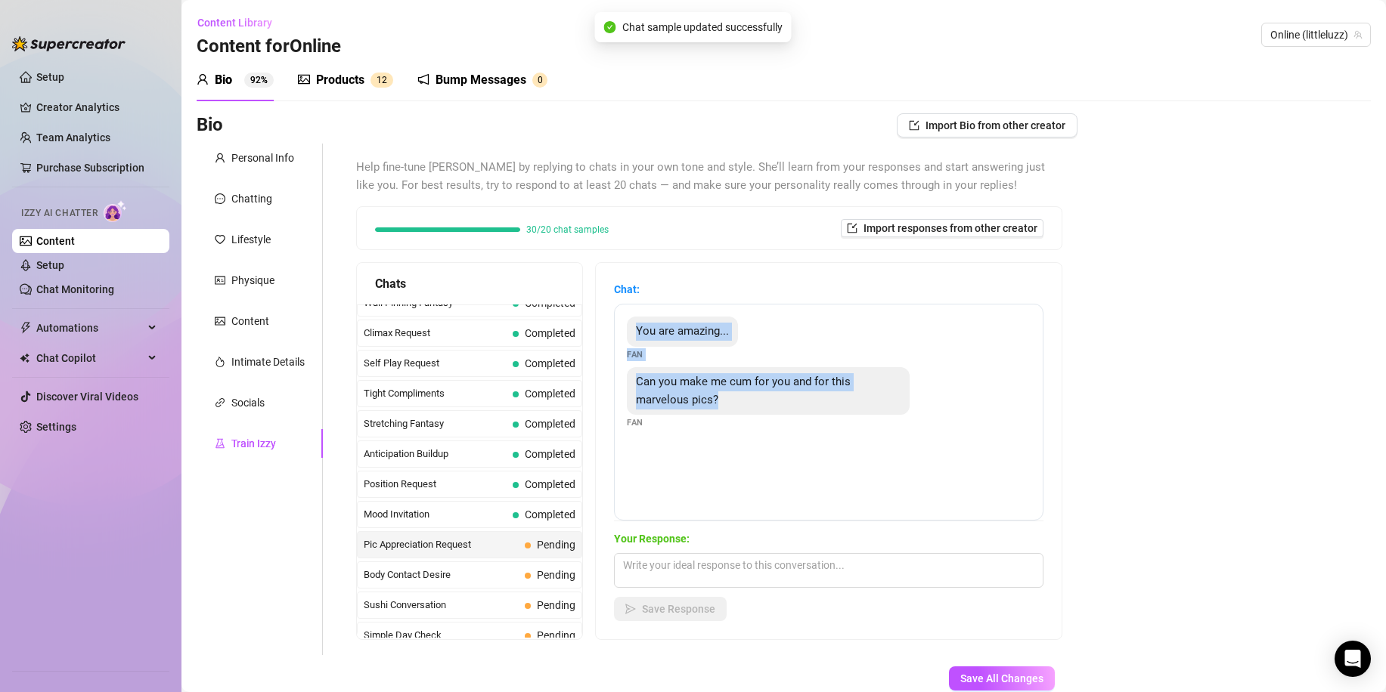
drag, startPoint x: 755, startPoint y: 435, endPoint x: 643, endPoint y: 342, distance: 146.5
click at [643, 342] on div "You are amazing... Fan Can you make me cum for you and for this marvelous pics?…" at bounding box center [828, 412] width 429 height 217
click at [963, 678] on span "Save All Changes" at bounding box center [1001, 679] width 83 height 12
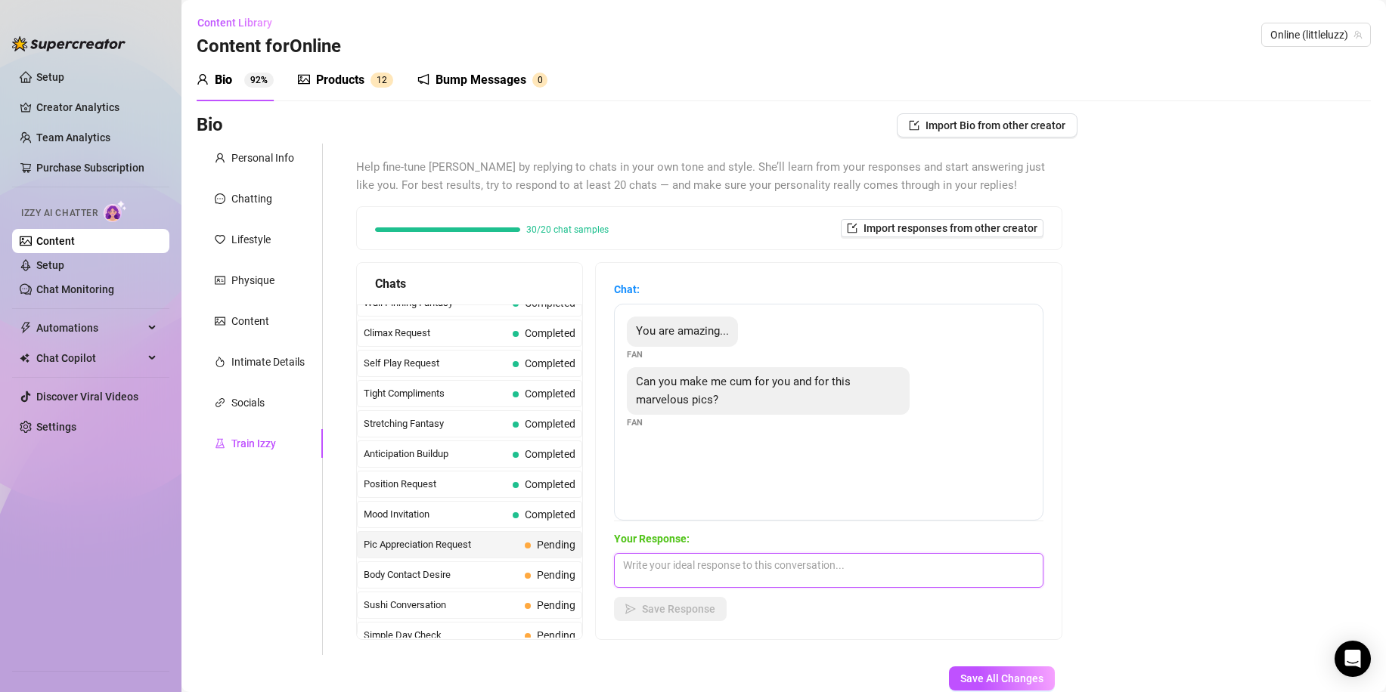
click at [718, 580] on textarea at bounding box center [828, 570] width 429 height 35
paste textarea "Stroke for me babe… picture my lips moaning your name while you explode all ove…"
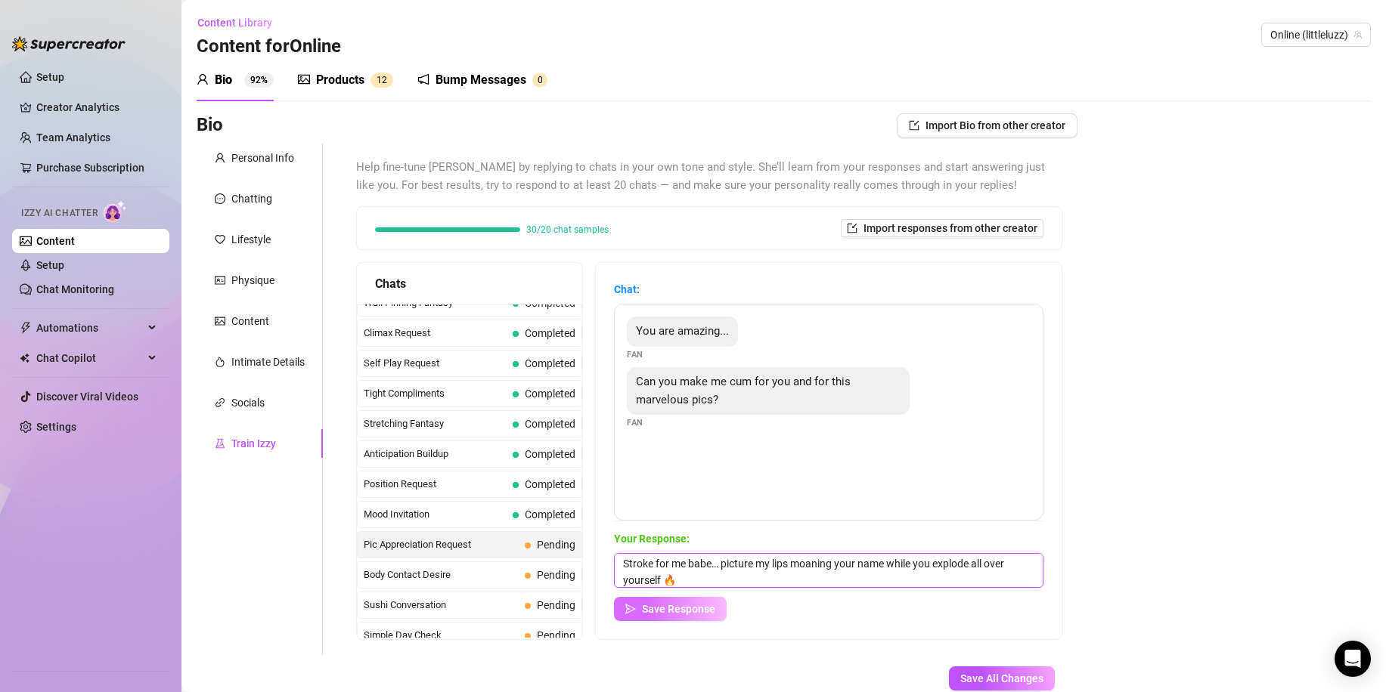
type textarea "Stroke for me babe… picture my lips moaning your name while you explode all ove…"
click at [710, 612] on span "Save Response" at bounding box center [678, 609] width 73 height 12
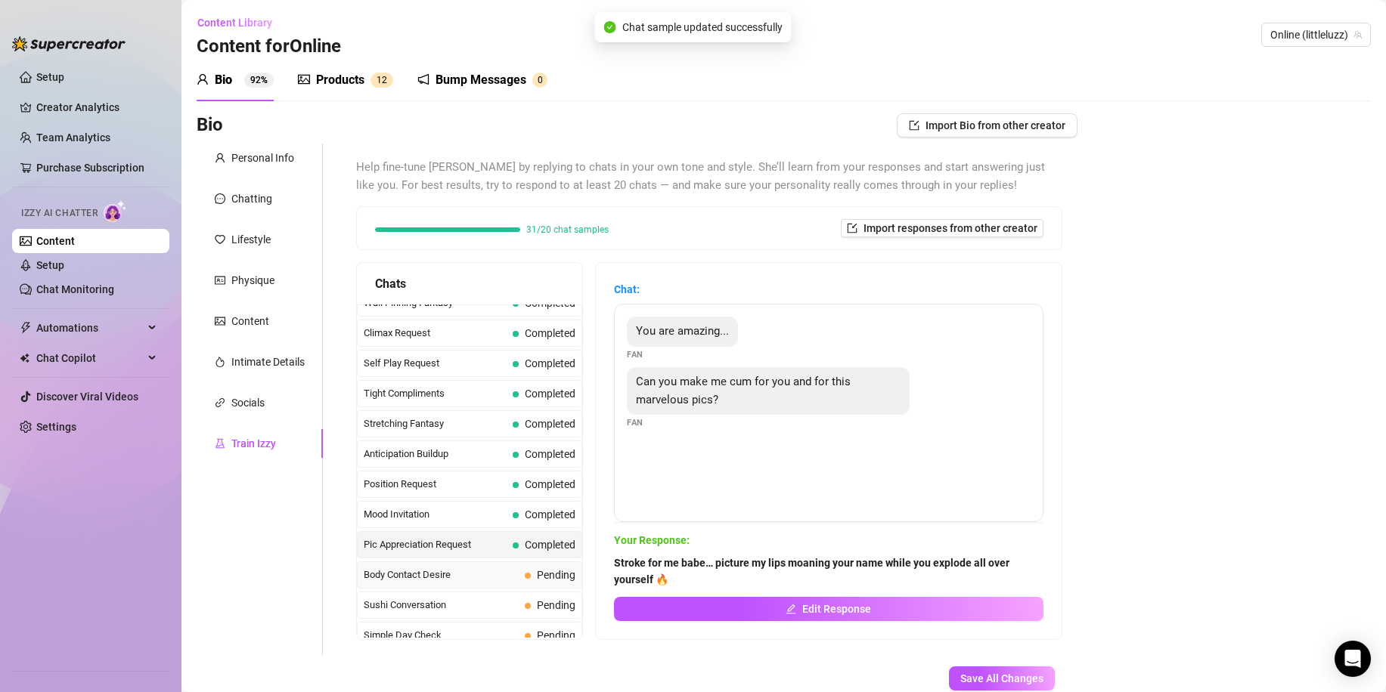
click at [469, 573] on span "Body Contact Desire" at bounding box center [441, 575] width 155 height 15
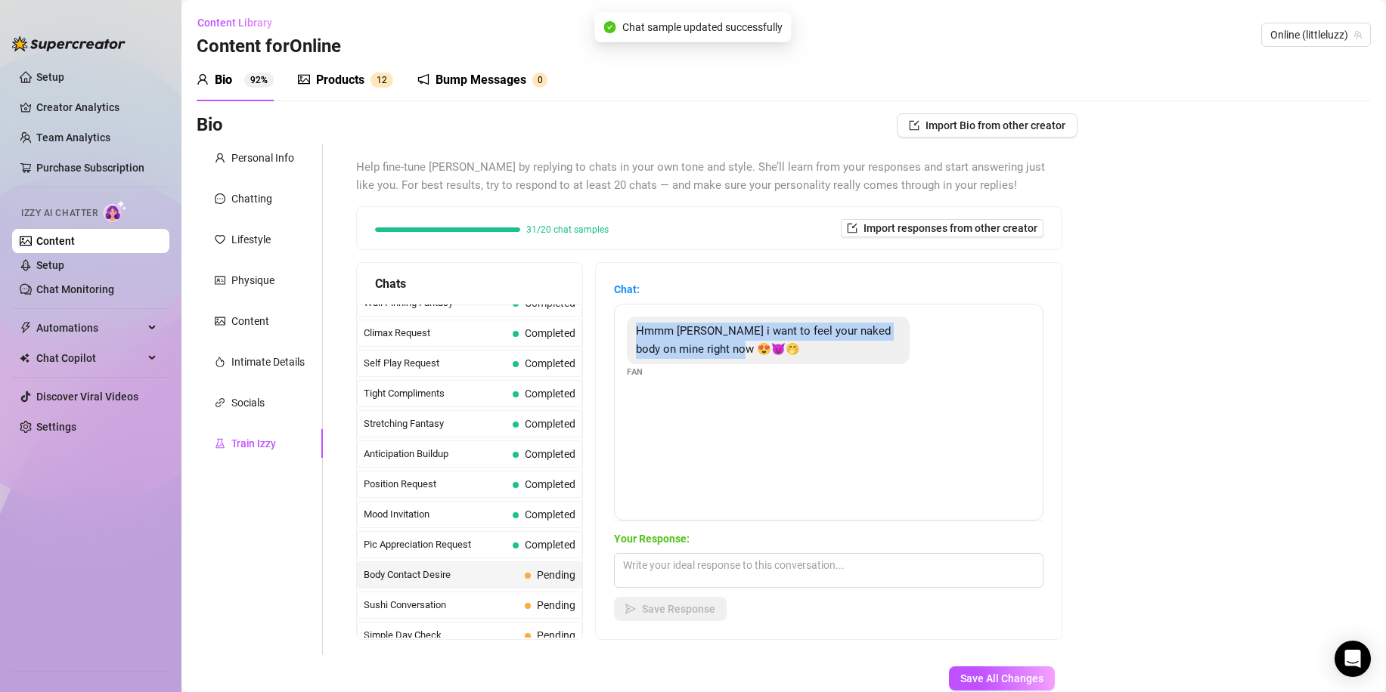
drag, startPoint x: 880, startPoint y: 454, endPoint x: 636, endPoint y: 330, distance: 273.2
click at [636, 330] on div "Hmmm [PERSON_NAME] i want to feel your naked body on mine right now 😍😈🤭 Fan" at bounding box center [828, 412] width 429 height 217
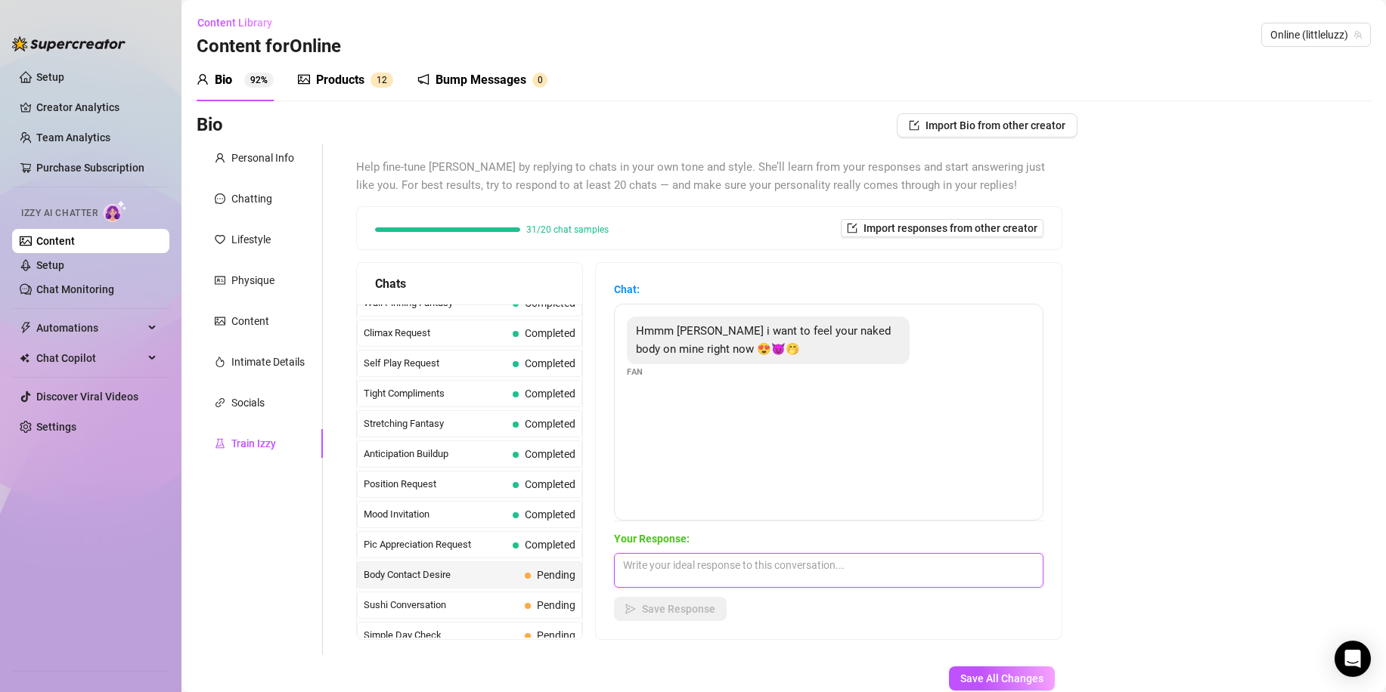
click at [674, 570] on textarea at bounding box center [828, 570] width 429 height 35
paste textarea "I want to grind against you slow, our bodies sticking together until you can’t …"
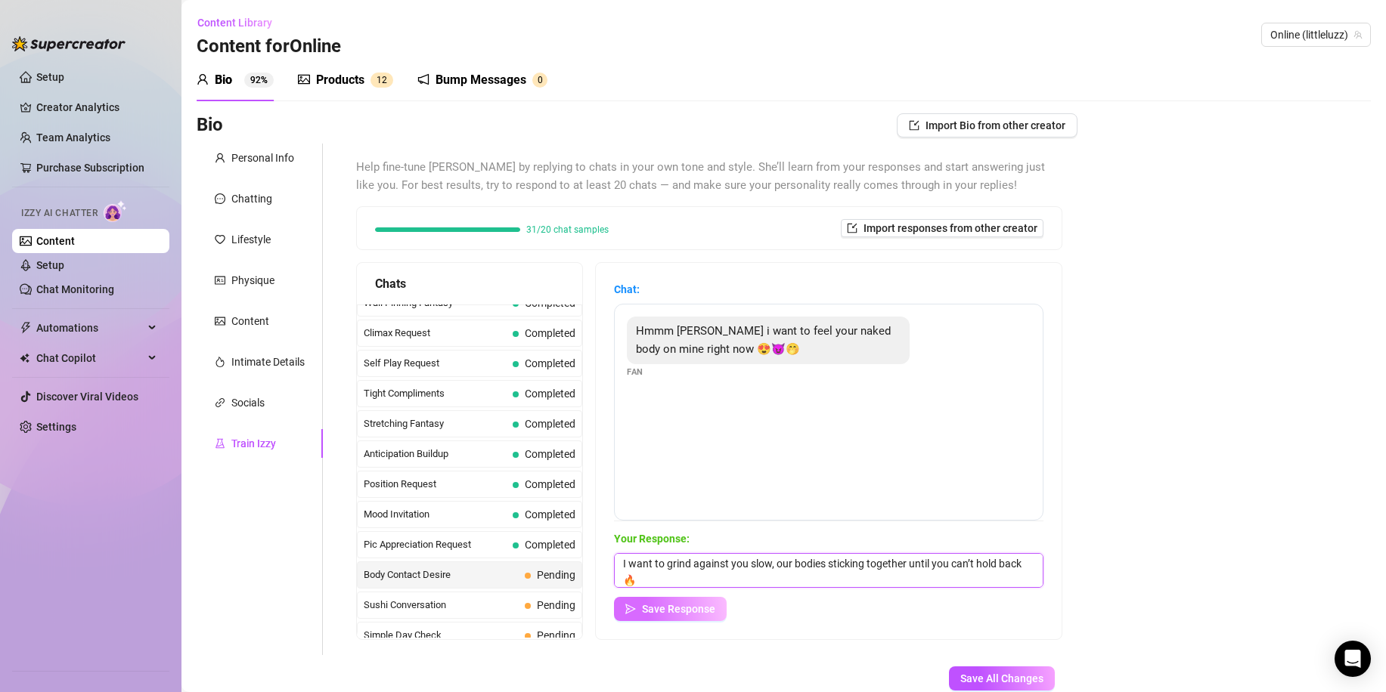
type textarea "I want to grind against you slow, our bodies sticking together until you can’t …"
click at [673, 605] on span "Save Response" at bounding box center [678, 609] width 73 height 12
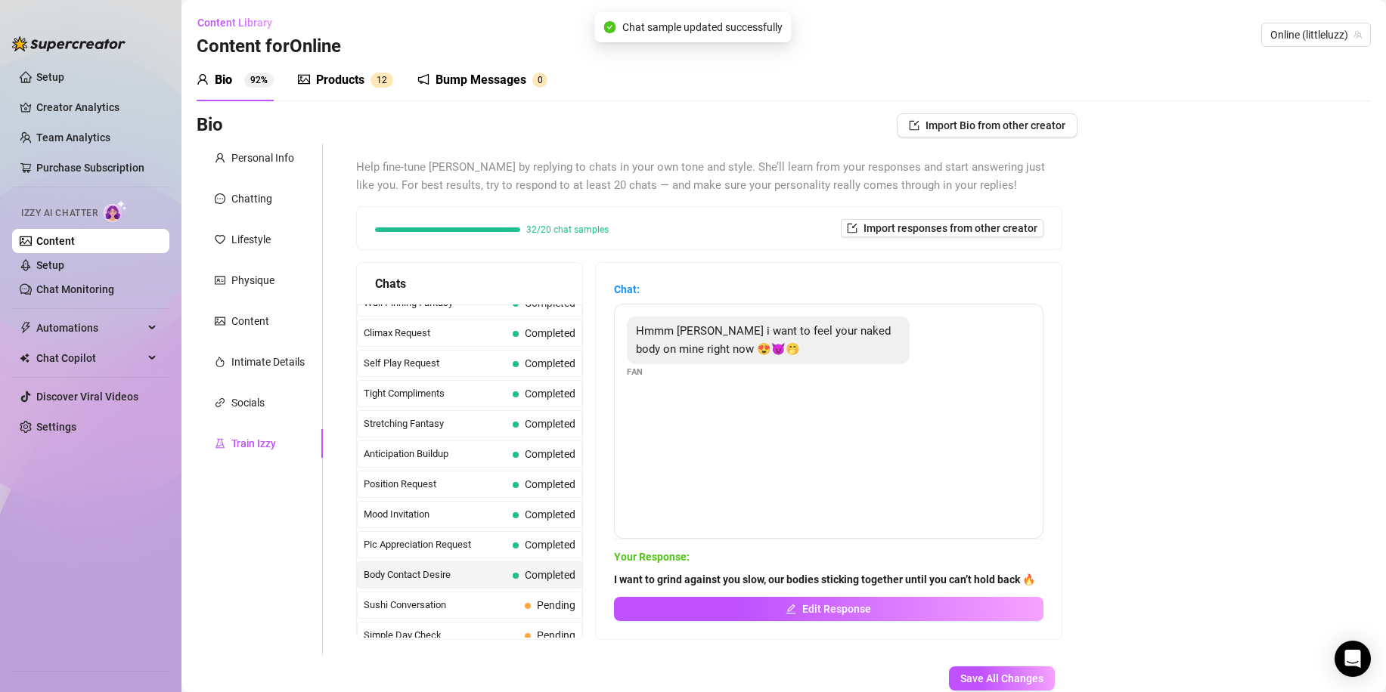
click at [491, 568] on span "Body Contact Desire" at bounding box center [435, 575] width 143 height 15
click at [516, 605] on span "Sushi Conversation" at bounding box center [441, 605] width 155 height 15
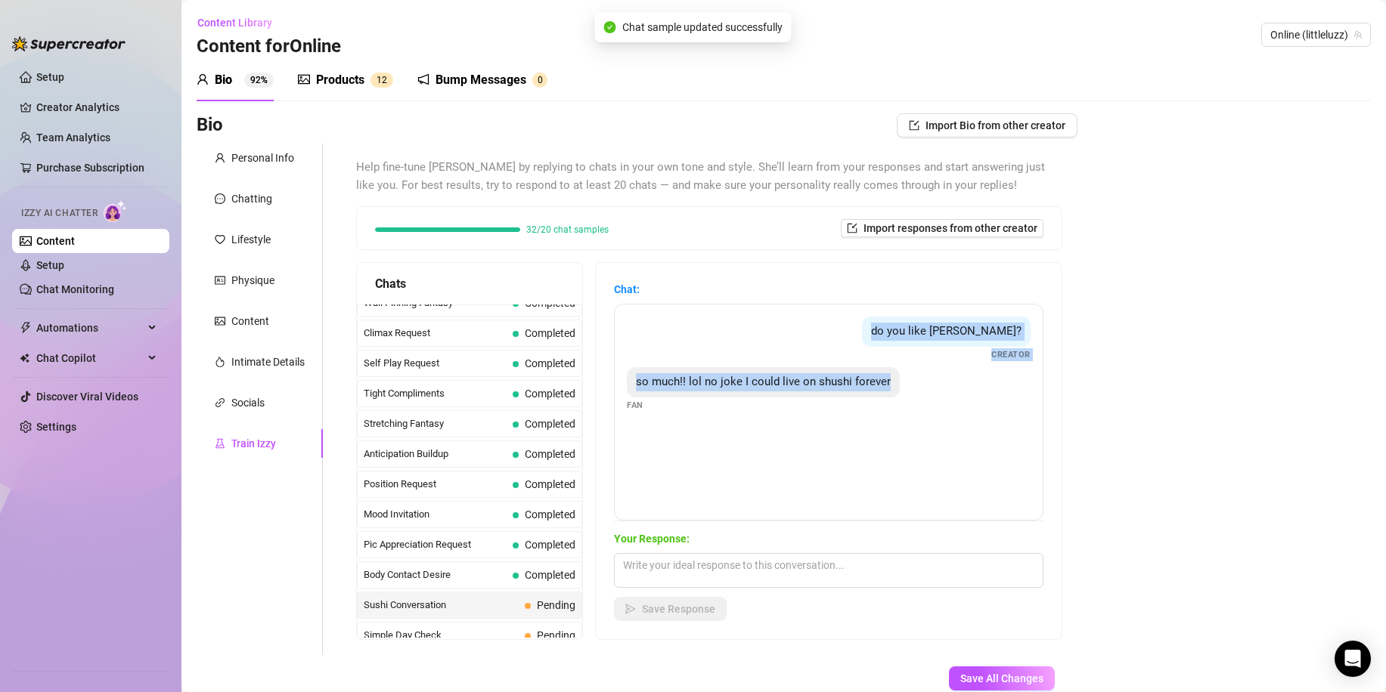
drag, startPoint x: 773, startPoint y: 444, endPoint x: 632, endPoint y: 356, distance: 166.3
click at [632, 356] on div "do you like [PERSON_NAME]? Creator so much!! lol no joke I could live on shushi…" at bounding box center [828, 412] width 429 height 217
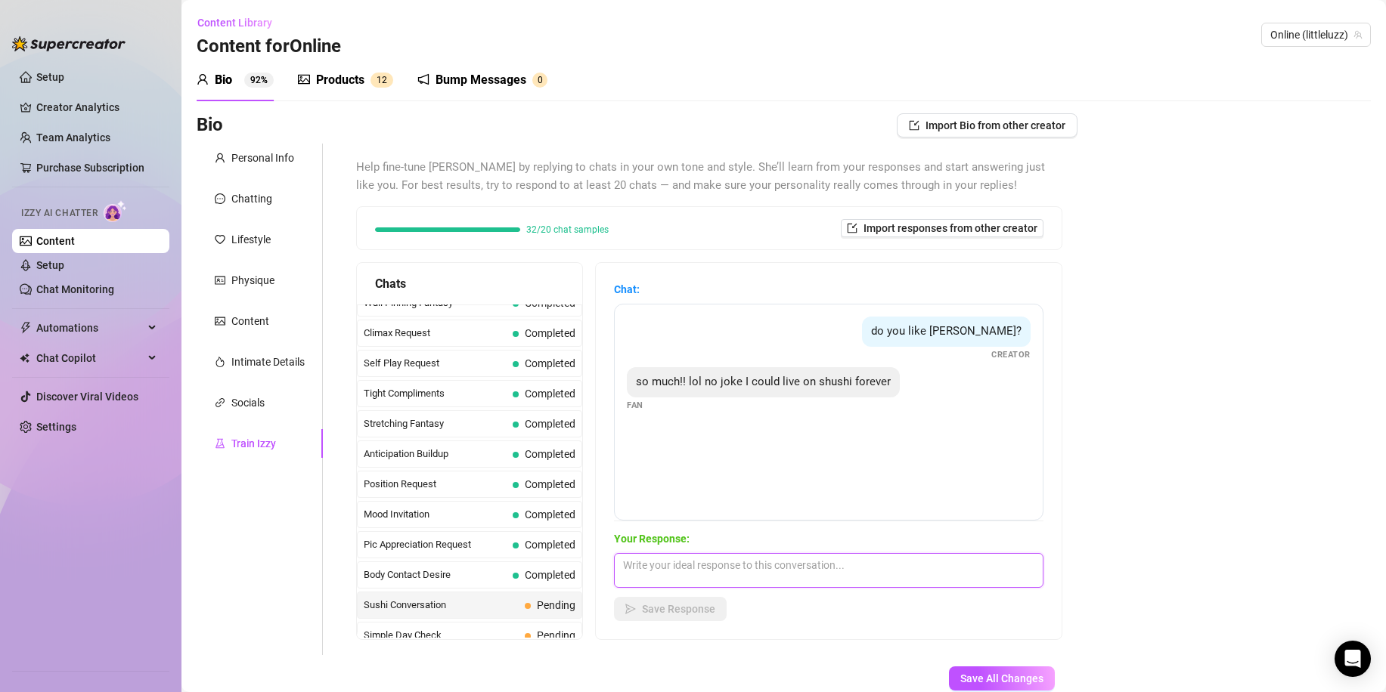
click at [680, 571] on textarea at bounding box center [828, 570] width 429 height 35
paste textarea "Of course I do 👀 but I like mine extra spicy… just like I like my nights 😈"
type textarea "Of course I do 👀 but I like mine extra spicy… just like I like my nights 😈"
click at [683, 602] on button "Save Response" at bounding box center [670, 609] width 113 height 24
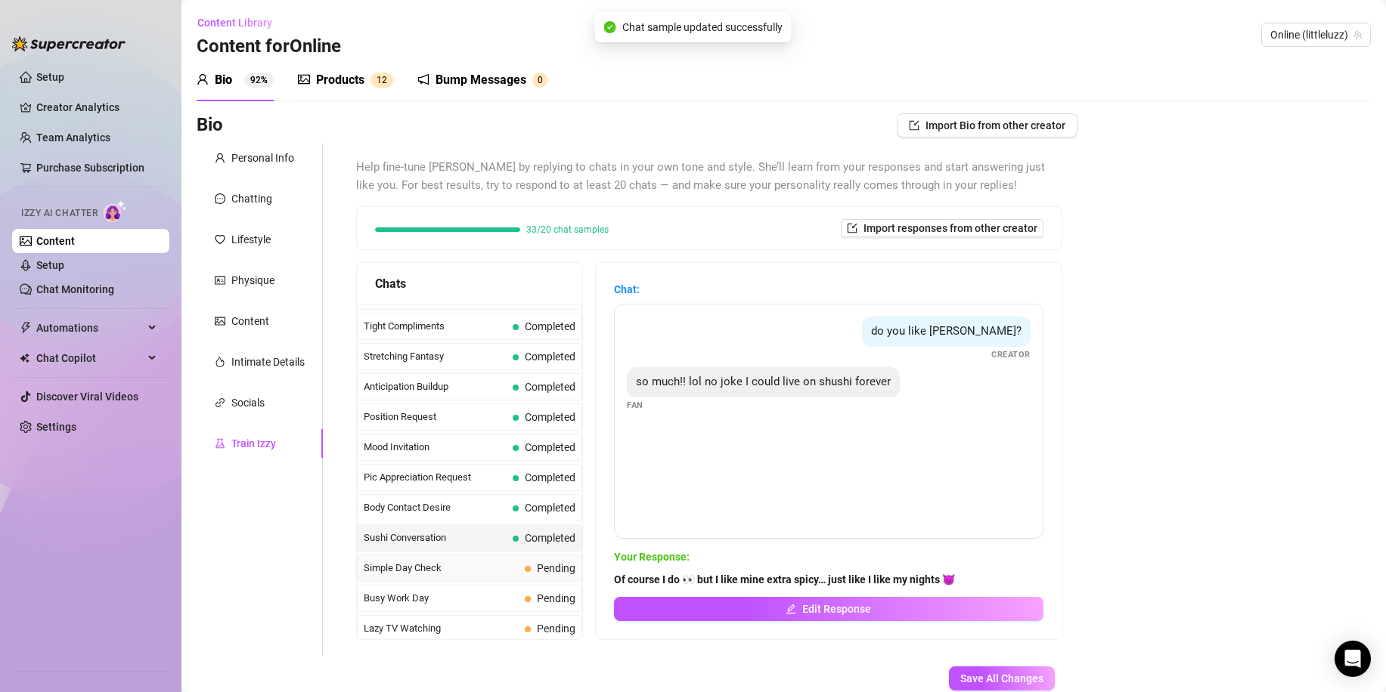
scroll to position [756, 0]
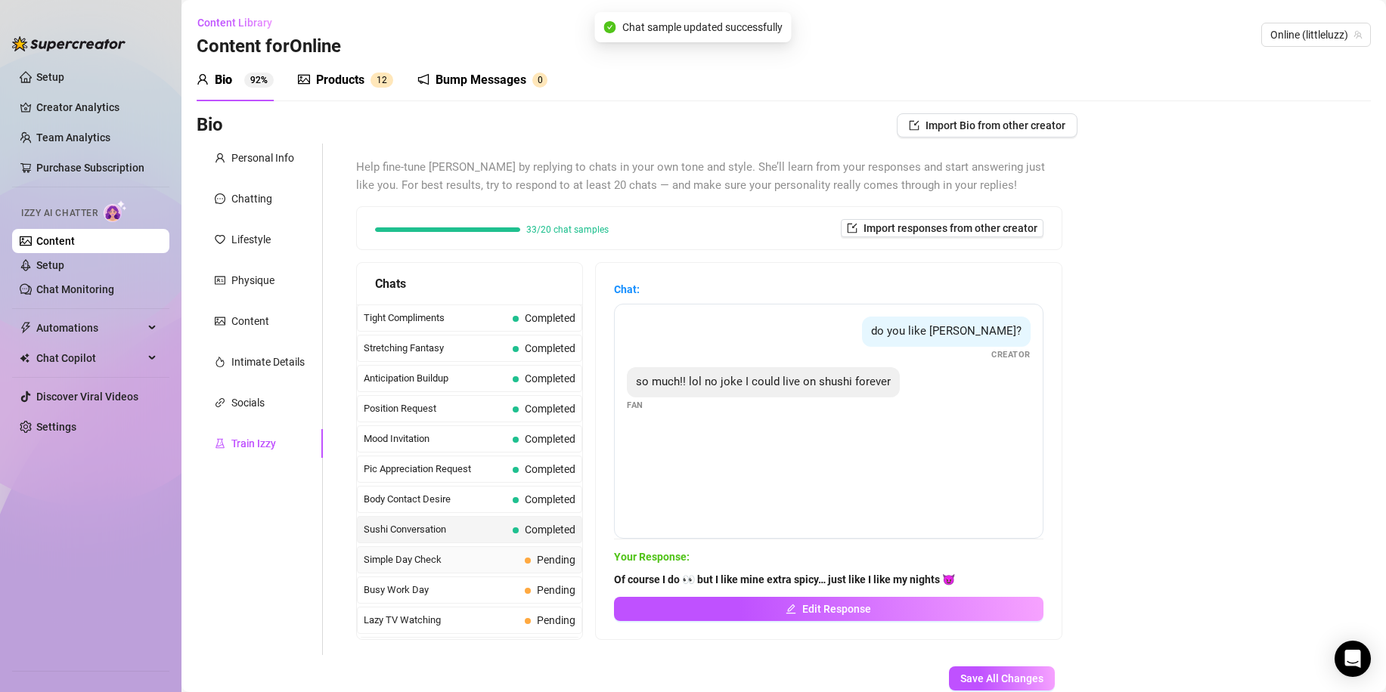
click at [457, 556] on span "Simple Day Check" at bounding box center [441, 560] width 155 height 15
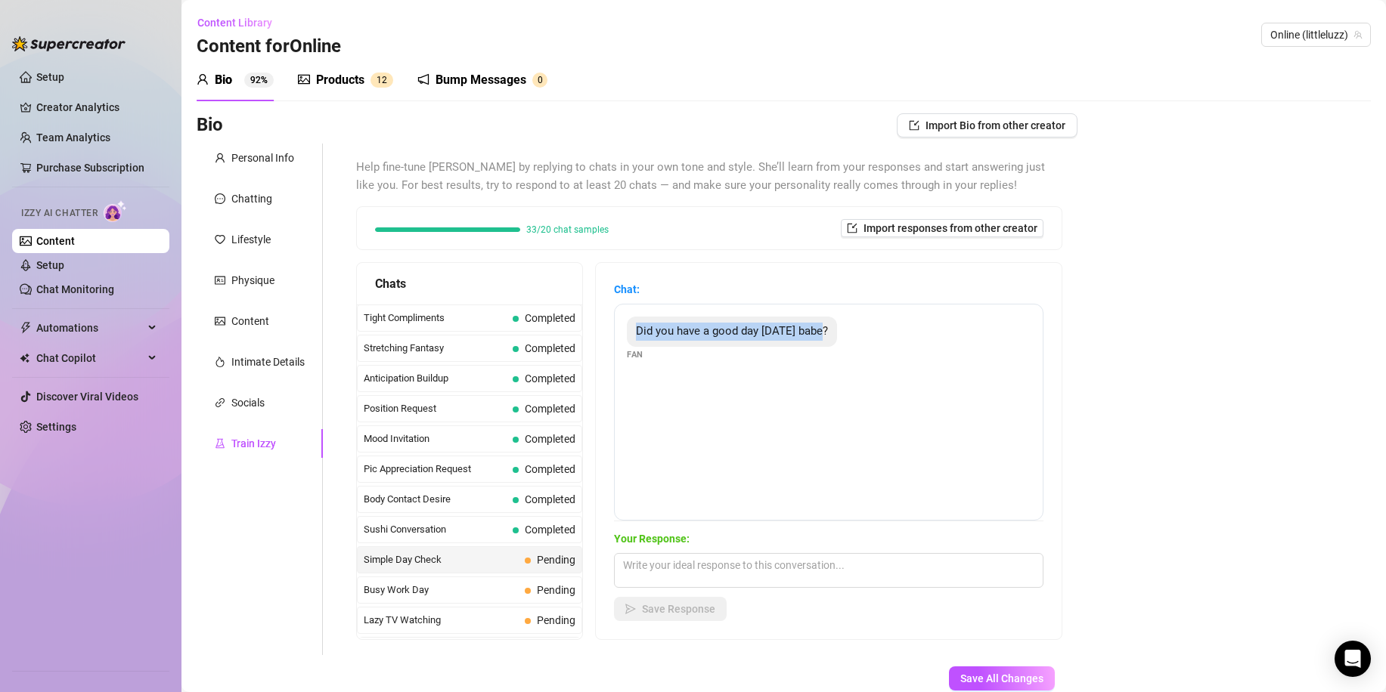
drag, startPoint x: 863, startPoint y: 397, endPoint x: 636, endPoint y: 342, distance: 233.2
click at [636, 342] on div "Did you have a good day [DATE] babe? Fan" at bounding box center [828, 412] width 429 height 217
click at [714, 581] on textarea at bounding box center [828, 570] width 429 height 35
paste textarea "Did you have a good day [DATE] babe?"
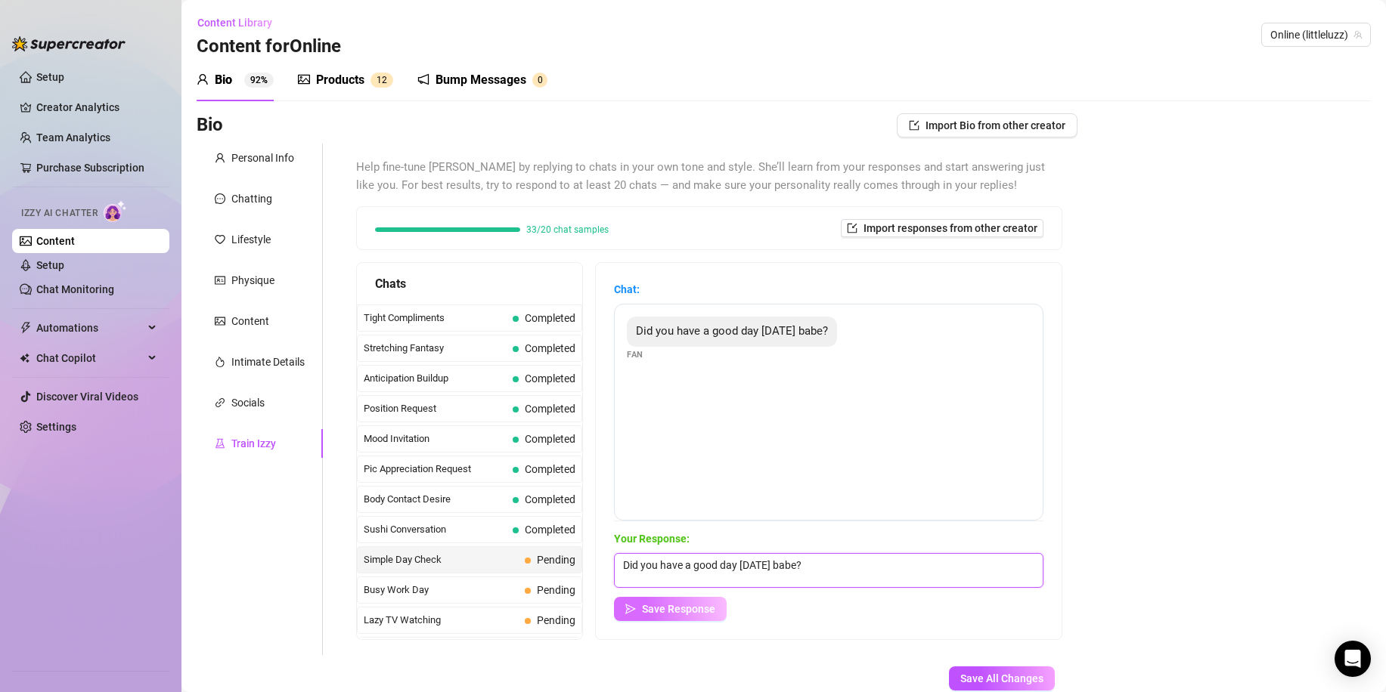
type textarea "Did you have a good day [DATE] babe?"
click at [687, 605] on span "Save Response" at bounding box center [678, 609] width 73 height 12
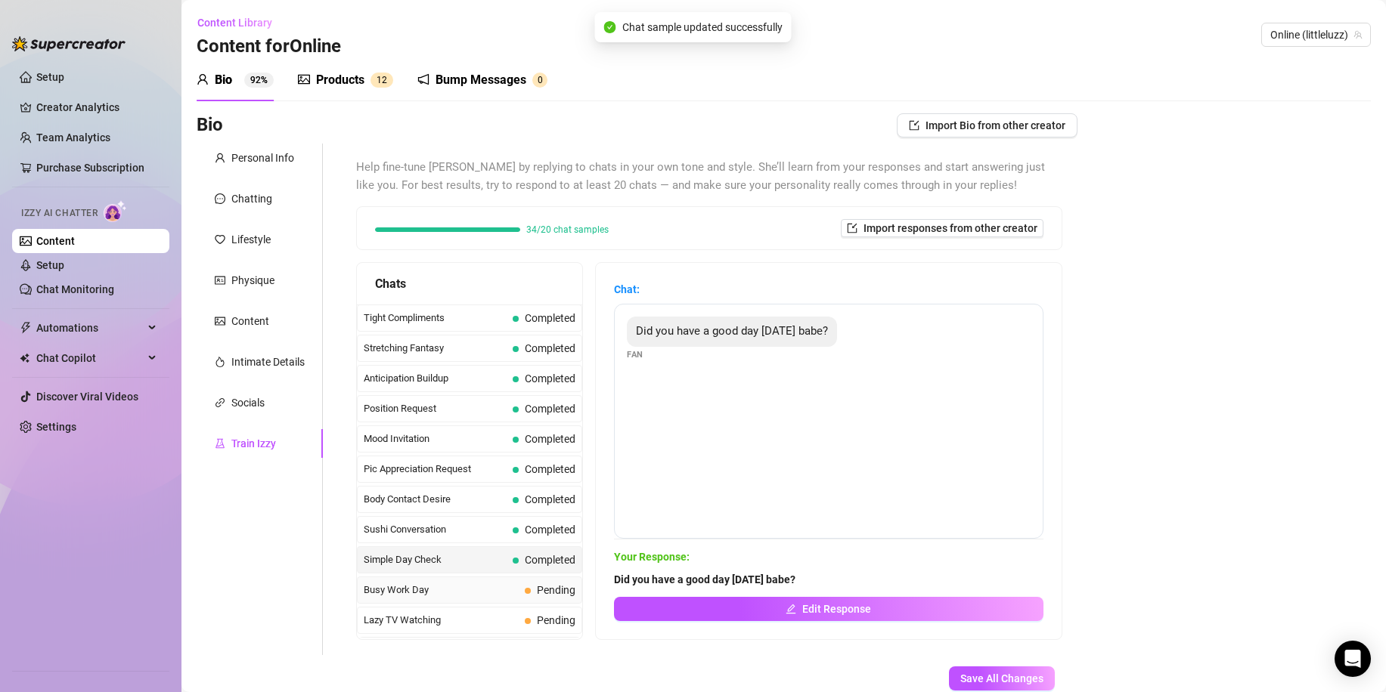
click at [522, 578] on div "Busy Work Day Pending" at bounding box center [469, 590] width 225 height 27
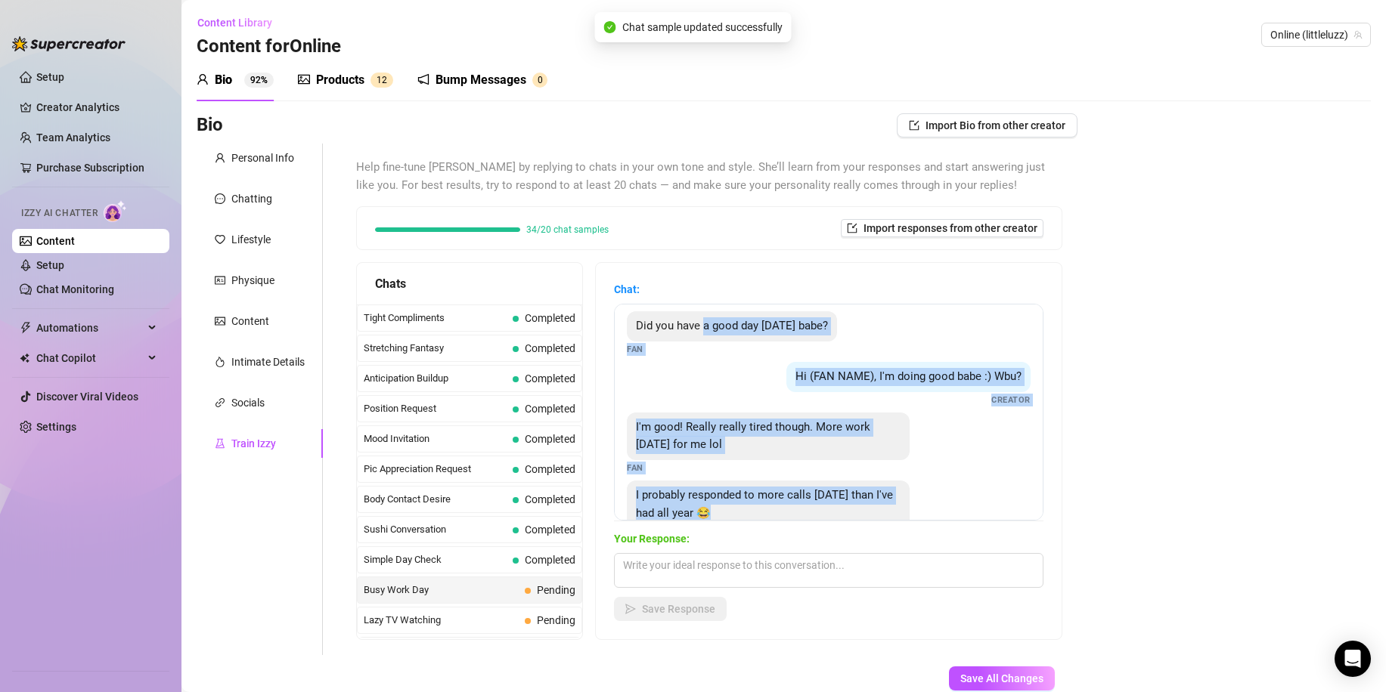
scroll to position [0, 0]
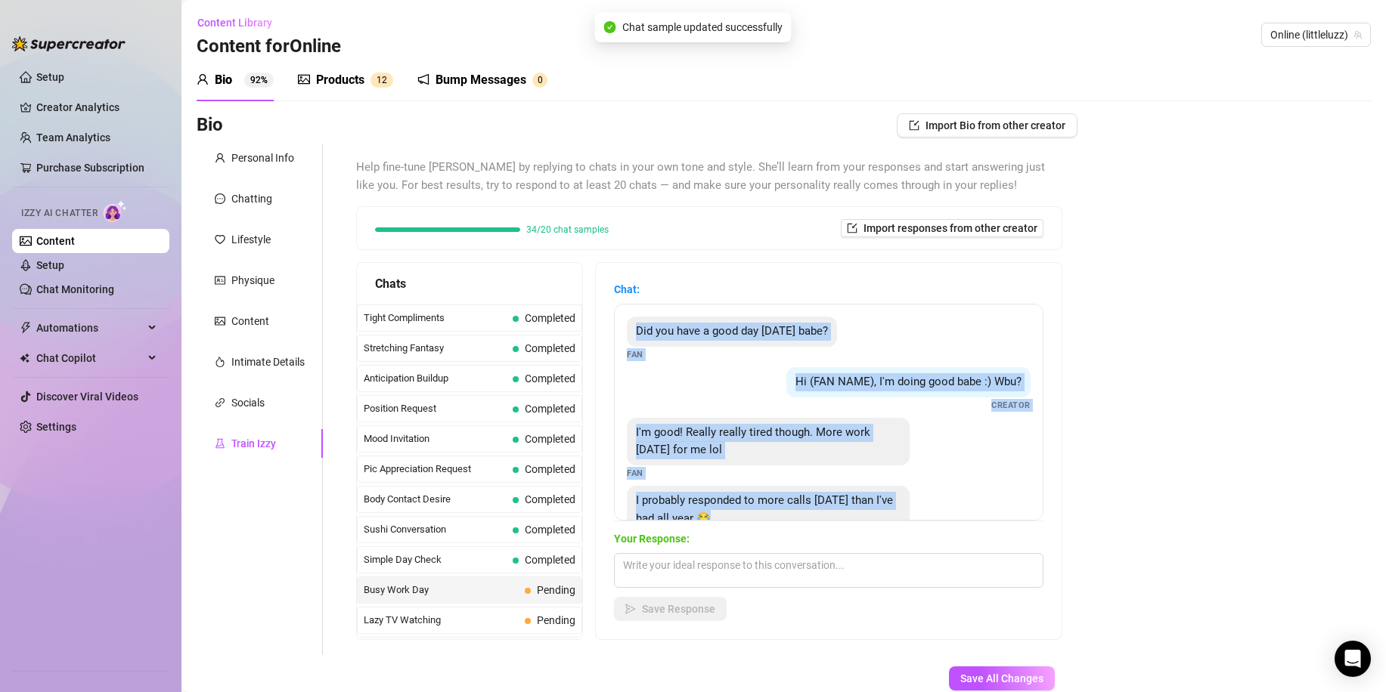
drag, startPoint x: 850, startPoint y: 476, endPoint x: 632, endPoint y: 312, distance: 272.6
click at [632, 312] on div "Did you have a good day [DATE] babe? Fan Hi (FAN NAME), I'm doing good babe :) …" at bounding box center [828, 412] width 429 height 217
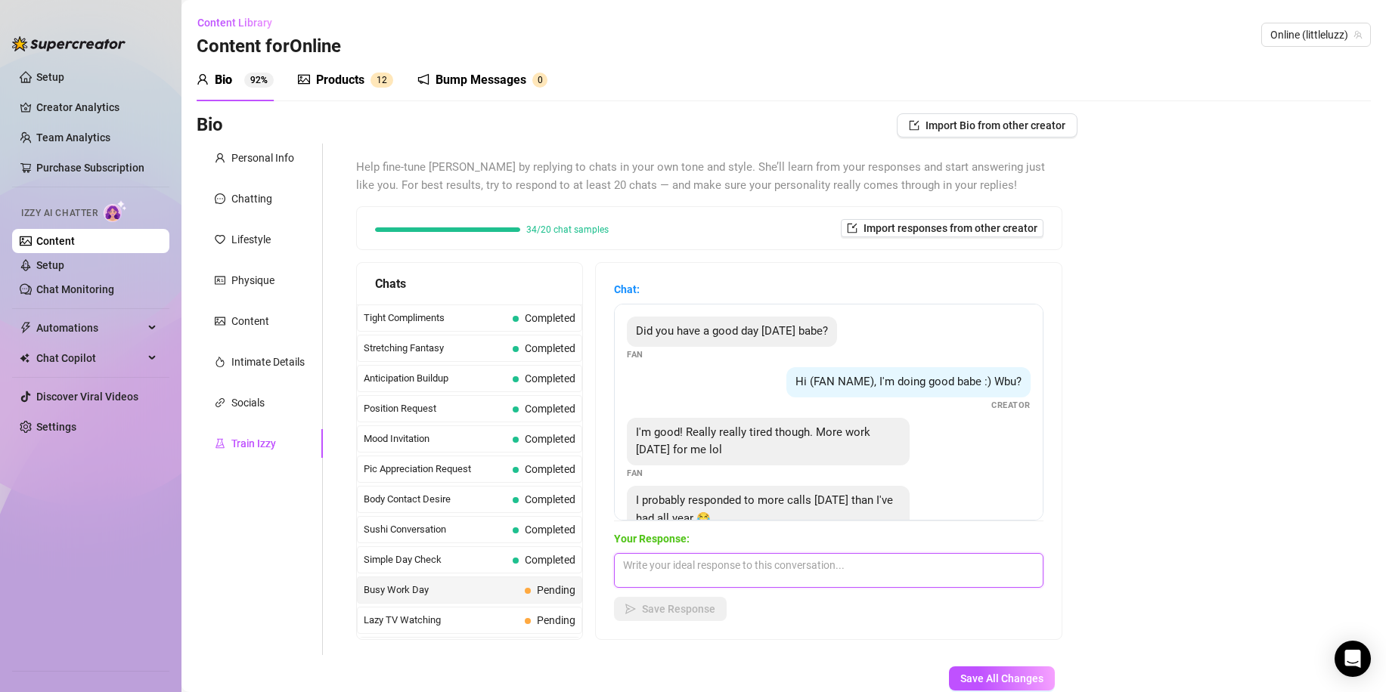
click at [670, 576] on textarea at bounding box center [828, 570] width 429 height 35
paste textarea "Hahaha damn, you’re really popular [DATE] 👀 I wonder if you saved any energy fo…"
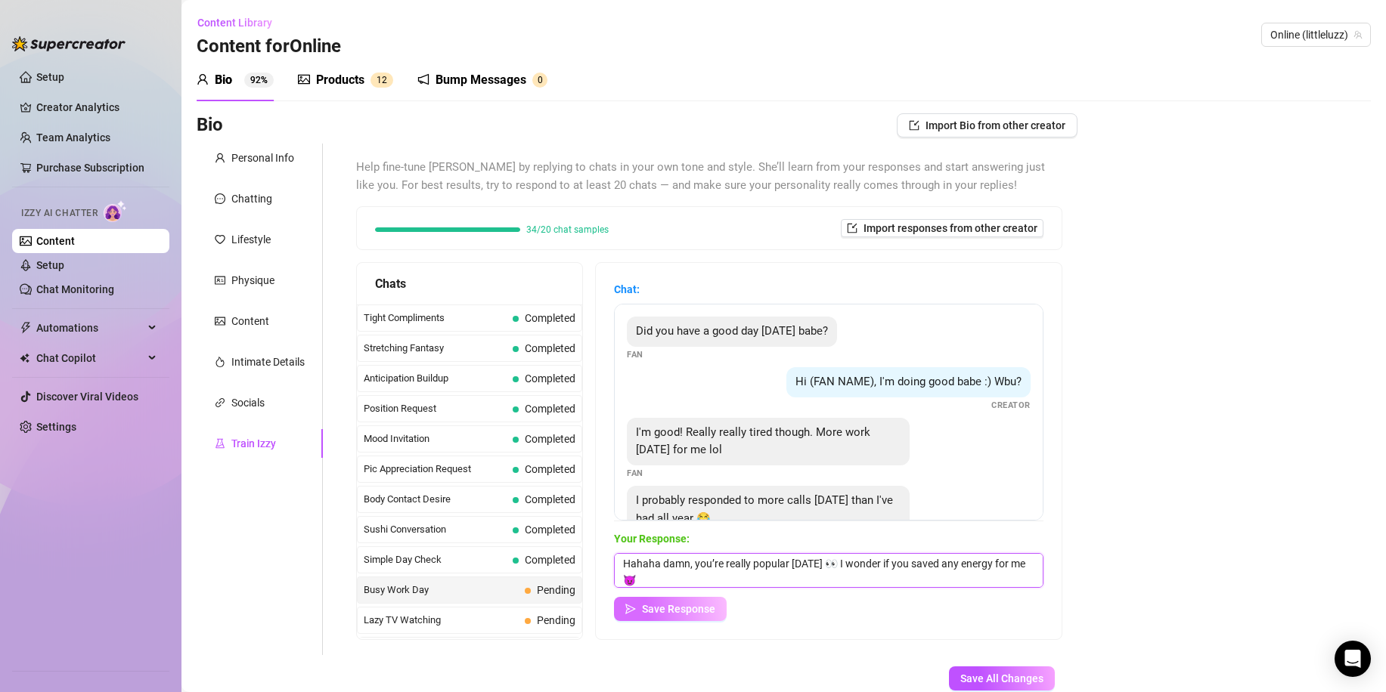
type textarea "Hahaha damn, you’re really popular [DATE] 👀 I wonder if you saved any energy fo…"
click at [672, 601] on button "Save Response" at bounding box center [670, 609] width 113 height 24
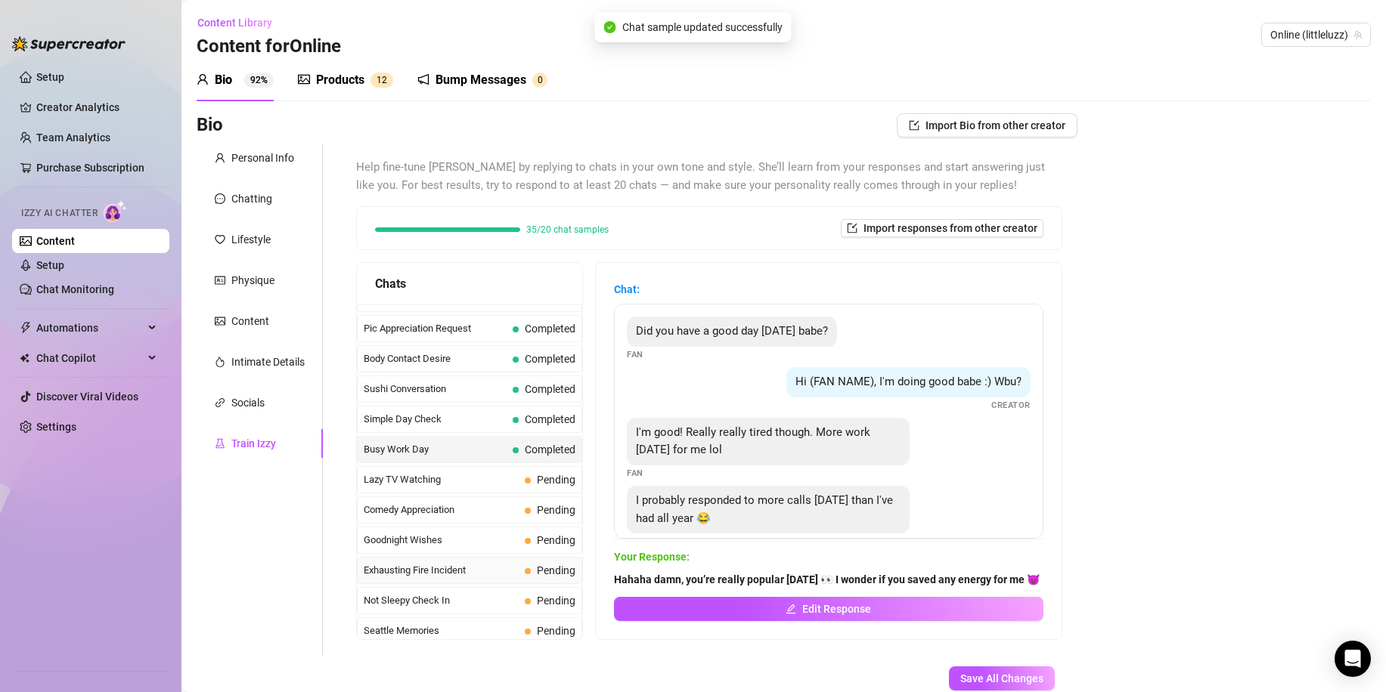
scroll to position [907, 0]
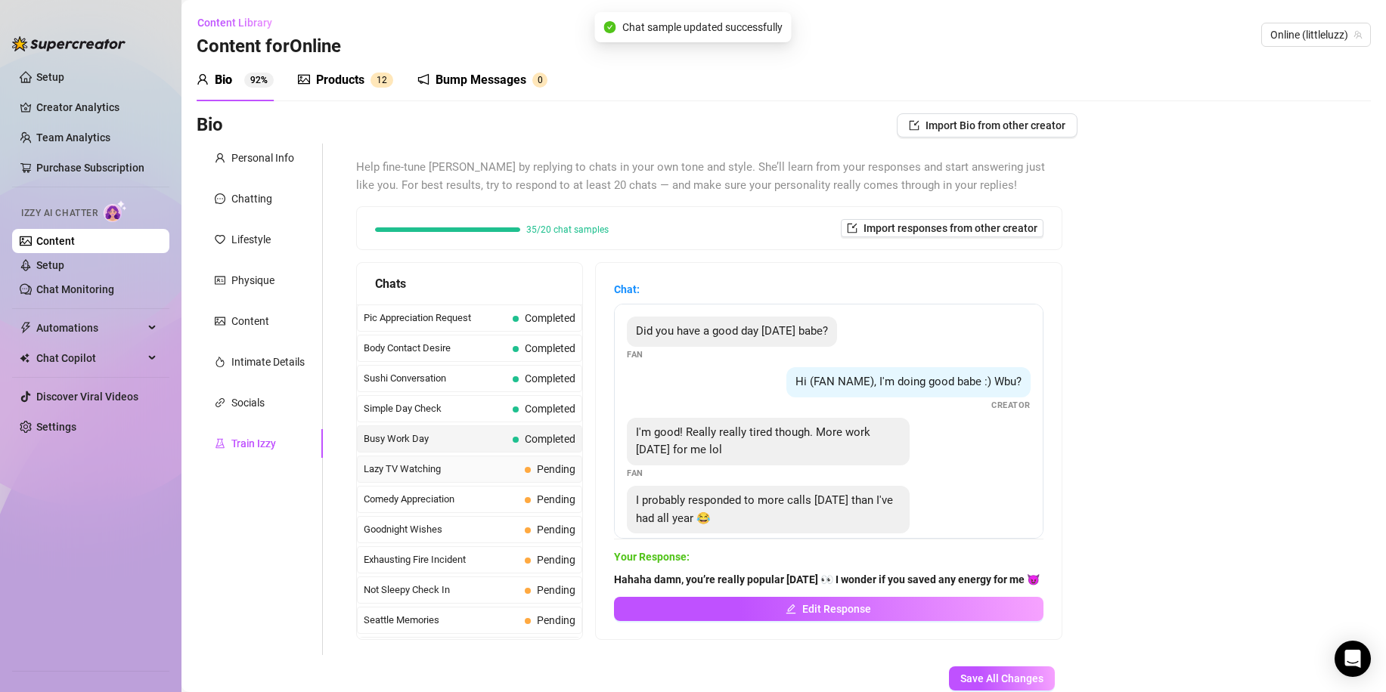
click at [489, 477] on span "Lazy TV Watching" at bounding box center [441, 469] width 155 height 15
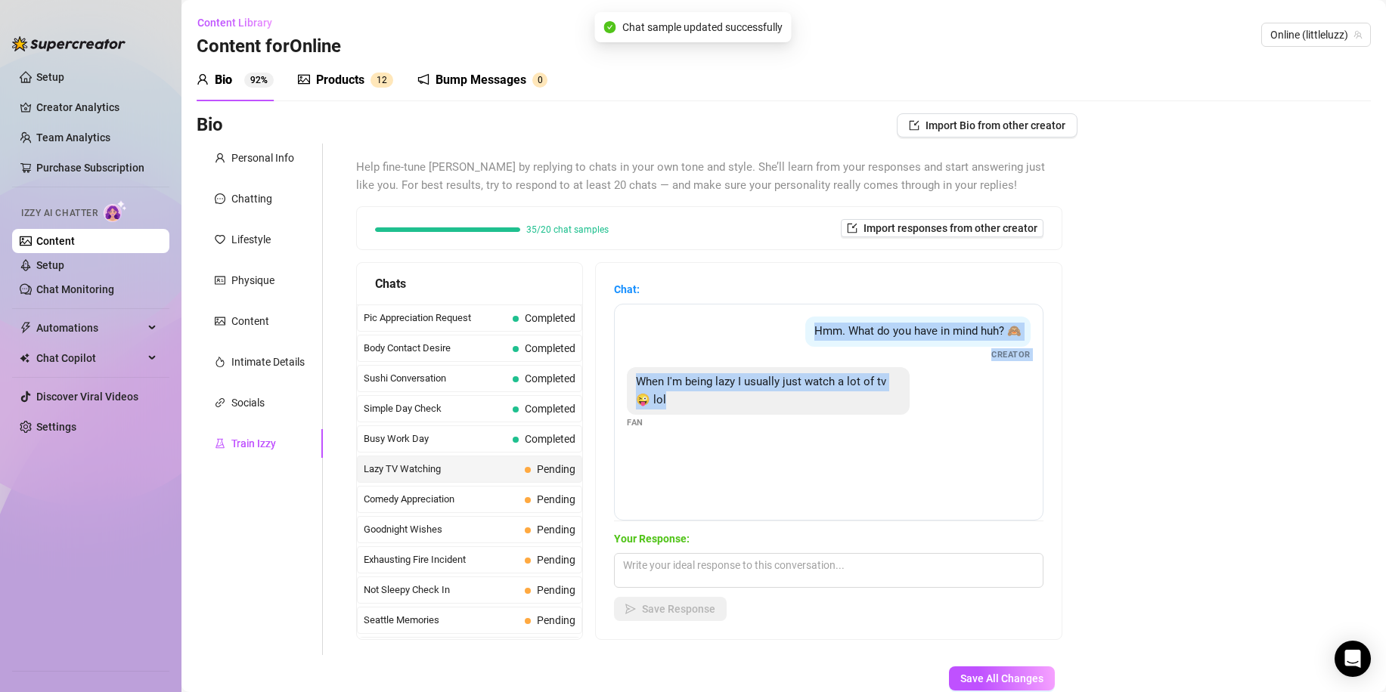
drag, startPoint x: 718, startPoint y: 415, endPoint x: 661, endPoint y: 345, distance: 90.2
click at [661, 345] on div "Hmm. What do you have in mind huh? 🙈 Creator When I'm being lazy I usually just…" at bounding box center [828, 412] width 429 height 217
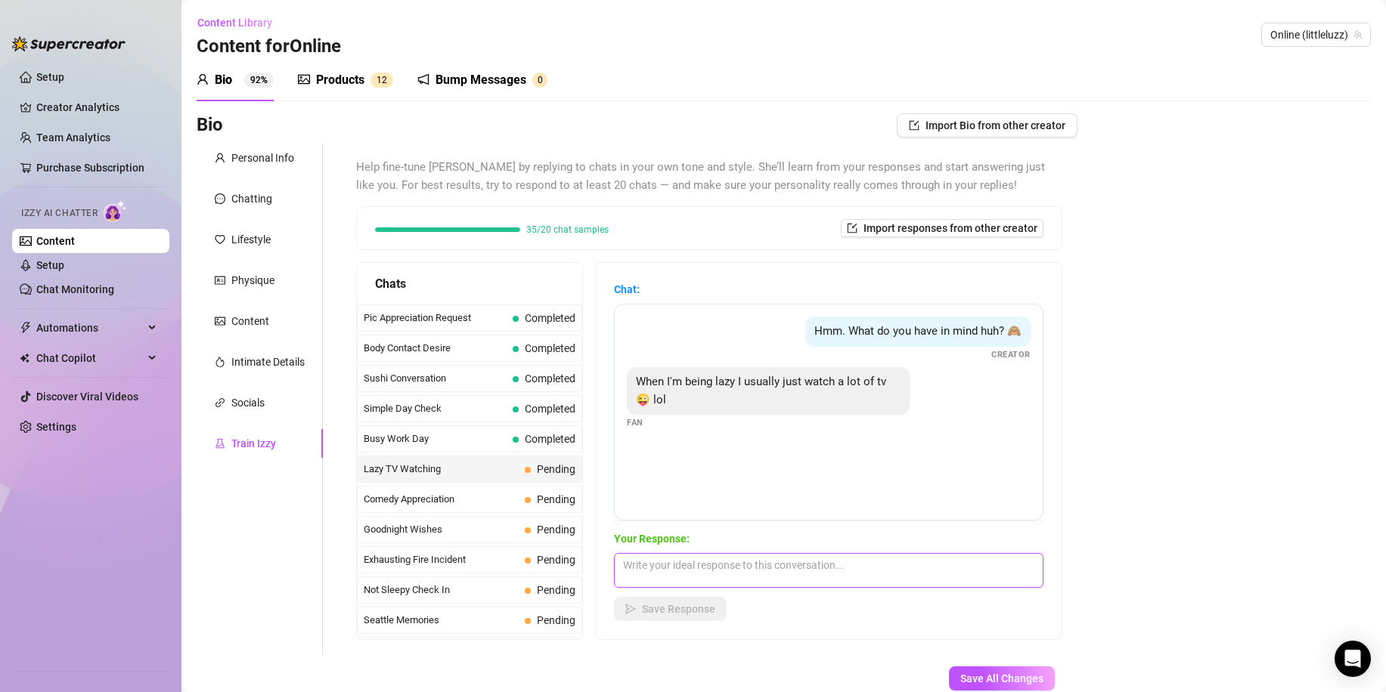
click at [717, 565] on textarea at bounding box center [828, 570] width 429 height 35
paste textarea "Depends… do you wanna hear the cute version or the dirty one? 👀"
type textarea "Depends… do you wanna hear the cute version or the dirty one? 👀"
click at [697, 612] on span "Save Response" at bounding box center [678, 609] width 73 height 12
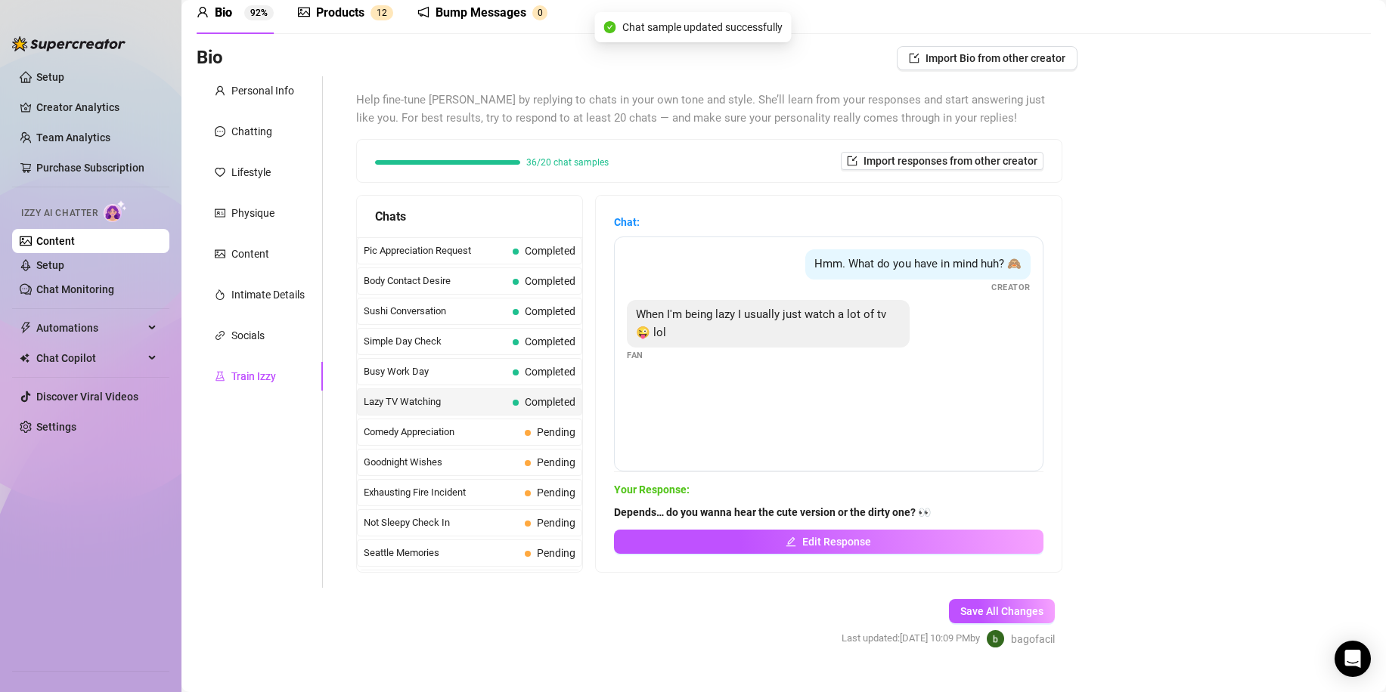
scroll to position [76, 0]
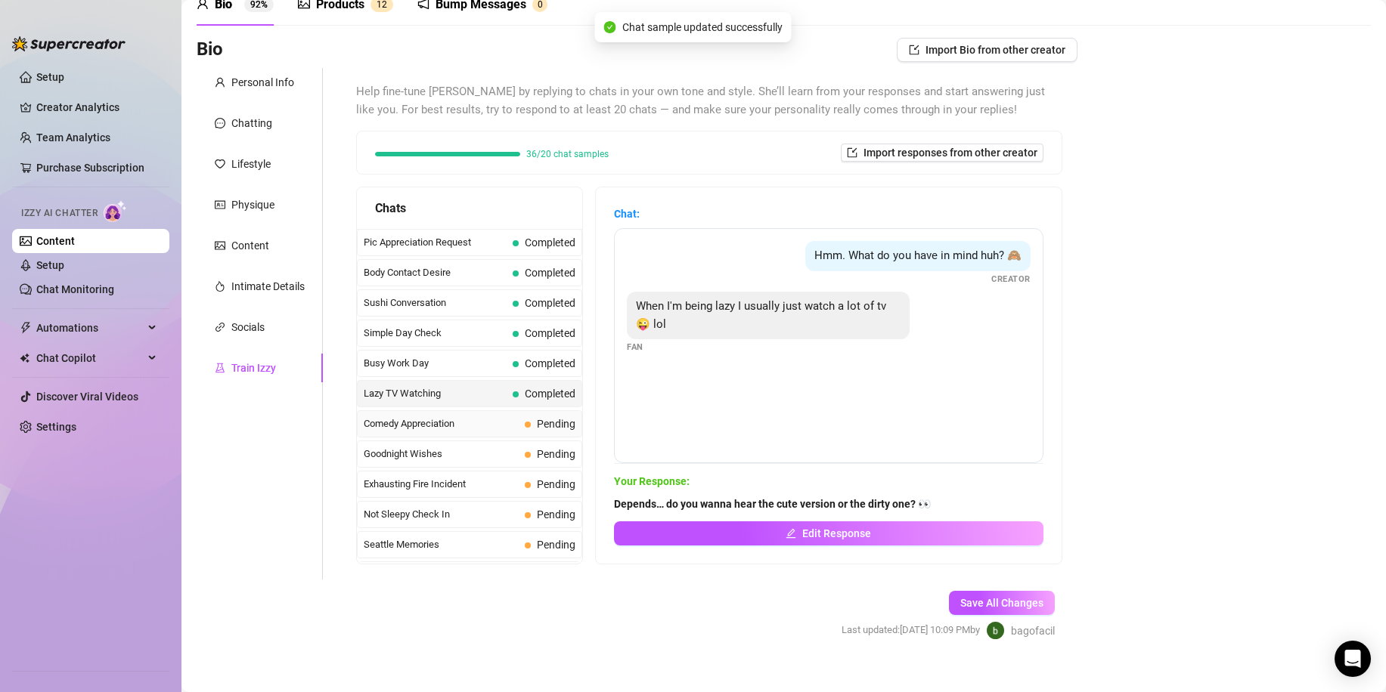
click at [497, 427] on span "Comedy Appreciation" at bounding box center [441, 424] width 155 height 15
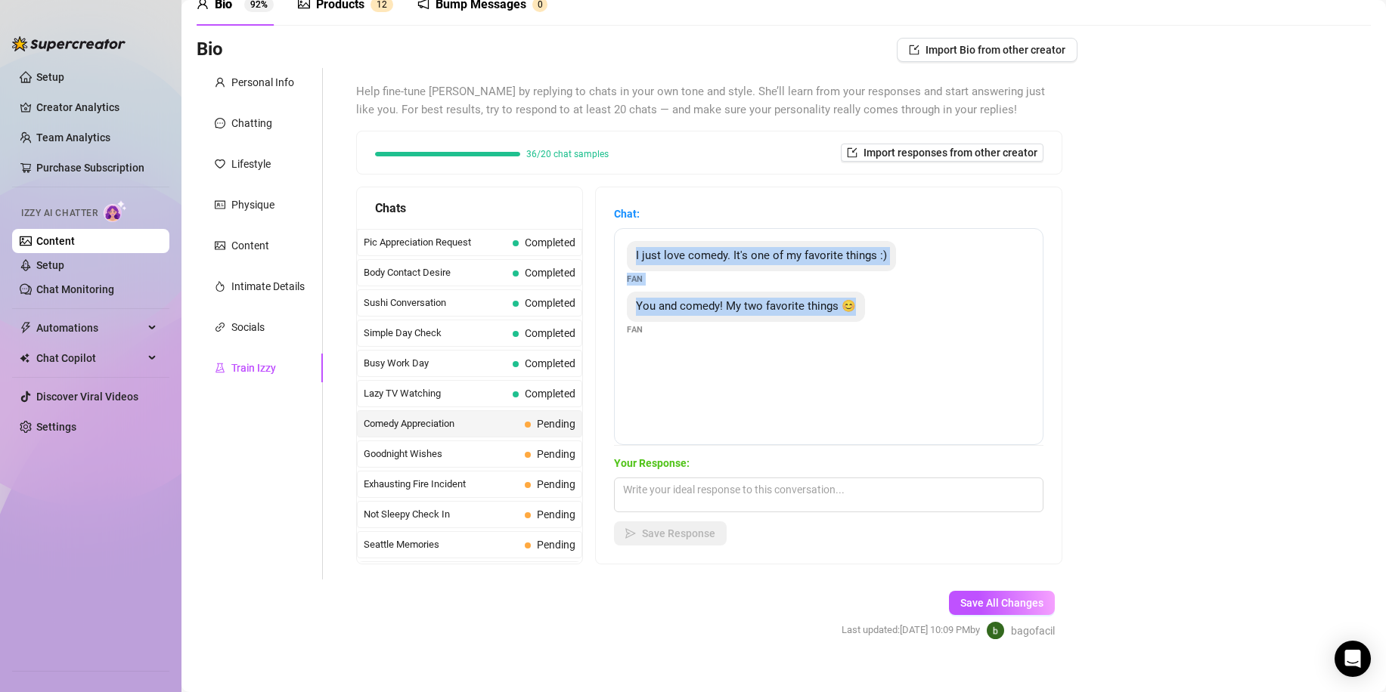
drag, startPoint x: 906, startPoint y: 381, endPoint x: 649, endPoint y: 261, distance: 283.0
click at [649, 261] on div "I just love comedy. It's one of my favorite things :) Fan You and comedy! My tw…" at bounding box center [828, 336] width 429 height 217
click at [726, 489] on textarea at bounding box center [828, 495] width 429 height 35
paste textarea "That’s cute… but be careful, I might make you laugh and moan at the same time 🔥"
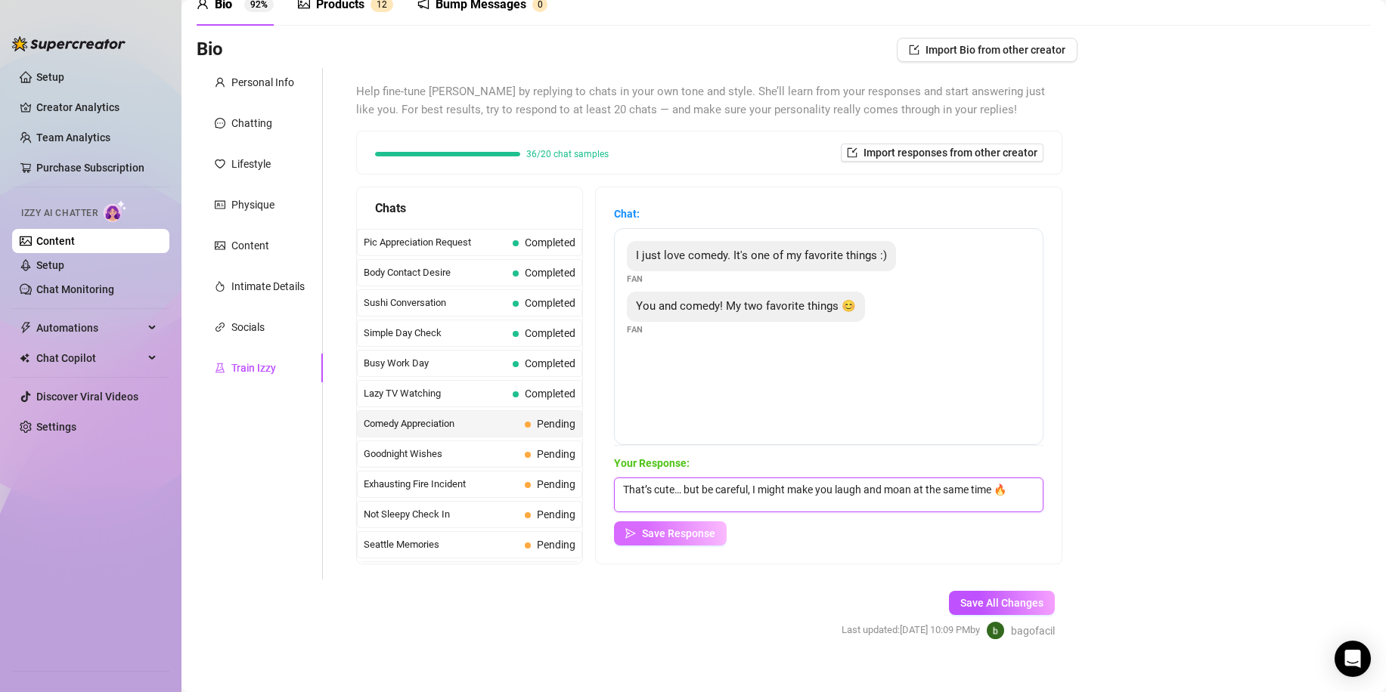
type textarea "That’s cute… but be careful, I might make you laugh and moan at the same time 🔥"
click at [698, 531] on span "Save Response" at bounding box center [678, 534] width 73 height 12
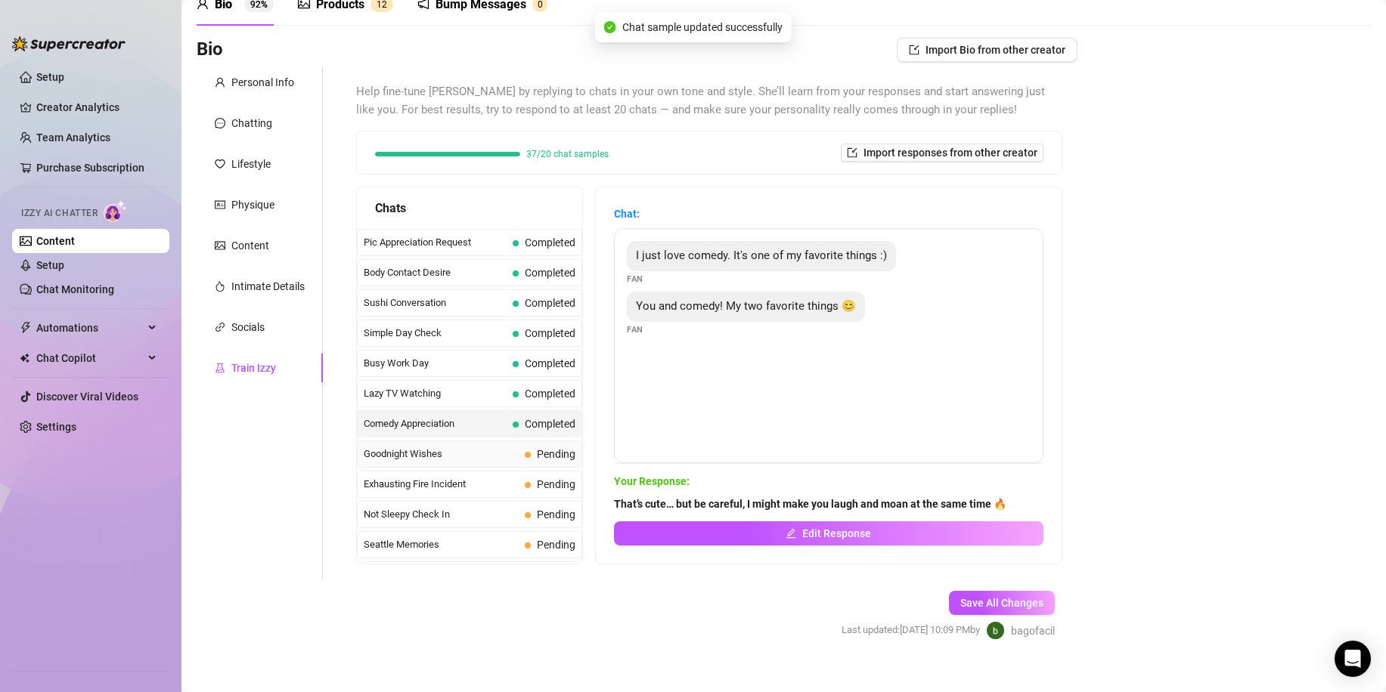
click at [541, 457] on span "Pending" at bounding box center [556, 454] width 39 height 12
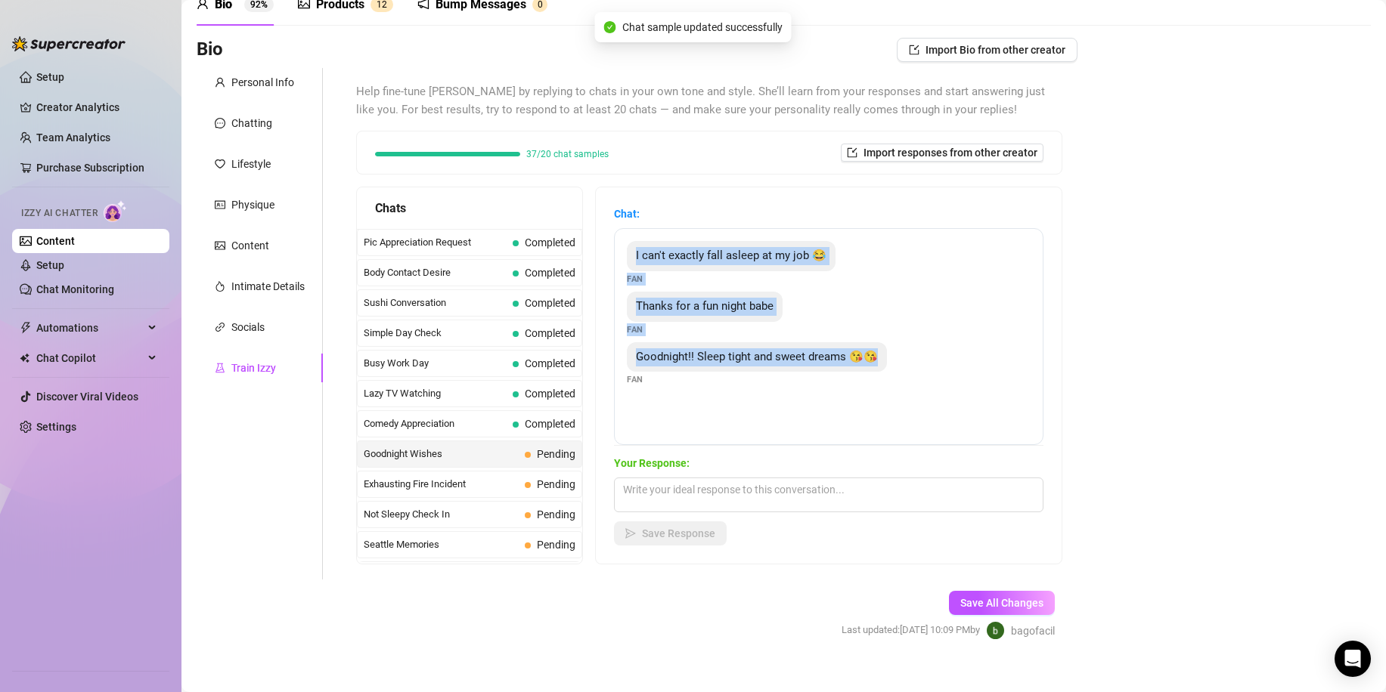
drag, startPoint x: 917, startPoint y: 420, endPoint x: 646, endPoint y: 265, distance: 312.2
click at [646, 265] on div "I can't exactly fall asleep at my job 😂 Fan Thanks for a fun night babe Fan Goo…" at bounding box center [828, 336] width 429 height 217
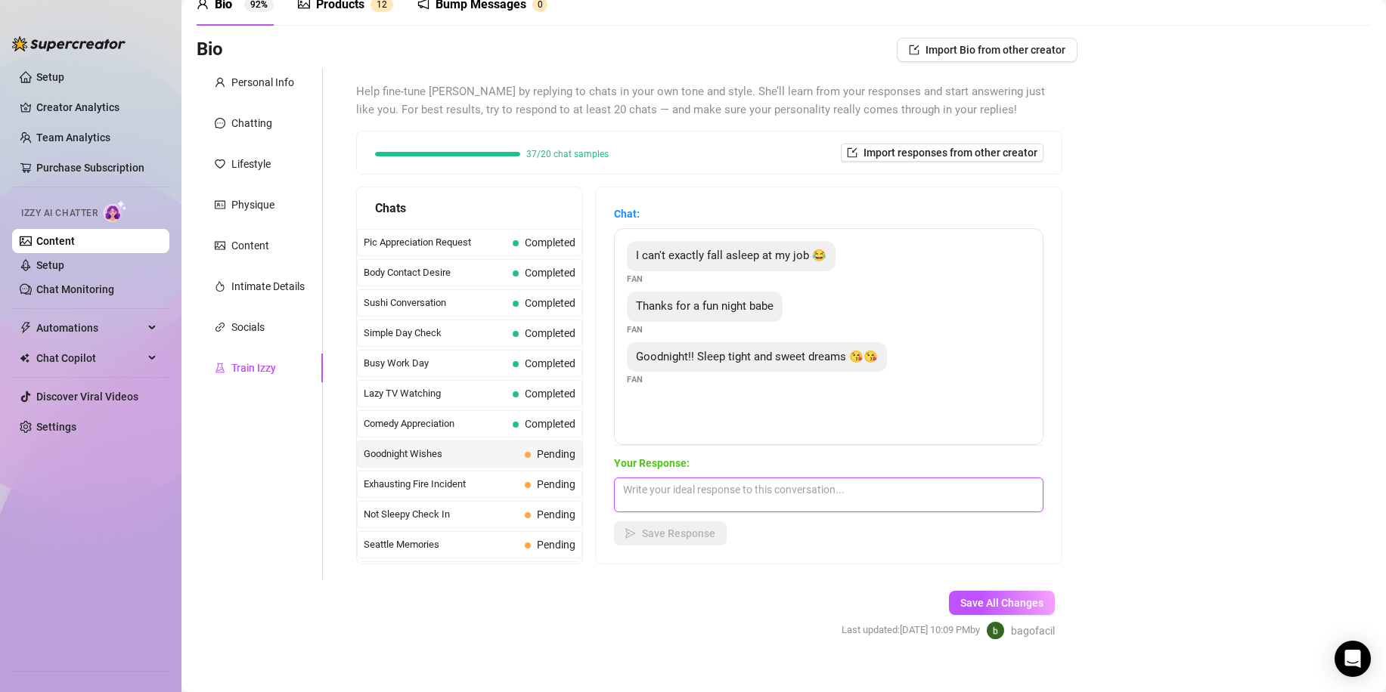
click at [671, 504] on textarea at bounding box center [828, 495] width 429 height 35
paste textarea "Sleep tight cutie 👀 but don’t be surprised if you dream of me doing naughty thi…"
type textarea "Sleep tight cutie 👀 but don’t be surprised if you dream of me doing naughty thi…"
click at [689, 522] on button "Save Response" at bounding box center [670, 534] width 113 height 24
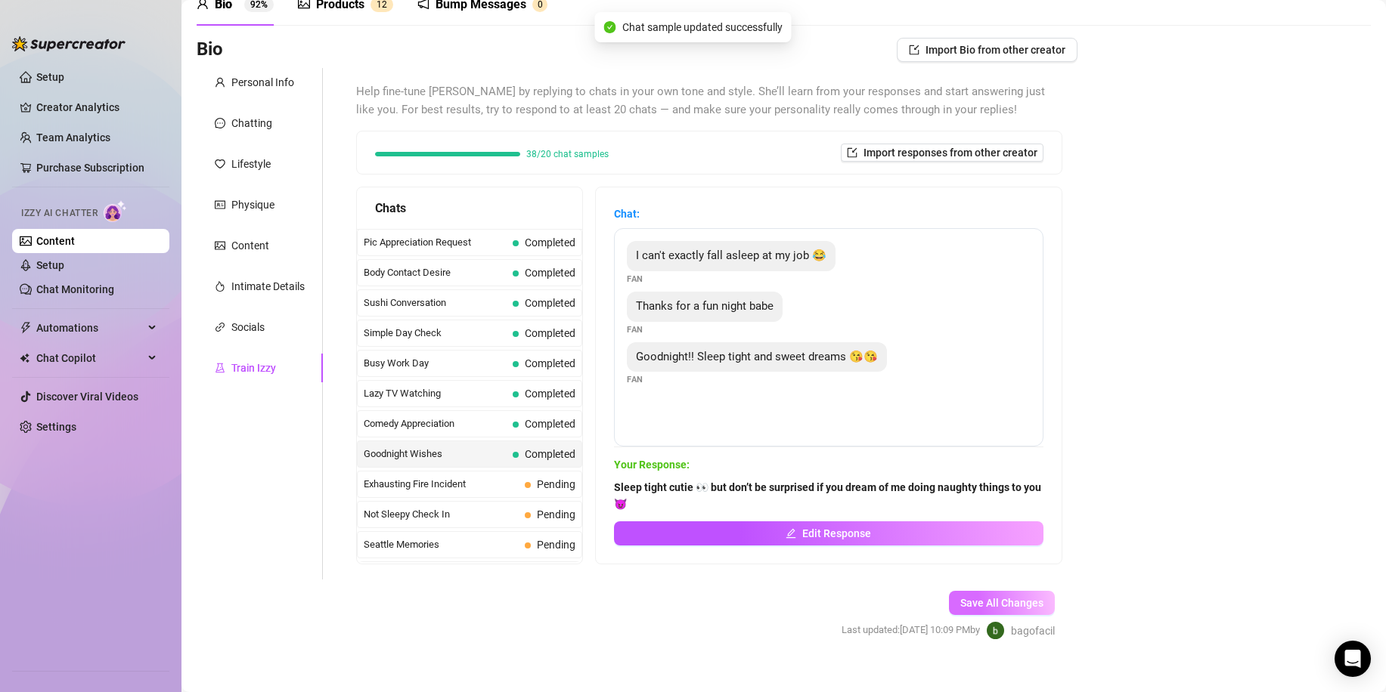
click at [985, 611] on button "Save All Changes" at bounding box center [1002, 603] width 106 height 24
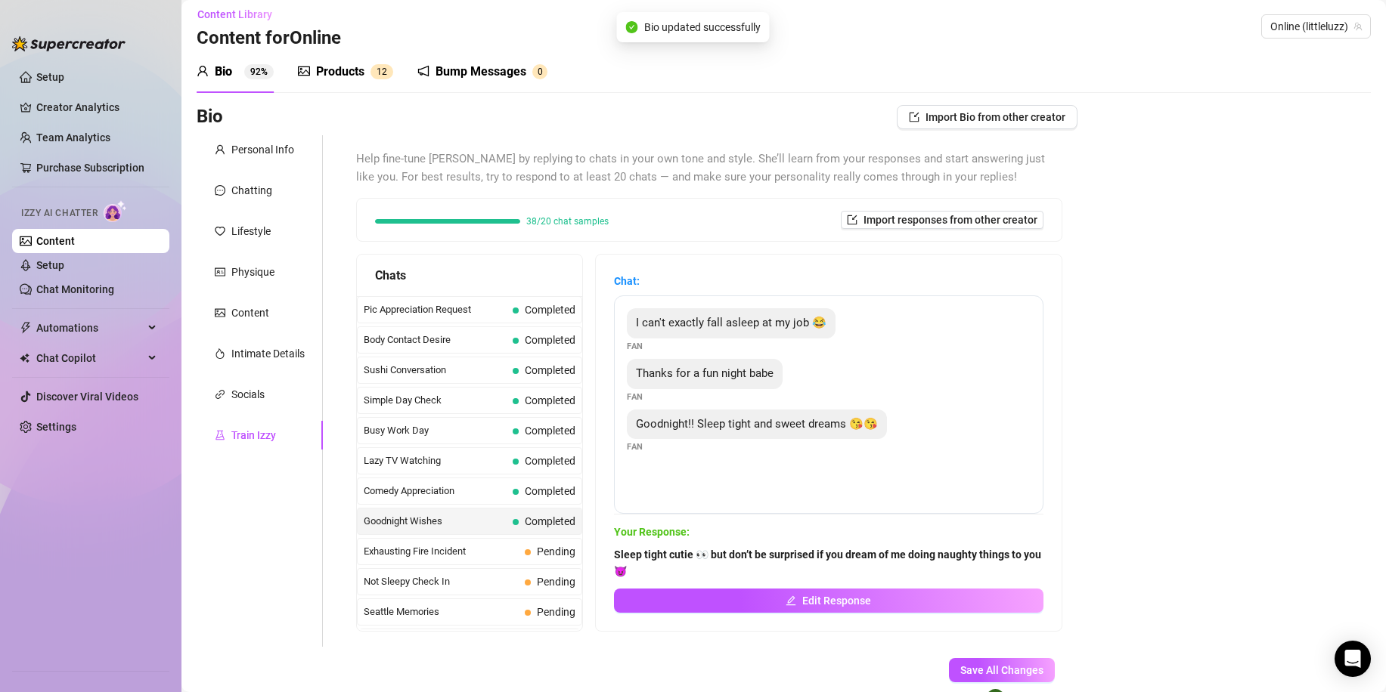
scroll to position [0, 0]
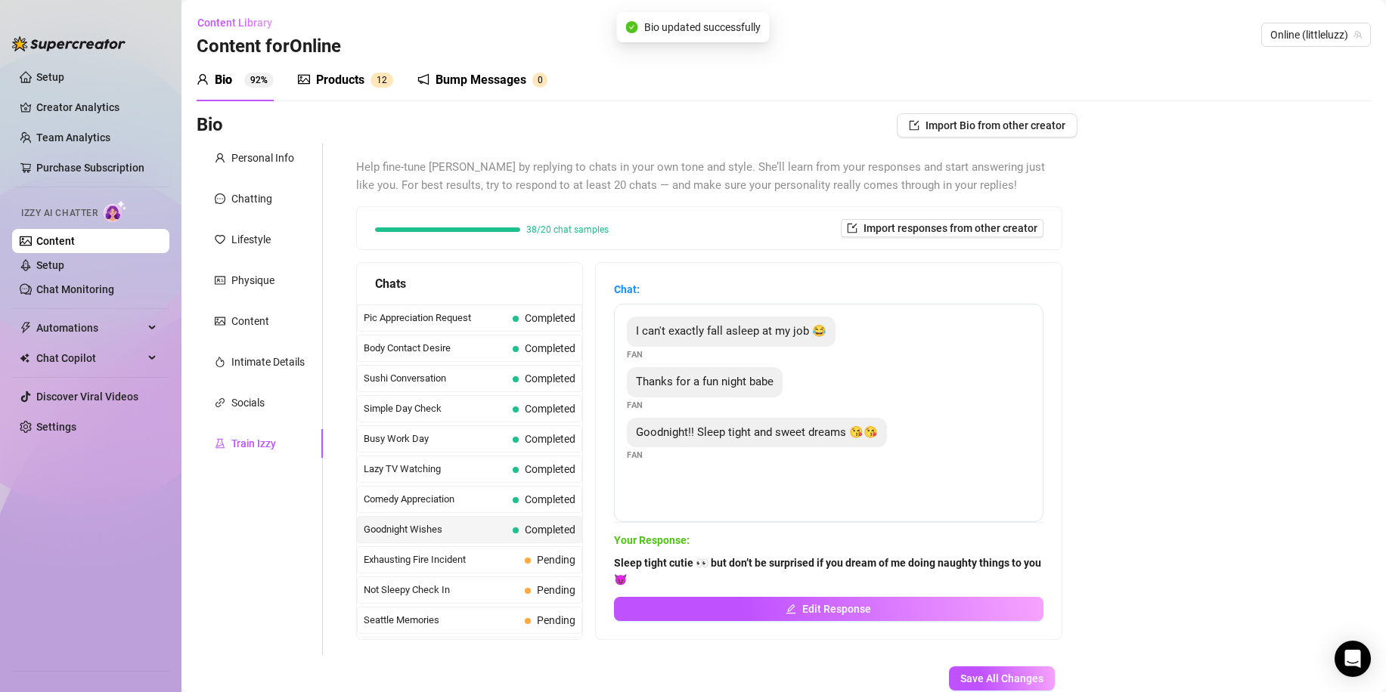
click at [483, 94] on div "Bump Messages 0" at bounding box center [482, 80] width 130 height 42
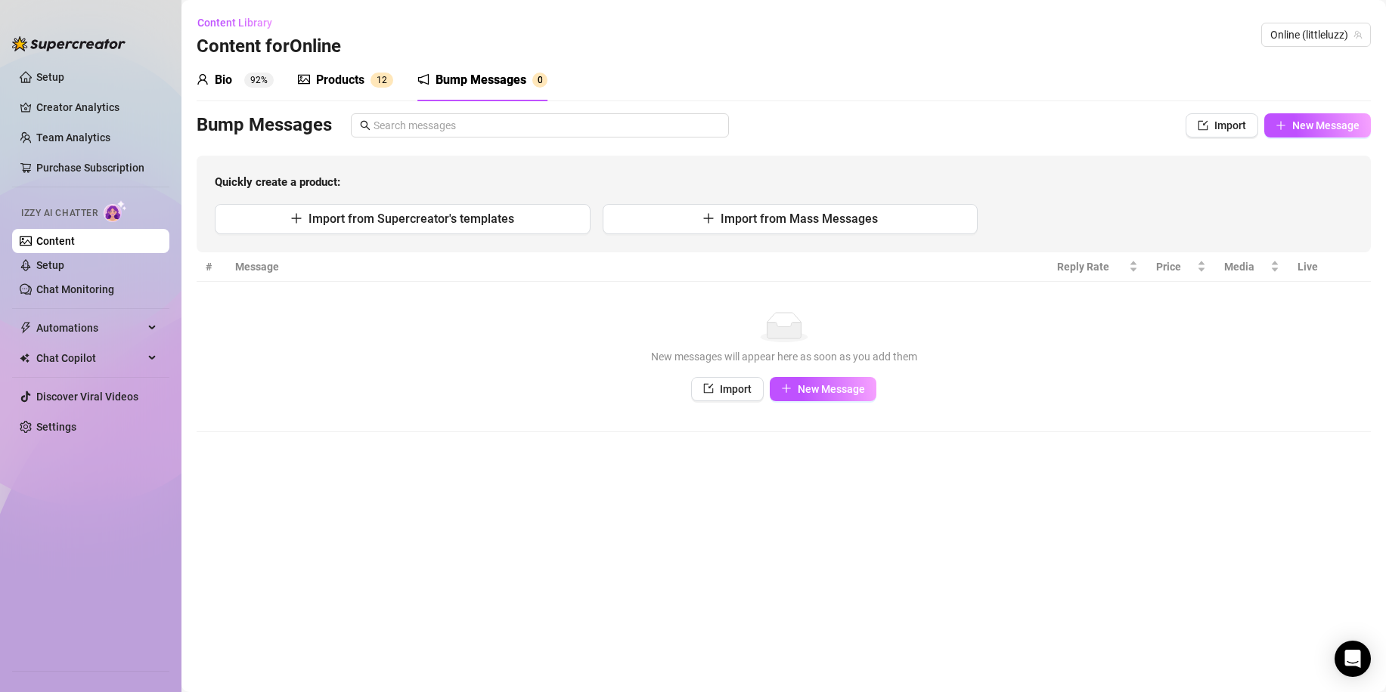
click at [283, 83] on div "Bio 92% Products 1 2 Bump Messages 0" at bounding box center [372, 80] width 351 height 42
click at [274, 82] on div "Bio 92% Products 1 2 Bump Messages 0" at bounding box center [372, 80] width 351 height 42
click at [265, 80] on sup "92%" at bounding box center [258, 80] width 29 height 15
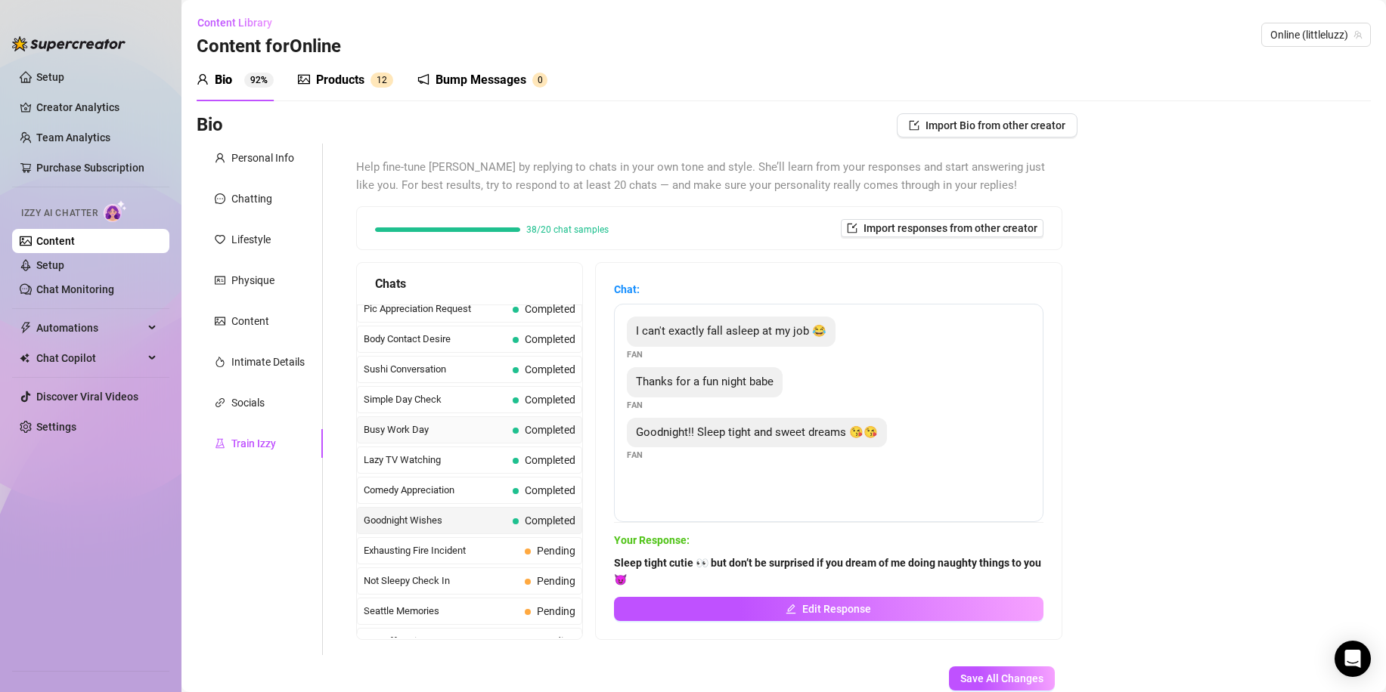
scroll to position [968, 0]
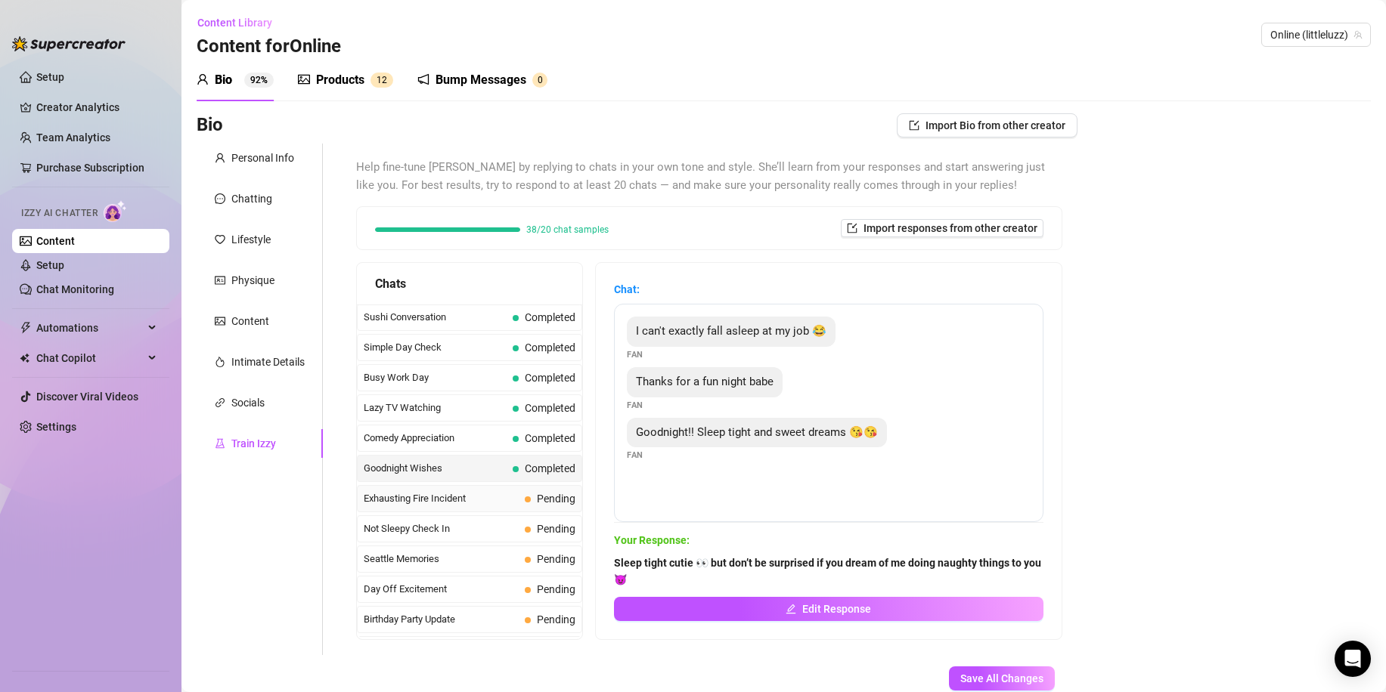
click at [475, 502] on span "Exhausting Fire Incident" at bounding box center [441, 498] width 155 height 15
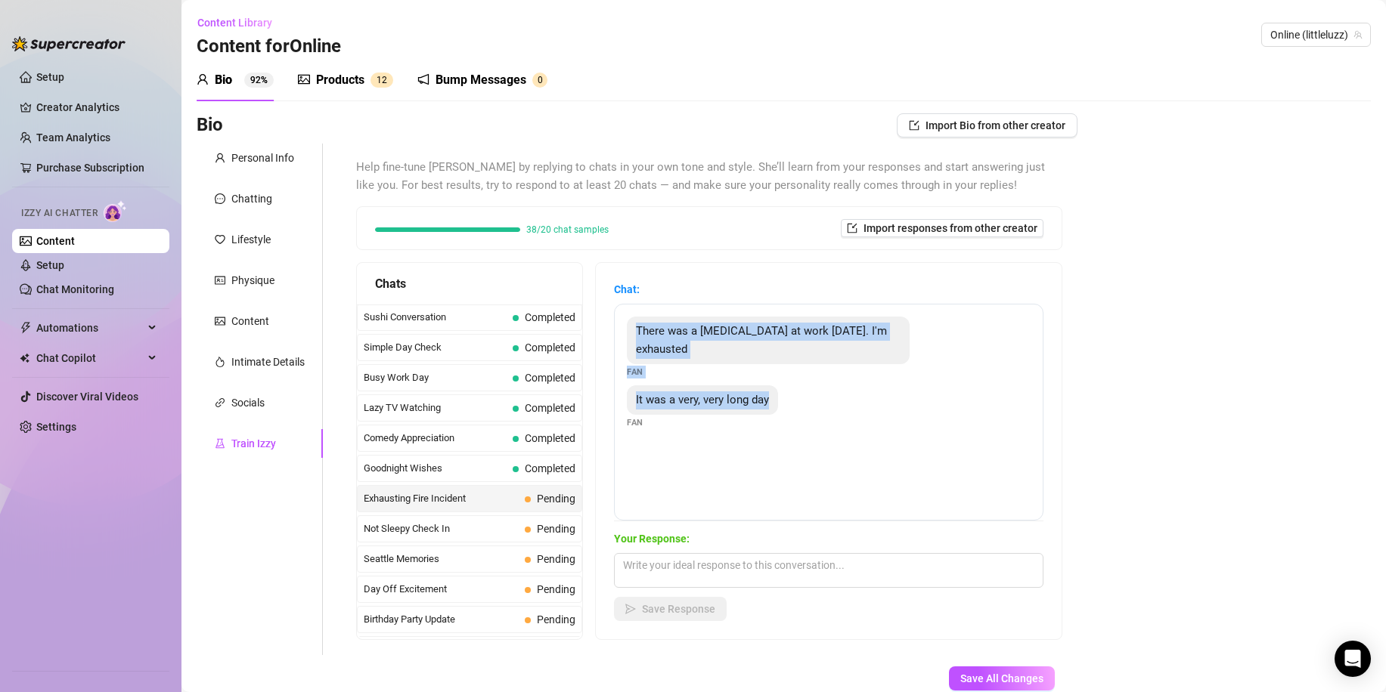
drag, startPoint x: 820, startPoint y: 436, endPoint x: 646, endPoint y: 337, distance: 200.7
click at [646, 337] on div "There was a house fire at work [DATE]. I'm exhausted Fan It was a very, very lo…" at bounding box center [828, 412] width 429 height 217
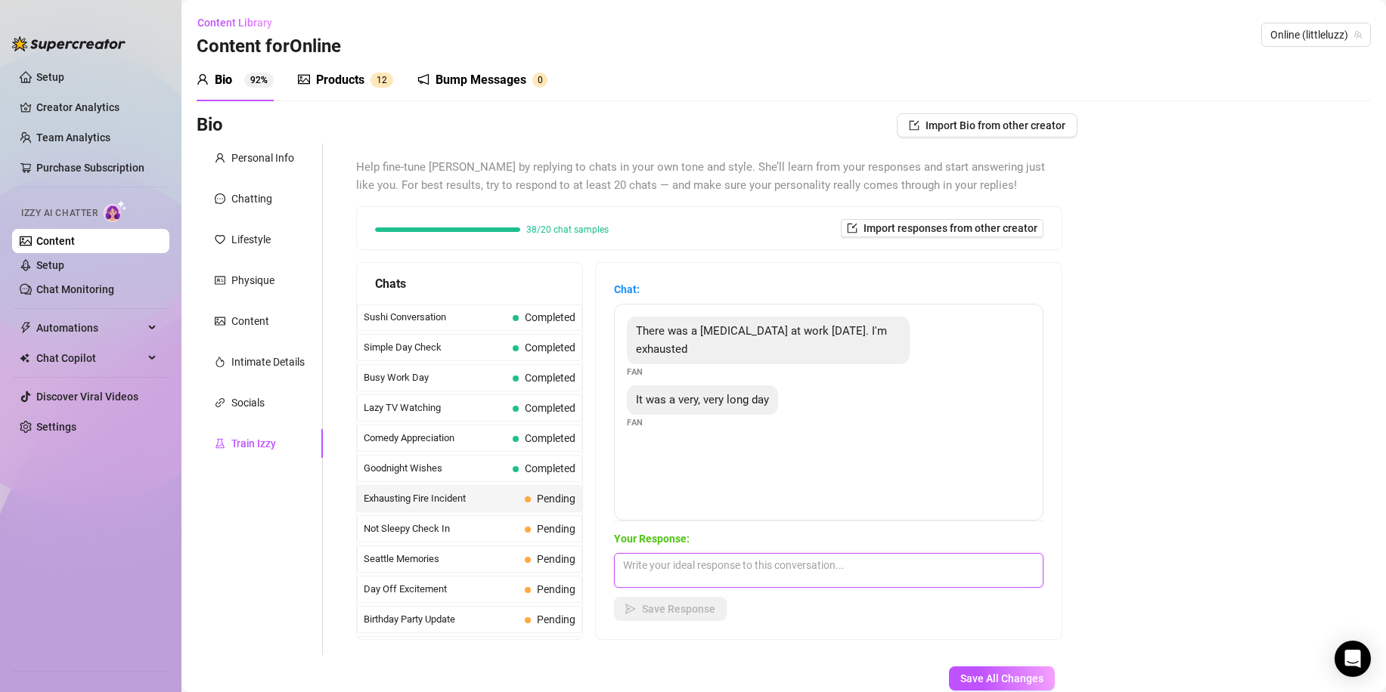
click at [722, 587] on textarea at bounding box center [828, 570] width 429 height 35
paste textarea "That’s a rough day, babe 😅 let me be your distraction for a little while… wanna…"
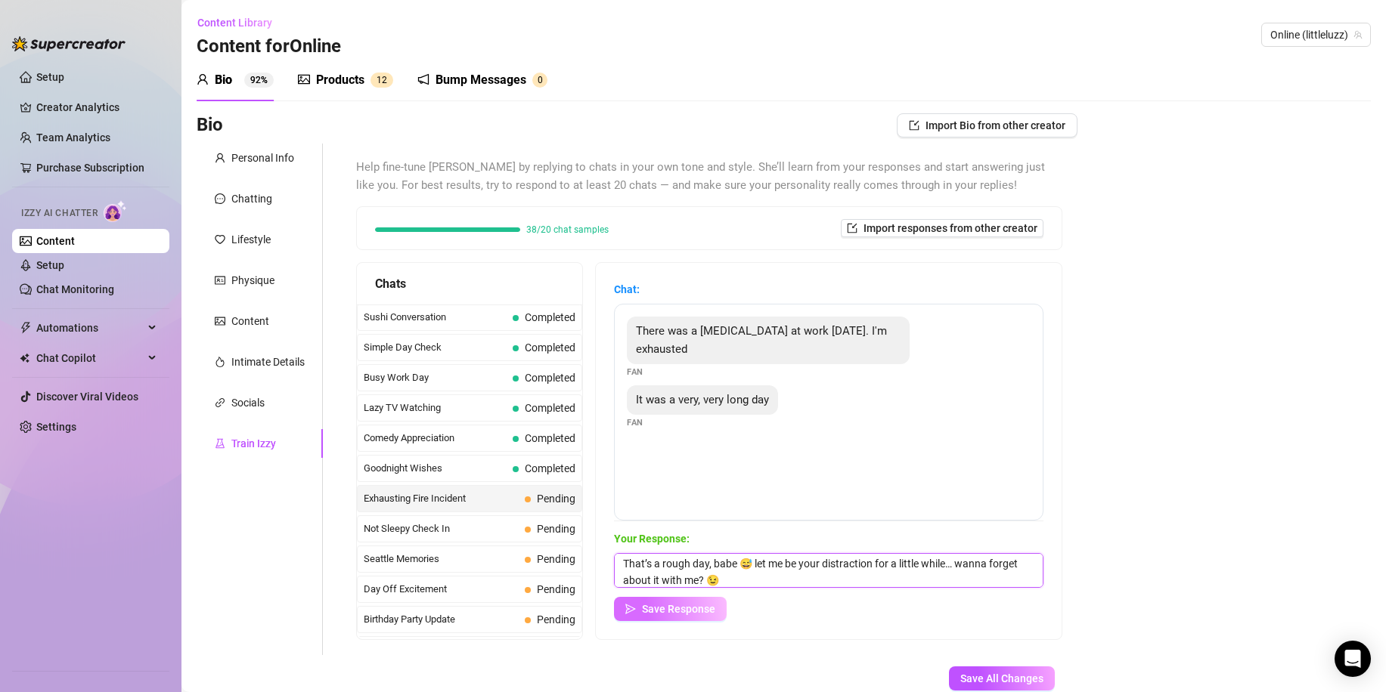
type textarea "That’s a rough day, babe 😅 let me be your distraction for a little while… wanna…"
click at [683, 612] on span "Save Response" at bounding box center [678, 609] width 73 height 12
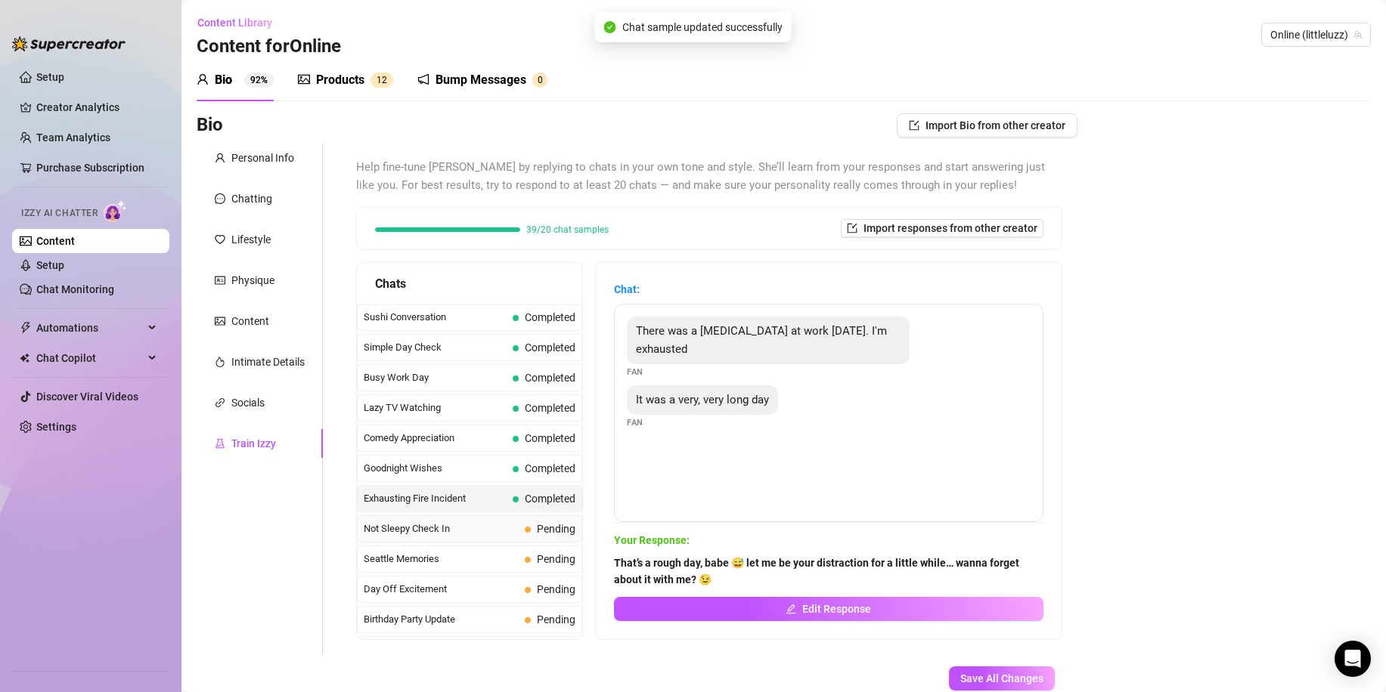
click at [479, 524] on span "Not Sleepy Check In" at bounding box center [441, 529] width 155 height 15
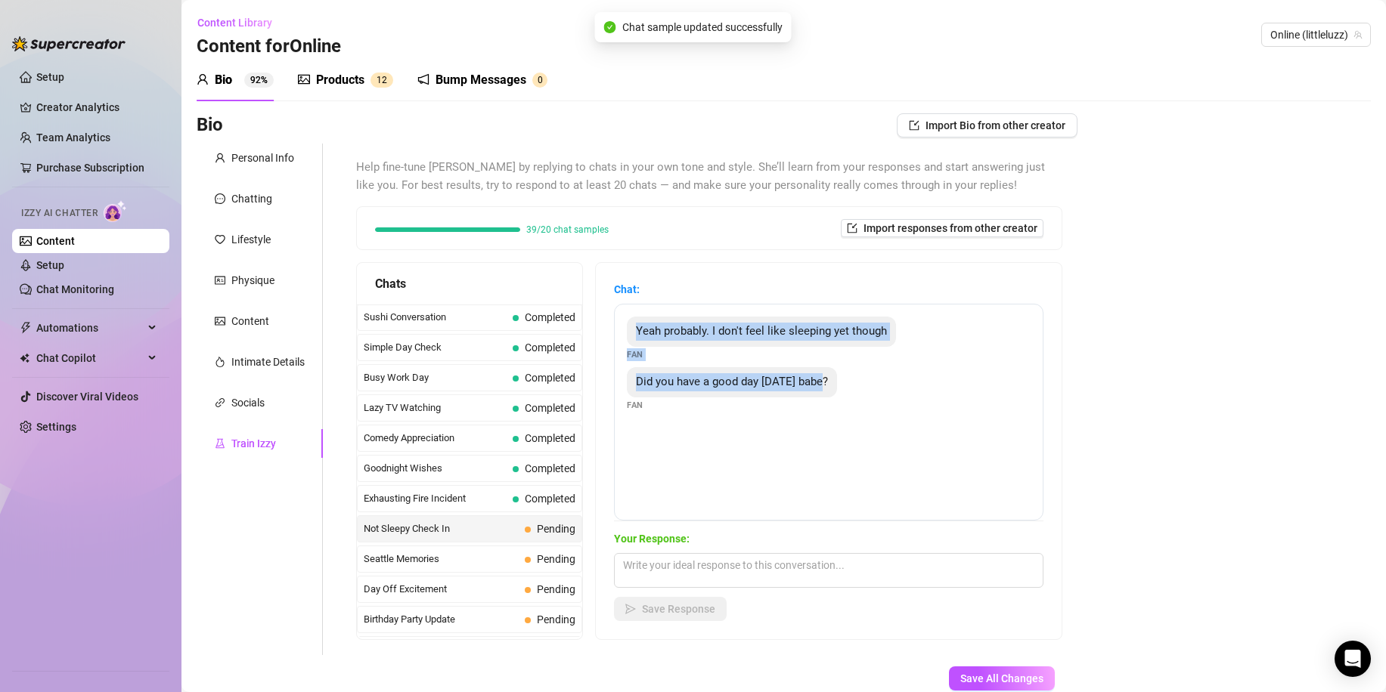
drag, startPoint x: 850, startPoint y: 463, endPoint x: 646, endPoint y: 335, distance: 241.2
click at [646, 335] on div "Yeah probably. I don't feel like sleeping yet though Fan Did you have a good da…" at bounding box center [828, 412] width 429 height 217
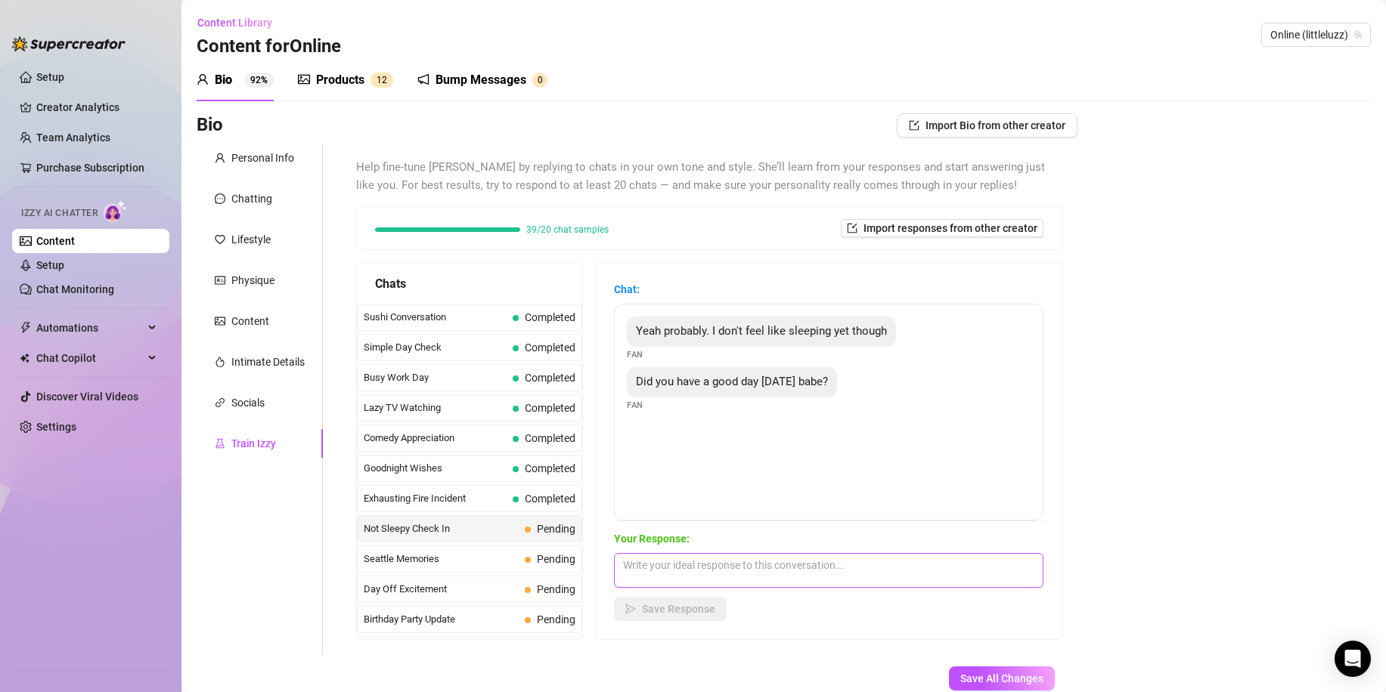
drag, startPoint x: 722, startPoint y: 587, endPoint x: 727, endPoint y: 575, distance: 13.2
click at [726, 580] on div "Your Response: Save Response" at bounding box center [828, 576] width 429 height 91
click at [729, 574] on textarea at bounding box center [828, 570] width 429 height 35
paste textarea "It was fine… but you just made it interesting 👀 I was missing a little fun 😈"
type textarea "It was fine… but you just made it interesting 👀 I was missing a little fun 😈"
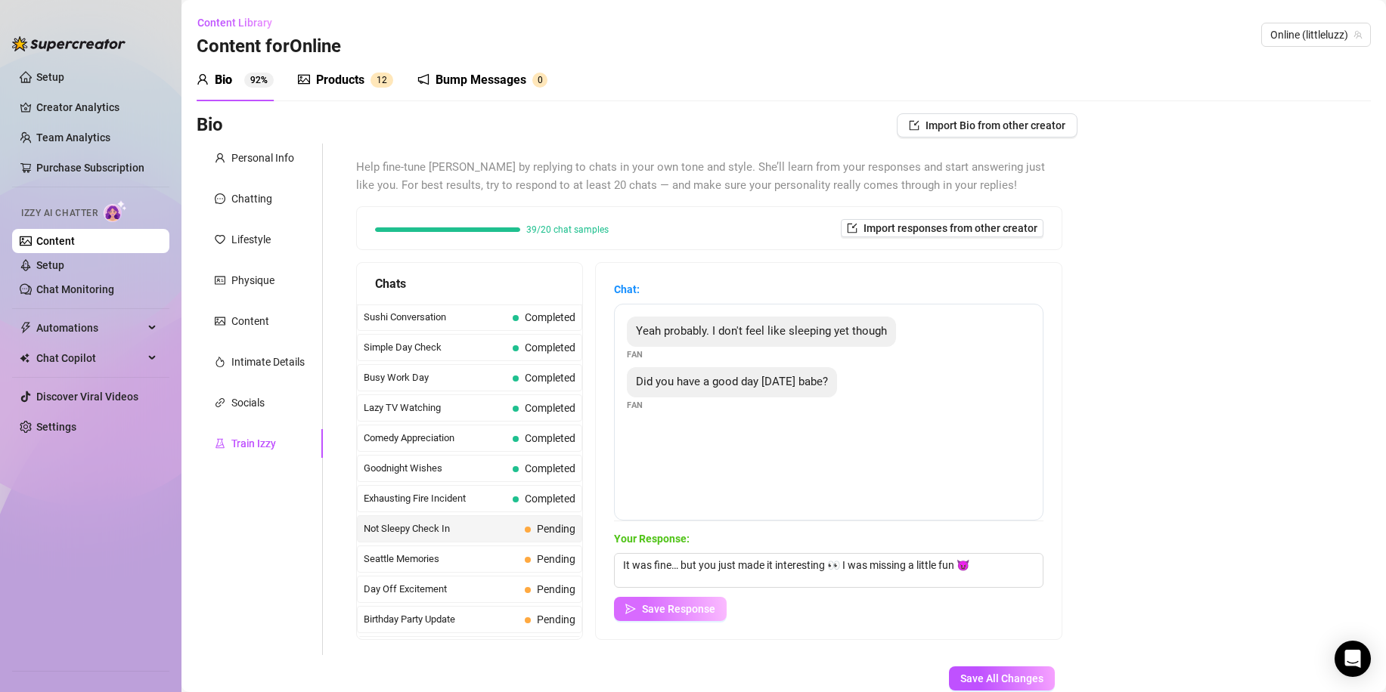
click at [692, 603] on span "Save Response" at bounding box center [678, 609] width 73 height 12
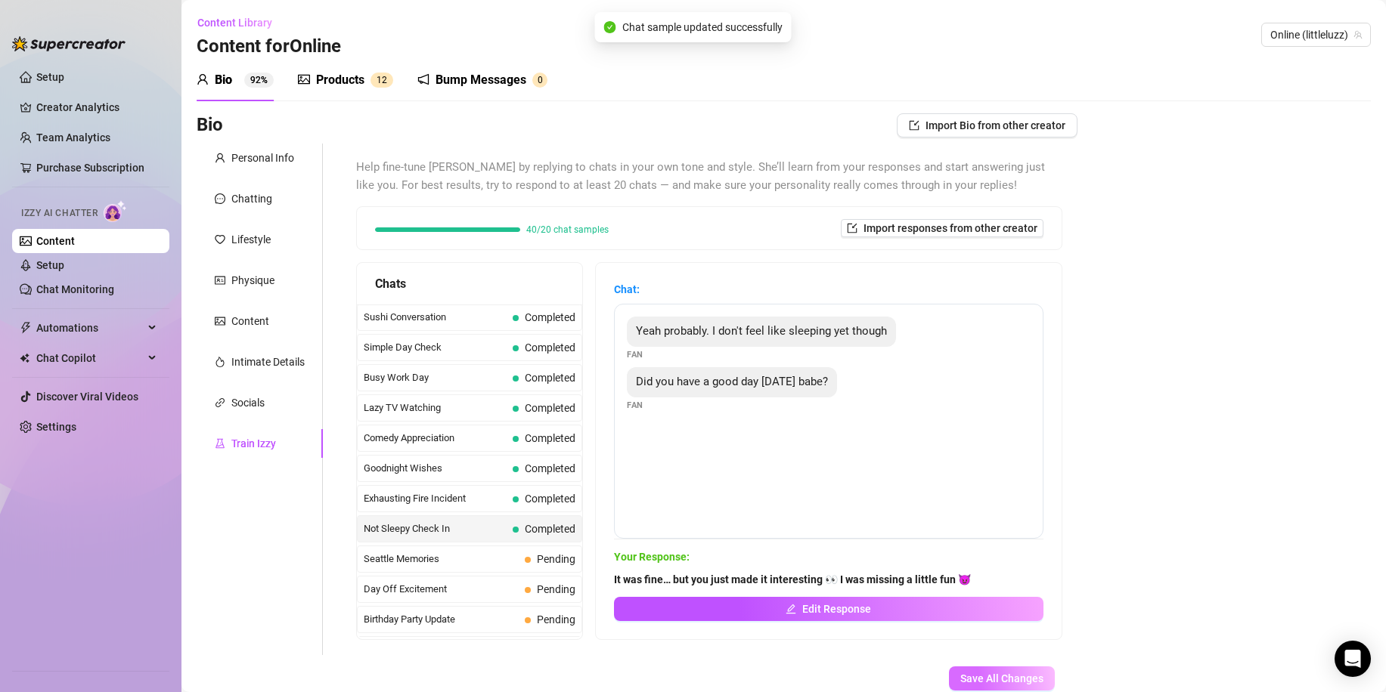
click at [989, 677] on span "Save All Changes" at bounding box center [1001, 679] width 83 height 12
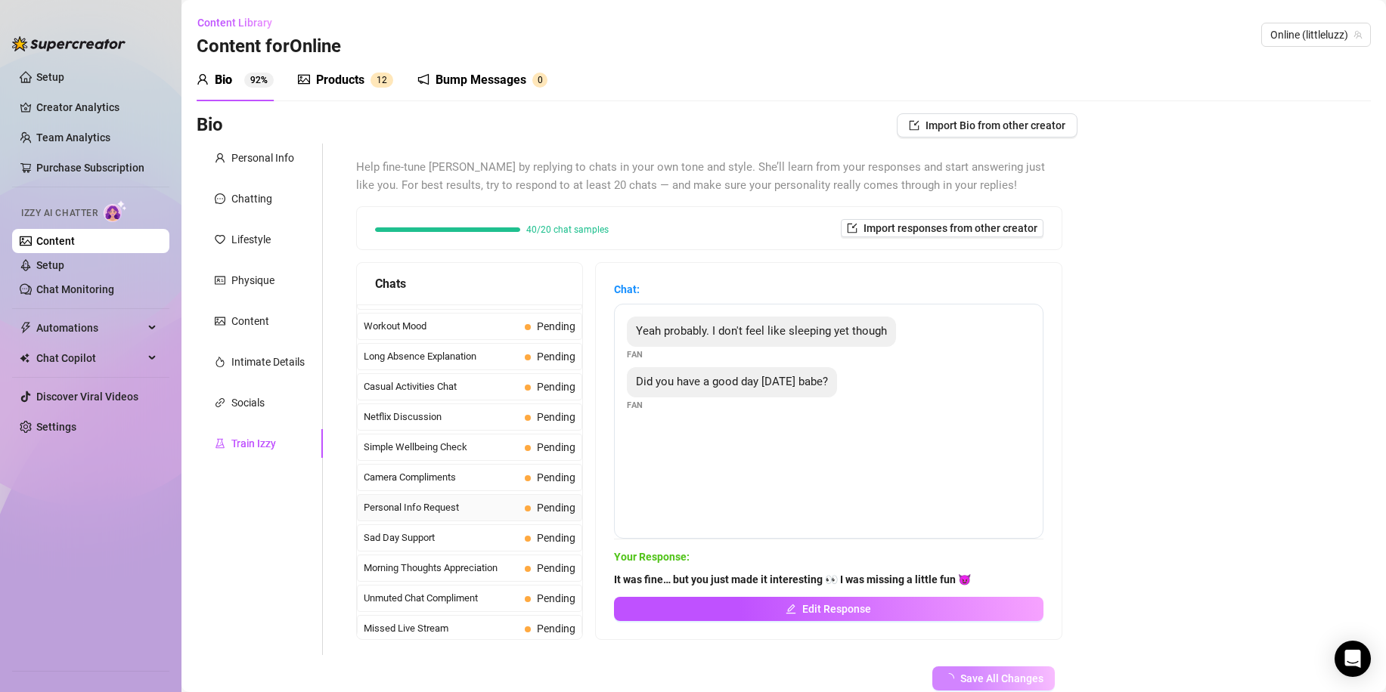
scroll to position [1357, 0]
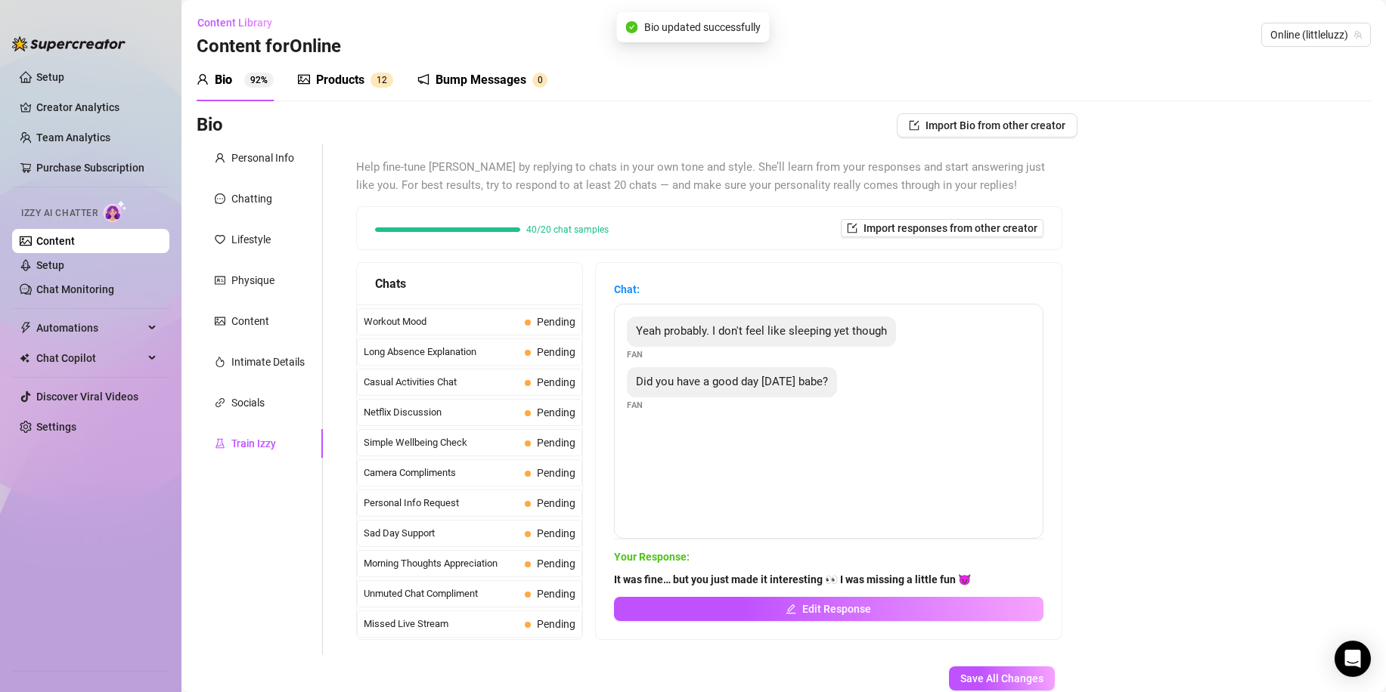
click at [470, 88] on div "Bump Messages" at bounding box center [480, 80] width 91 height 18
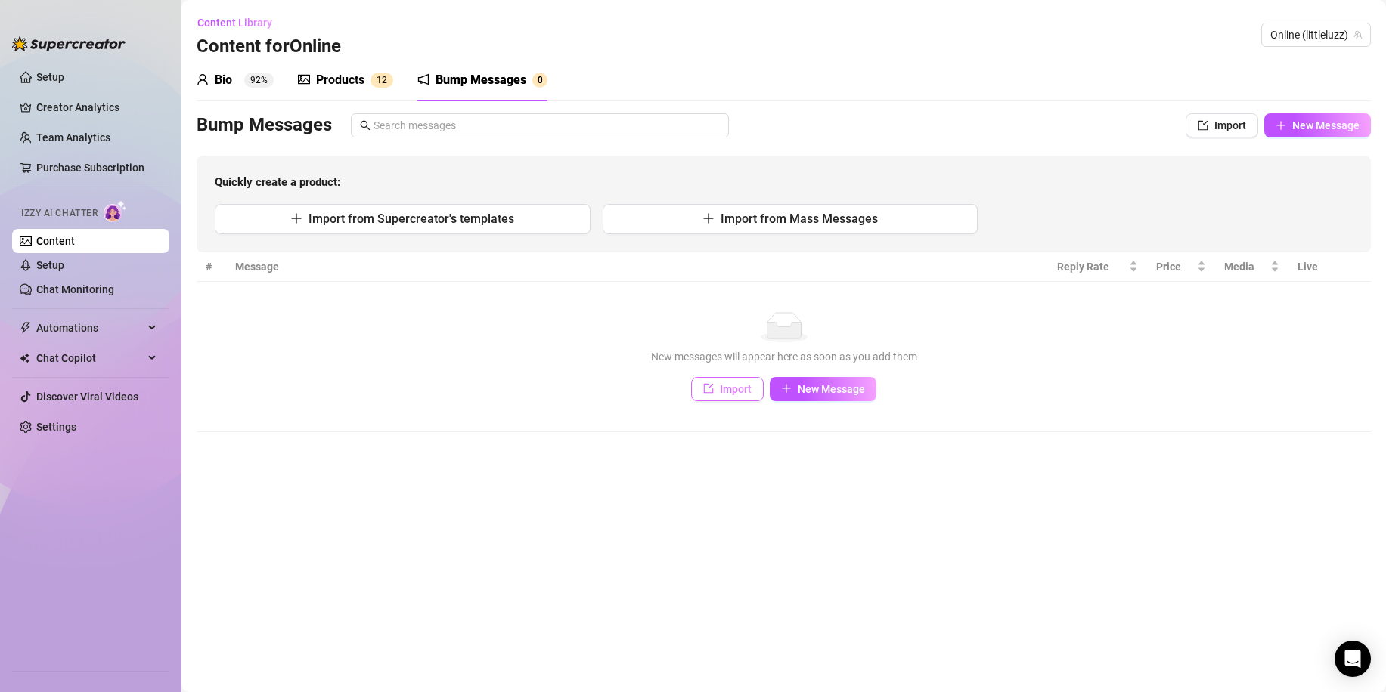
click at [736, 389] on span "Import" at bounding box center [736, 389] width 32 height 12
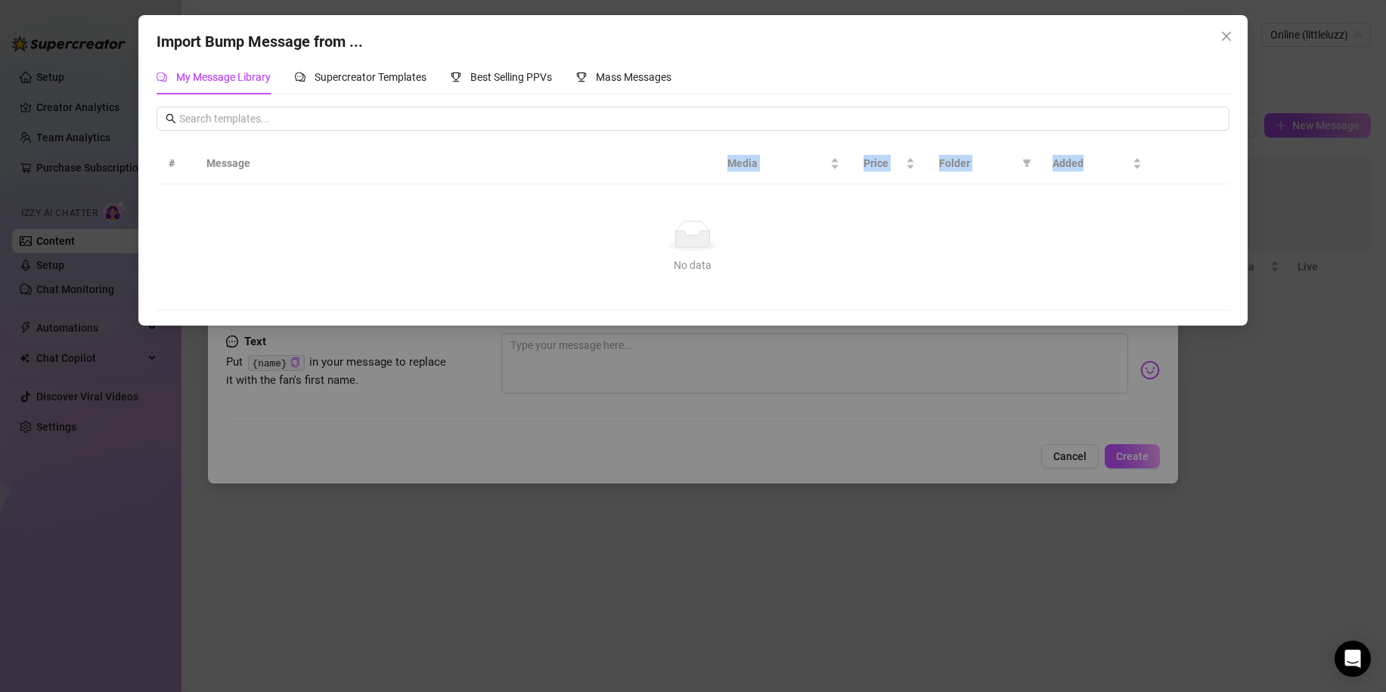
drag, startPoint x: 720, startPoint y: 380, endPoint x: 540, endPoint y: 178, distance: 270.4
click at [540, 178] on div "Import Bump Message from ... My Message Library Supercreator Templates Best Sel…" at bounding box center [693, 346] width 1386 height 692
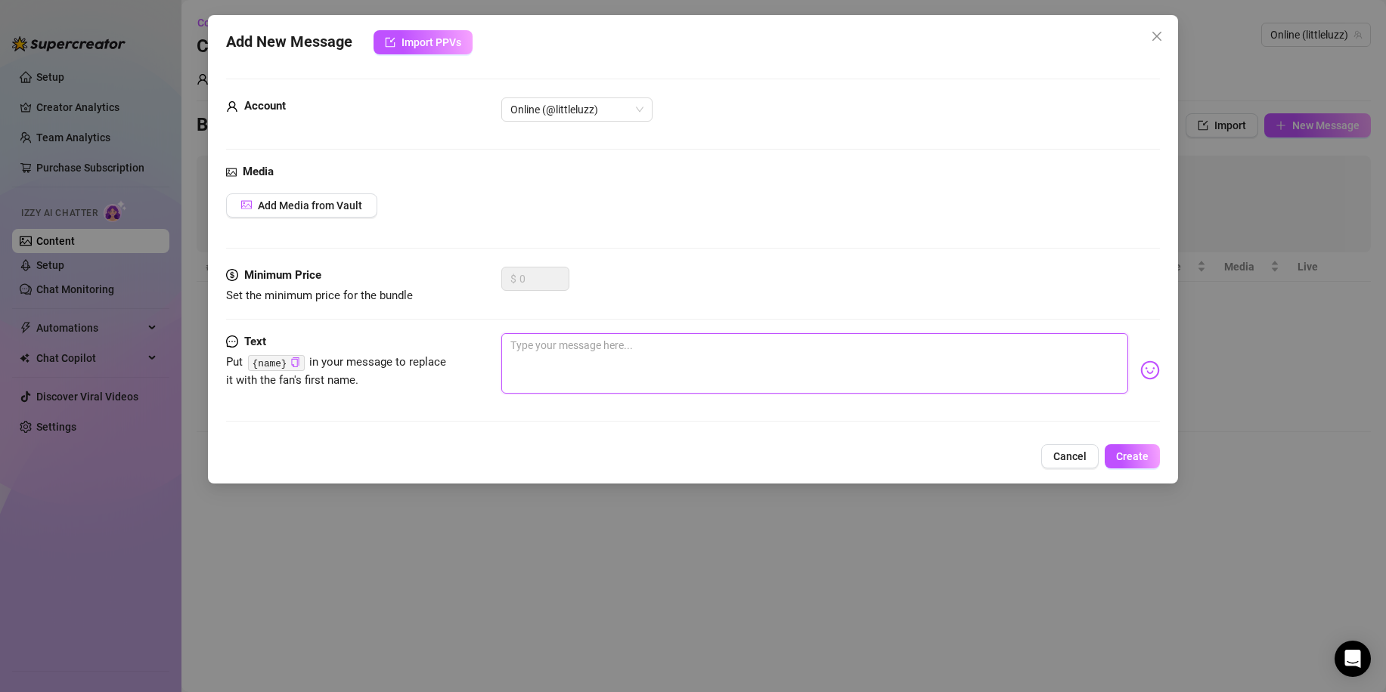
click at [568, 358] on textarea at bounding box center [814, 363] width 627 height 60
type textarea "Y"
type textarea "Yo"
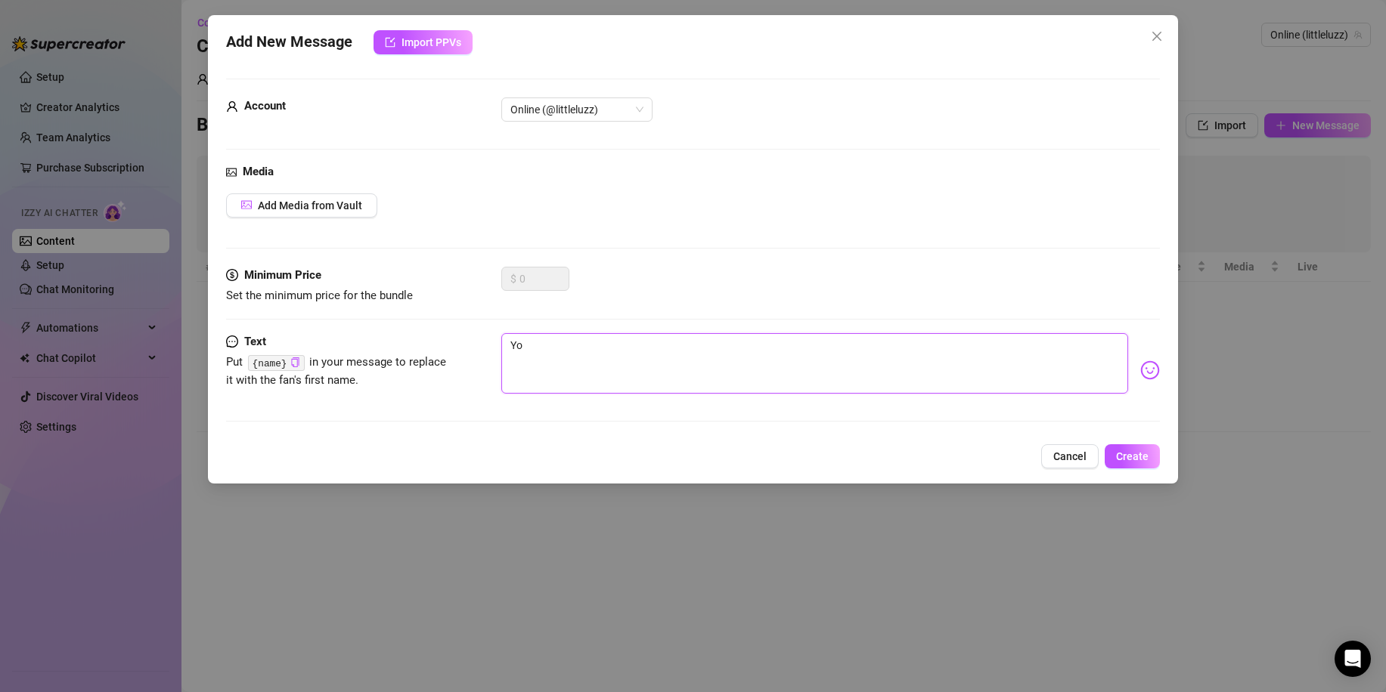
type textarea "You"
type textarea "You t"
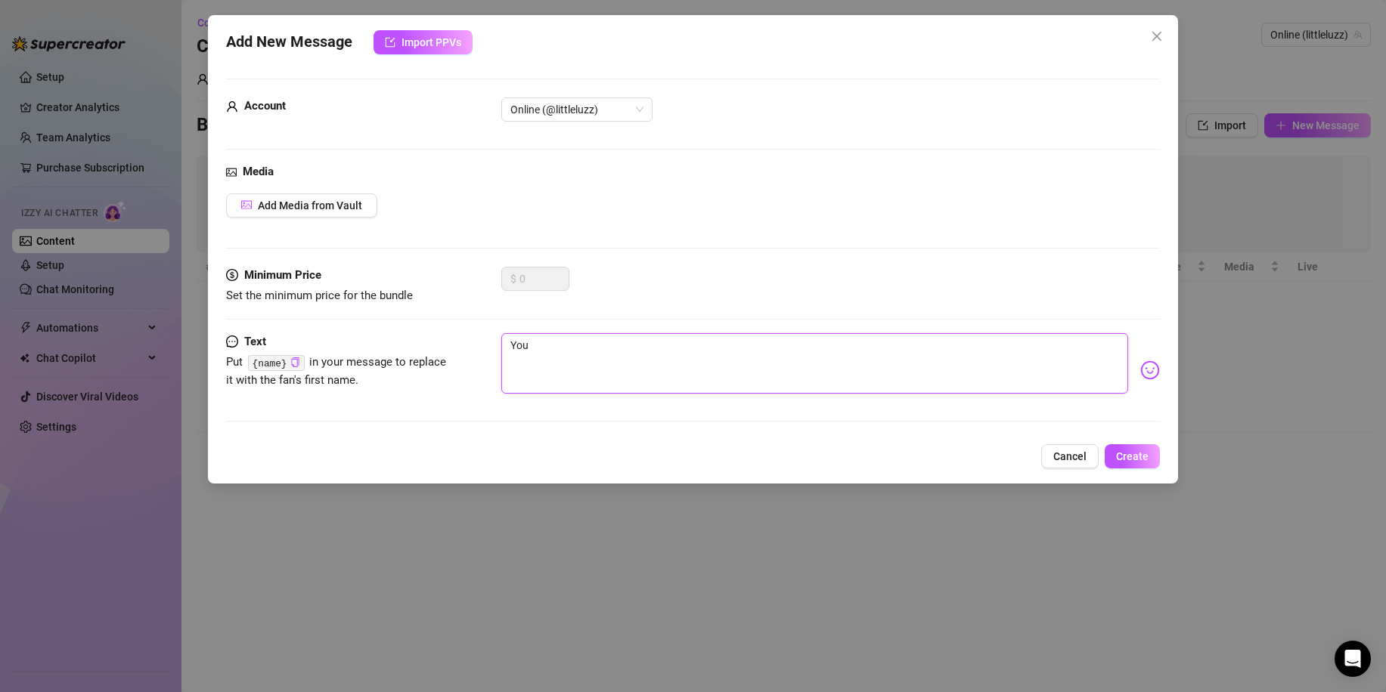
type textarea "You t"
type textarea "You th"
type textarea "You the"
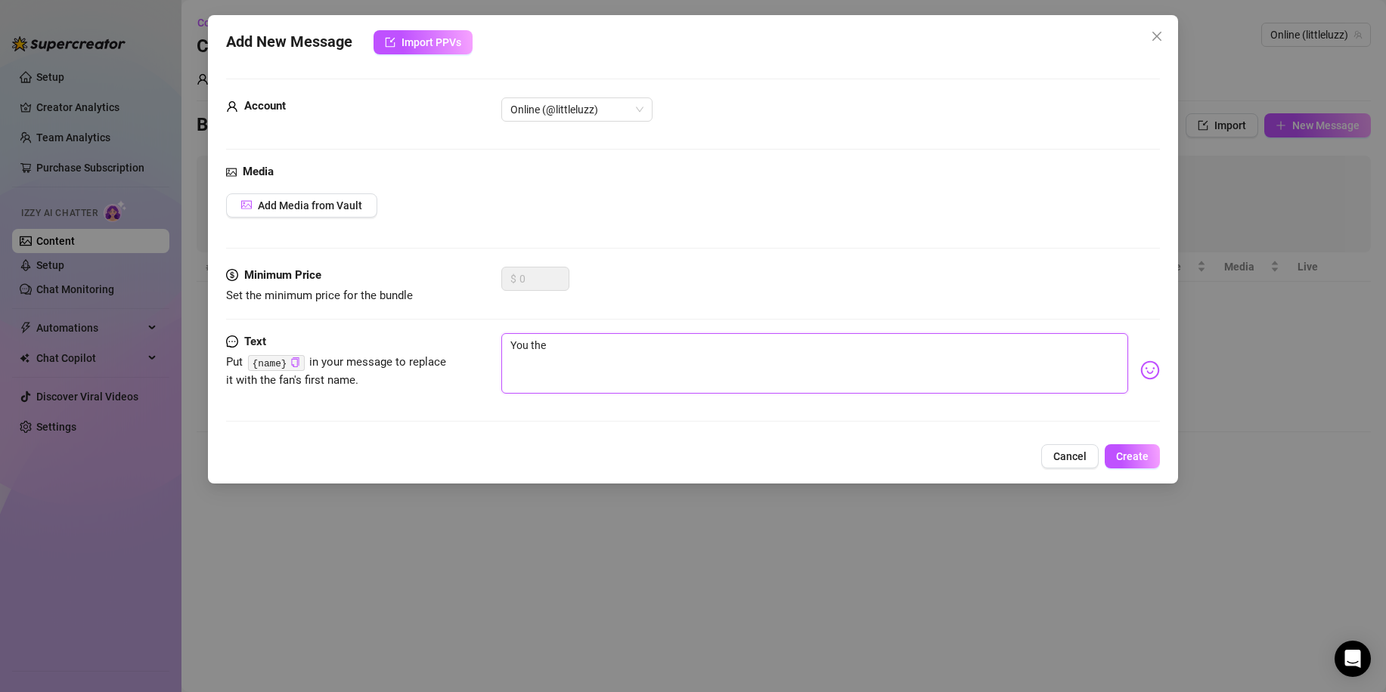
type textarea "You ther"
type textarea "You there"
type textarea "You there?"
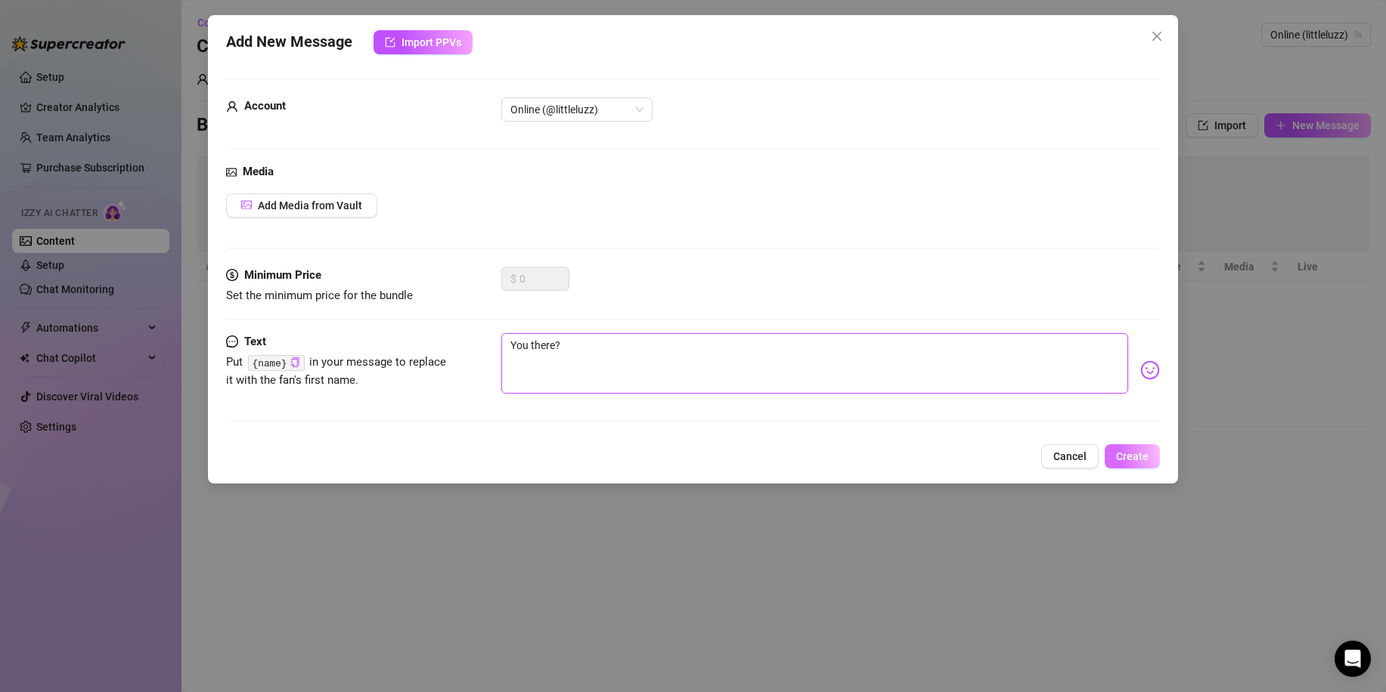
type textarea "You there?"
click at [1132, 463] on button "Create" at bounding box center [1131, 456] width 55 height 24
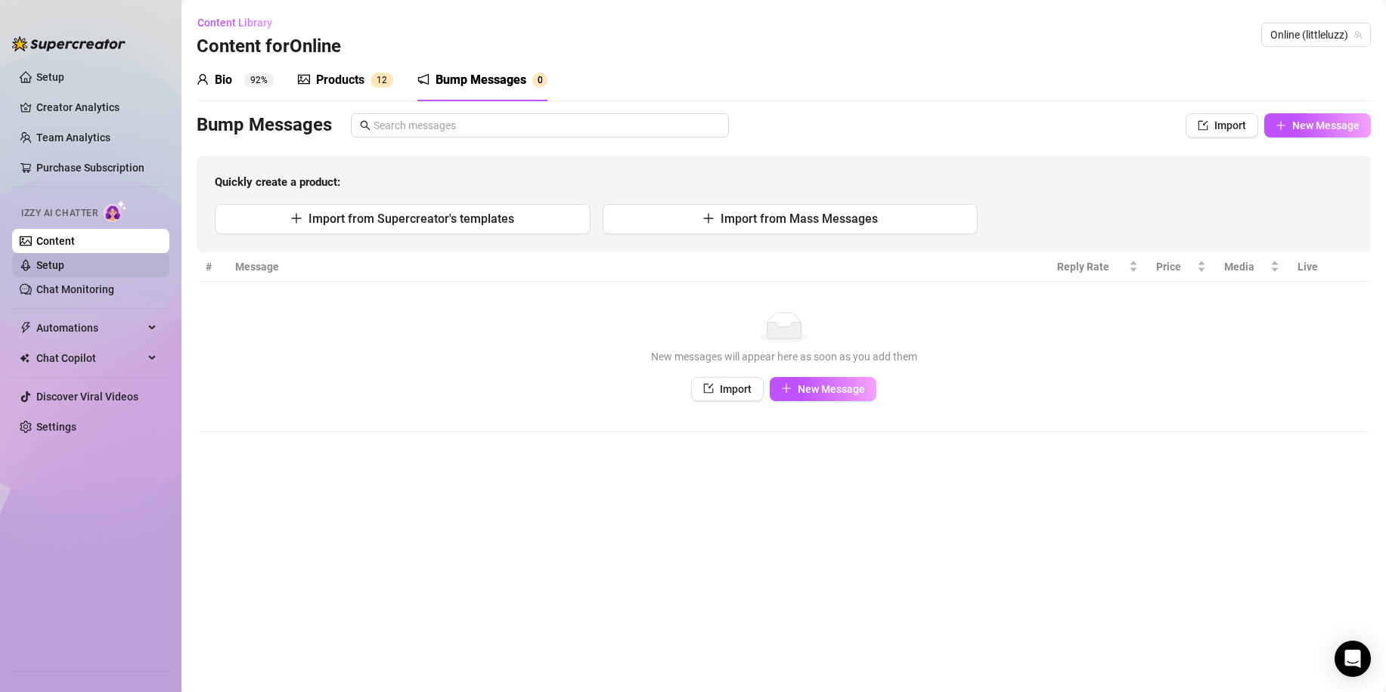
click at [64, 265] on link "Setup" at bounding box center [50, 265] width 28 height 12
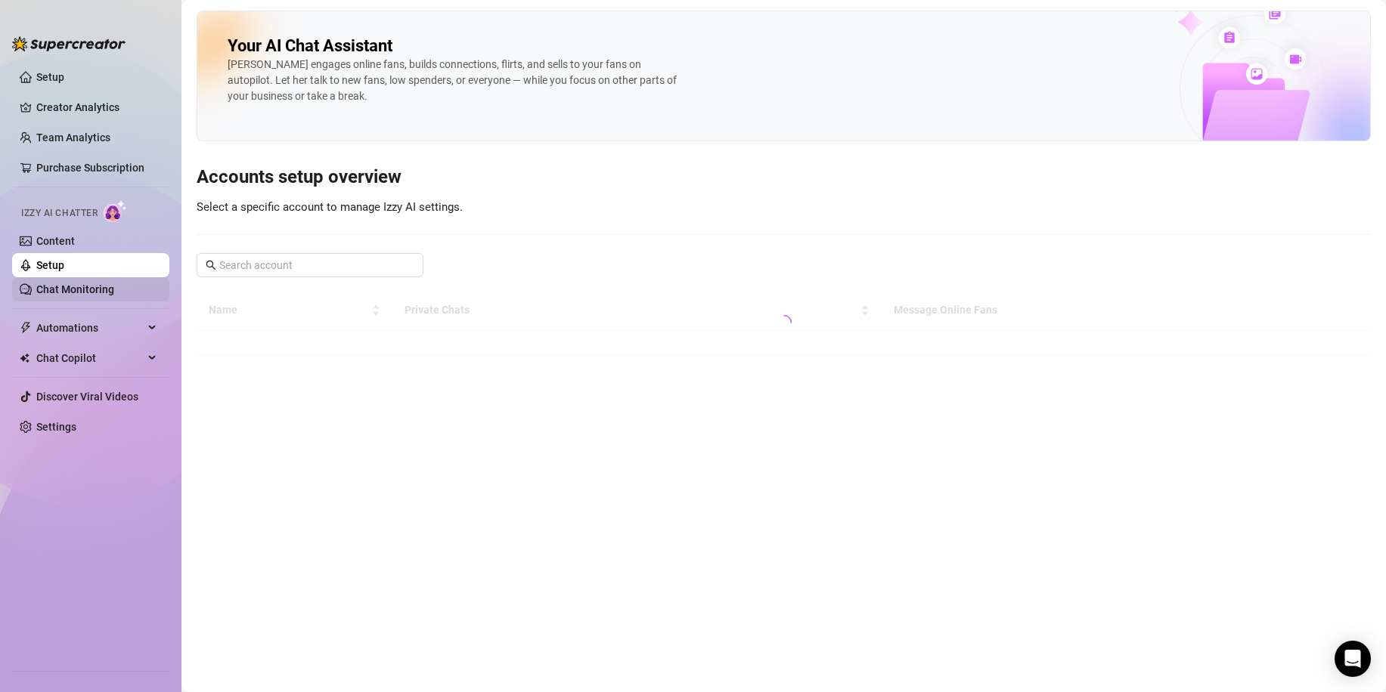
click at [84, 283] on link "Chat Monitoring" at bounding box center [75, 289] width 78 height 12
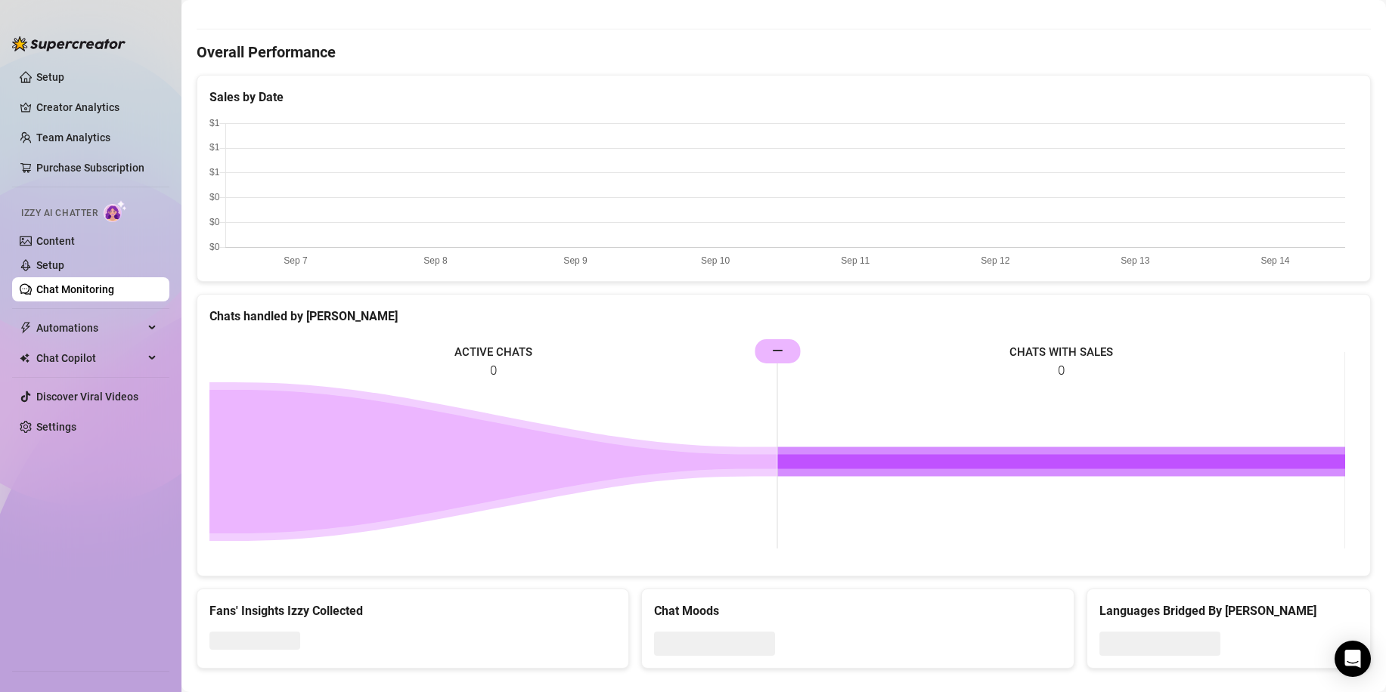
scroll to position [448, 0]
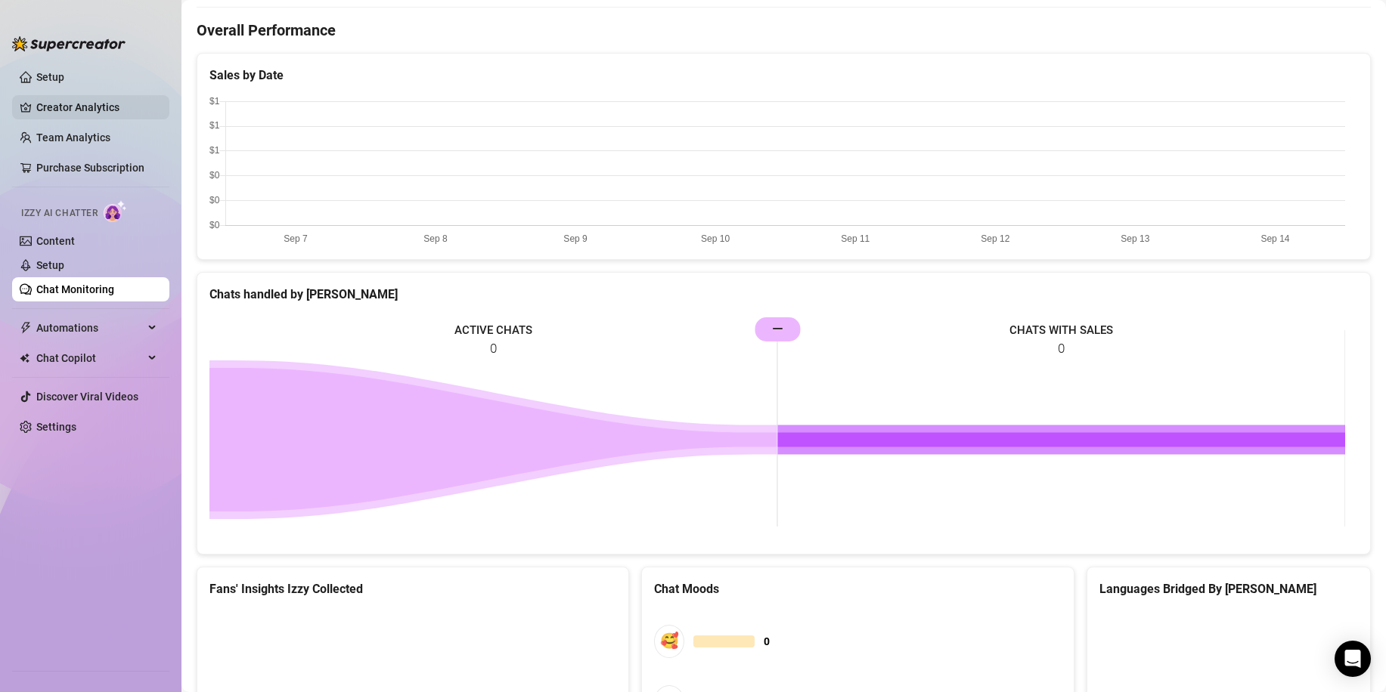
click at [85, 104] on link "Creator Analytics" at bounding box center [96, 107] width 121 height 24
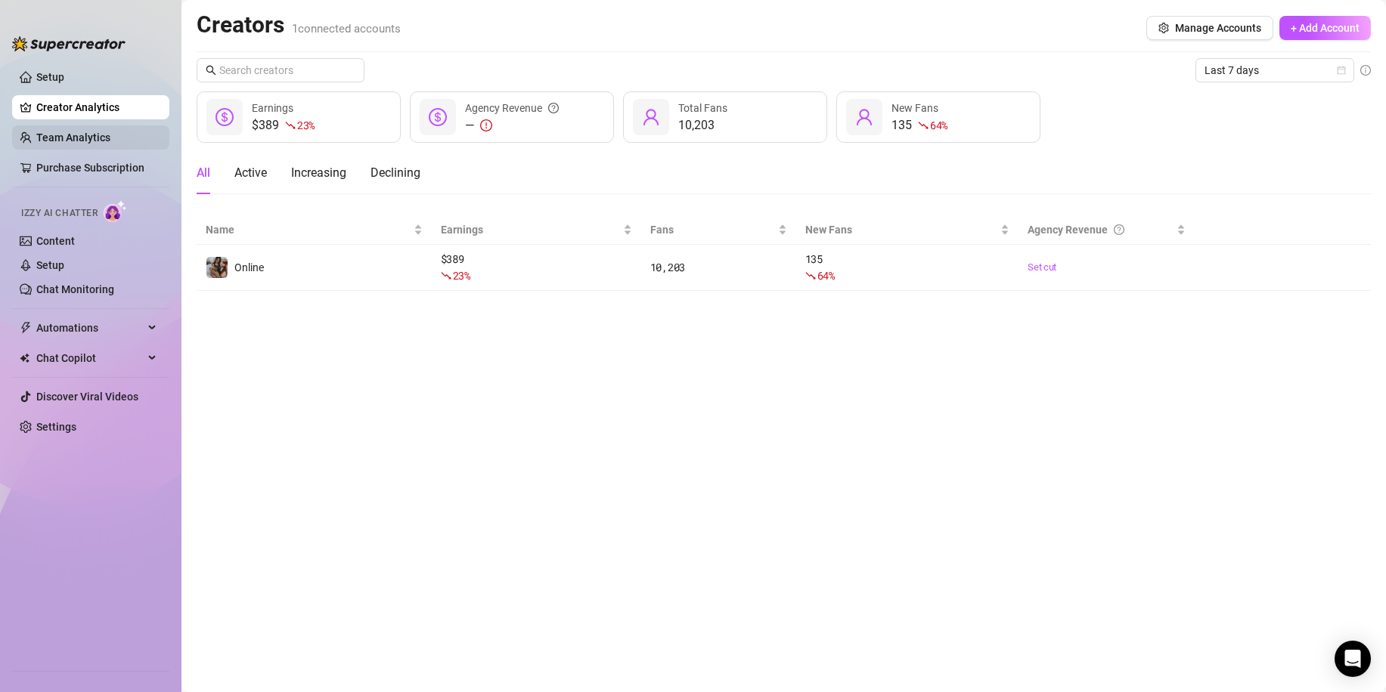
click at [57, 133] on link "Team Analytics" at bounding box center [73, 138] width 74 height 12
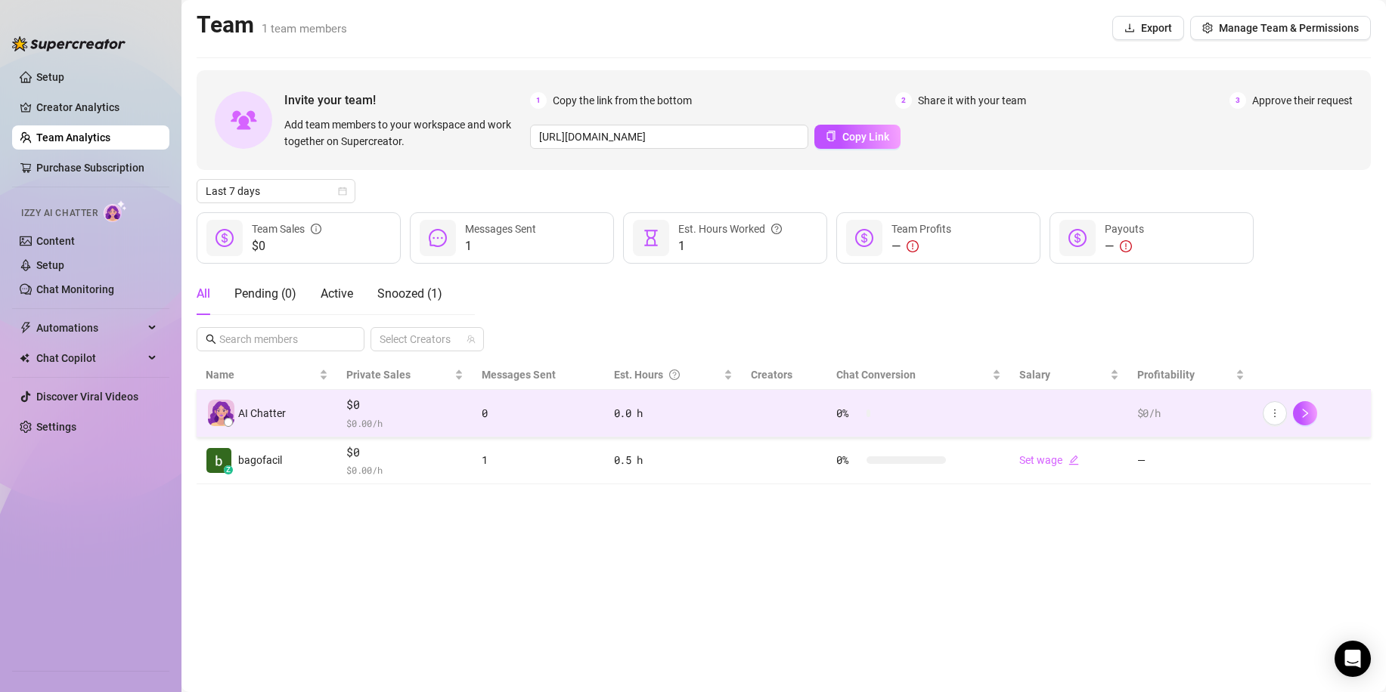
click at [327, 423] on div "AI Chatter" at bounding box center [267, 413] width 122 height 26
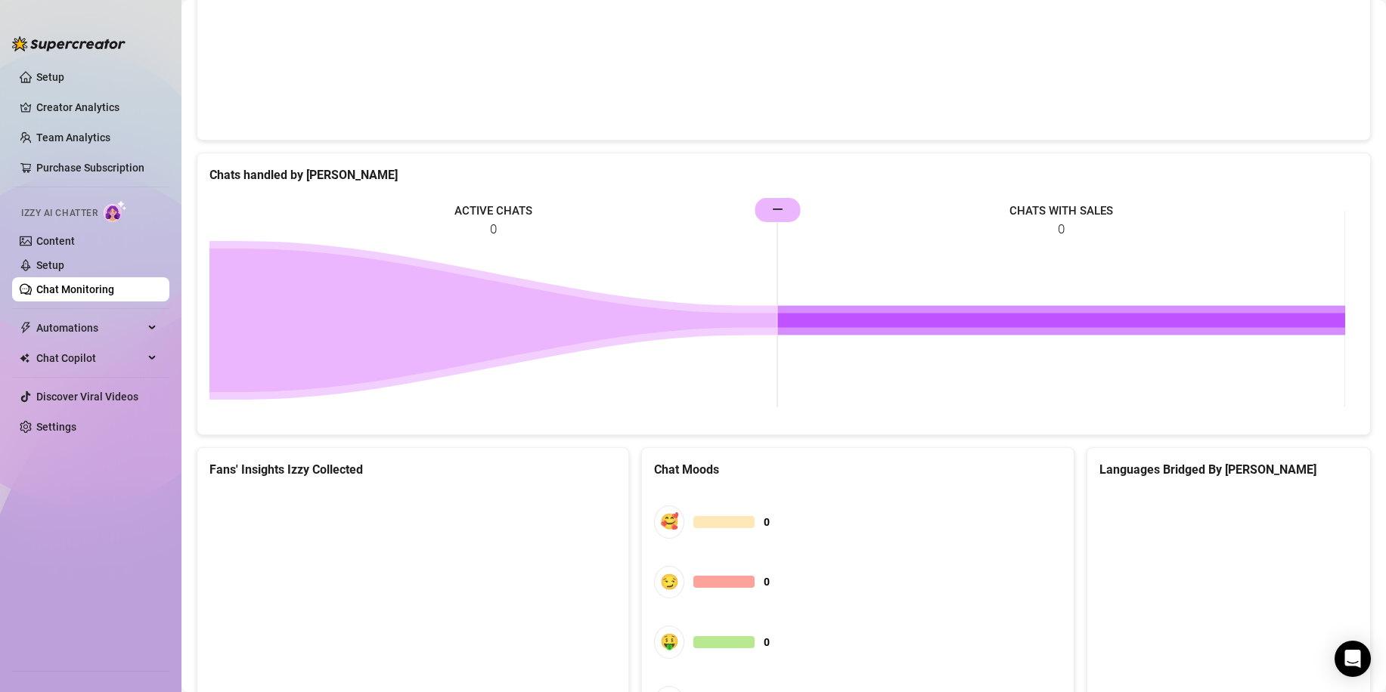
scroll to position [667, 0]
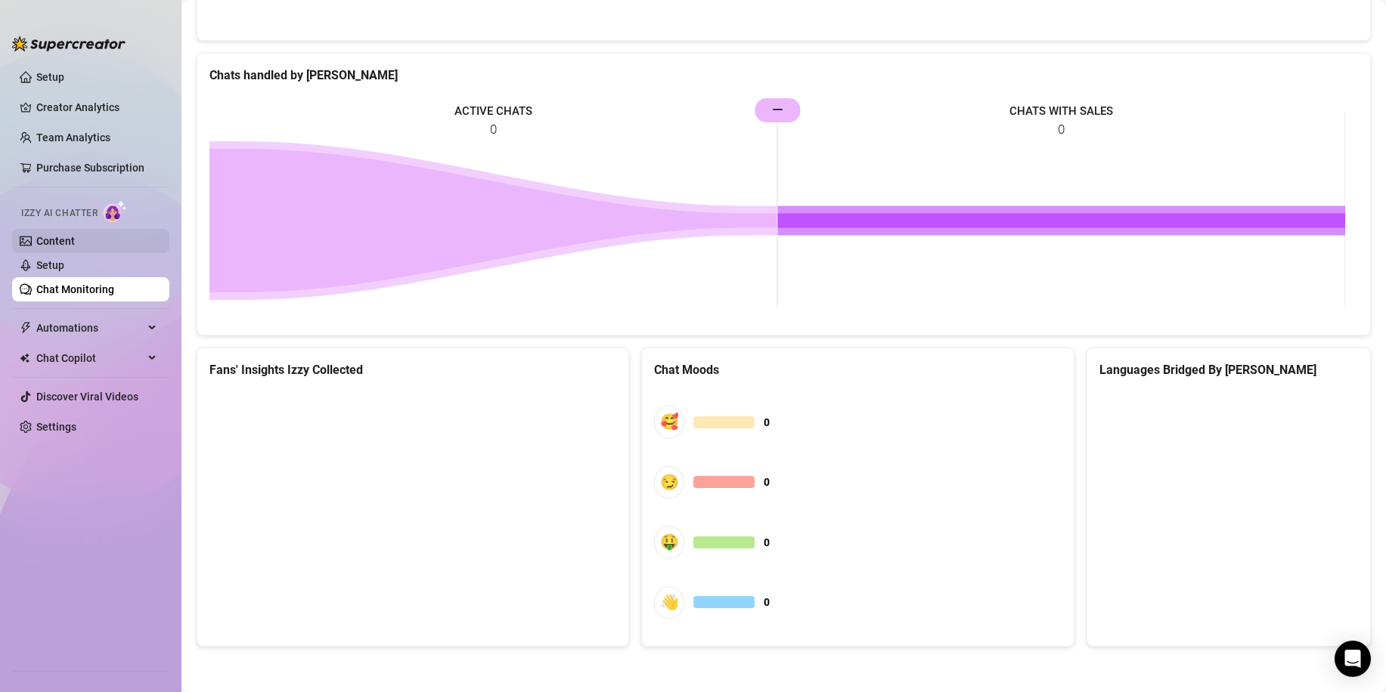
click at [70, 246] on link "Content" at bounding box center [55, 241] width 39 height 12
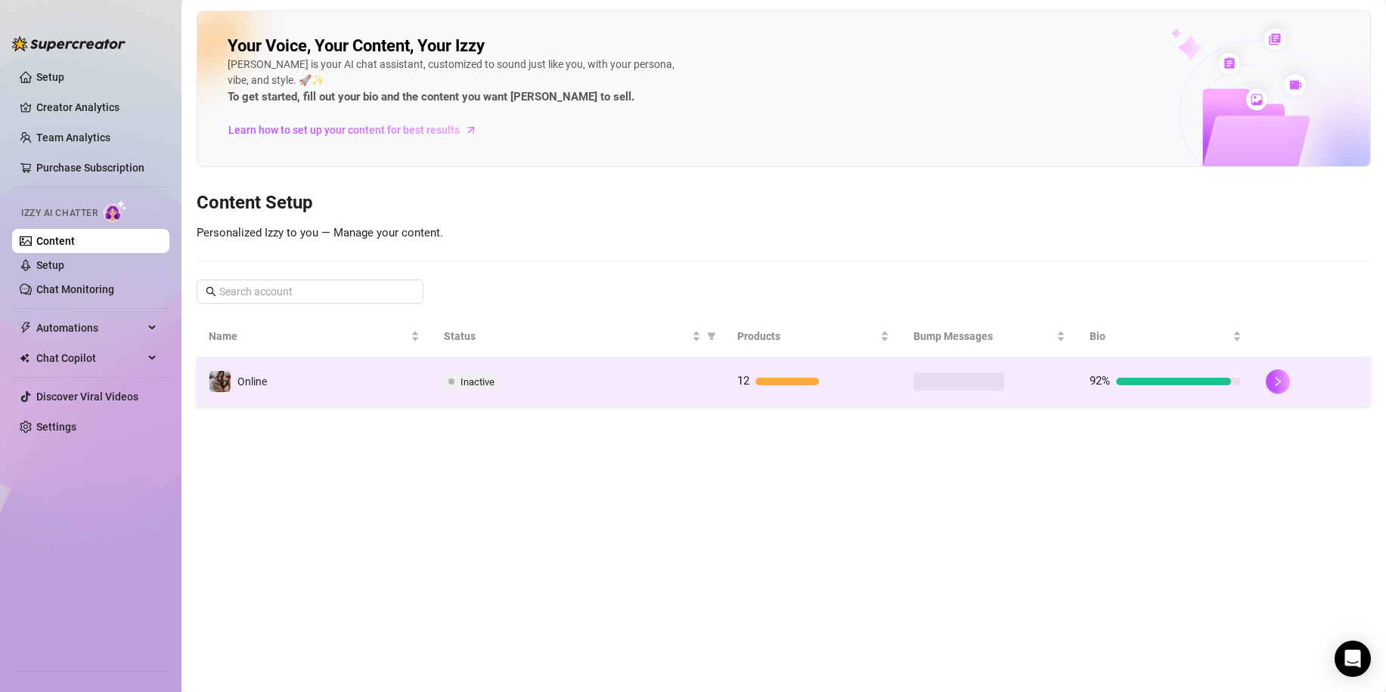
click at [933, 379] on span at bounding box center [958, 382] width 91 height 18
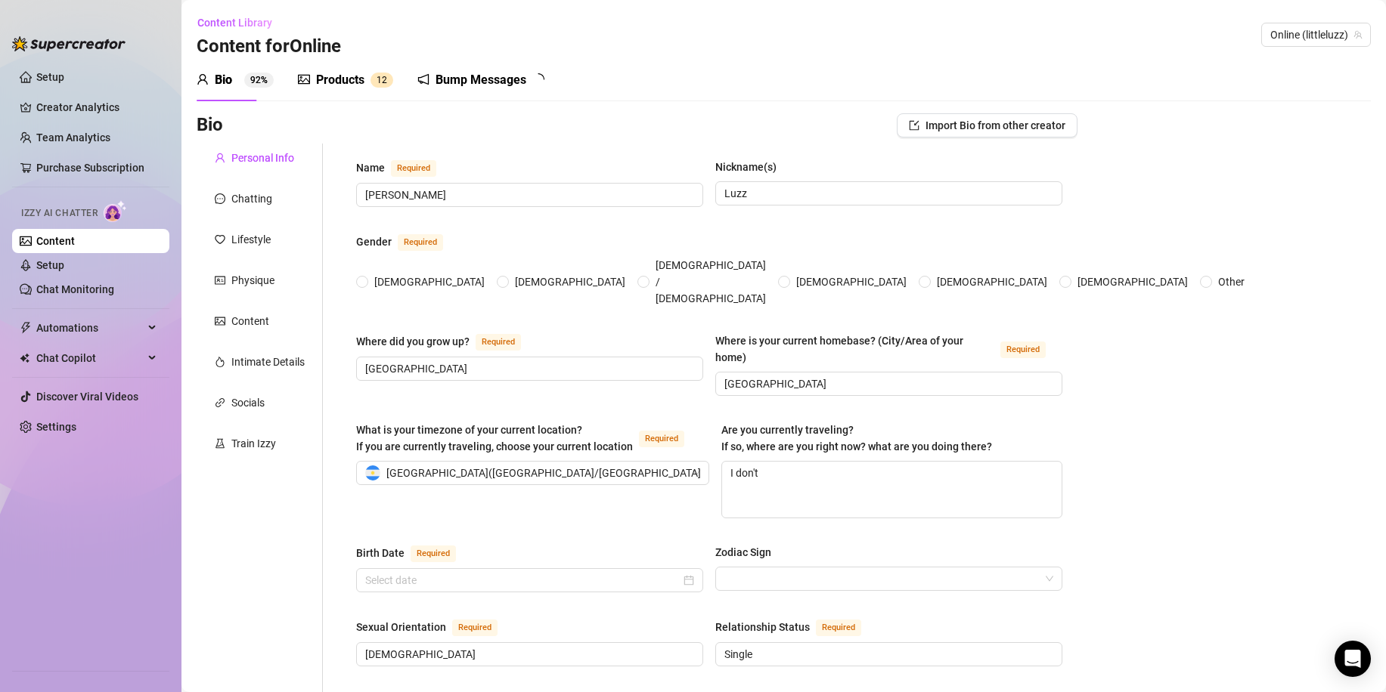
radio input "true"
type input "[DATE]"
click at [1346, 653] on icon "Open Intercom Messenger" at bounding box center [1353, 659] width 20 height 20
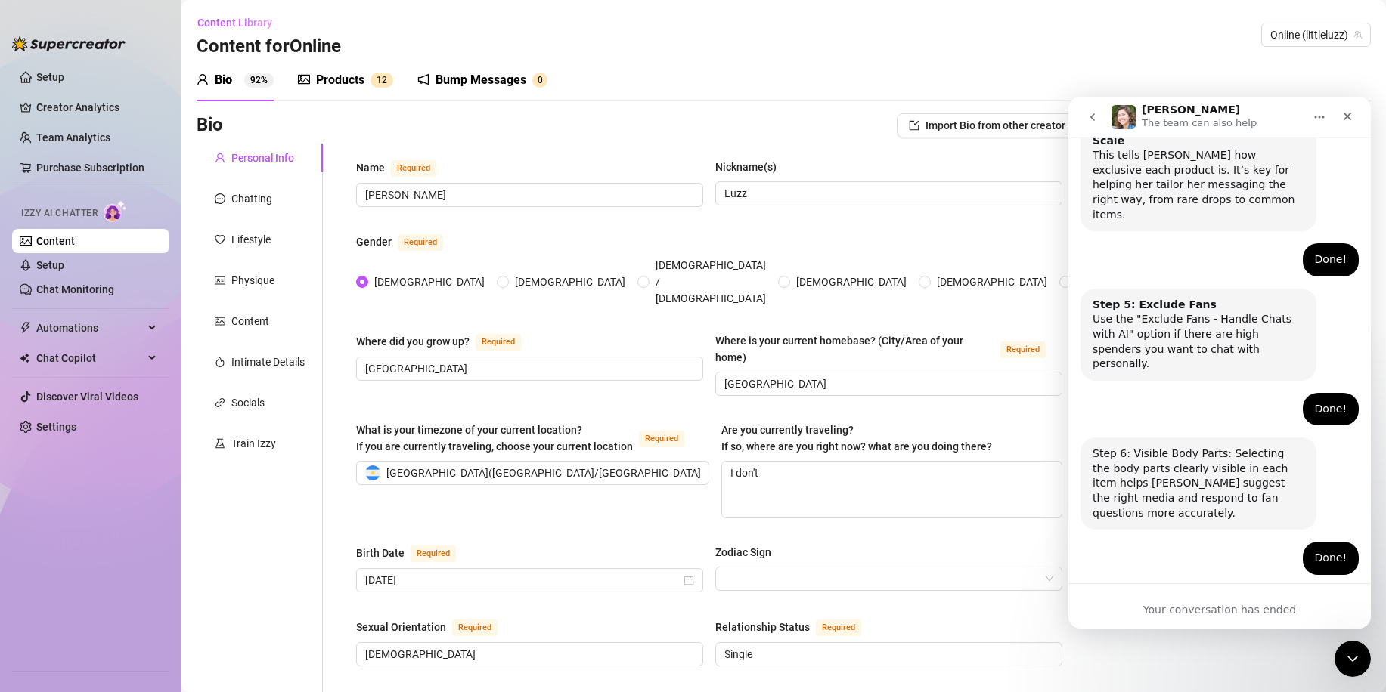
scroll to position [933, 0]
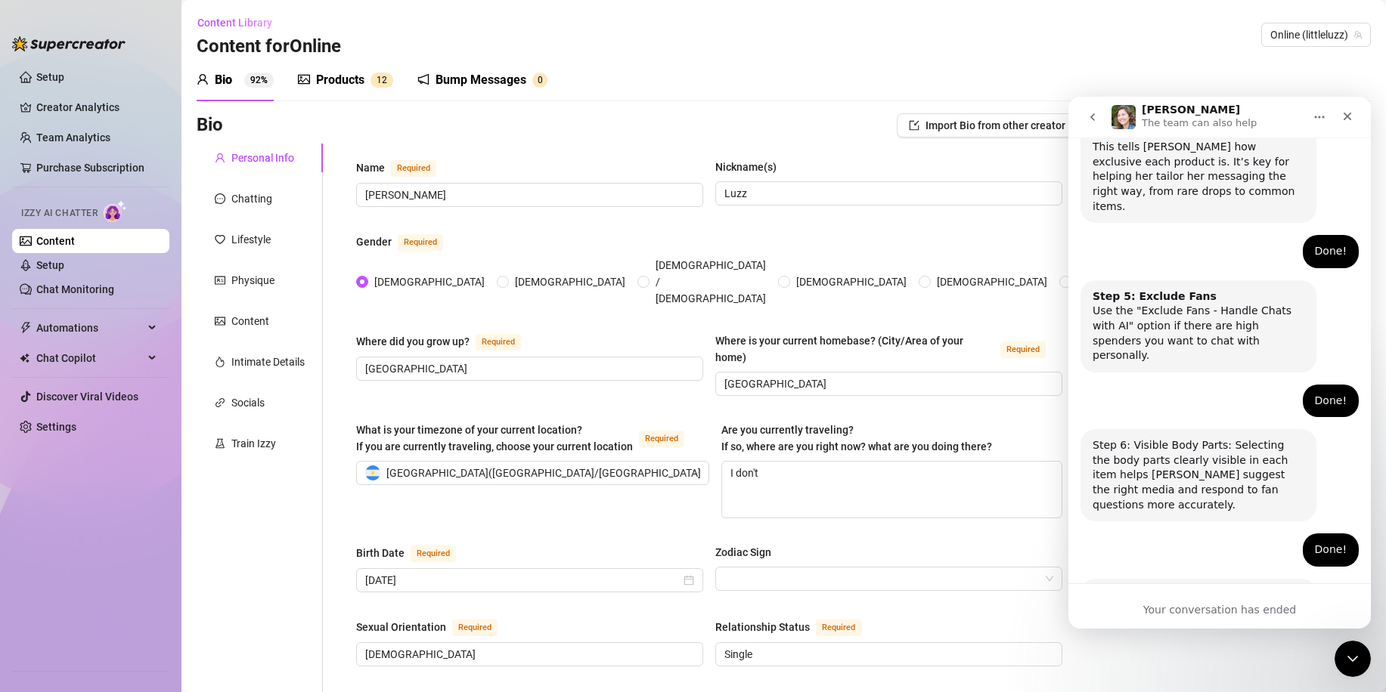
click at [1085, 114] on button "go back" at bounding box center [1092, 117] width 29 height 29
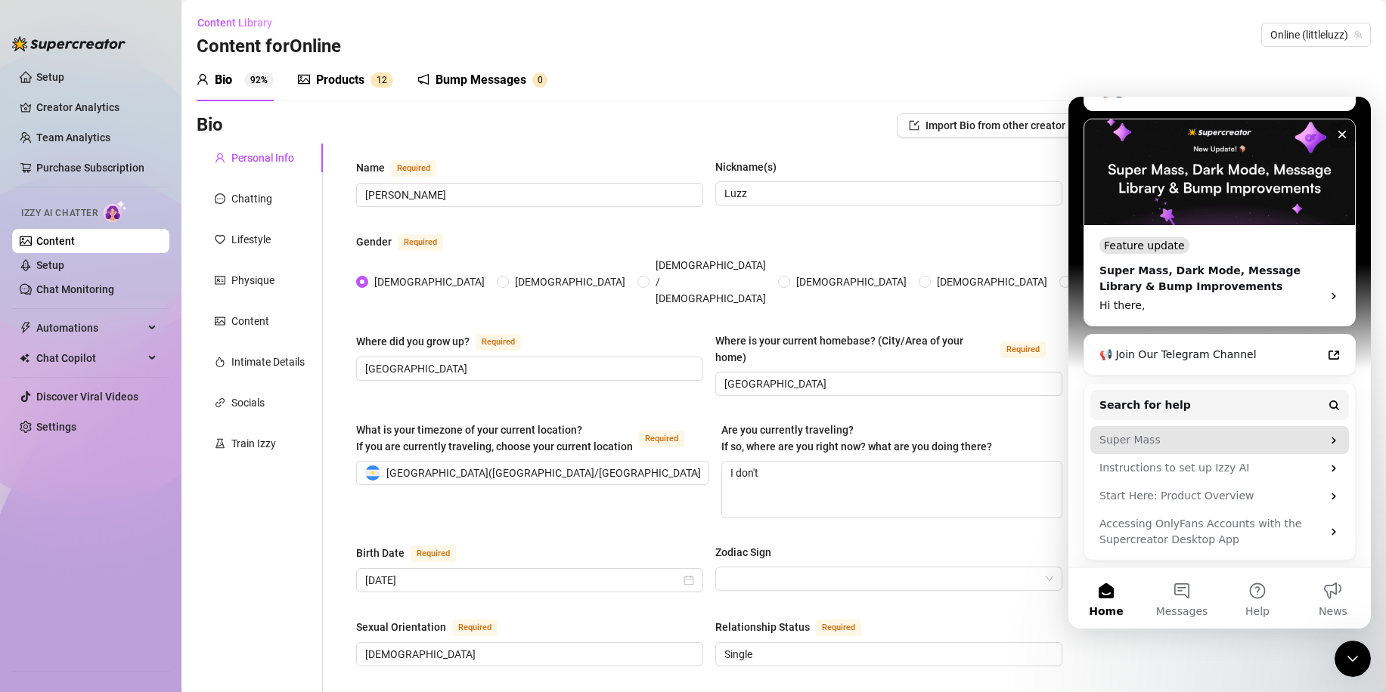
scroll to position [243, 0]
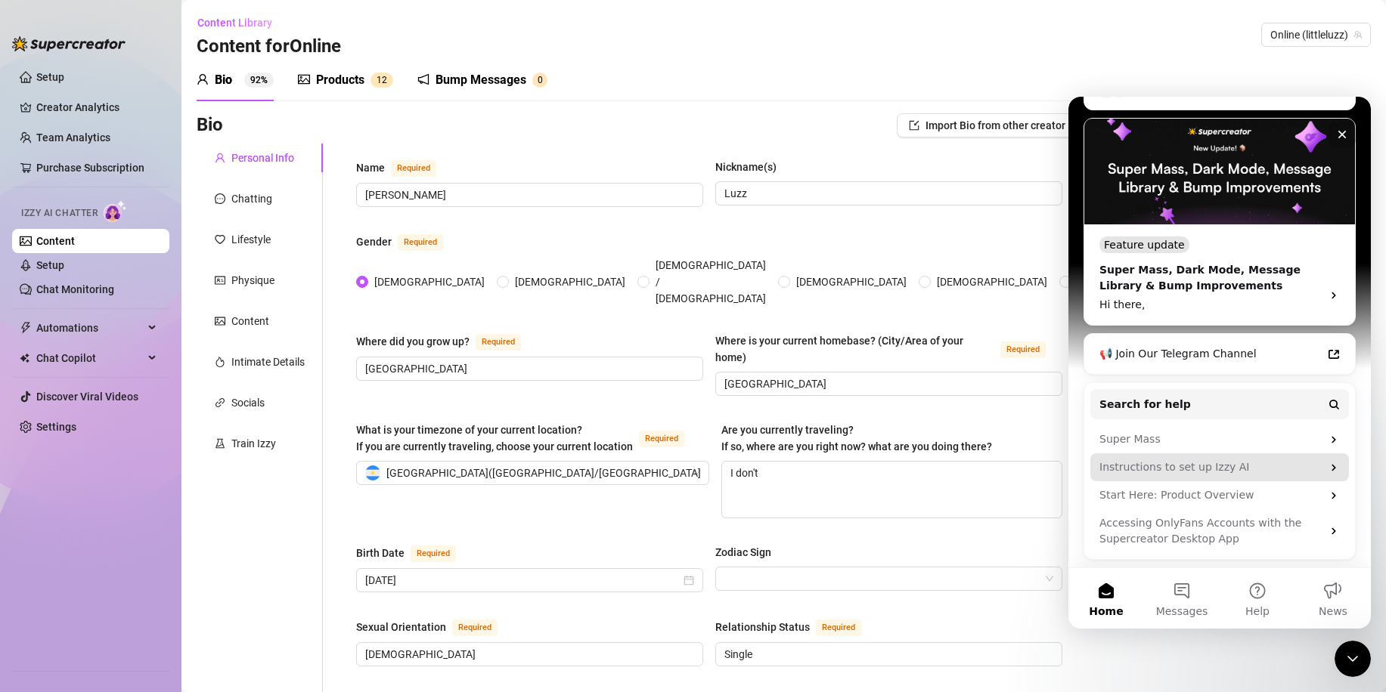
click at [1237, 470] on div "Instructions to set up Izzy AI" at bounding box center [1210, 468] width 222 height 16
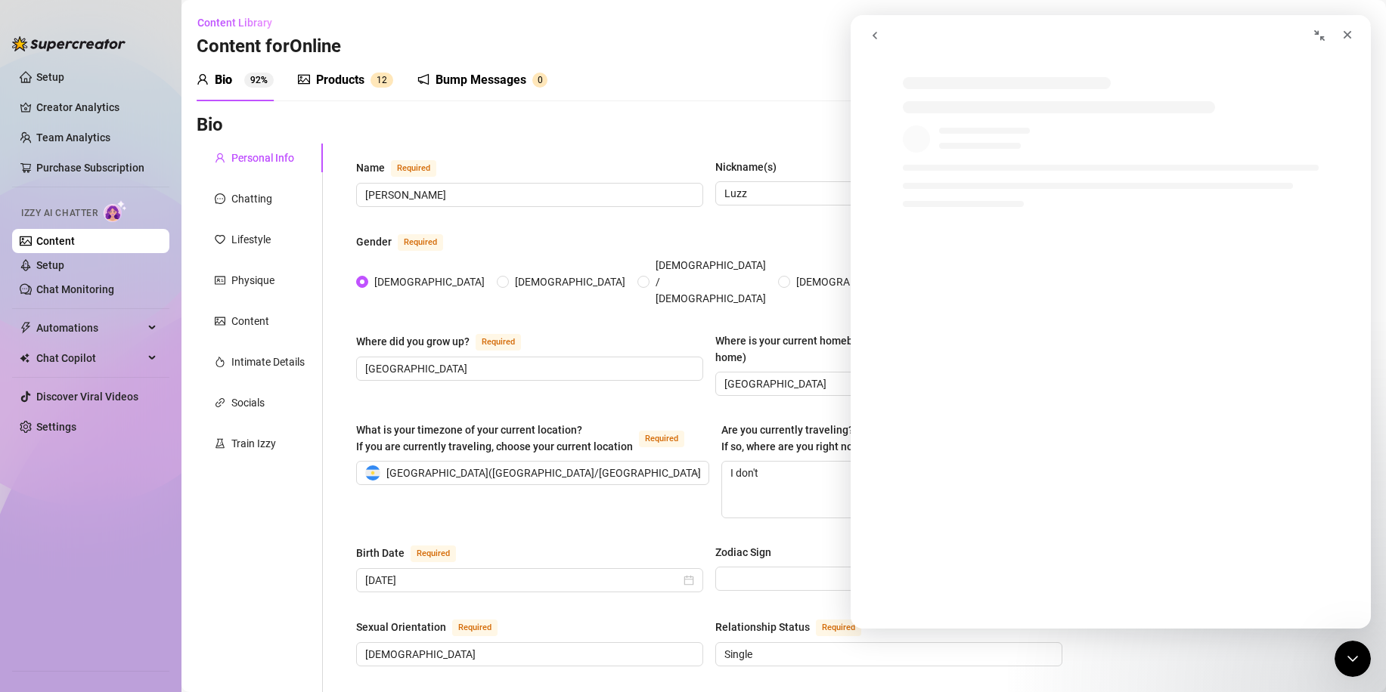
scroll to position [0, 0]
click at [879, 33] on icon "go back" at bounding box center [875, 35] width 12 height 12
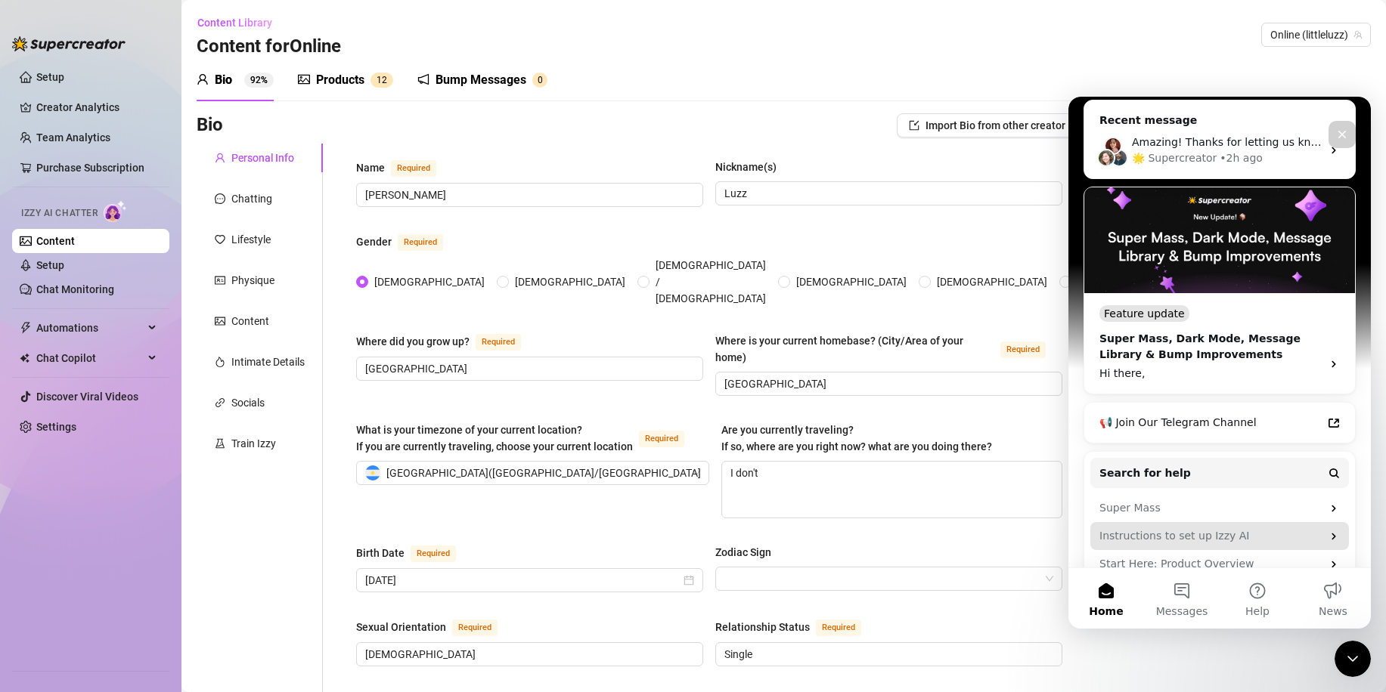
scroll to position [227, 0]
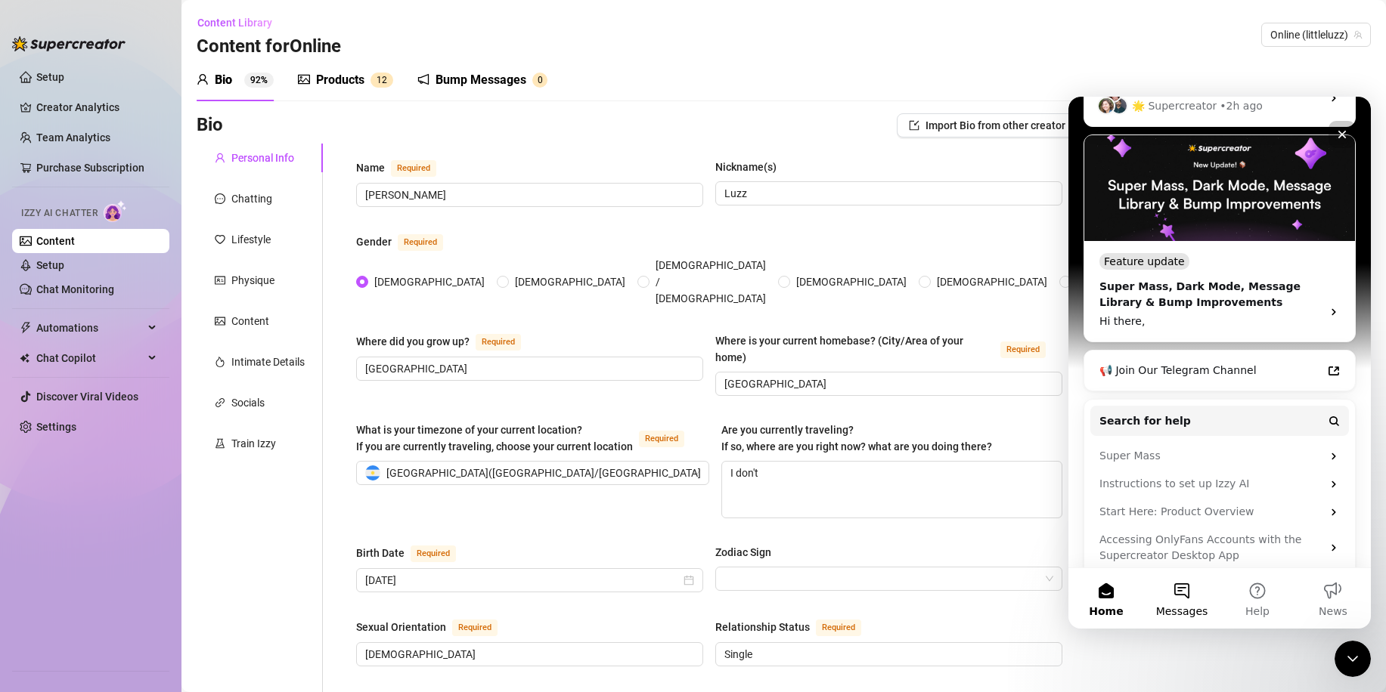
click at [1191, 587] on button "Messages" at bounding box center [1182, 598] width 76 height 60
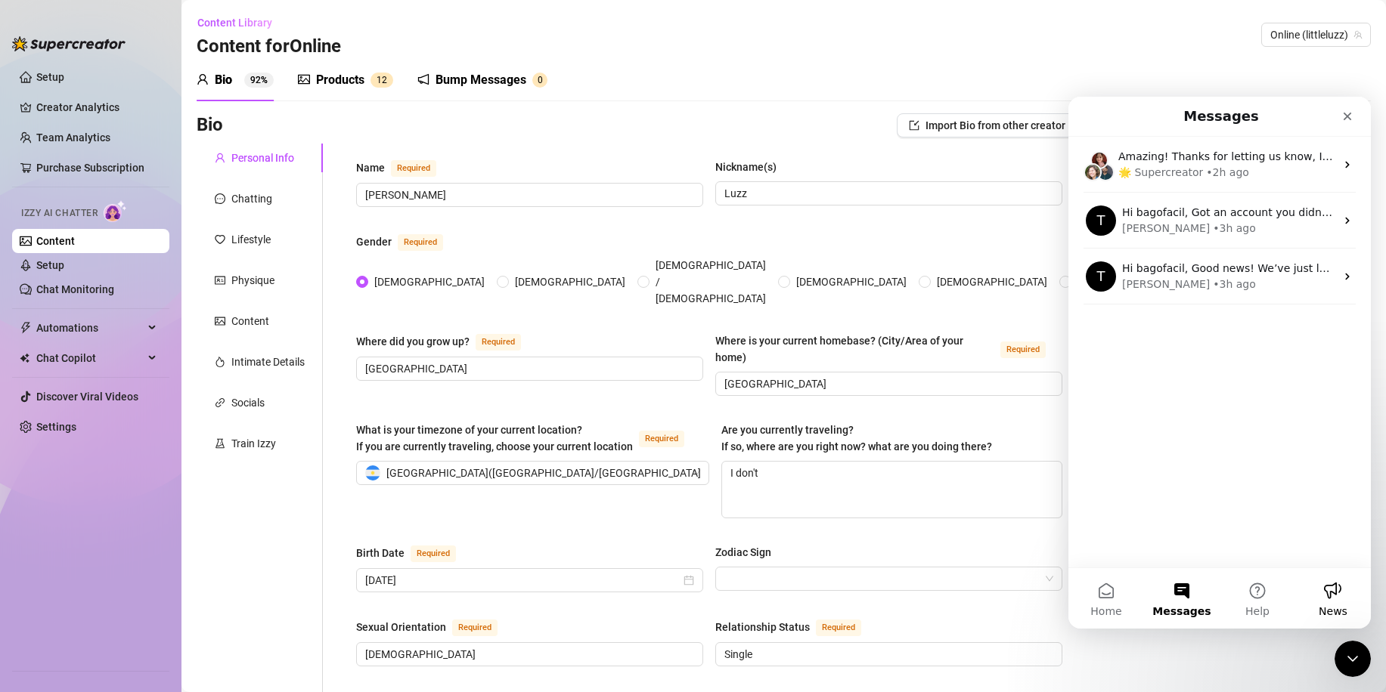
click at [1324, 590] on button "News" at bounding box center [1333, 598] width 76 height 60
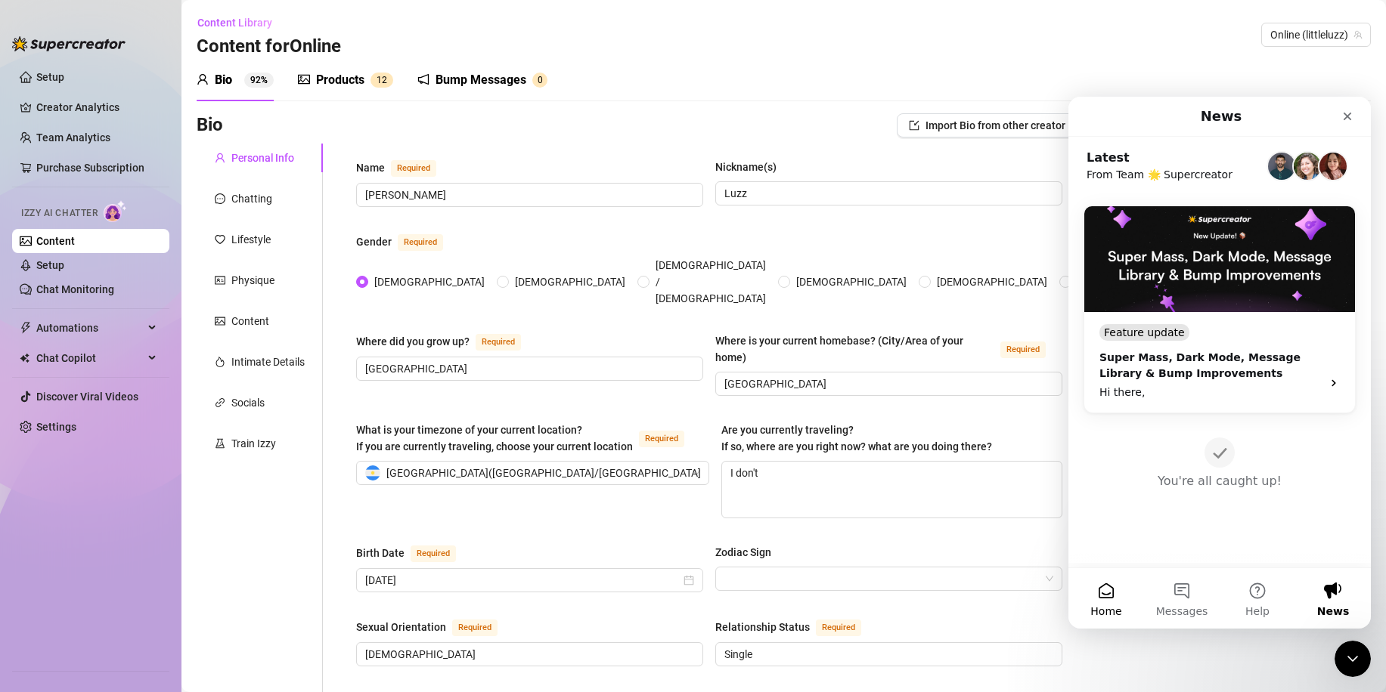
click at [1104, 607] on span "Home" at bounding box center [1105, 611] width 31 height 11
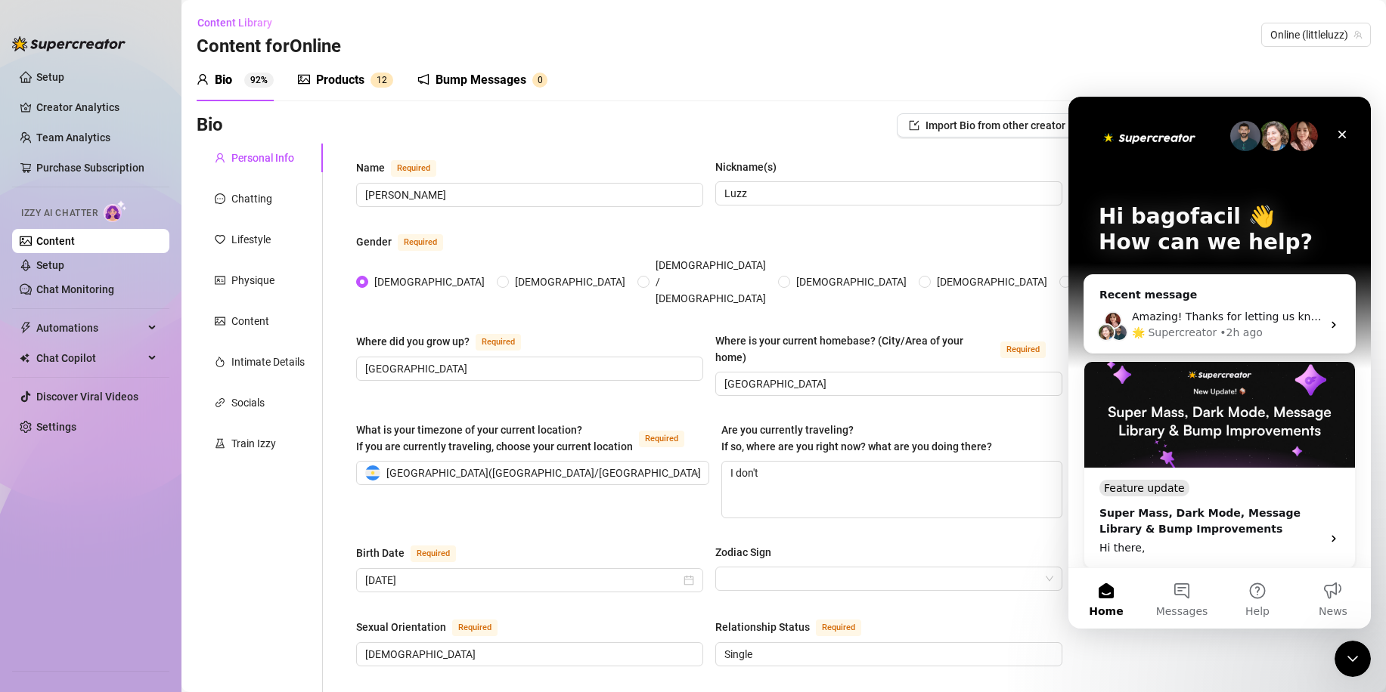
click at [1104, 607] on span "Home" at bounding box center [1106, 611] width 34 height 11
click at [1171, 327] on div "🌟 Supercreator" at bounding box center [1174, 333] width 85 height 16
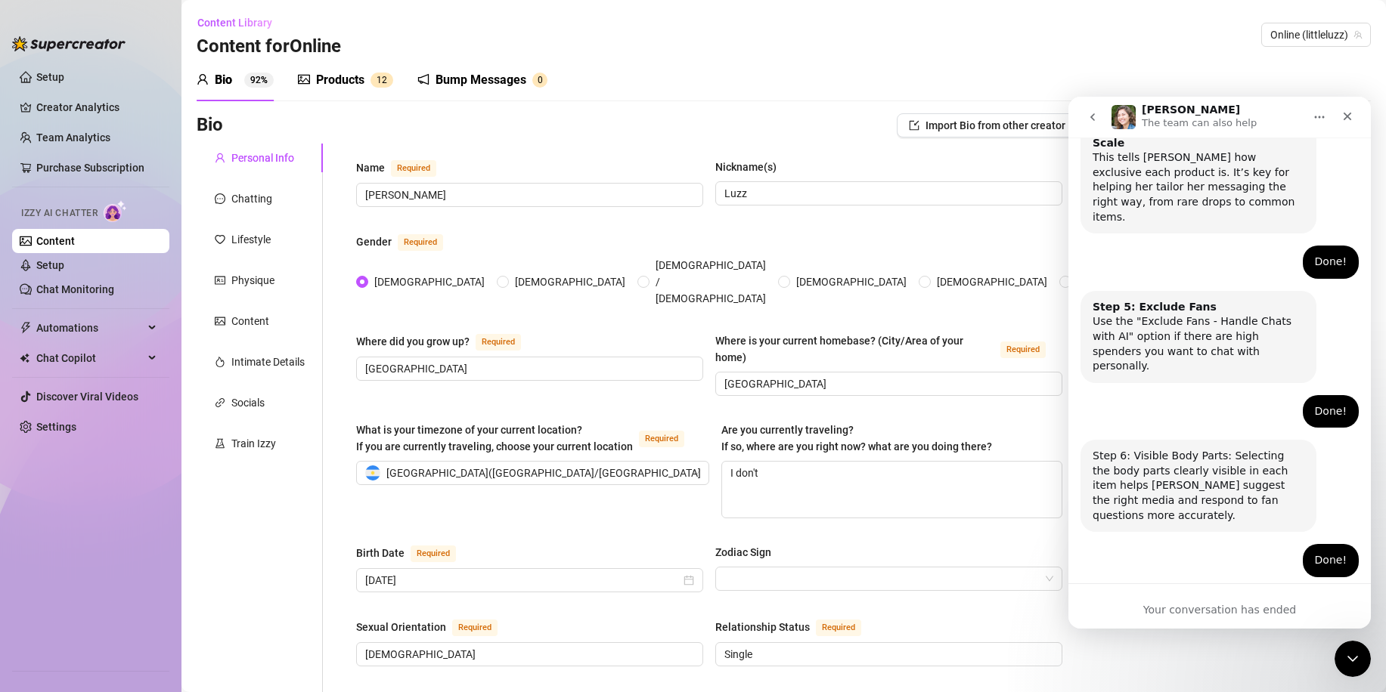
scroll to position [933, 0]
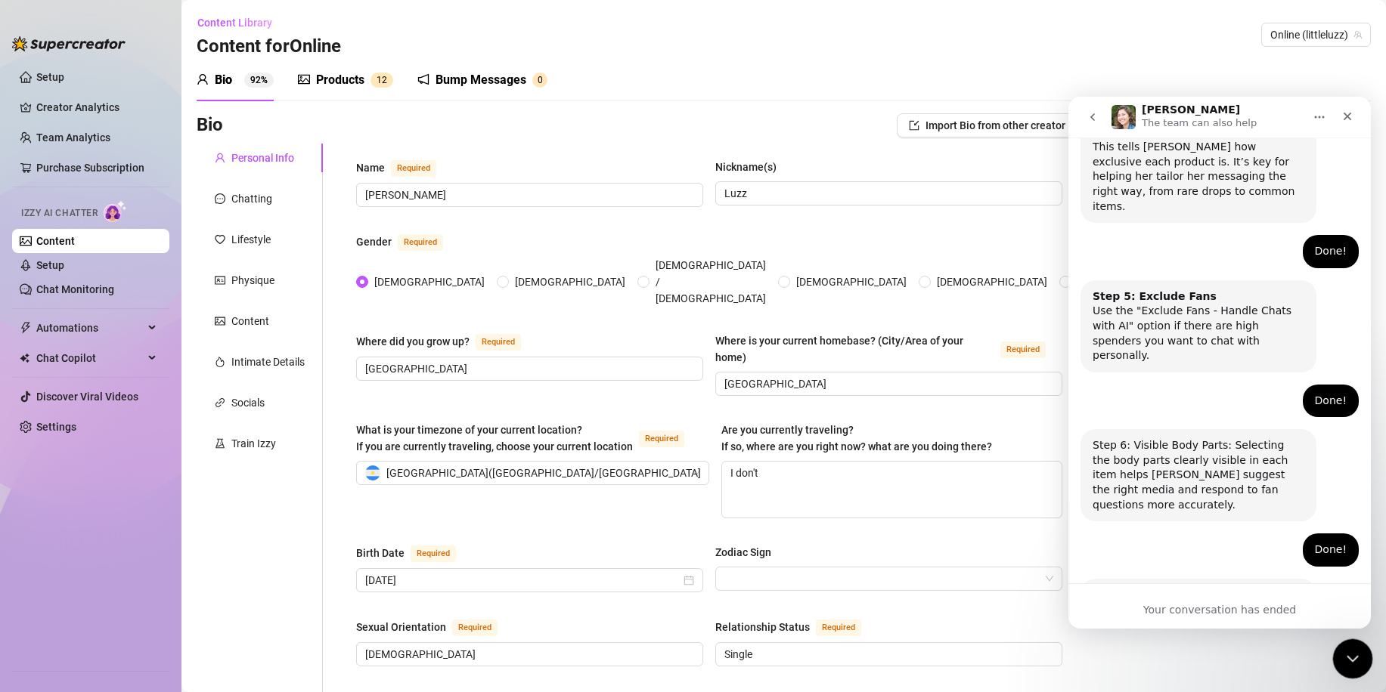
click at [1338, 657] on div "Close Intercom Messenger" at bounding box center [1350, 657] width 36 height 36
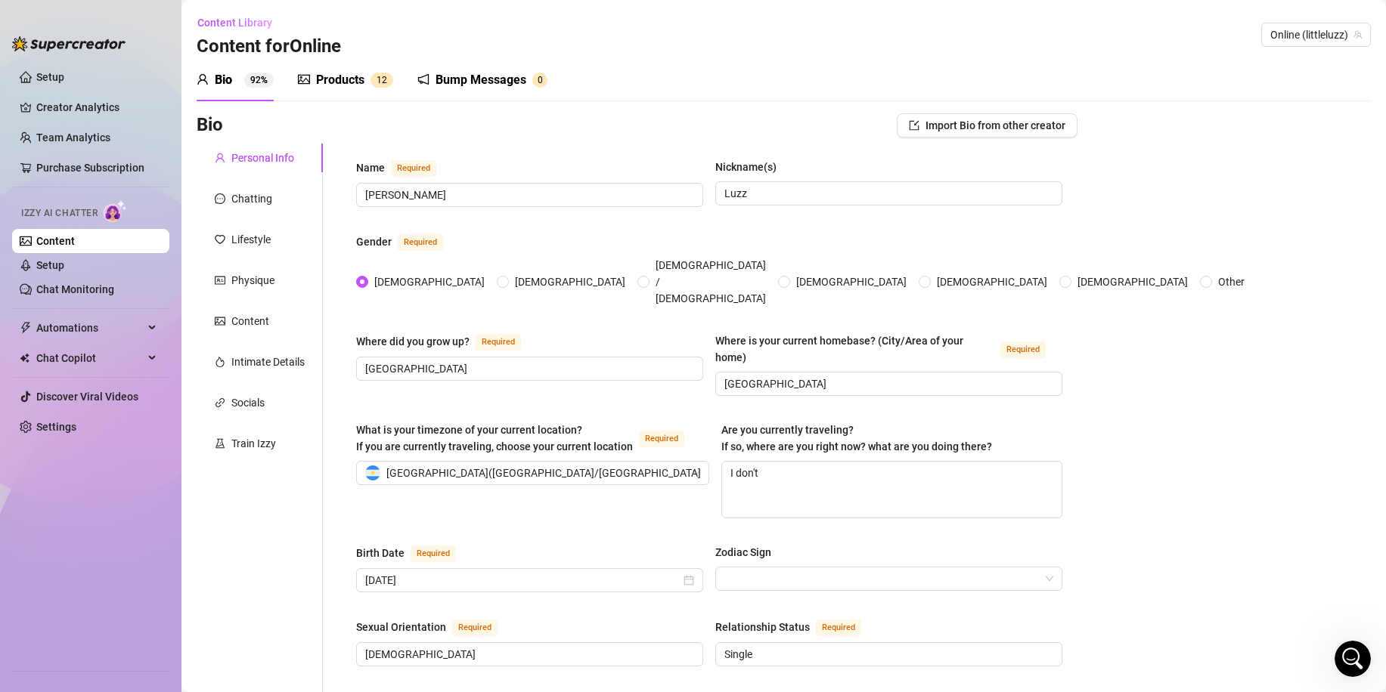
click at [498, 76] on div "Bump Messages" at bounding box center [480, 80] width 91 height 18
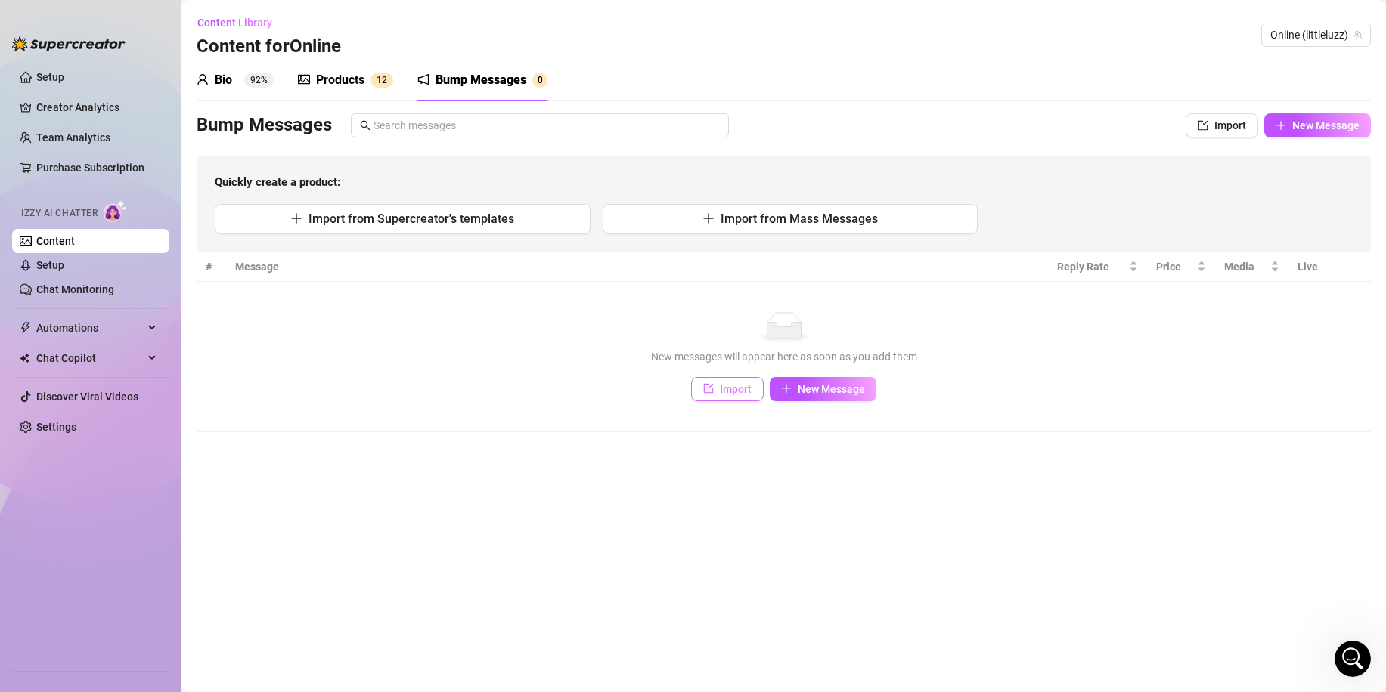
click at [742, 388] on span "Import" at bounding box center [736, 389] width 32 height 12
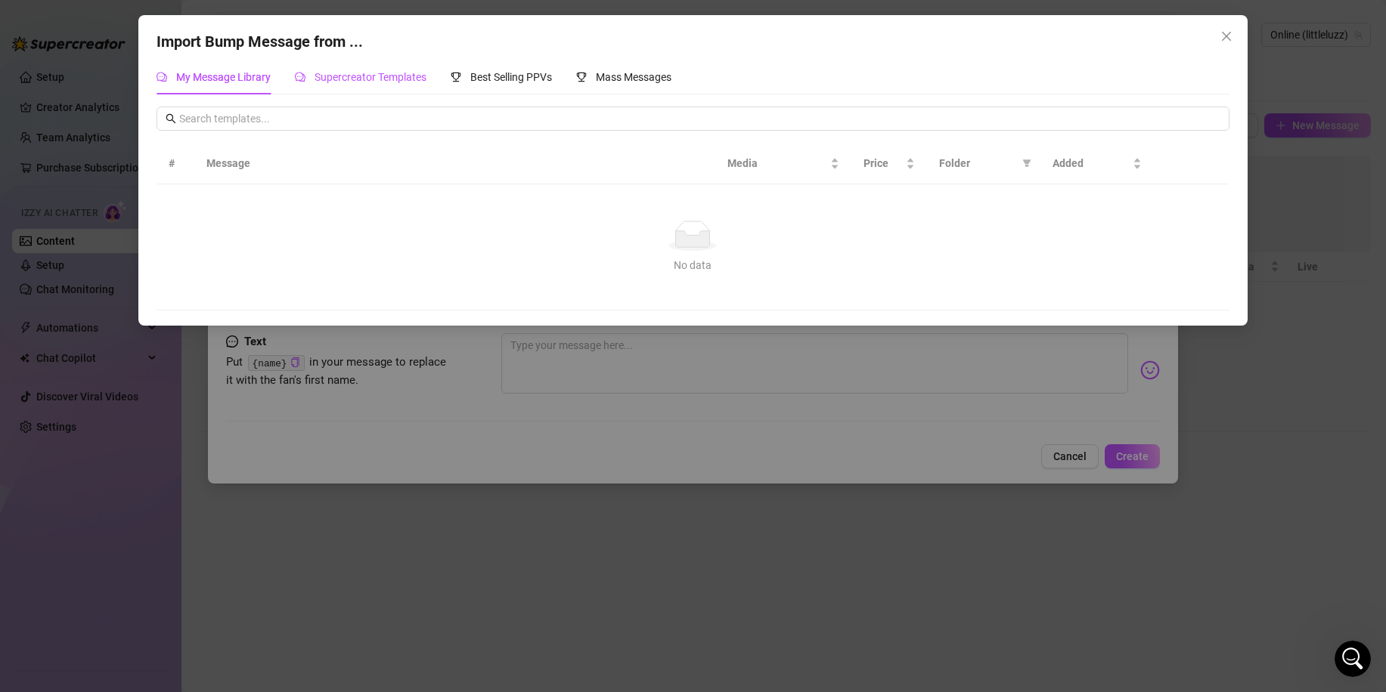
click at [411, 82] on span "Supercreator Templates" at bounding box center [370, 77] width 112 height 12
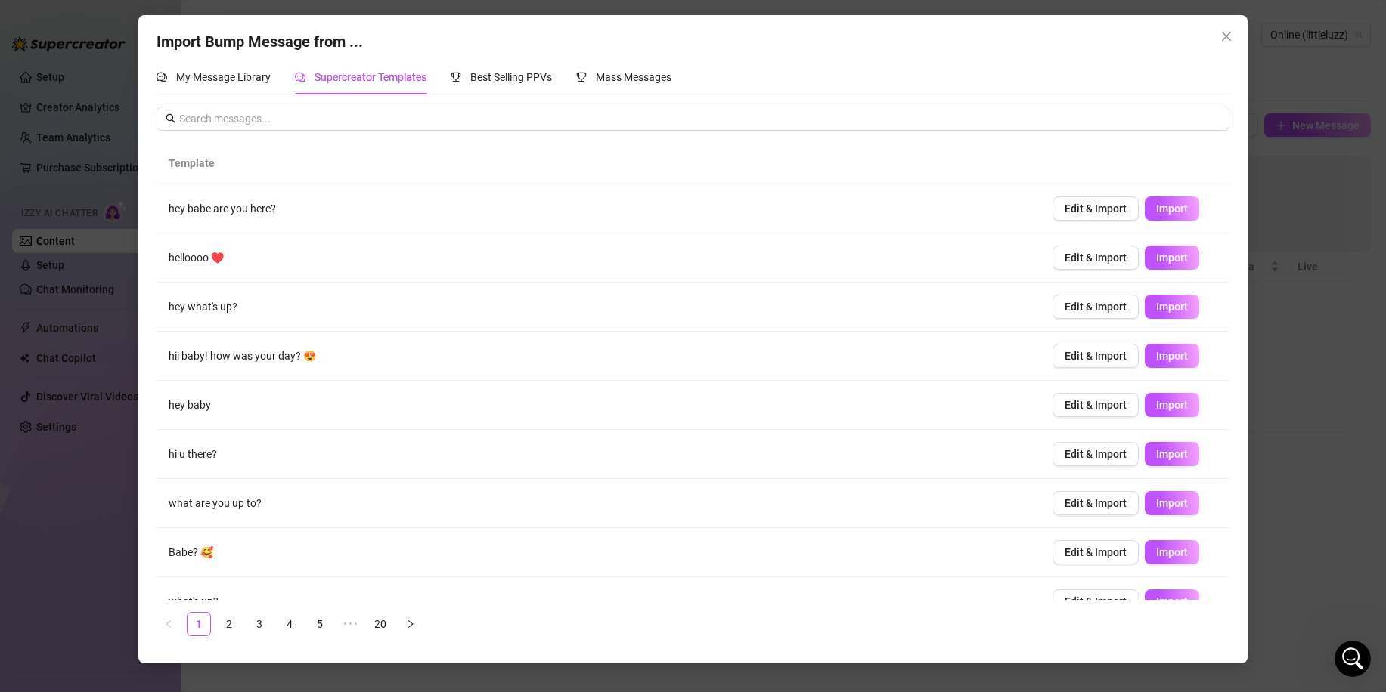
drag, startPoint x: 246, startPoint y: 49, endPoint x: 243, endPoint y: 59, distance: 10.5
click at [246, 52] on div "Import Bump Message from ..." at bounding box center [692, 41] width 1072 height 23
click at [241, 66] on div "My Message Library" at bounding box center [213, 77] width 114 height 35
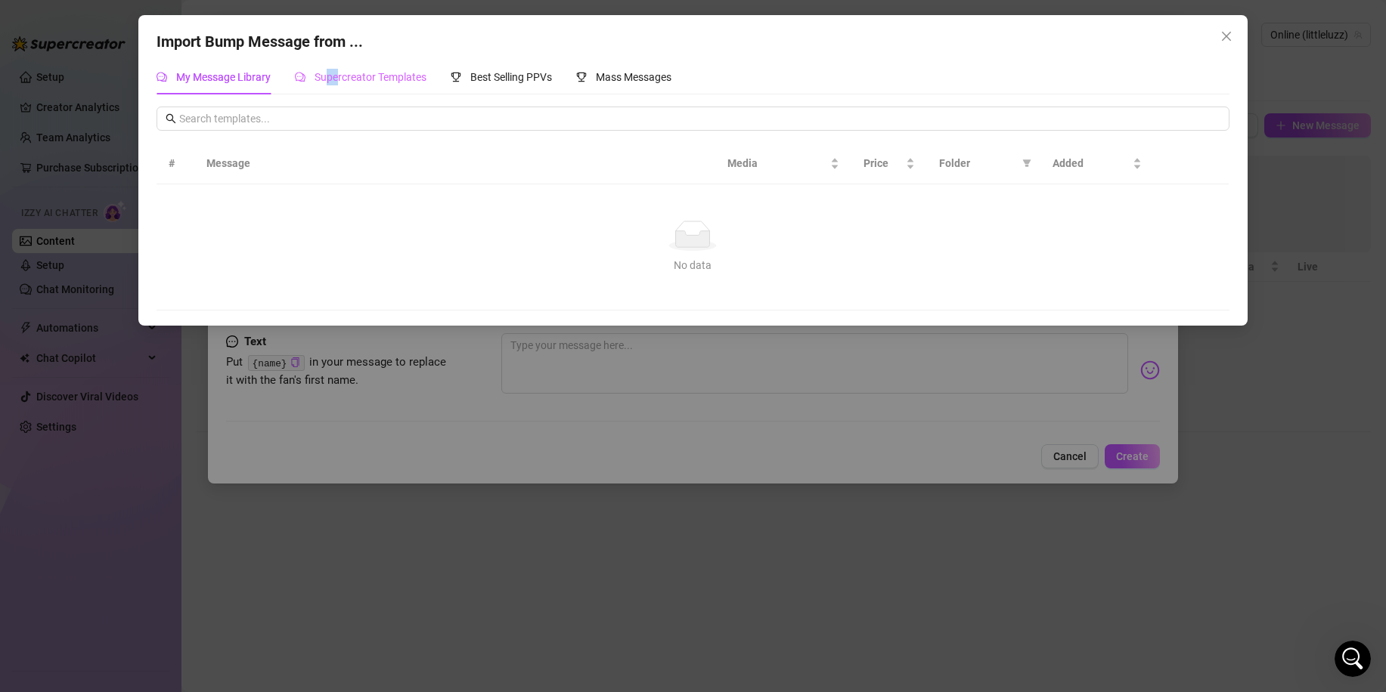
drag, startPoint x: 331, startPoint y: 91, endPoint x: 339, endPoint y: 91, distance: 8.3
click at [339, 91] on div "Supercreator Templates" at bounding box center [361, 77] width 132 height 35
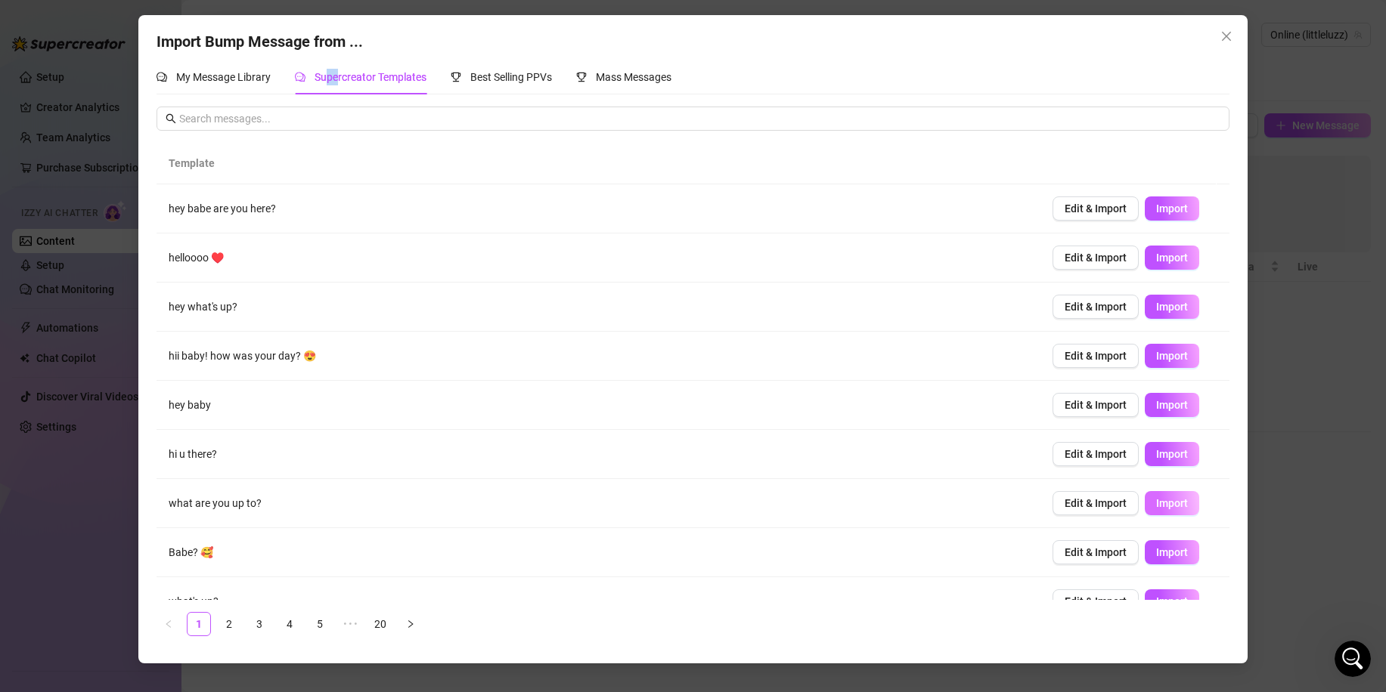
click at [1144, 501] on button "Import" at bounding box center [1171, 503] width 54 height 24
type textarea "what are you up to?"
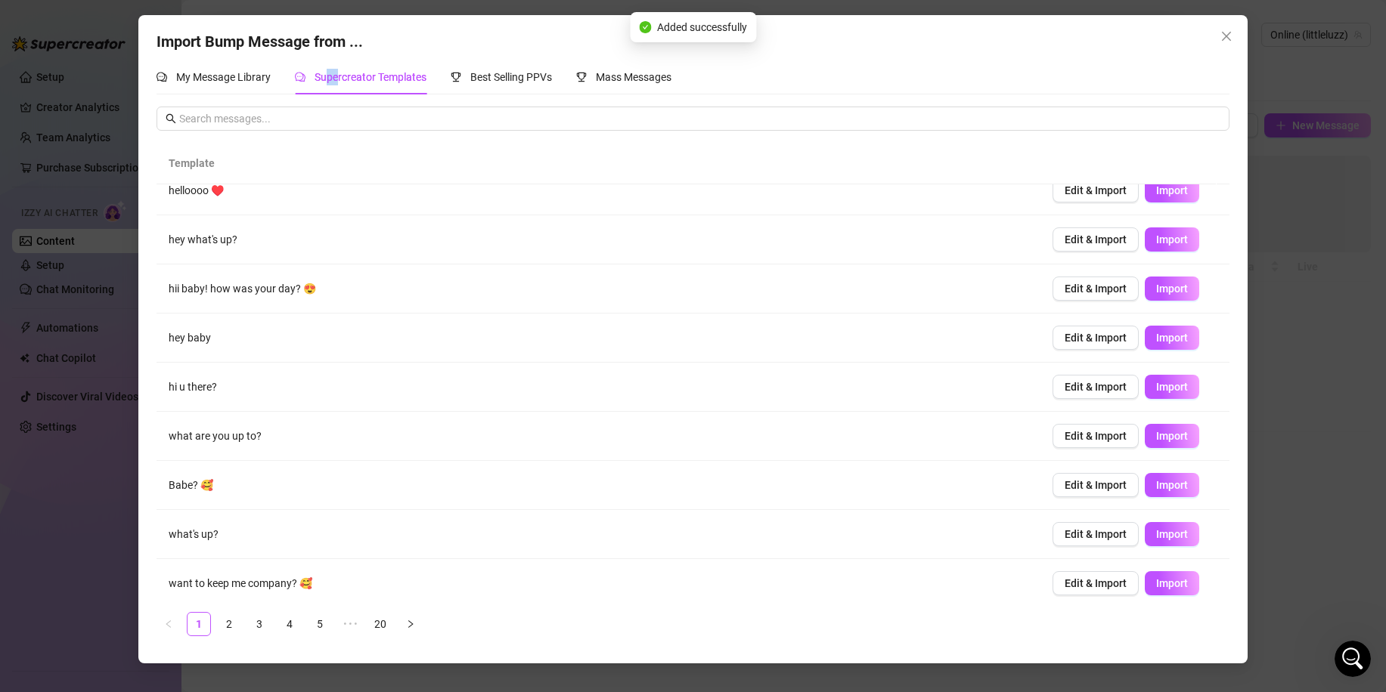
scroll to position [76, 0]
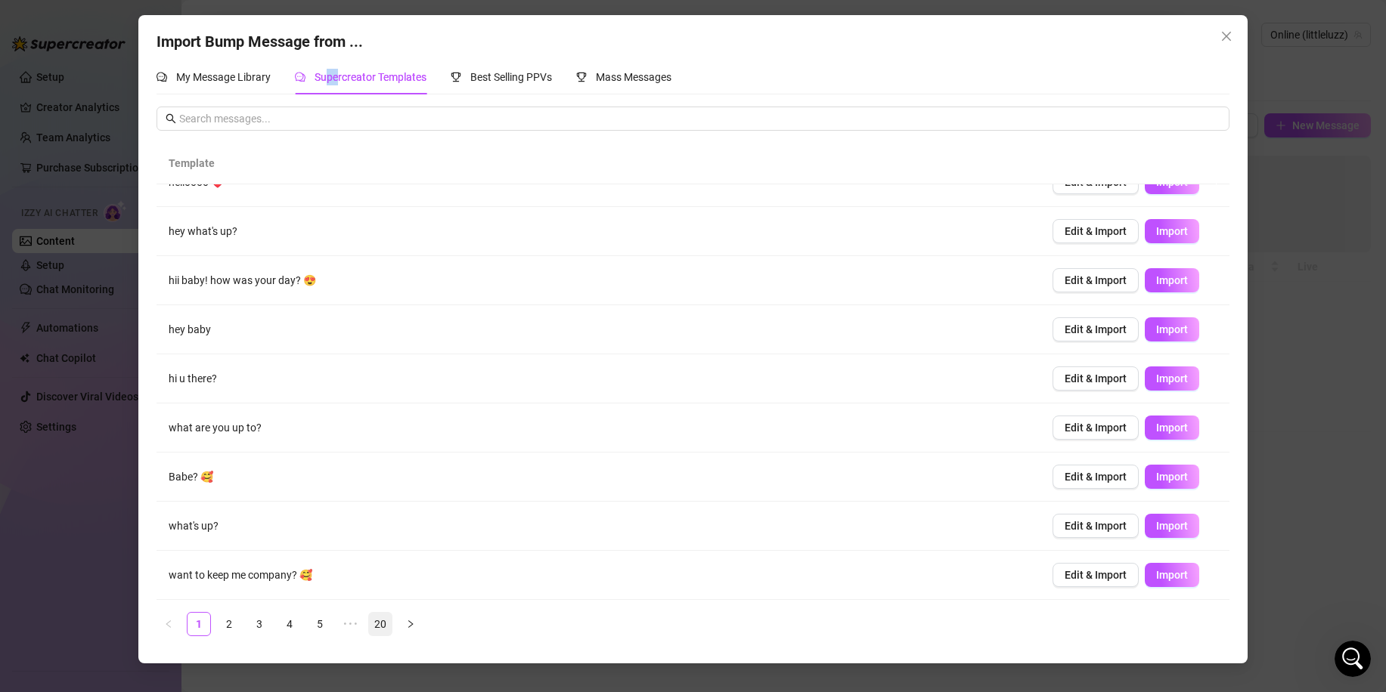
click at [369, 624] on link "20" at bounding box center [380, 624] width 23 height 23
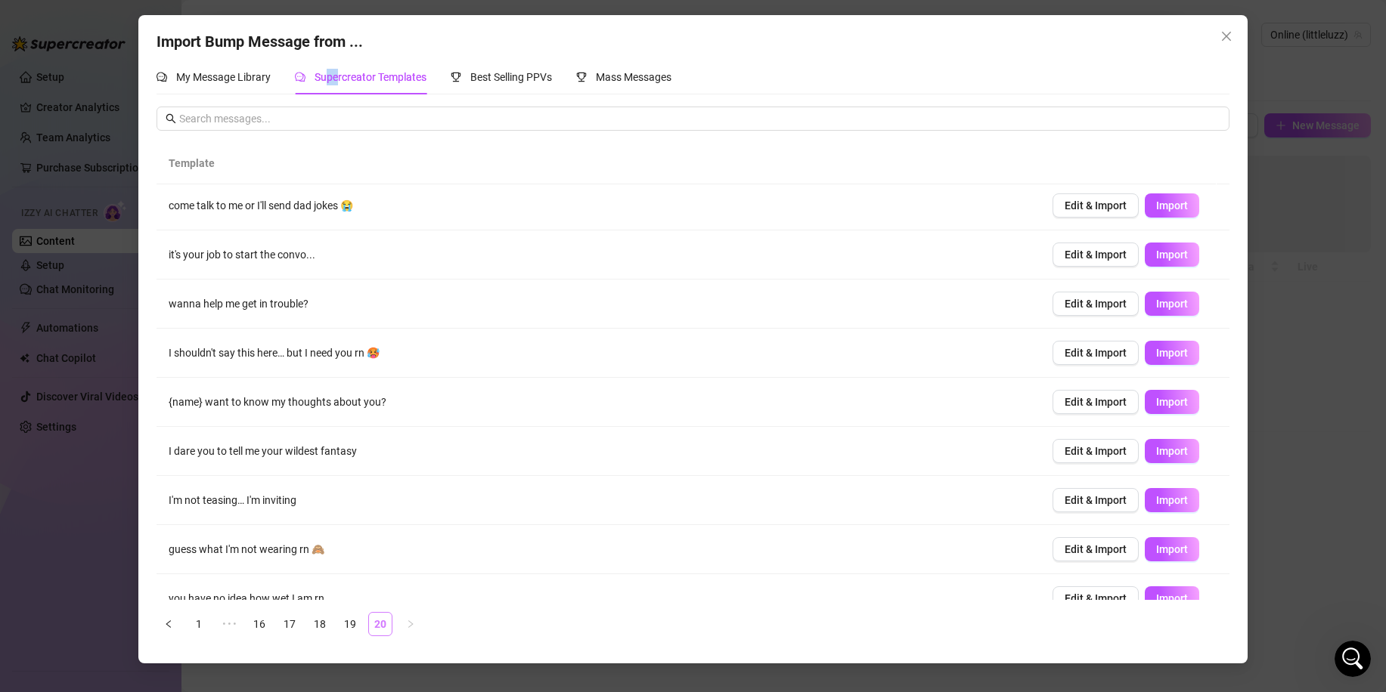
scroll to position [0, 0]
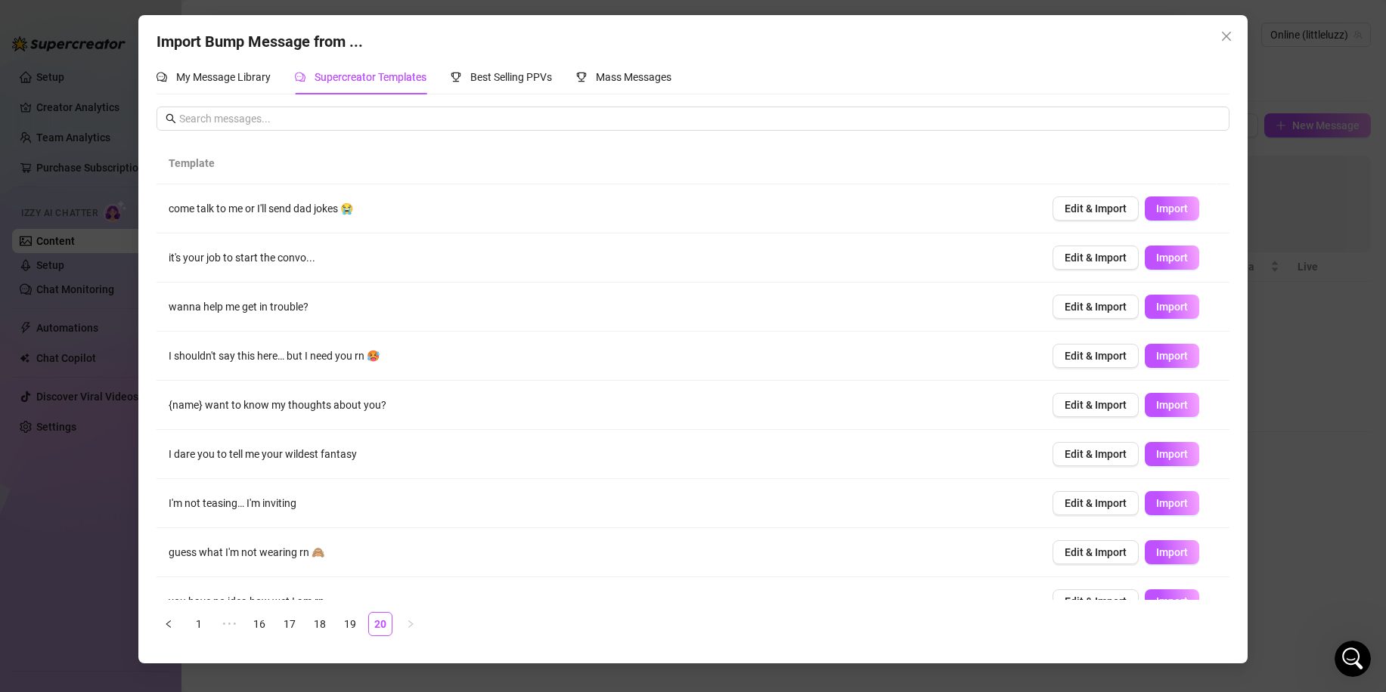
click at [1264, 577] on div "Import Bump Message from ... My Message Library Supercreator Templates Best Sel…" at bounding box center [693, 346] width 1386 height 692
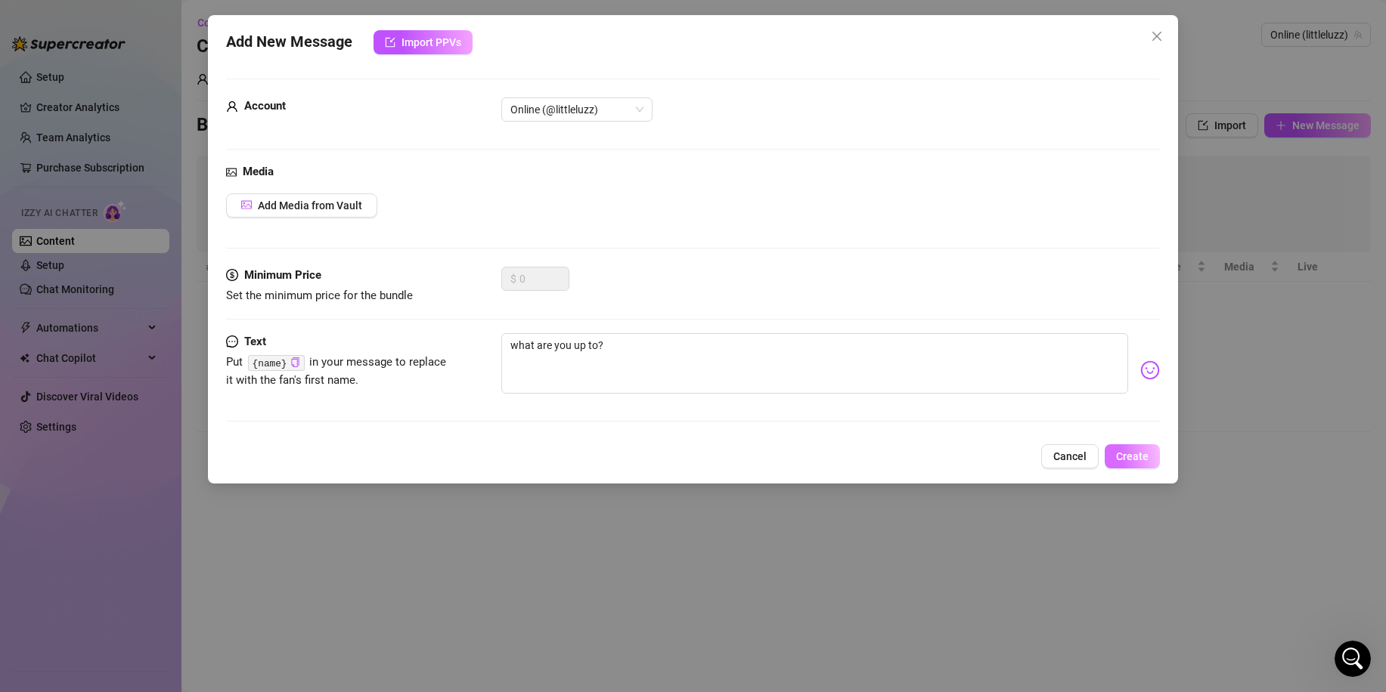
click at [1129, 460] on span "Create" at bounding box center [1132, 457] width 33 height 12
